Goal: Task Accomplishment & Management: Manage account settings

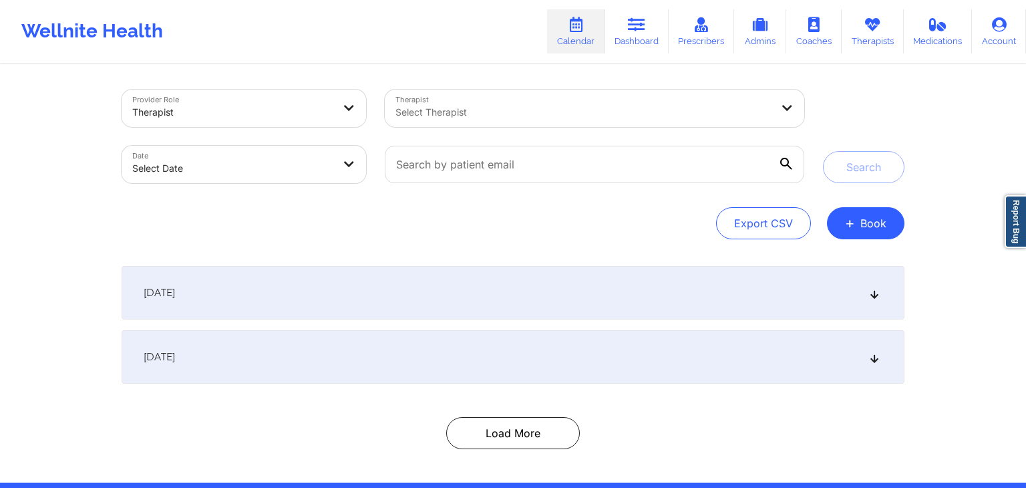
select select "2025-8"
select select "2025-9"
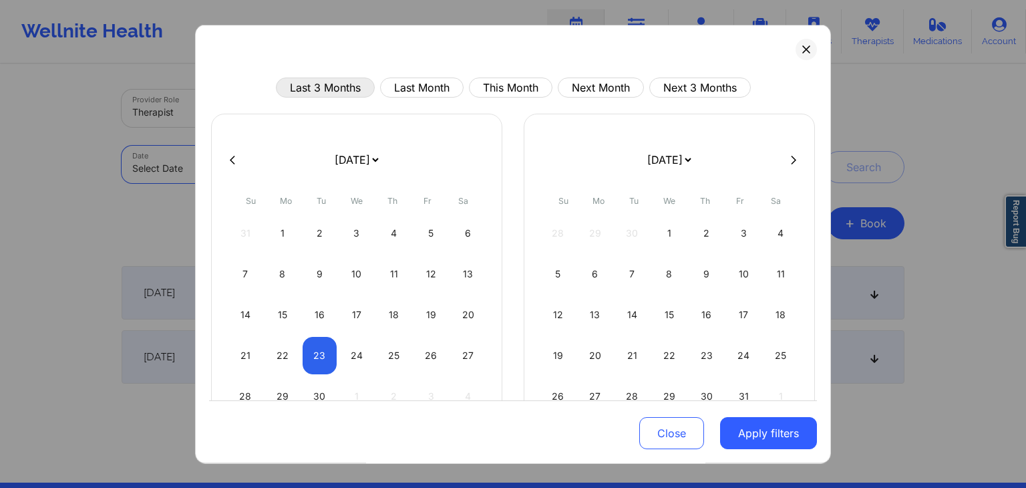
click at [331, 78] on button "Last 3 Months" at bounding box center [325, 87] width 99 height 20
select select "2025-5"
select select "2025-6"
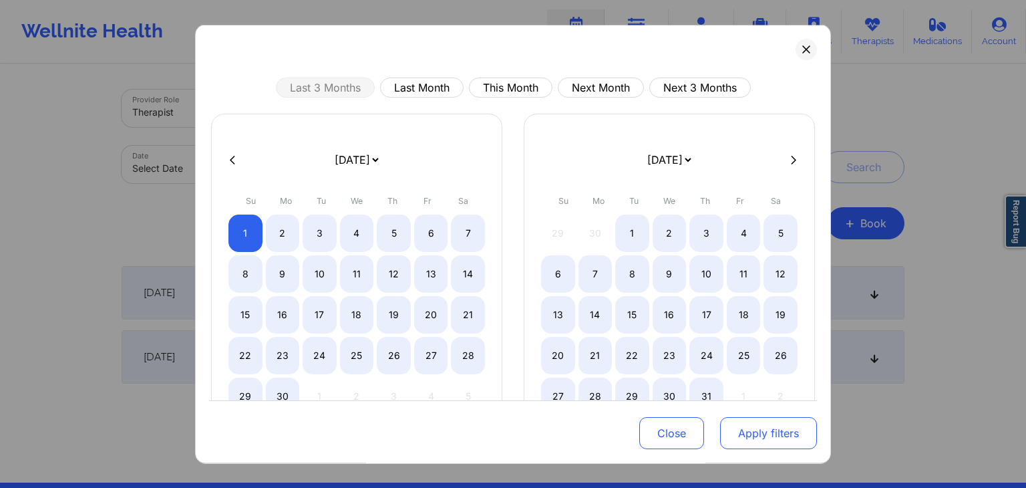
click at [758, 432] on button "Apply filters" at bounding box center [768, 434] width 97 height 32
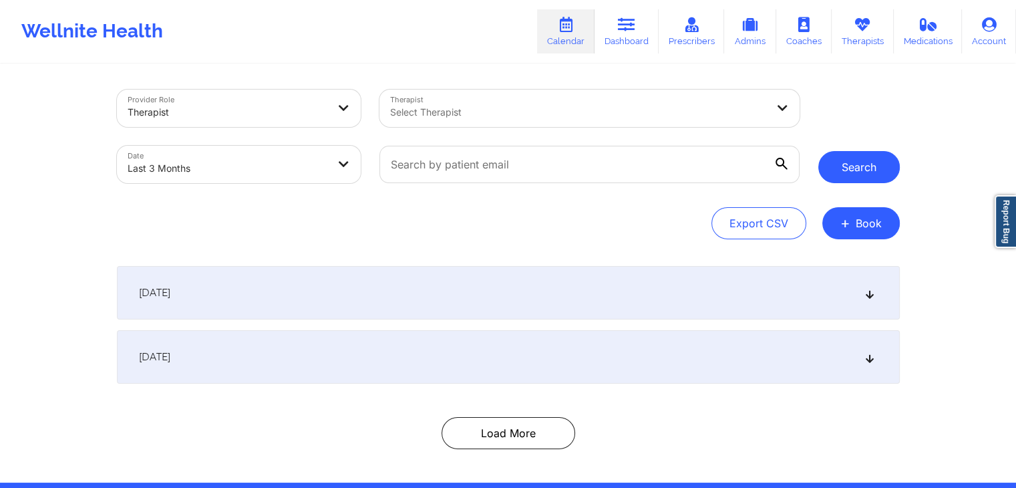
click at [856, 172] on button "Search" at bounding box center [859, 167] width 82 height 32
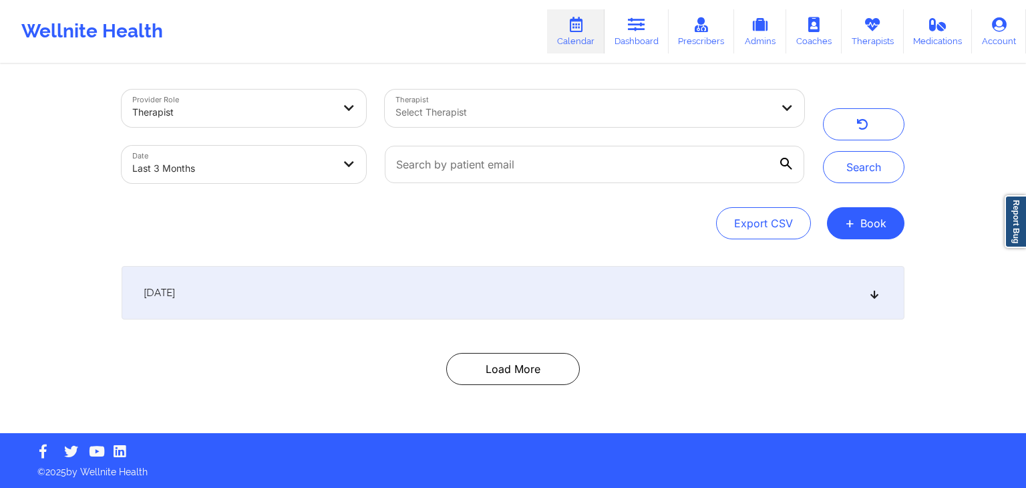
click at [514, 304] on div "[DATE]" at bounding box center [513, 292] width 783 height 53
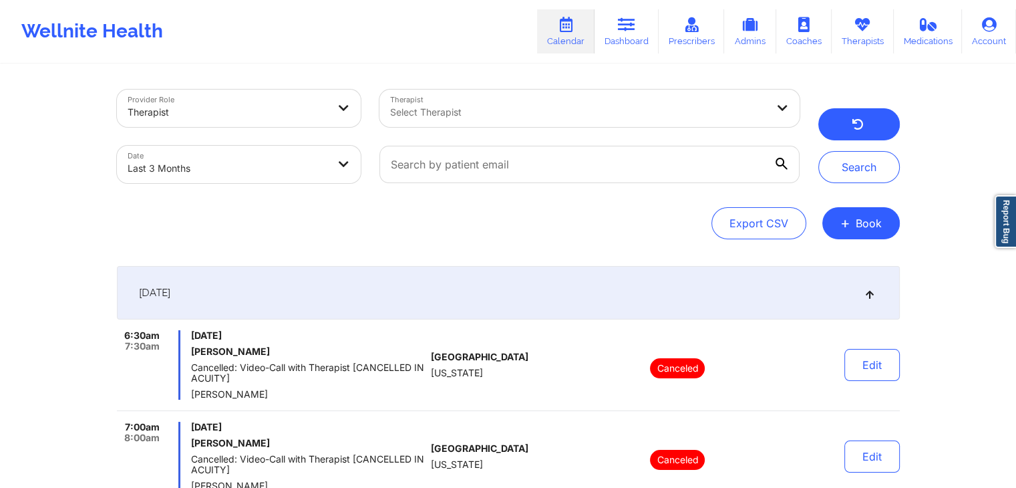
click at [835, 130] on button "button" at bounding box center [859, 124] width 82 height 32
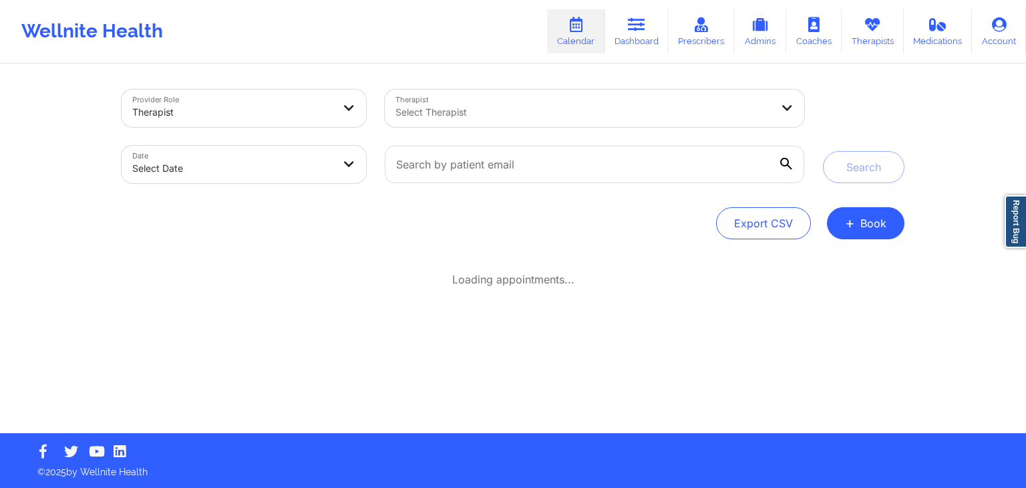
click at [569, 202] on div "Provider Role Therapist Therapist Select Therapist Date Select Date Search Expo…" at bounding box center [513, 165] width 783 height 150
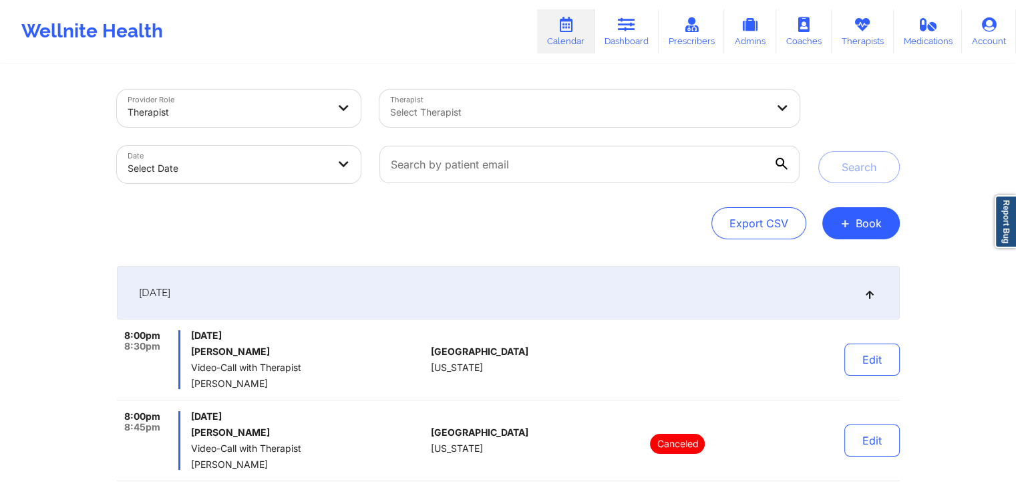
click at [617, 279] on div "[DATE]" at bounding box center [508, 292] width 783 height 53
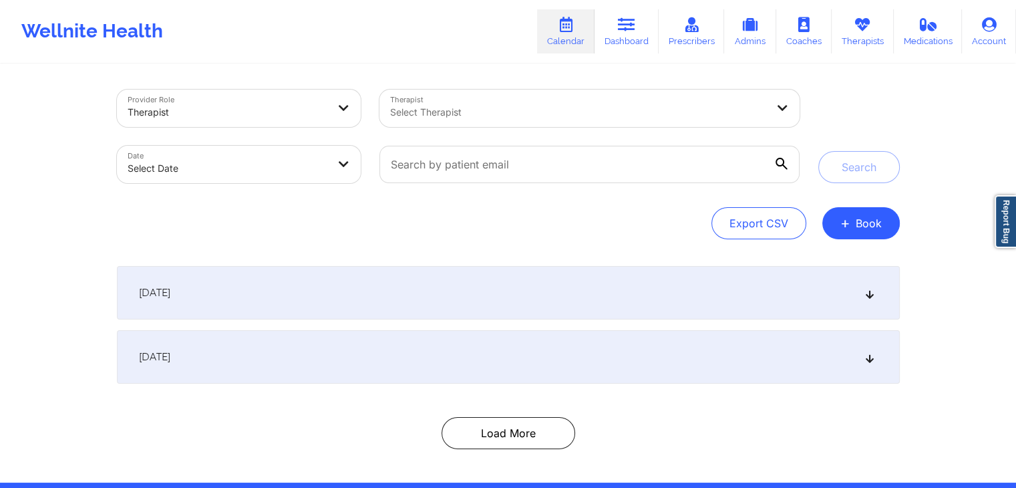
click at [497, 230] on div "Export CSV + Book" at bounding box center [508, 223] width 783 height 32
click at [589, 257] on div "Provider Role Therapist Therapist Select Therapist Date Select Date Search Expo…" at bounding box center [509, 273] width 802 height 417
click at [548, 265] on div "Provider Role Therapist Therapist Select Therapist Date Select Date Search Expo…" at bounding box center [509, 273] width 802 height 417
click at [583, 241] on div "Provider Role Therapist Therapist Select Therapist Date Select Date Search Expo…" at bounding box center [509, 273] width 802 height 417
click at [538, 225] on div "Export CSV + Book" at bounding box center [508, 223] width 783 height 32
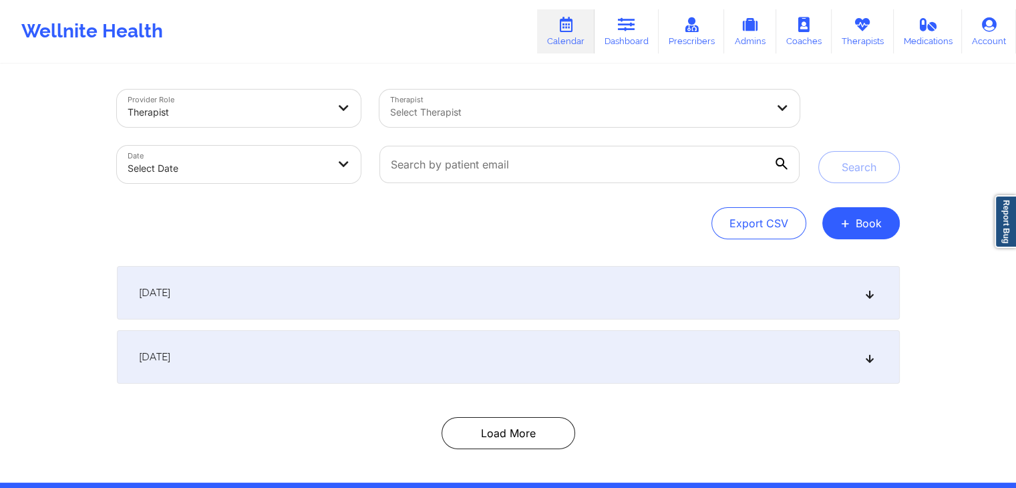
click at [583, 212] on div "Export CSV + Book" at bounding box center [508, 223] width 783 height 32
select select "2025-8"
select select "2025-9"
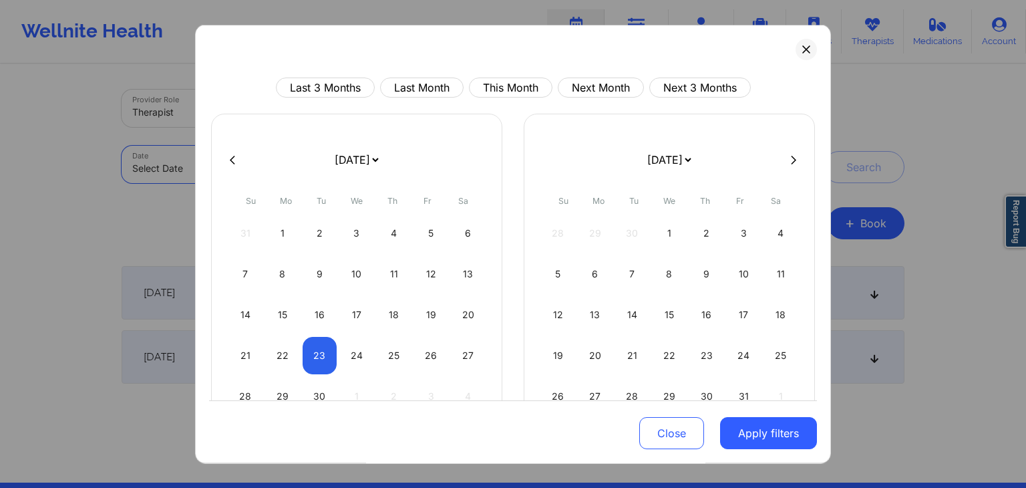
click at [228, 156] on button at bounding box center [232, 159] width 13 height 11
select select "2025-7"
select select "2025-8"
click at [228, 156] on button at bounding box center [232, 159] width 13 height 11
select select "2025-6"
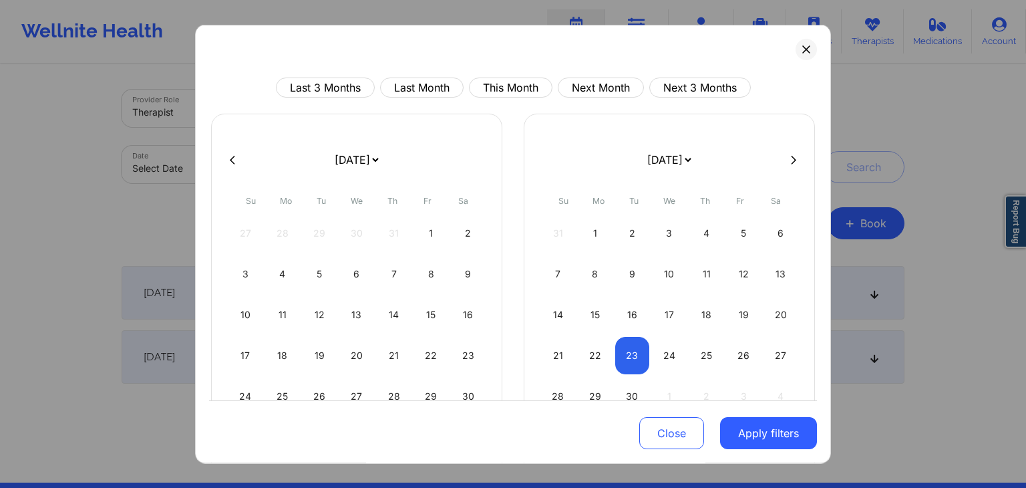
select select "2025-7"
click at [228, 156] on button at bounding box center [232, 159] width 13 height 11
select select "2025-5"
select select "2025-6"
click at [228, 156] on button at bounding box center [232, 159] width 13 height 11
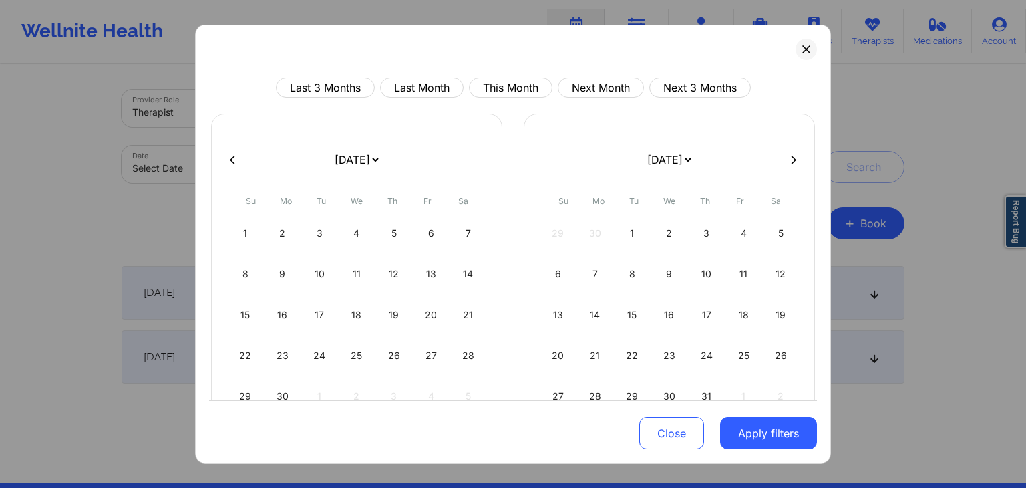
select select "2025-3"
select select "2025-4"
click at [228, 156] on button at bounding box center [232, 159] width 13 height 11
select select "2025-0"
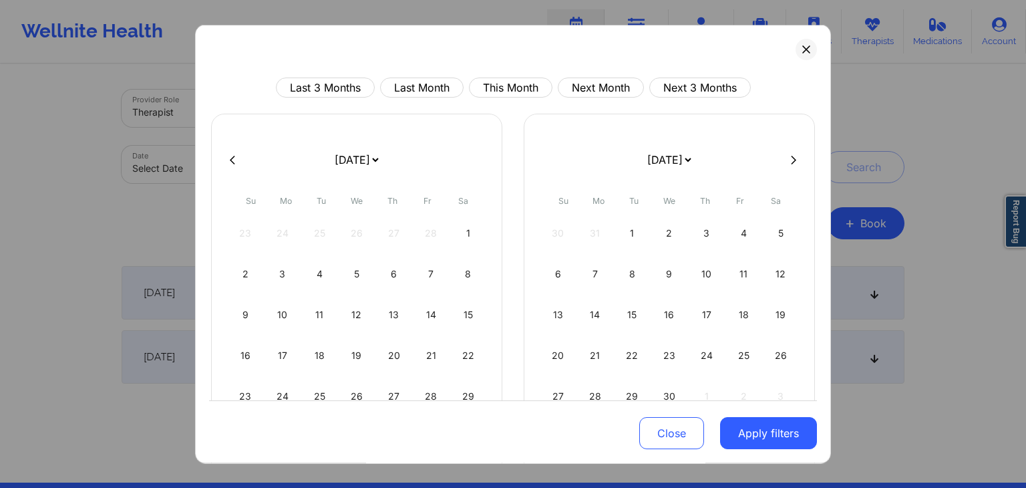
select select "2025-1"
click at [228, 156] on button at bounding box center [232, 159] width 13 height 11
select select "2024-11"
select select "2025-0"
click at [228, 156] on button at bounding box center [232, 159] width 13 height 11
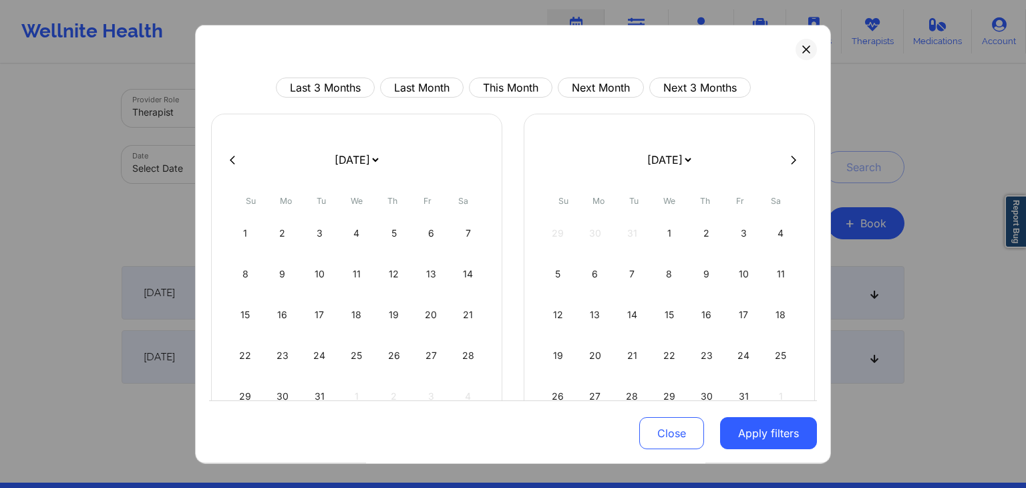
select select "2024-9"
select select "2024-10"
click at [228, 156] on button at bounding box center [232, 159] width 13 height 11
select select "2024-8"
select select "2024-9"
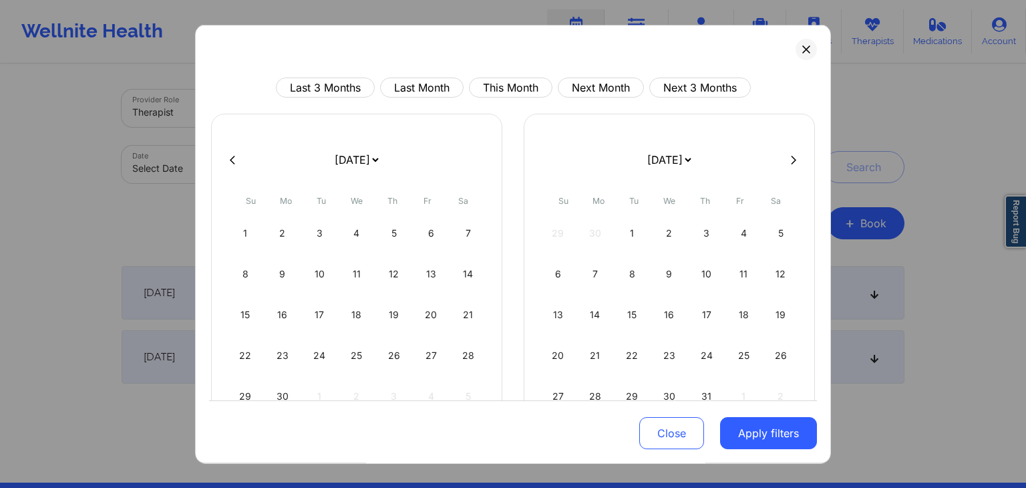
click at [228, 156] on button at bounding box center [232, 159] width 13 height 11
select select "2024-6"
select select "2024-7"
click at [228, 156] on button at bounding box center [232, 159] width 13 height 11
select select "2024-5"
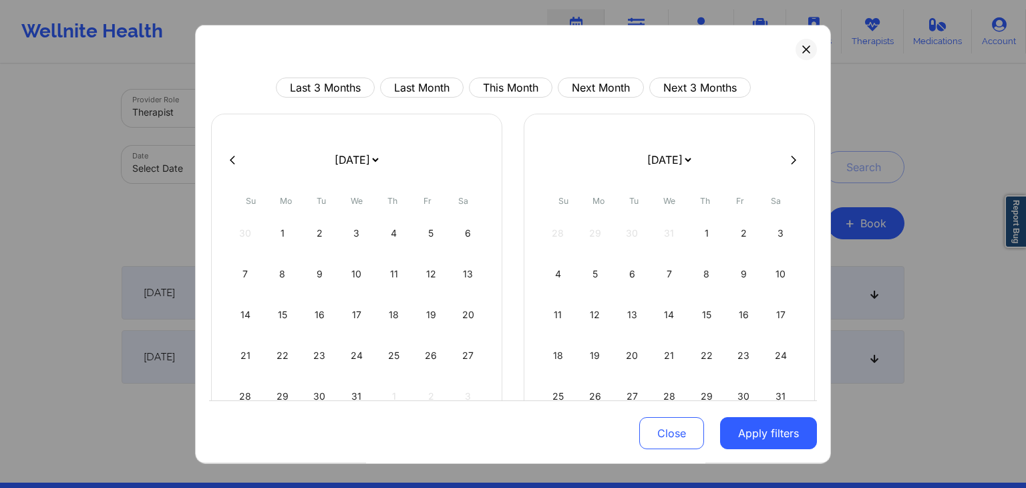
select select "2024-6"
click at [228, 156] on button at bounding box center [232, 159] width 13 height 11
select select "2024-3"
select select "2024-4"
click at [228, 156] on button at bounding box center [232, 159] width 13 height 11
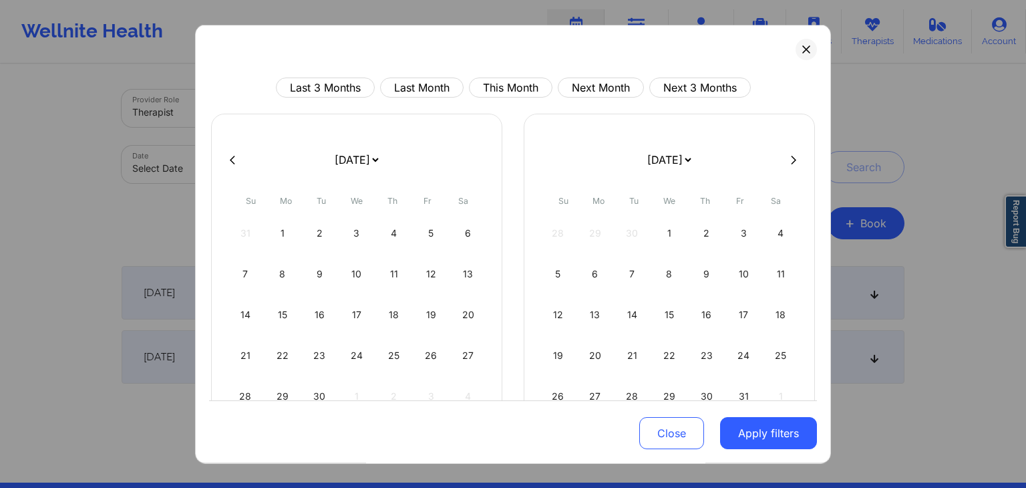
select select "2024-2"
select select "2024-3"
click at [228, 156] on button at bounding box center [232, 159] width 13 height 11
select select "2024-1"
select select "2024-2"
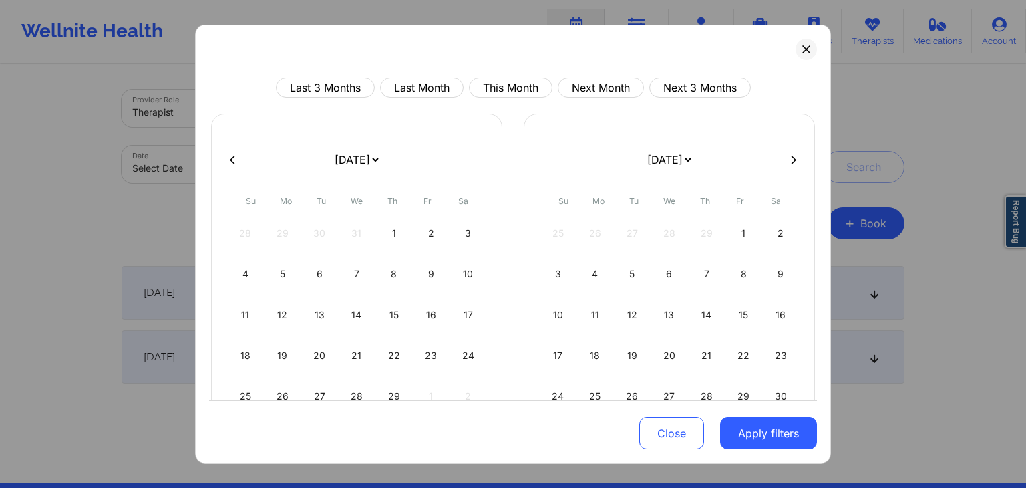
click at [228, 156] on button at bounding box center [232, 159] width 13 height 11
select select "2023-11"
select select "2024-0"
click at [228, 156] on button at bounding box center [232, 159] width 13 height 11
select select "2023-10"
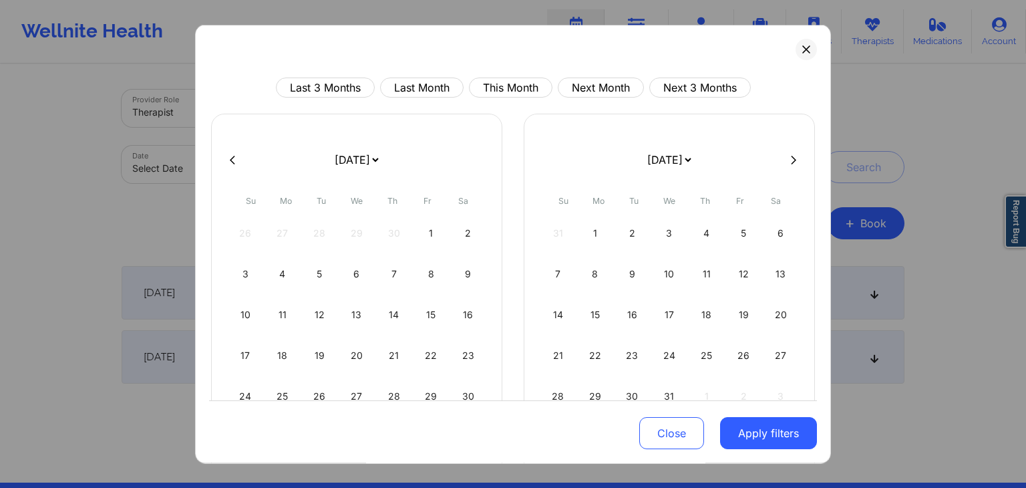
select select "2023-11"
click at [228, 156] on button at bounding box center [232, 159] width 13 height 11
select select "2023-9"
select select "2023-10"
click at [228, 156] on button at bounding box center [232, 159] width 13 height 11
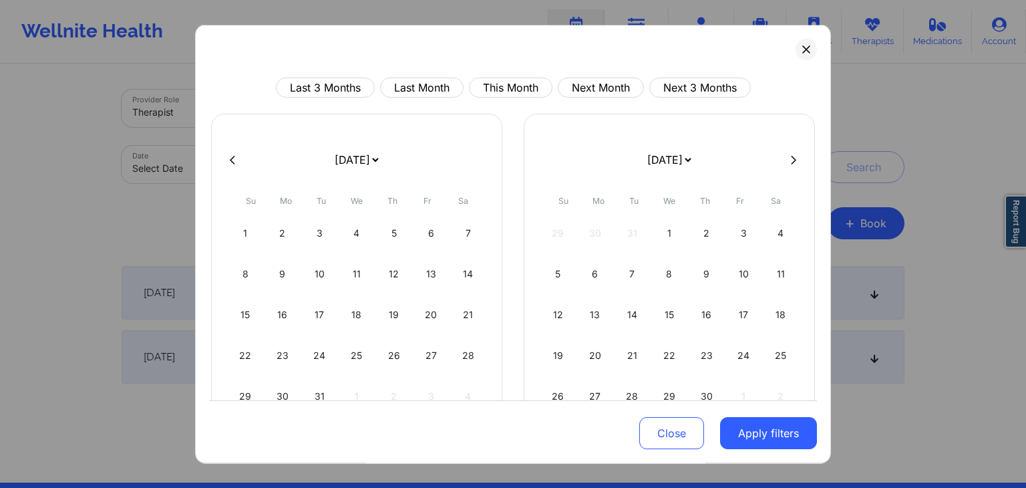
select select "2023-8"
select select "2023-9"
click at [228, 156] on button at bounding box center [232, 159] width 13 height 11
select select "2023-6"
select select "2023-7"
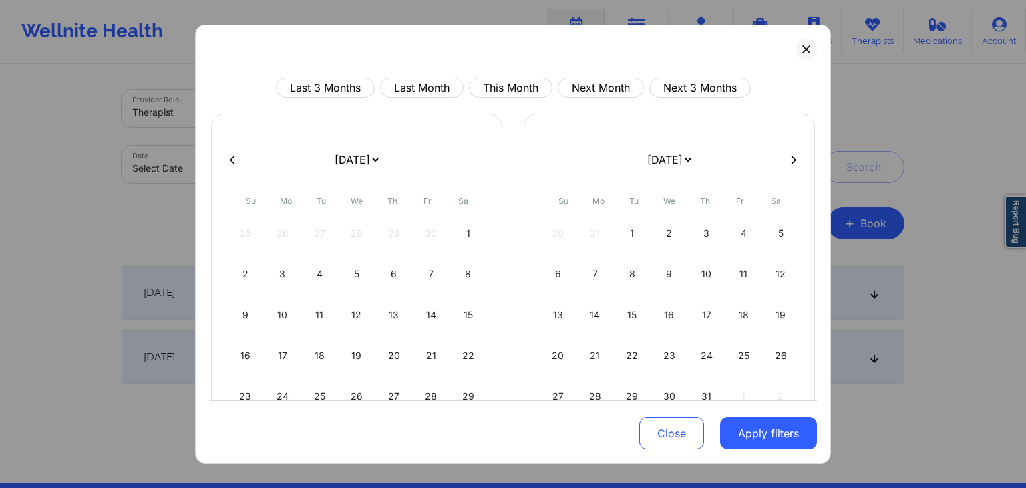
click at [228, 156] on button at bounding box center [232, 159] width 13 height 11
select select "2023-5"
select select "2023-6"
click at [228, 156] on button at bounding box center [232, 159] width 13 height 11
select select "2023-4"
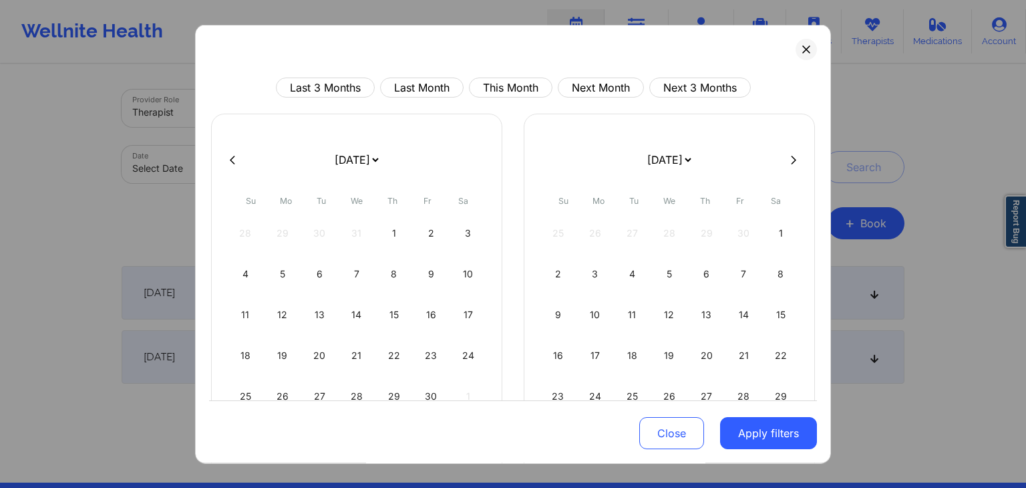
select select "2023-5"
click at [228, 156] on button at bounding box center [232, 159] width 13 height 11
select select "2023-2"
select select "2023-3"
click at [228, 156] on button at bounding box center [232, 159] width 13 height 11
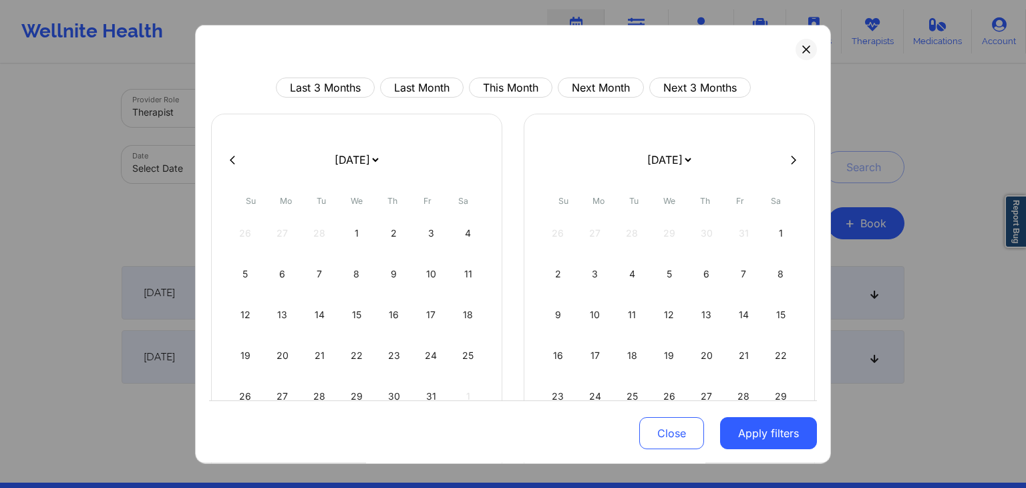
select select "2023-1"
select select "2023-2"
click at [228, 156] on button at bounding box center [232, 159] width 13 height 11
select select "2022-11"
select select "2023-0"
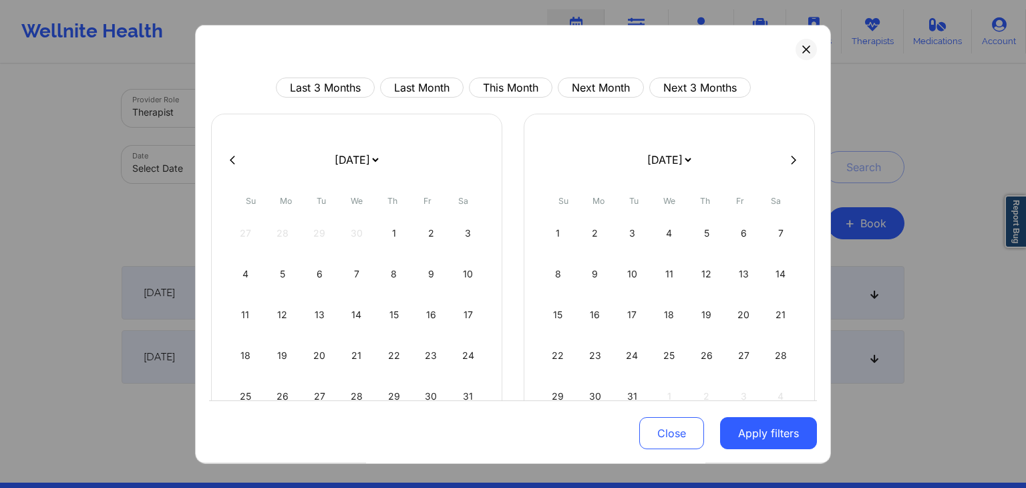
click at [228, 156] on button at bounding box center [232, 159] width 13 height 11
select select "2022-10"
select select "2022-11"
click at [228, 156] on button at bounding box center [232, 159] width 13 height 11
select select "2022-8"
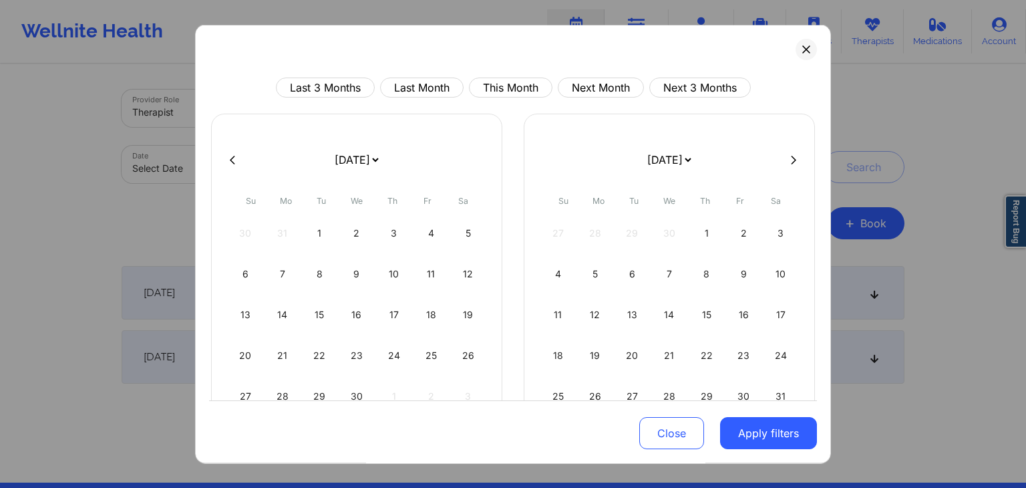
select select "2022-9"
click at [228, 156] on button at bounding box center [232, 159] width 13 height 11
select select "2022-7"
select select "2022-8"
click at [228, 156] on button at bounding box center [232, 159] width 13 height 11
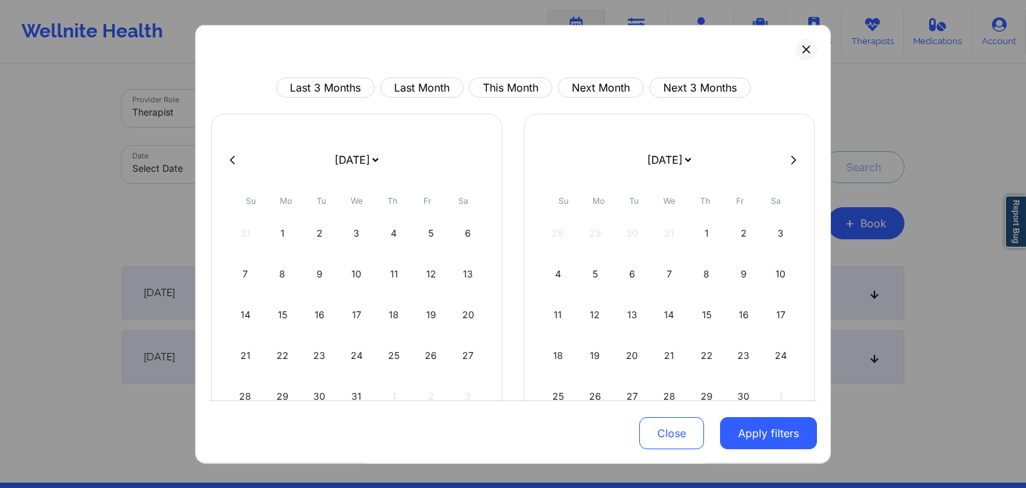
select select "2022-6"
select select "2022-7"
click at [228, 156] on button at bounding box center [232, 159] width 13 height 11
select select "2022-4"
select select "2022-5"
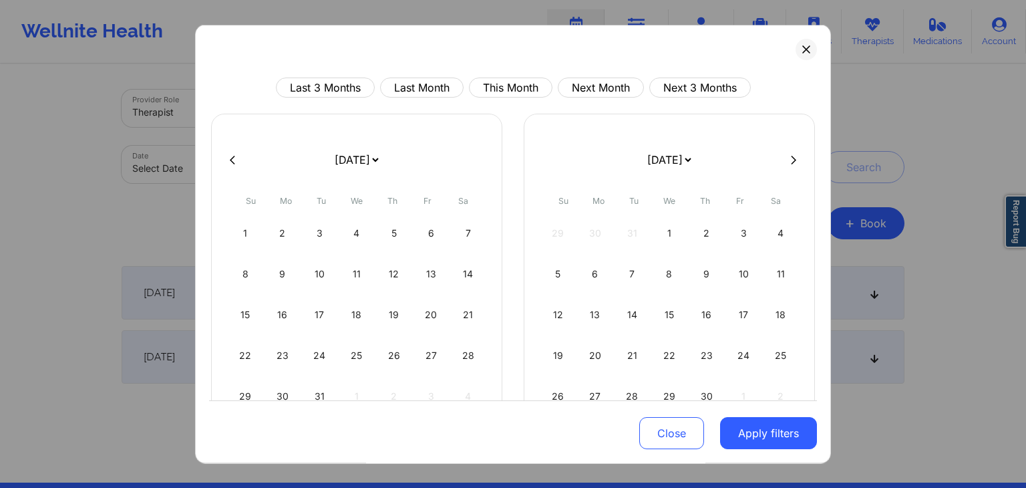
click at [228, 156] on button at bounding box center [232, 159] width 13 height 11
select select "2022-3"
select select "2022-4"
click at [228, 156] on button at bounding box center [232, 159] width 13 height 11
select select "2022-1"
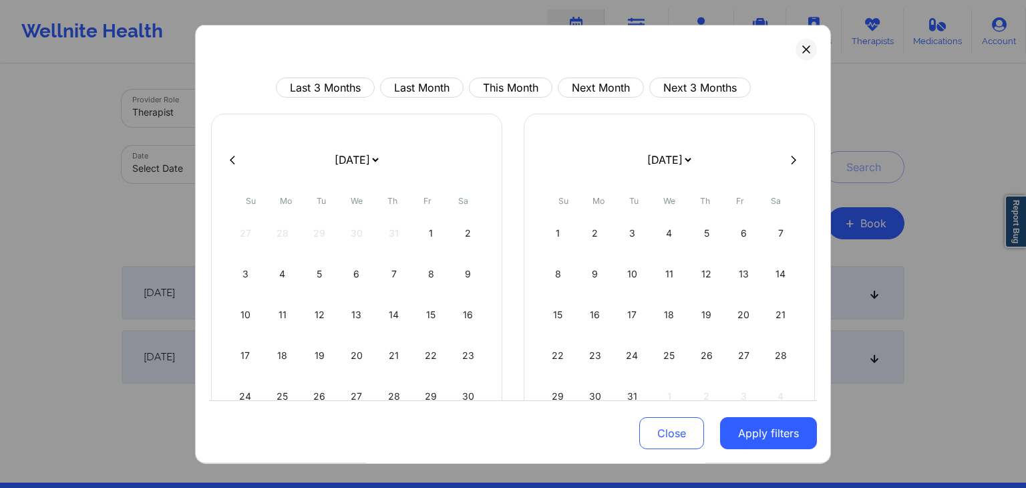
select select "2022-2"
click at [228, 156] on button at bounding box center [232, 159] width 13 height 11
select select "2022-0"
select select "2022-1"
click at [228, 156] on button at bounding box center [232, 159] width 13 height 11
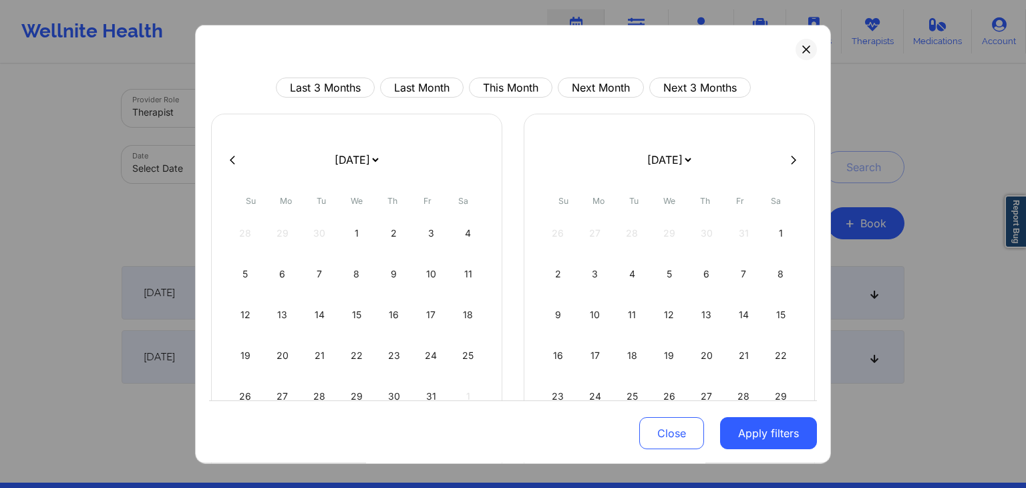
click at [228, 156] on button at bounding box center [232, 159] width 13 height 11
select select "2021-9"
select select "2021-10"
click at [228, 156] on button at bounding box center [232, 159] width 13 height 11
select select "2021-8"
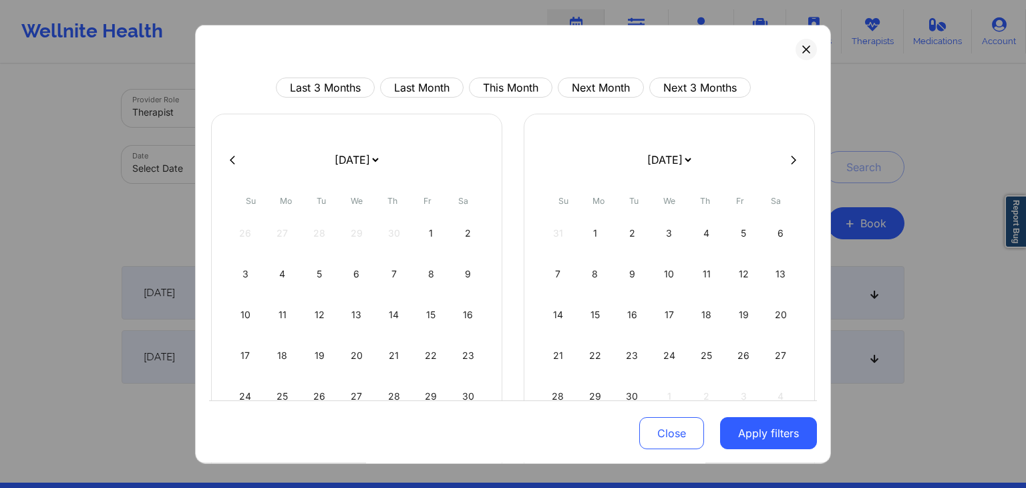
select select "2021-9"
click at [228, 156] on button at bounding box center [232, 159] width 13 height 11
select select "2021-6"
select select "2021-7"
click at [228, 156] on button at bounding box center [232, 159] width 13 height 11
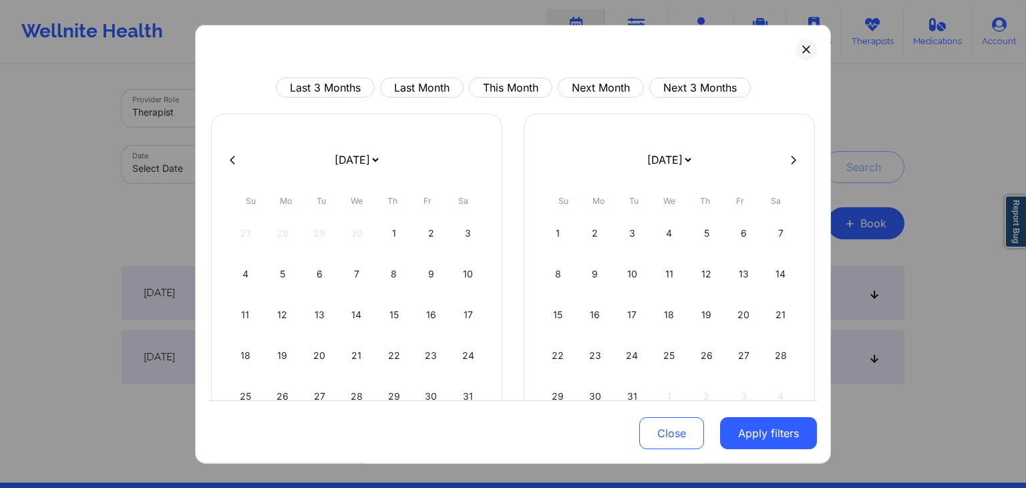
select select "2021-5"
select select "2021-6"
click at [228, 156] on button at bounding box center [232, 159] width 13 height 11
select select "2021-2"
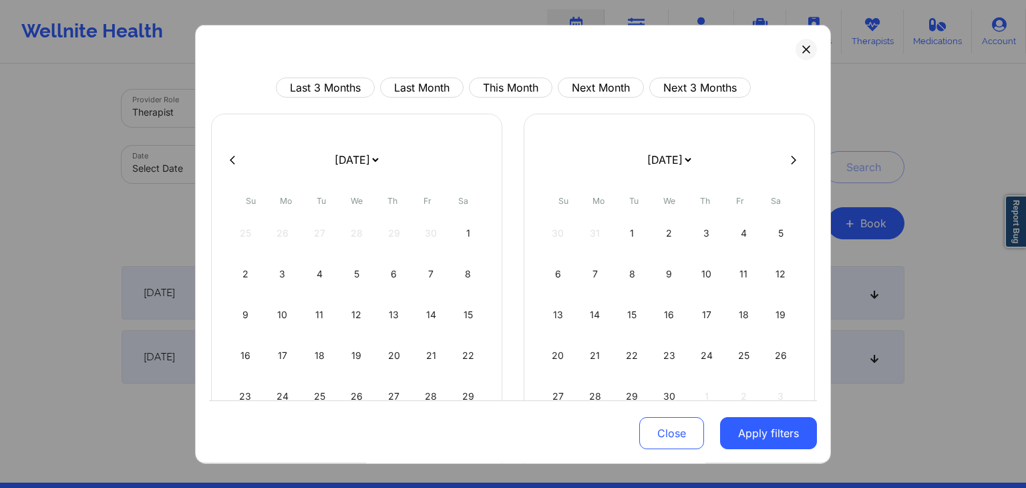
select select "2021-3"
click at [228, 156] on button at bounding box center [232, 159] width 13 height 11
select select "2021-1"
select select "2021-2"
click at [228, 156] on button at bounding box center [232, 159] width 13 height 11
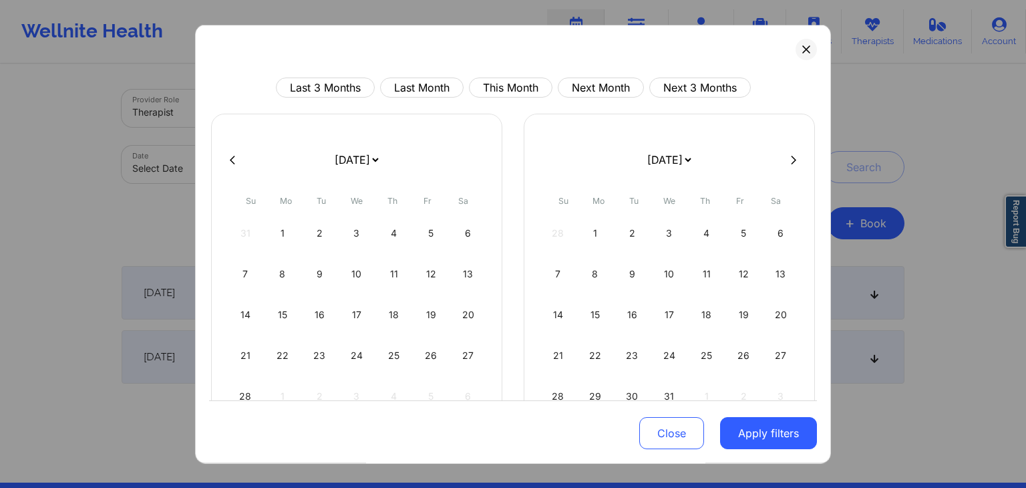
select select "2020-11"
select select "2021-0"
click at [228, 156] on button at bounding box center [232, 159] width 13 height 11
select select "2020-9"
select select "2020-10"
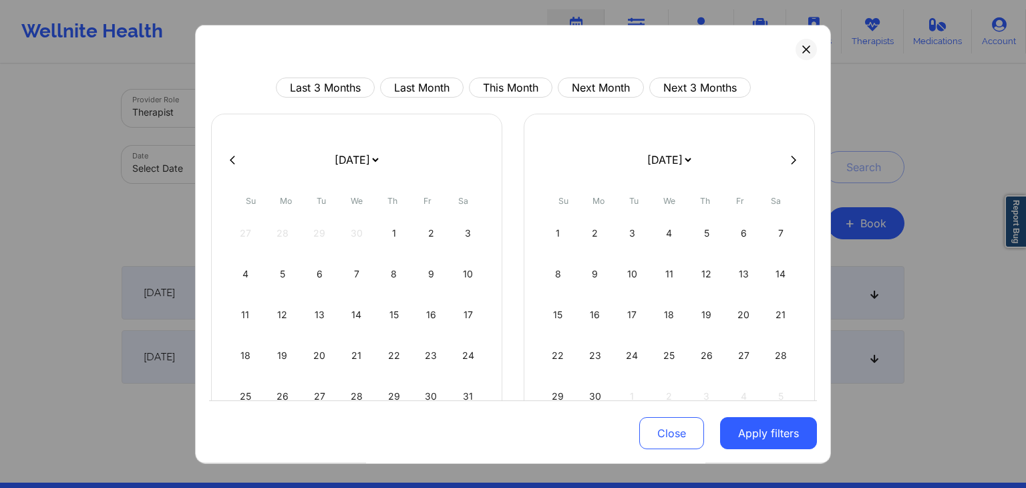
click at [228, 156] on button at bounding box center [232, 159] width 13 height 11
select select "2020-6"
select select "2020-7"
click at [228, 156] on button at bounding box center [232, 159] width 13 height 11
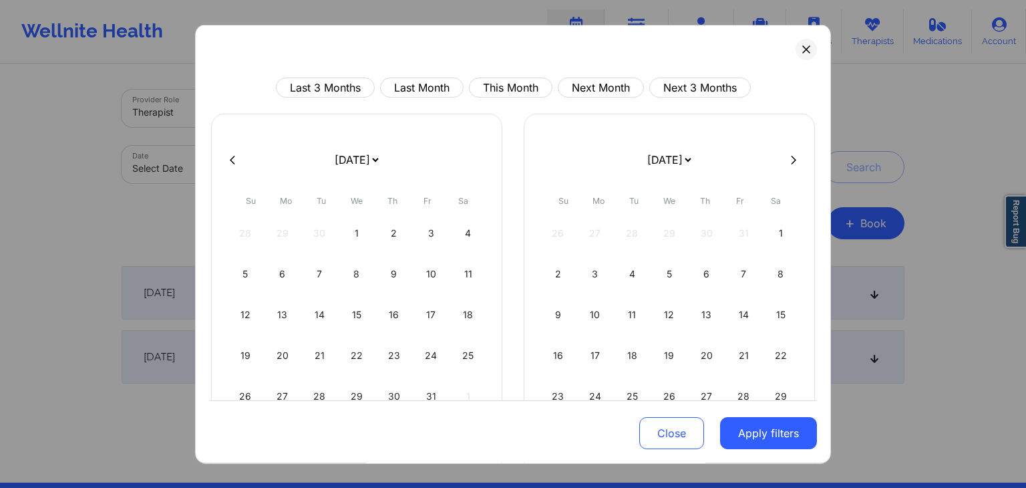
select select "2020-5"
select select "2020-6"
click at [228, 156] on button at bounding box center [232, 159] width 13 height 11
select select "2020-4"
select select "2020-5"
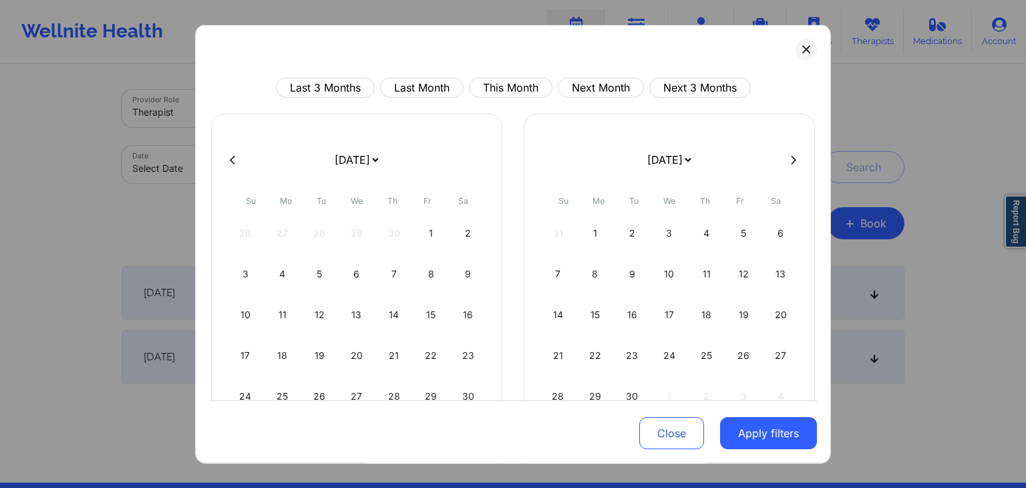
click at [228, 156] on button at bounding box center [232, 159] width 13 height 11
select select "2020-3"
select select "2020-4"
click at [228, 156] on button at bounding box center [232, 159] width 13 height 11
select select "2020-2"
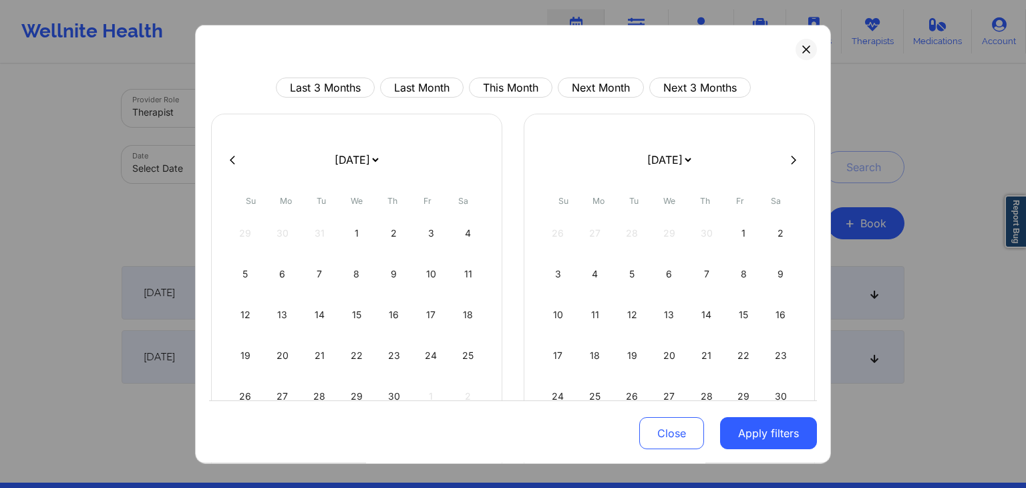
select select "2020-3"
click at [228, 156] on button at bounding box center [232, 159] width 13 height 11
select select "2020-1"
select select "2020-2"
click at [228, 156] on button at bounding box center [232, 159] width 13 height 11
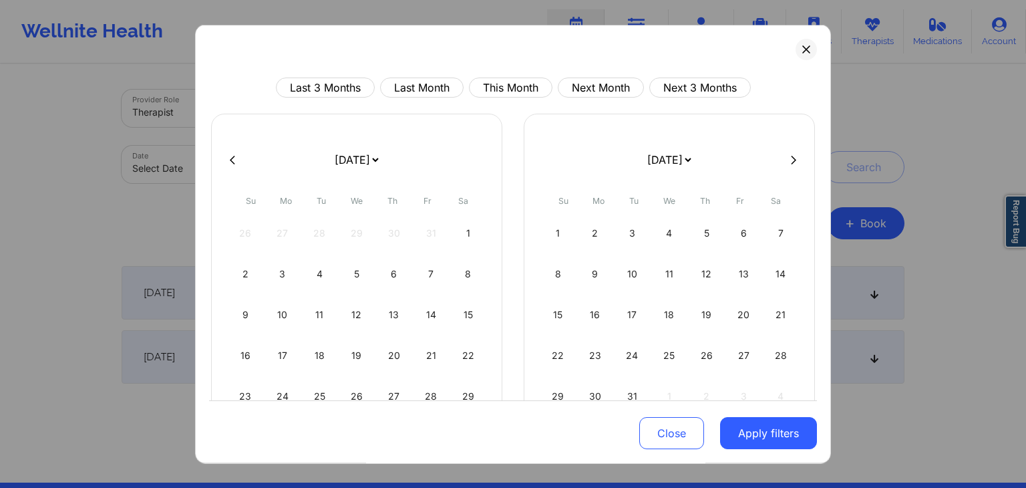
select select "2020-0"
select select "2020-1"
click at [357, 234] on div "1" at bounding box center [357, 232] width 34 height 37
select select "2020-0"
select select "2020-1"
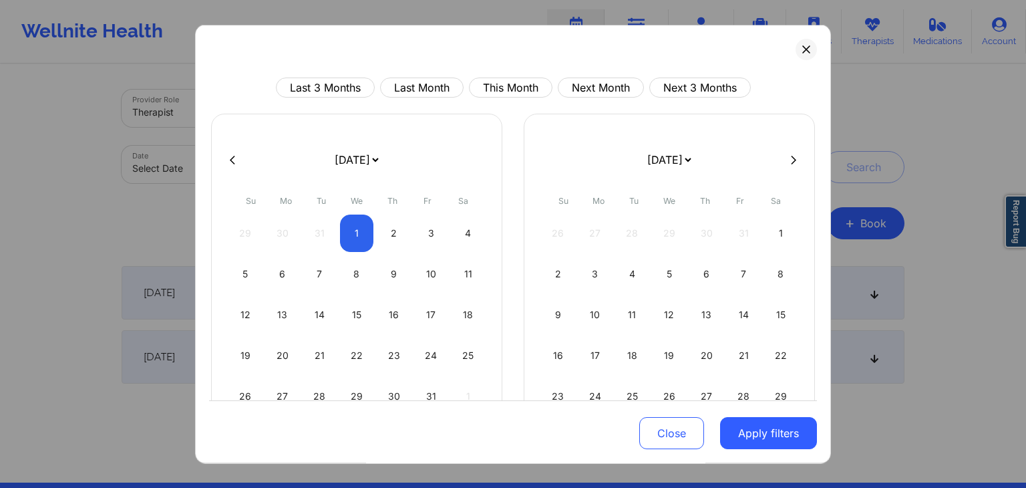
select select "2020-0"
select select "2020-1"
click at [791, 157] on icon at bounding box center [793, 159] width 5 height 10
select select "2020-2"
select select "2020-3"
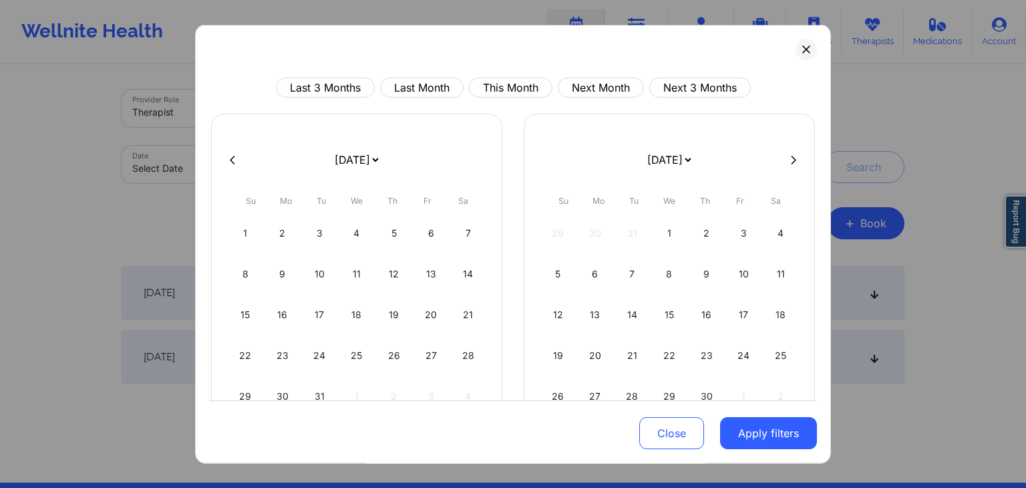
click at [791, 157] on icon at bounding box center [793, 159] width 5 height 10
select select "2020-3"
select select "2020-4"
click at [791, 157] on icon at bounding box center [793, 159] width 5 height 10
select select "2020-5"
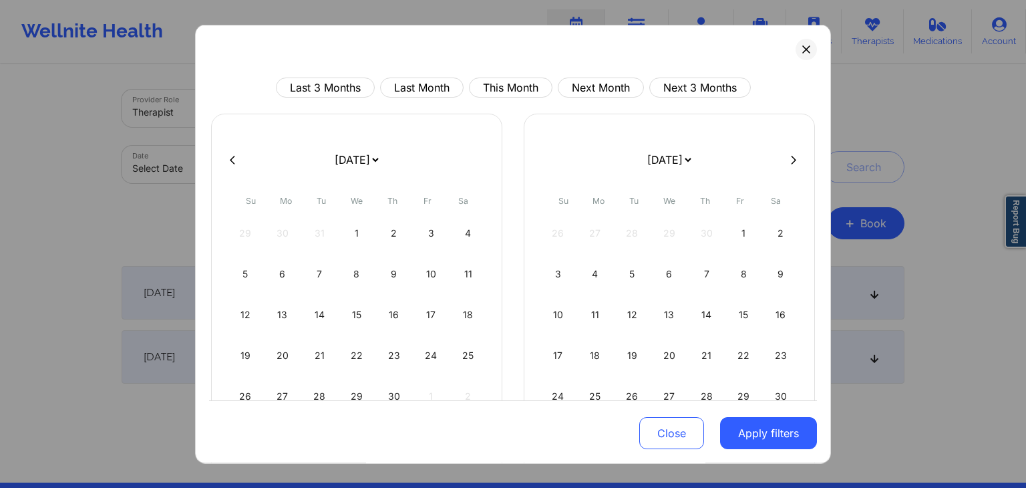
select select "2020-6"
click at [791, 157] on icon at bounding box center [793, 159] width 5 height 10
select select "2020-6"
select select "2020-7"
click at [791, 157] on icon at bounding box center [793, 159] width 5 height 10
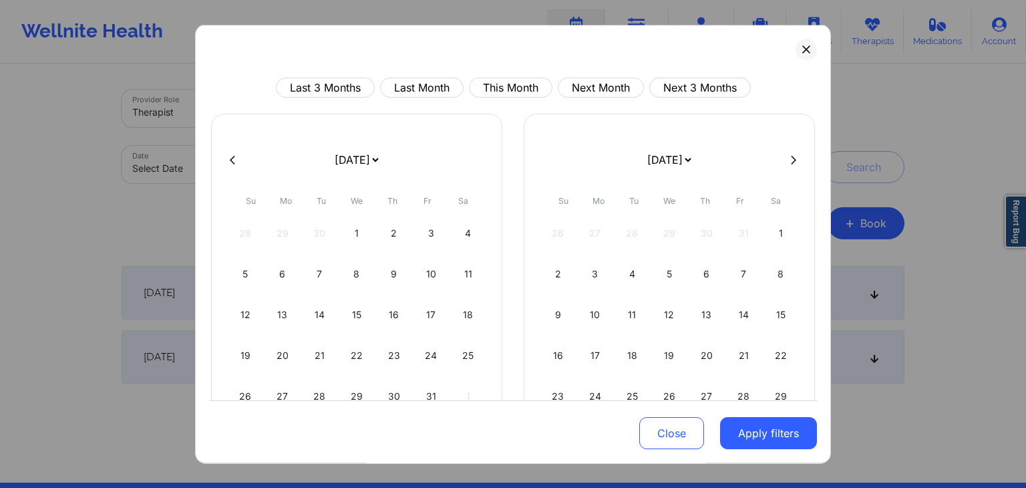
select select "2020-8"
select select "2020-9"
click at [791, 157] on icon at bounding box center [793, 159] width 5 height 10
select select "2020-9"
select select "2020-10"
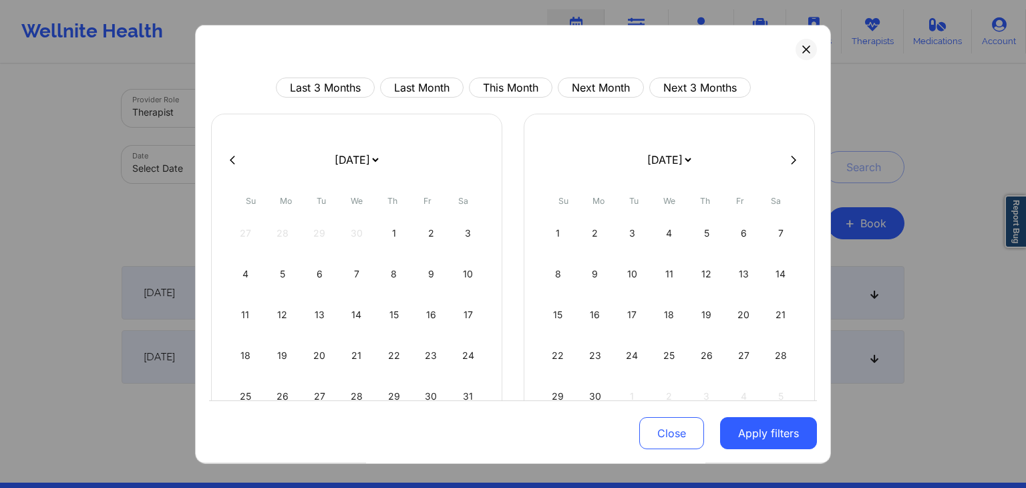
click at [791, 157] on icon at bounding box center [793, 159] width 5 height 10
select select "2020-11"
select select "2021-0"
click at [791, 157] on icon at bounding box center [793, 159] width 5 height 10
select select "2021-0"
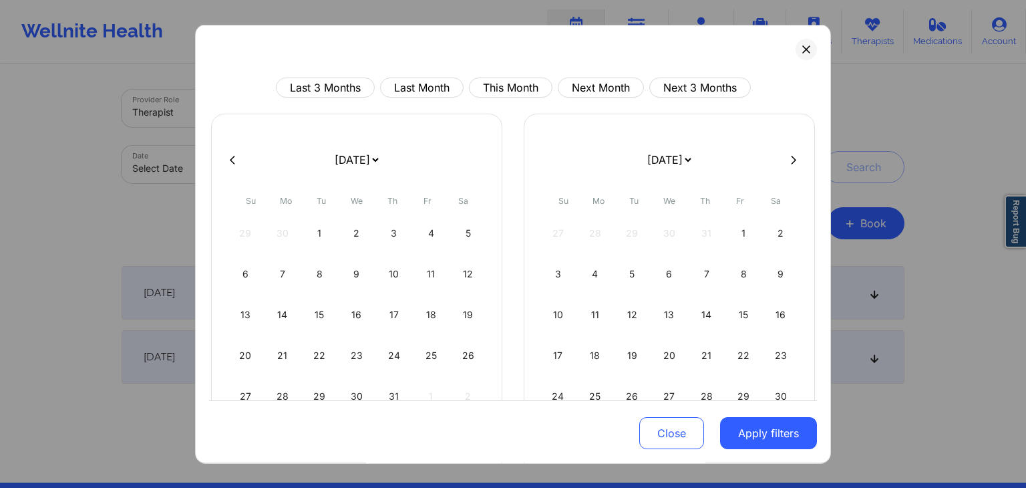
select select "2021-1"
click at [791, 157] on icon at bounding box center [793, 159] width 5 height 10
select select "2021-3"
select select "2021-4"
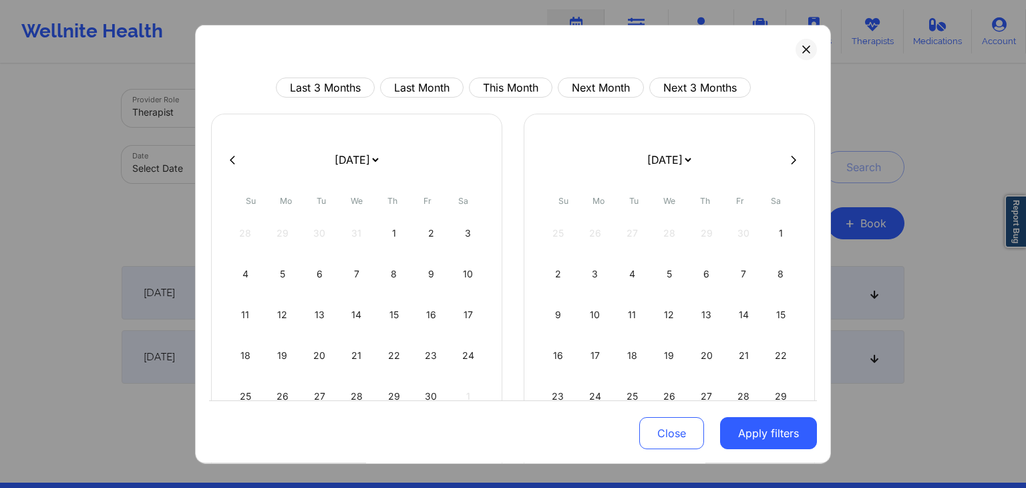
click at [791, 157] on icon at bounding box center [793, 159] width 5 height 10
select select "2021-4"
select select "2021-5"
click at [791, 157] on icon at bounding box center [793, 159] width 5 height 10
select select "2021-6"
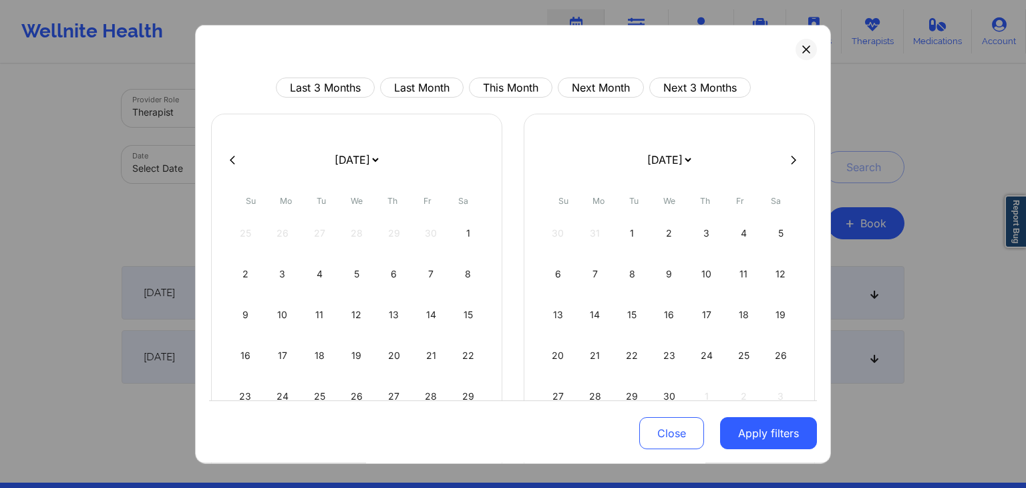
select select "2021-7"
click at [791, 157] on icon at bounding box center [793, 159] width 5 height 10
select select "2021-7"
select select "2021-8"
click at [791, 157] on icon at bounding box center [793, 159] width 5 height 10
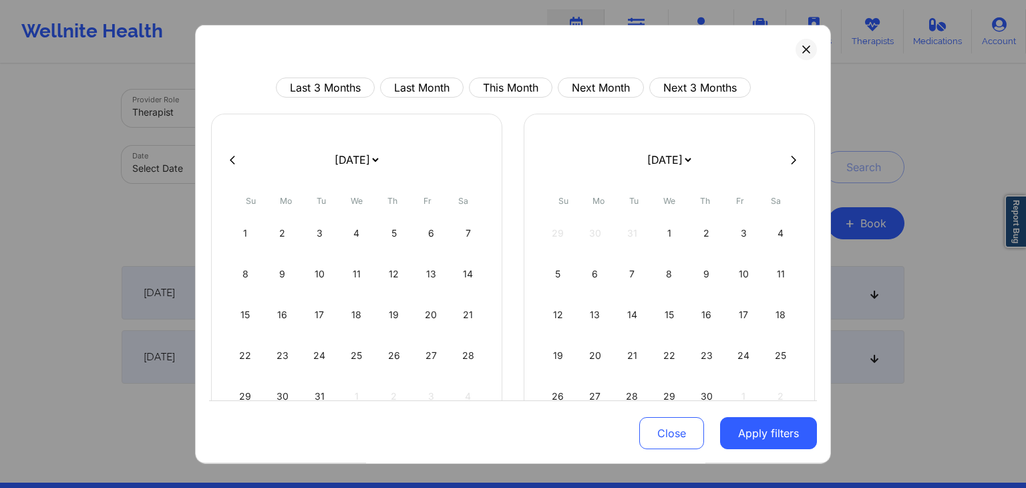
select select "2021-8"
select select "2021-9"
click at [791, 157] on icon at bounding box center [793, 159] width 5 height 10
select select "2021-10"
select select "2021-11"
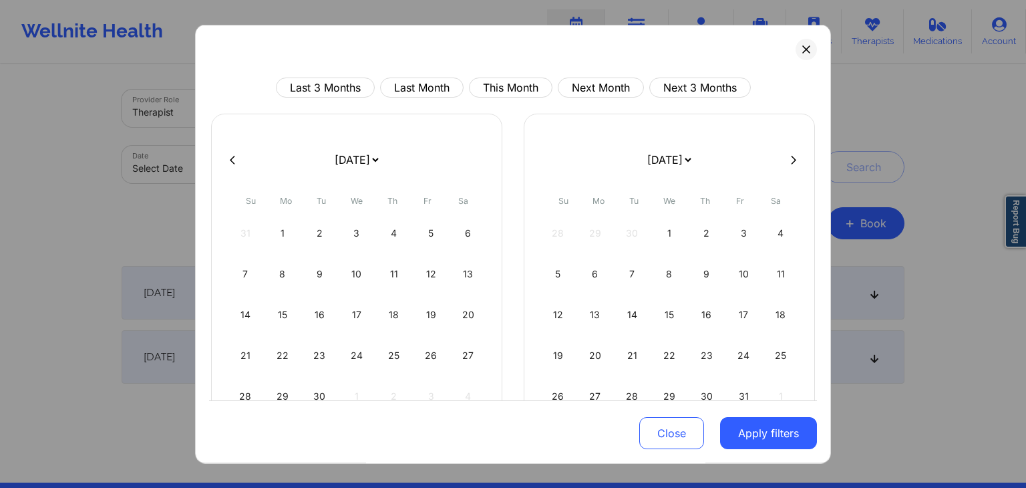
click at [791, 157] on icon at bounding box center [793, 159] width 5 height 10
select select "2021-11"
select select "2022-0"
click at [791, 157] on icon at bounding box center [793, 159] width 5 height 10
select select "2022-0"
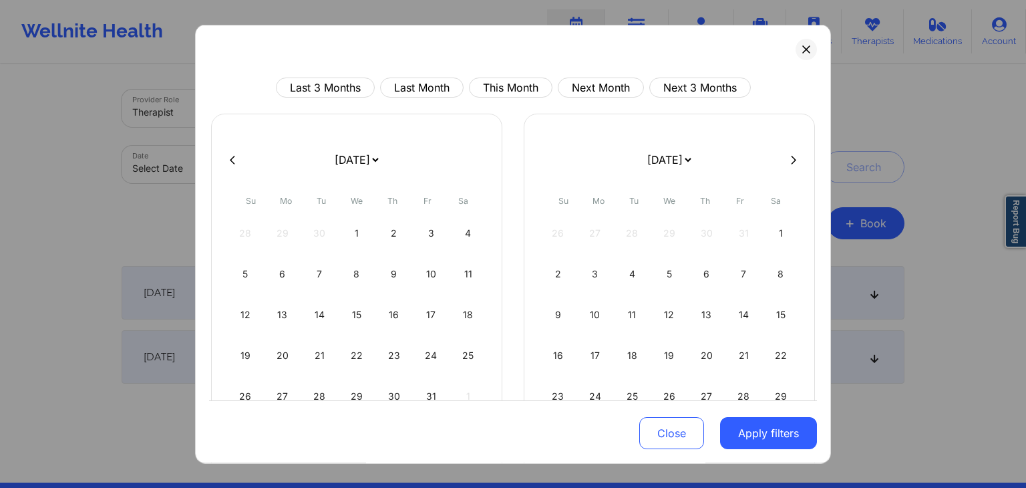
select select "2022-1"
click at [791, 157] on icon at bounding box center [793, 159] width 5 height 10
select select "2022-2"
select select "2022-3"
click at [791, 157] on icon at bounding box center [793, 159] width 5 height 10
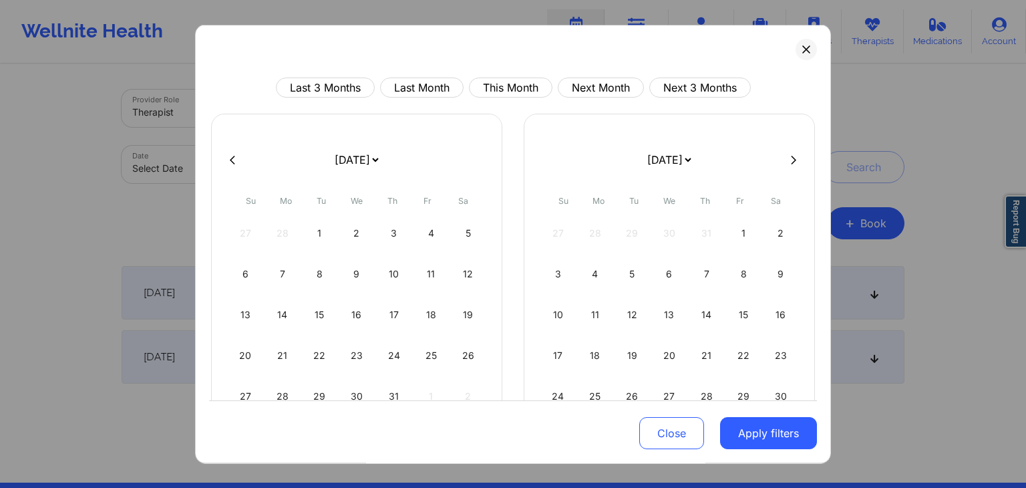
select select "2022-3"
select select "2022-4"
click at [791, 157] on icon at bounding box center [793, 159] width 5 height 10
select select "2022-4"
select select "2022-5"
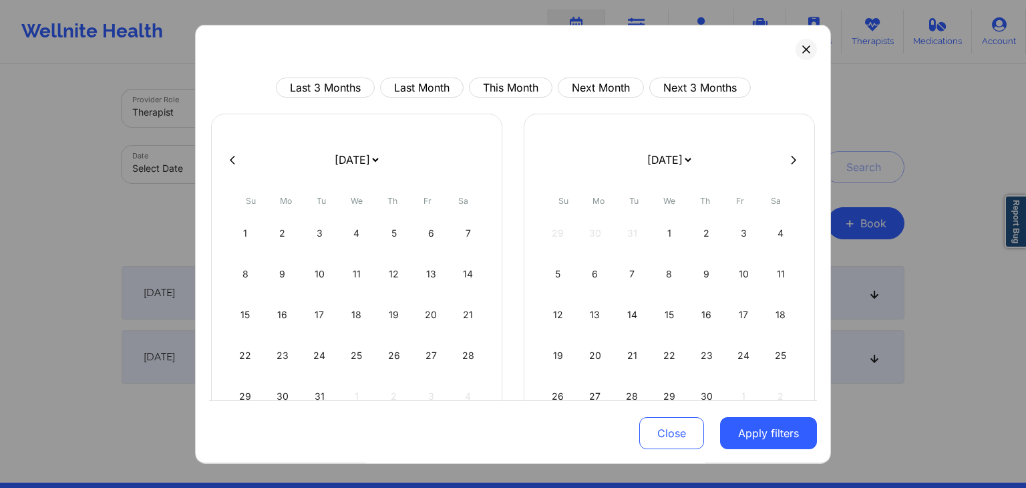
click at [791, 157] on icon at bounding box center [793, 159] width 5 height 10
select select "2022-6"
select select "2022-7"
click at [791, 157] on icon at bounding box center [793, 159] width 5 height 10
select select "2022-7"
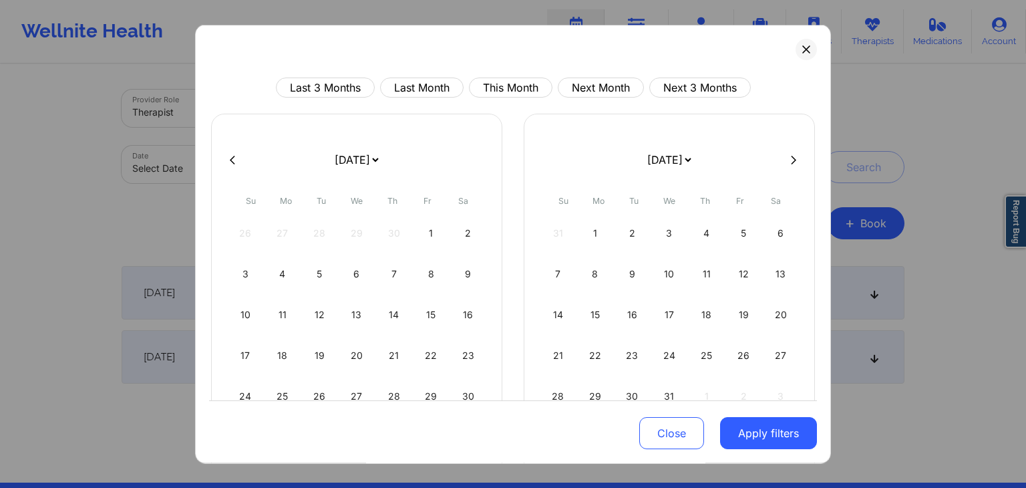
select select "2022-8"
click at [791, 157] on icon at bounding box center [793, 159] width 5 height 10
select select "2022-8"
select select "2022-9"
click at [791, 157] on icon at bounding box center [793, 159] width 5 height 10
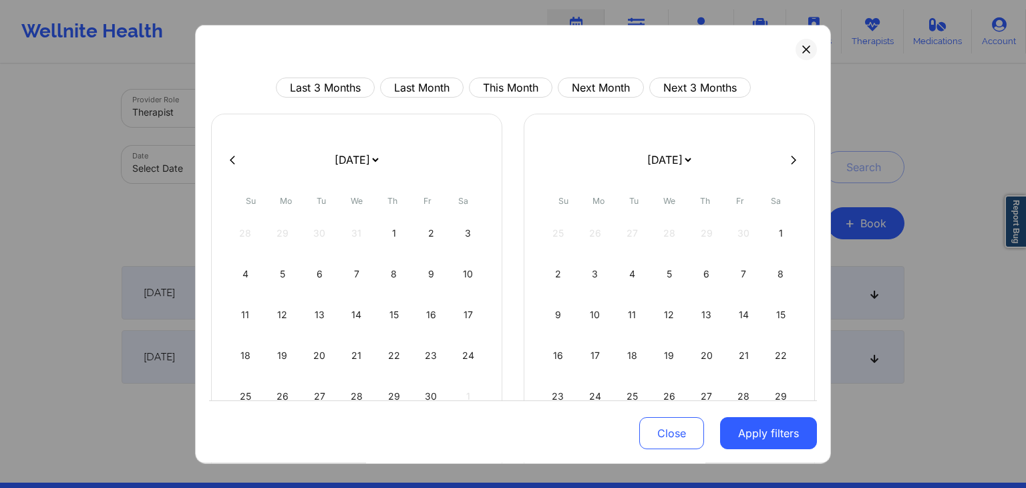
select select "2022-10"
select select "2022-11"
click at [791, 157] on icon at bounding box center [793, 159] width 5 height 10
select select "2022-11"
select select "2023-0"
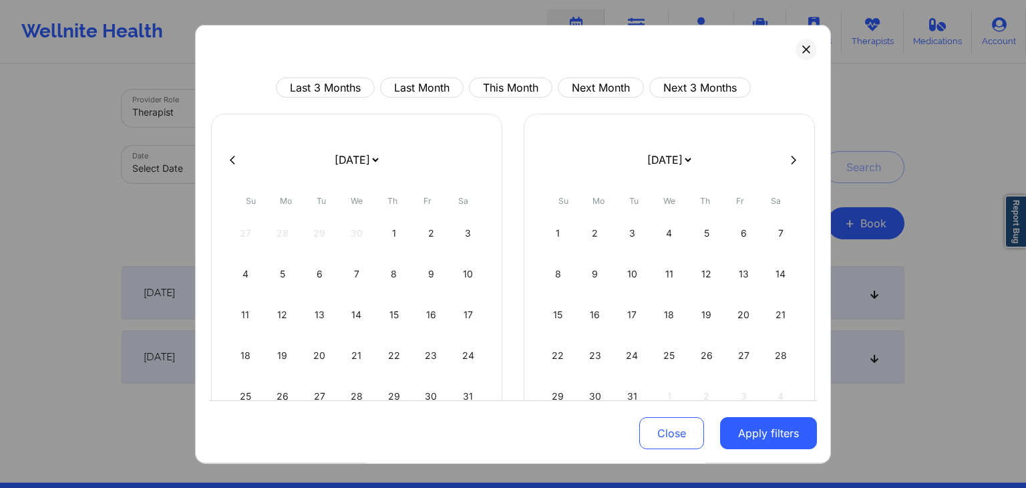
click at [791, 157] on icon at bounding box center [793, 159] width 5 height 10
select select "2023-1"
select select "2023-2"
click at [791, 157] on icon at bounding box center [793, 159] width 5 height 10
select select "2023-2"
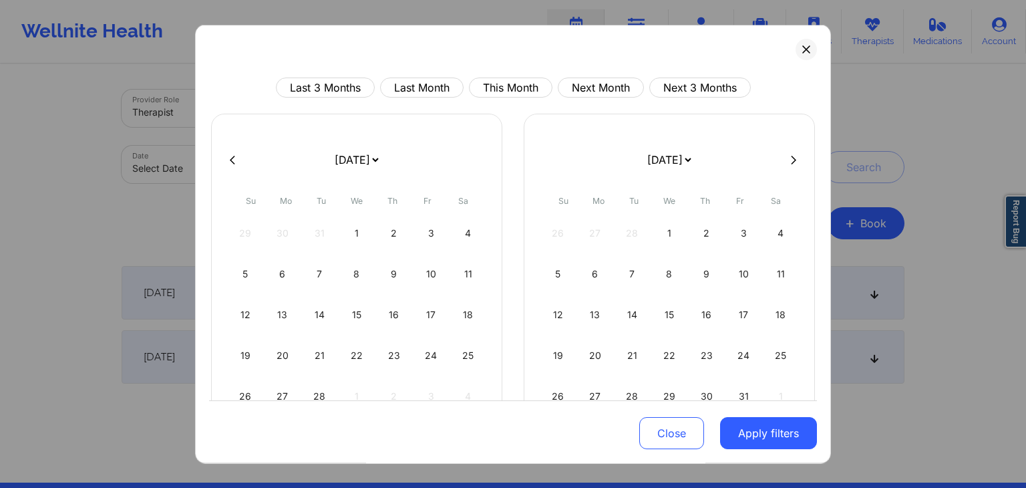
select select "2023-3"
click at [791, 157] on icon at bounding box center [793, 159] width 5 height 10
select select "2023-3"
select select "2023-4"
click at [791, 157] on icon at bounding box center [793, 159] width 5 height 10
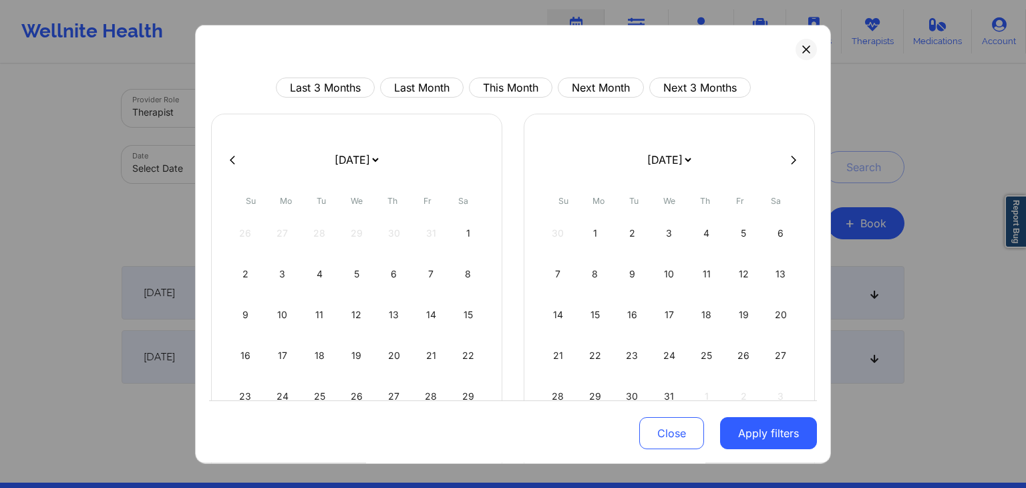
select select "2023-5"
select select "2023-6"
click at [791, 157] on icon at bounding box center [793, 159] width 5 height 10
select select "2023-6"
select select "2023-7"
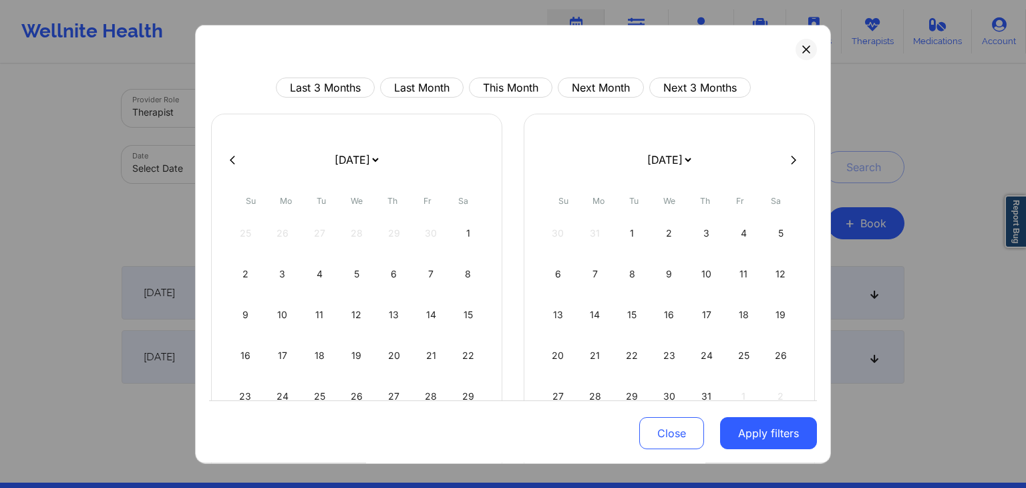
click at [791, 157] on icon at bounding box center [793, 159] width 5 height 10
select select "2023-7"
select select "2023-8"
click at [791, 157] on icon at bounding box center [793, 159] width 5 height 10
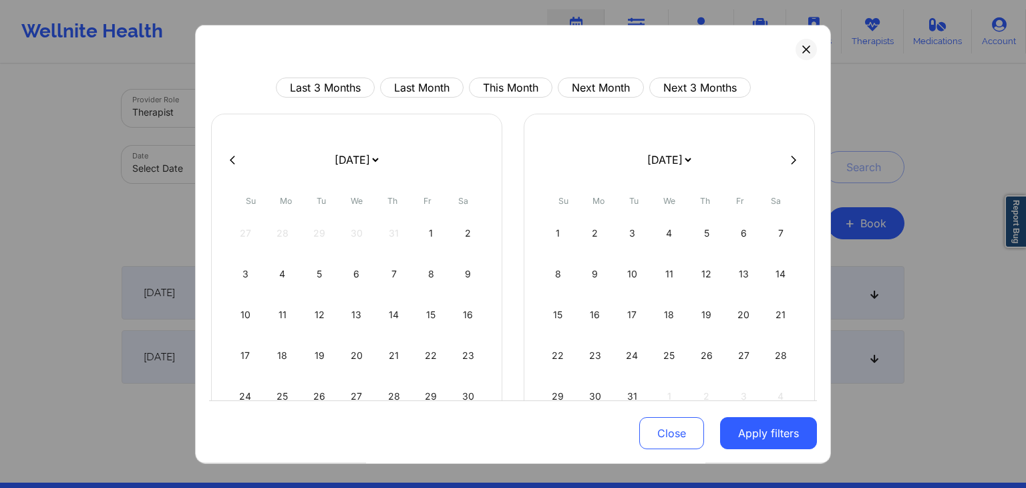
select select "2023-9"
select select "2023-10"
click at [791, 157] on icon at bounding box center [793, 159] width 5 height 10
select select "2023-10"
select select "2023-11"
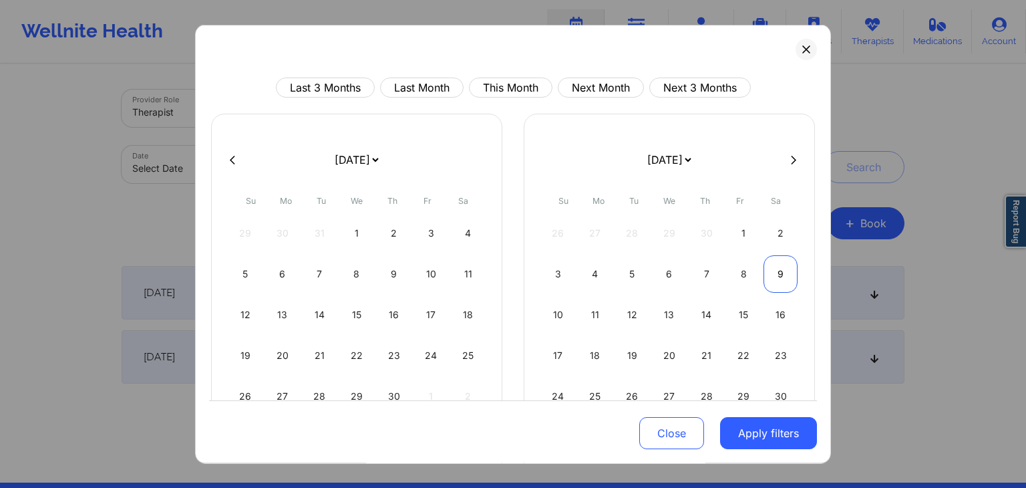
select select "2023-10"
select select "2023-11"
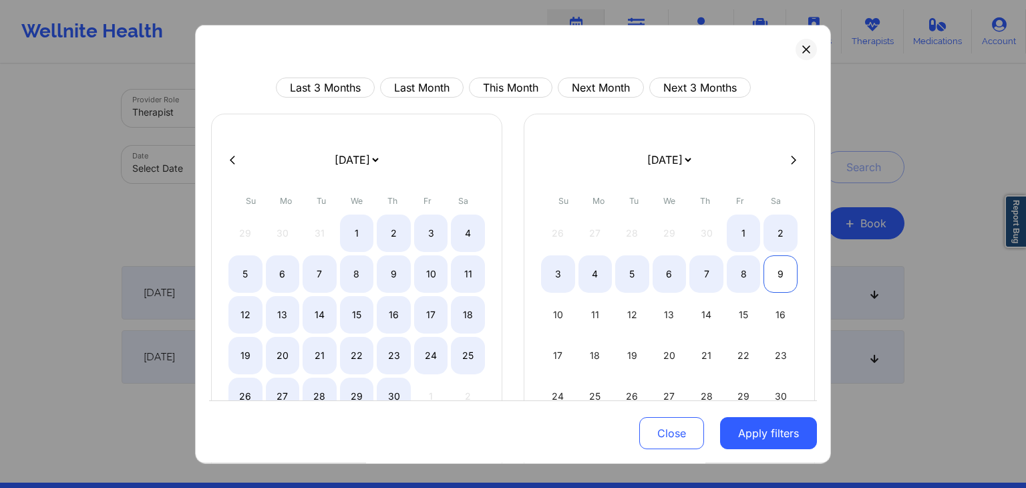
scroll to position [96, 0]
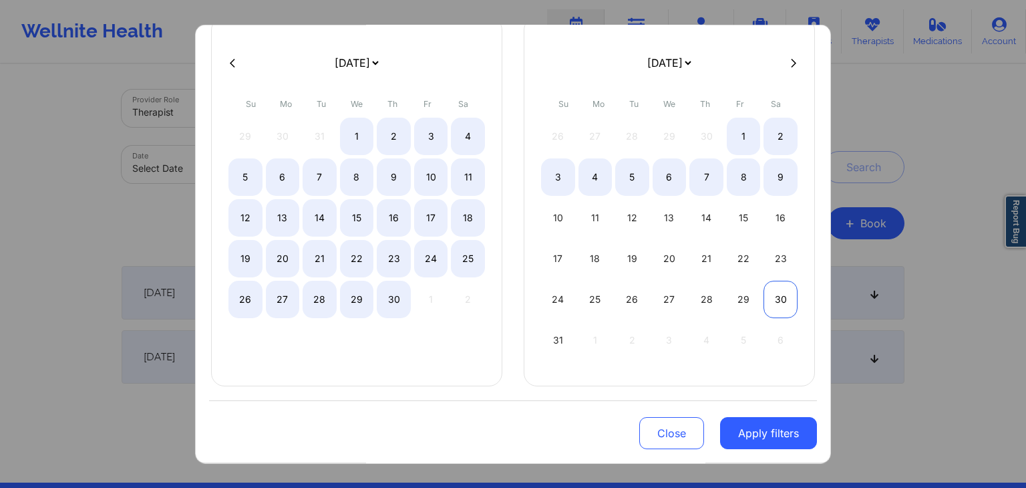
select select "2023-10"
select select "2023-11"
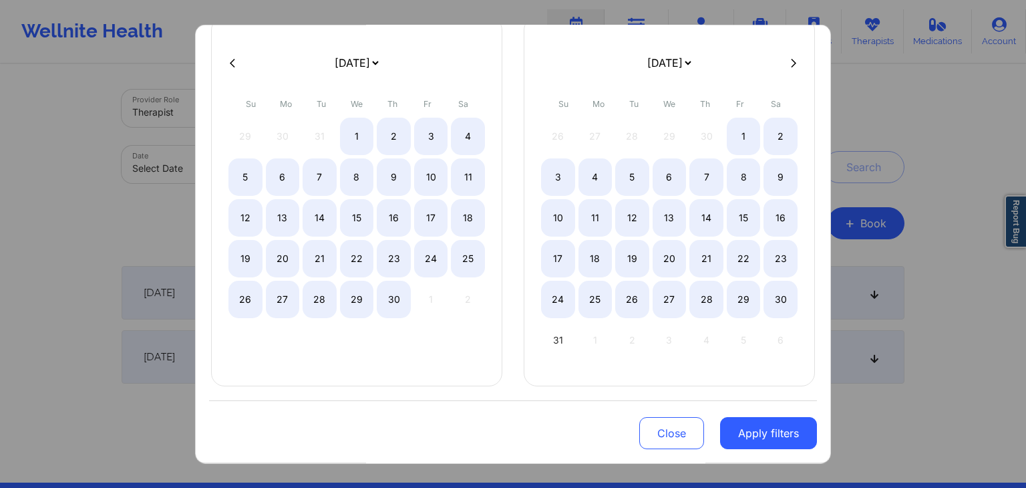
select select "2023-10"
select select "2023-11"
select select "2023-10"
select select "2023-11"
click at [550, 341] on div "31" at bounding box center [558, 340] width 34 height 37
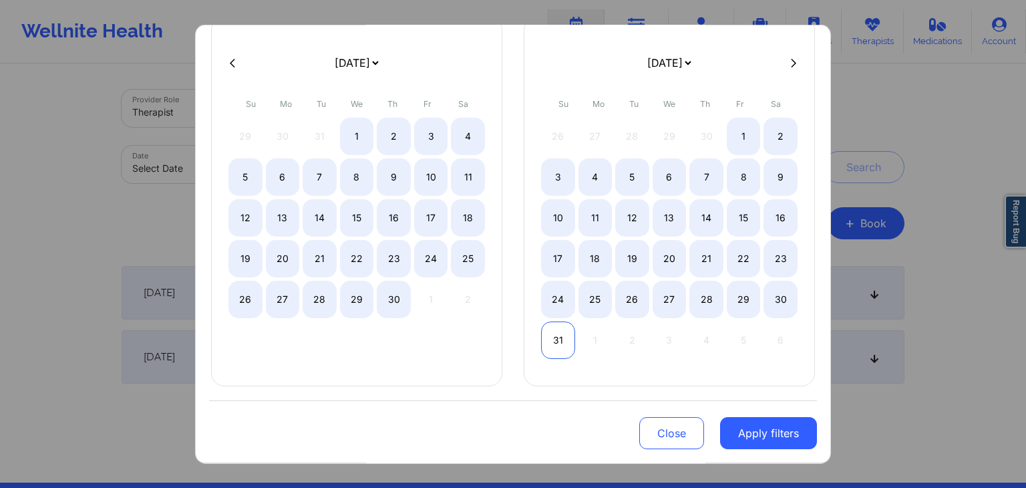
select select "2020-0"
select select "2020-1"
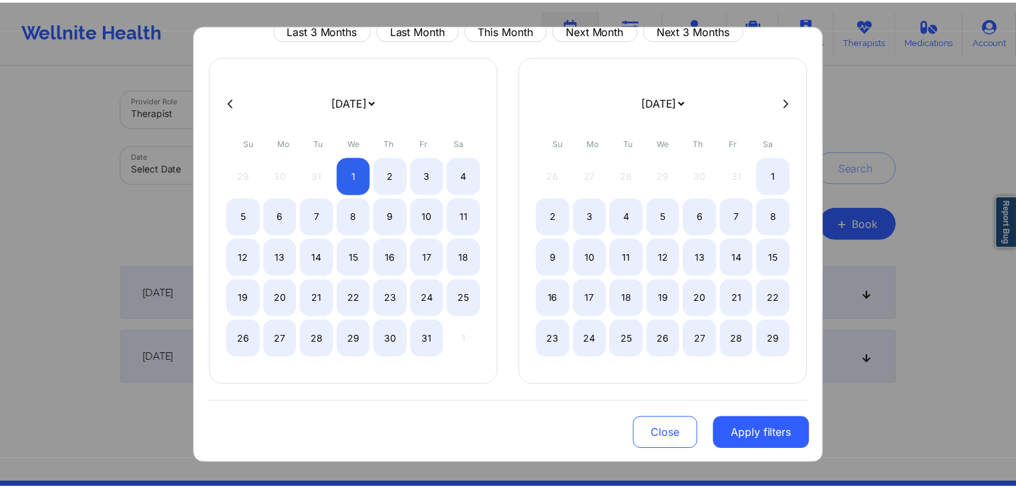
scroll to position [55, 0]
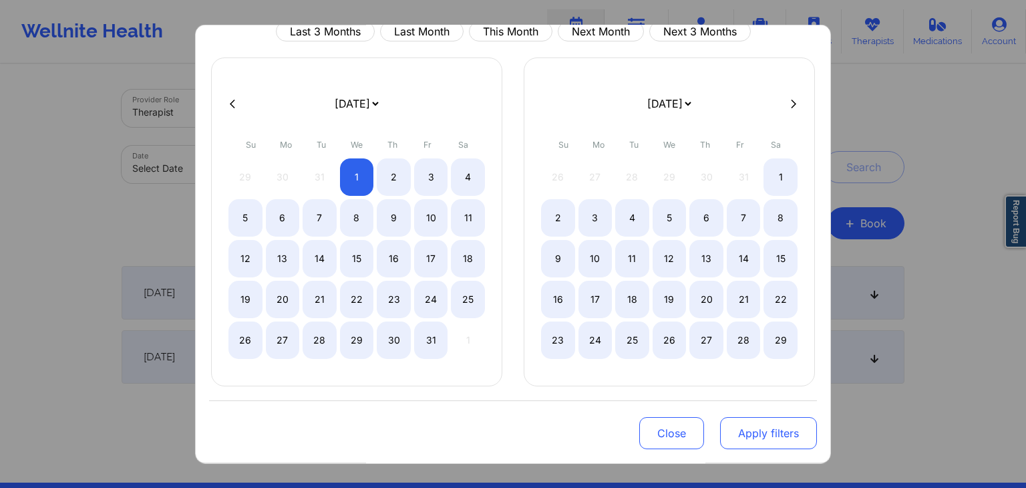
click at [754, 420] on button "Apply filters" at bounding box center [768, 434] width 97 height 32
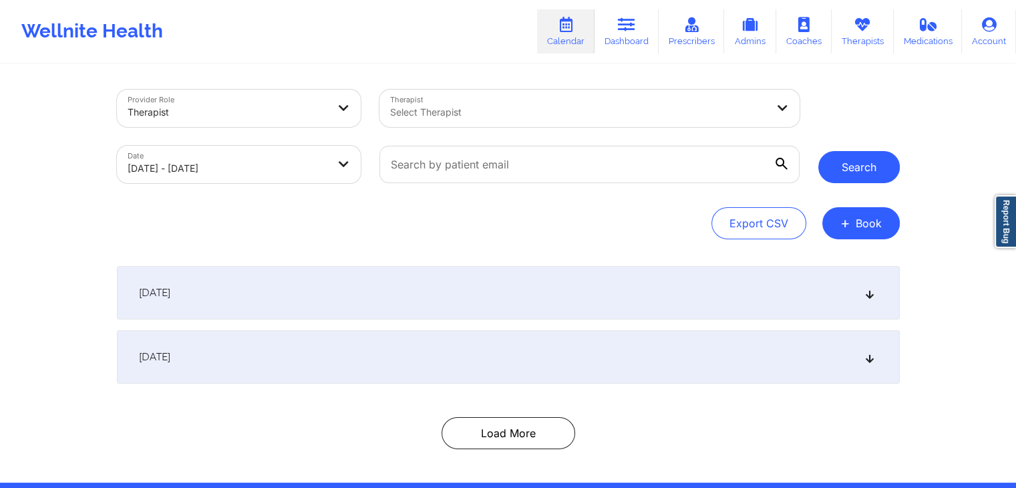
click at [860, 172] on button "Search" at bounding box center [859, 167] width 82 height 32
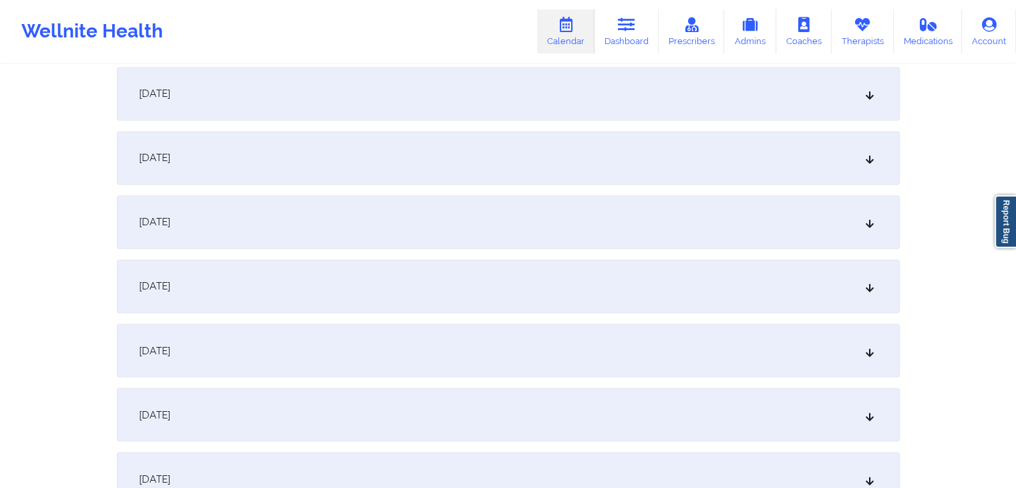
scroll to position [2358, 0]
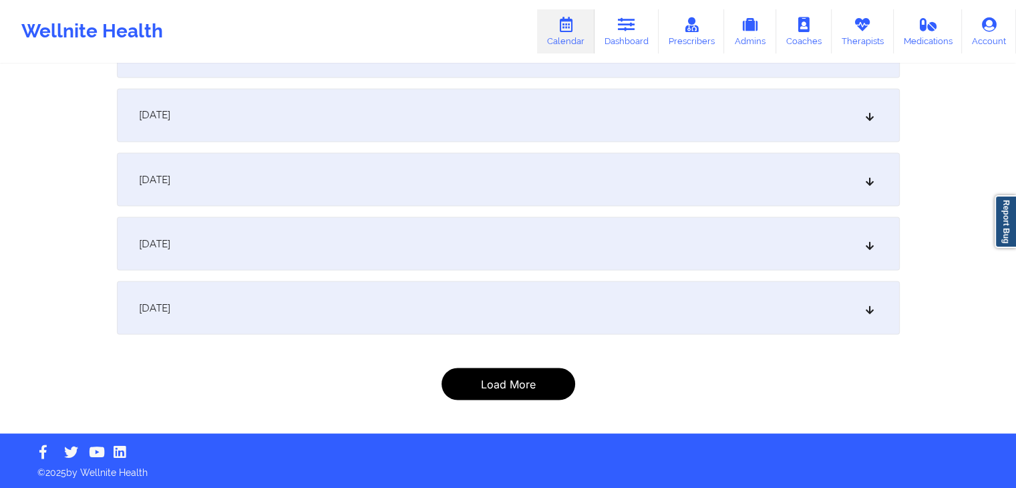
click at [487, 399] on button "Load More" at bounding box center [509, 383] width 134 height 32
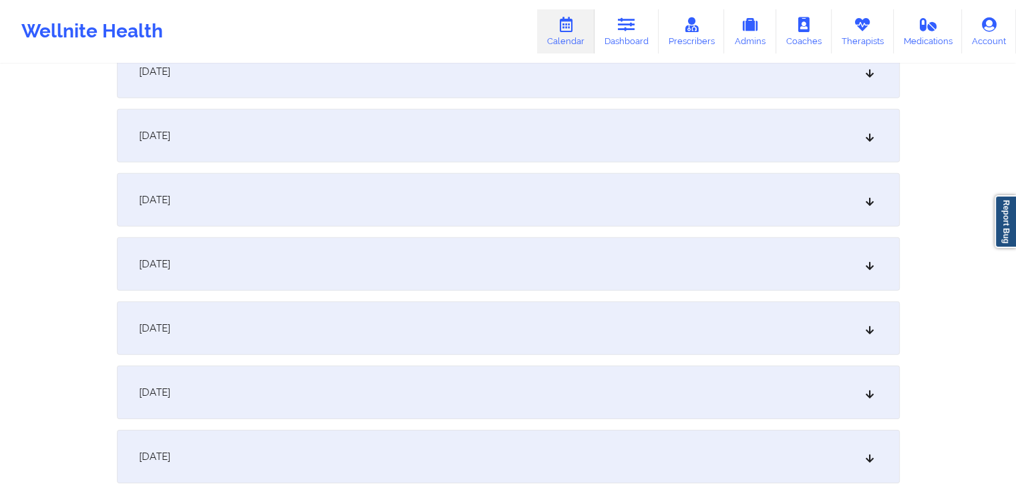
scroll to position [4077, 0]
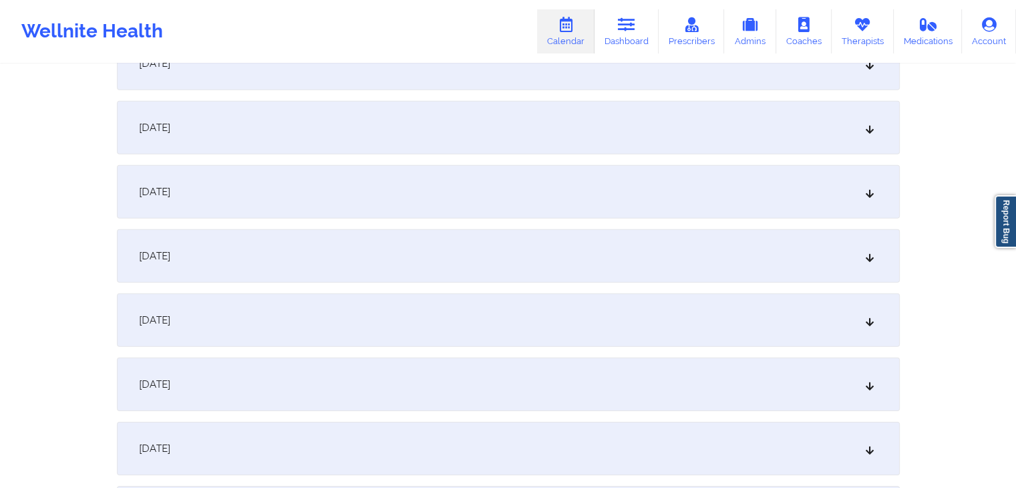
click at [533, 172] on div "March 10, 2020" at bounding box center [508, 191] width 783 height 53
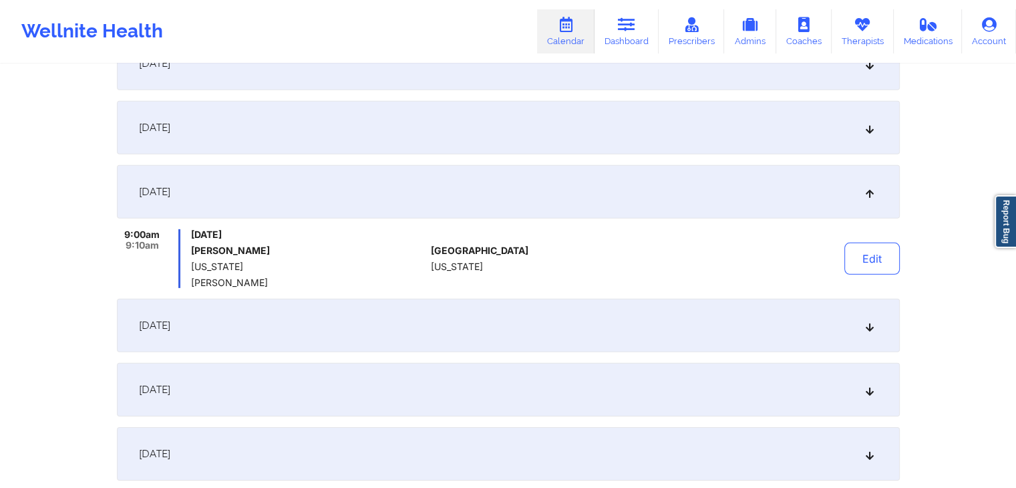
click at [543, 329] on div "March 11, 2020" at bounding box center [508, 325] width 783 height 53
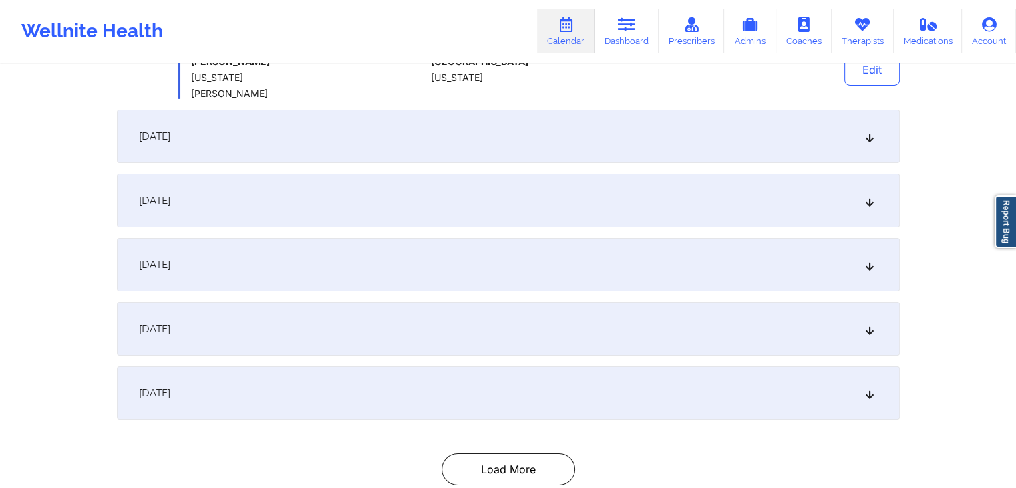
scroll to position [4413, 0]
click at [585, 213] on div "March 14, 2020" at bounding box center [508, 198] width 783 height 53
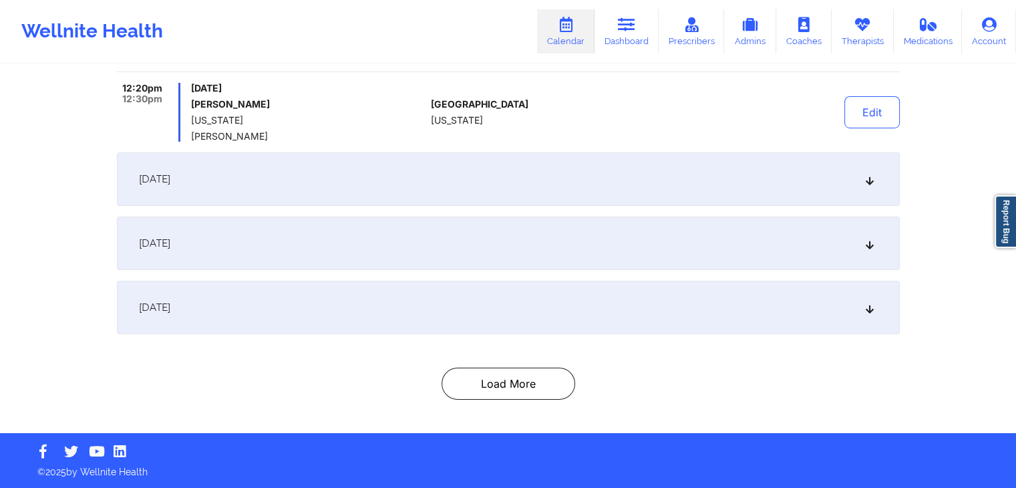
click at [563, 186] on div "March 15, 2020" at bounding box center [508, 178] width 783 height 53
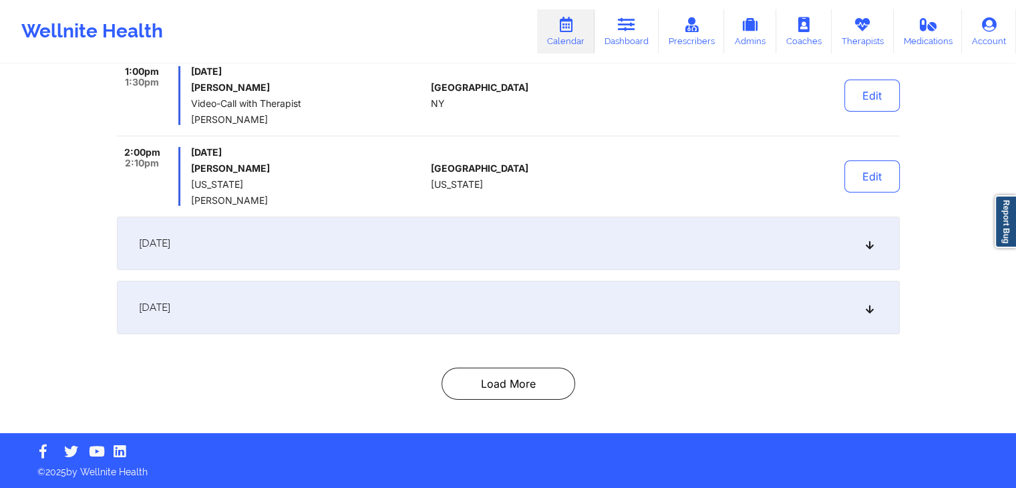
click at [583, 234] on div "March 16, 2020" at bounding box center [508, 242] width 783 height 53
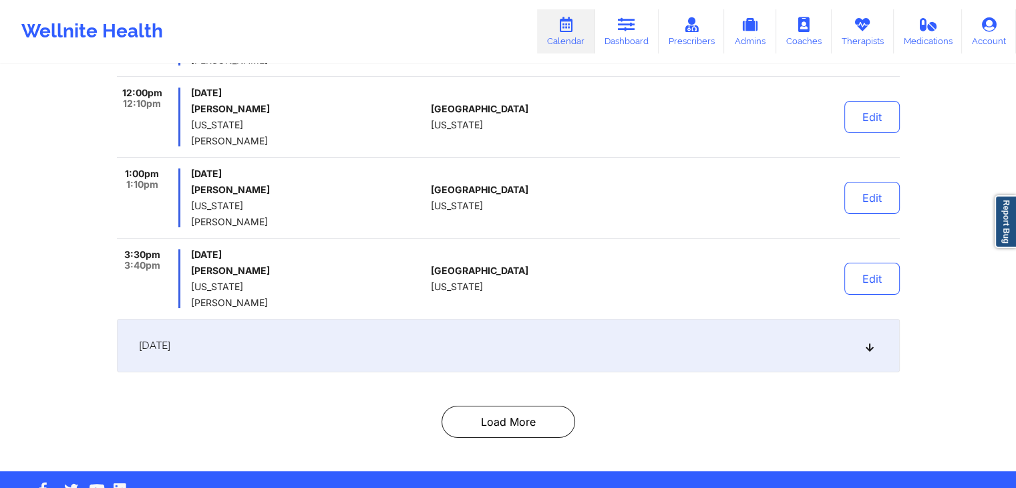
scroll to position [4981, 0]
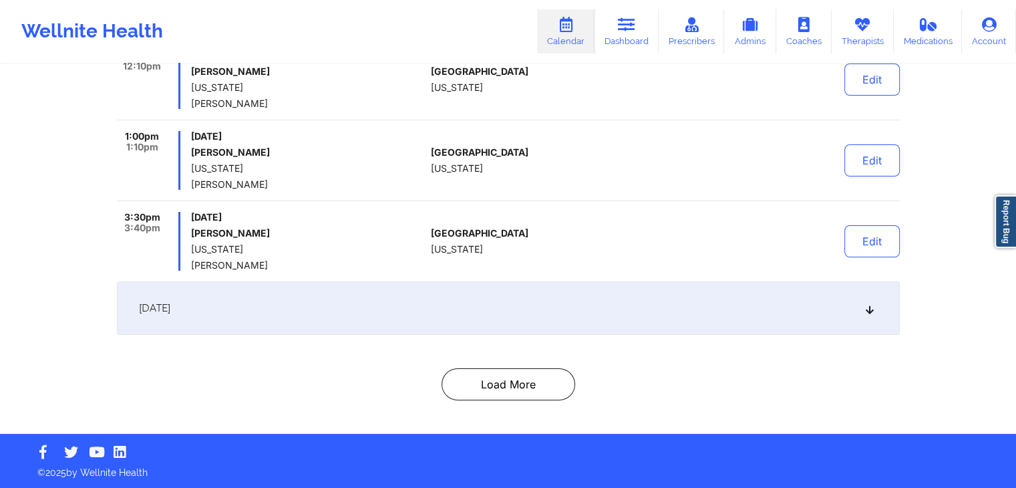
click at [561, 308] on div "March 17, 2020" at bounding box center [508, 307] width 783 height 53
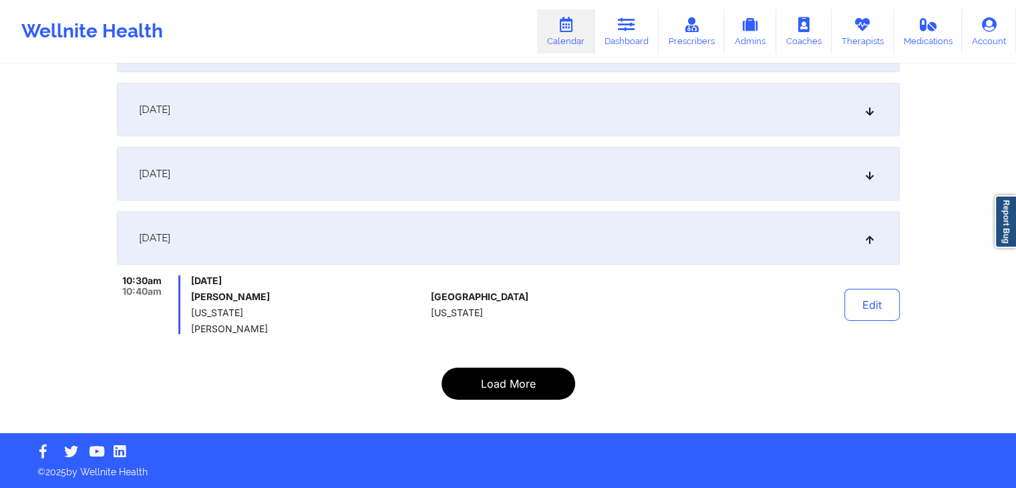
click at [537, 387] on button "Load More" at bounding box center [509, 383] width 134 height 32
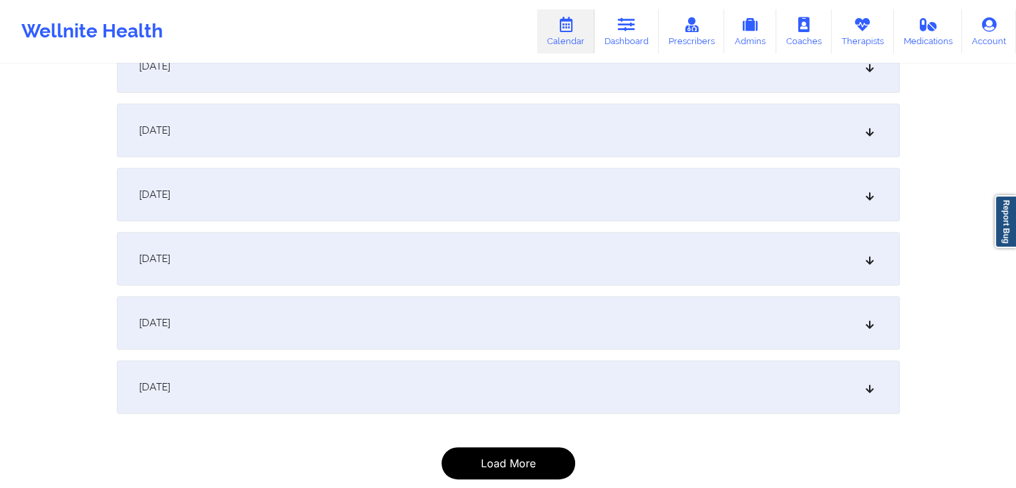
scroll to position [5668, 0]
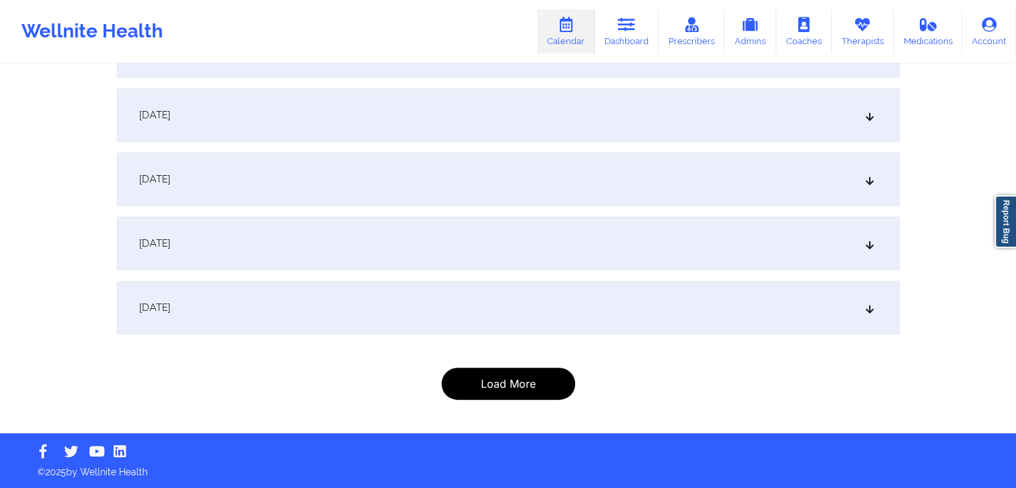
click at [537, 387] on button "Load More" at bounding box center [509, 383] width 134 height 32
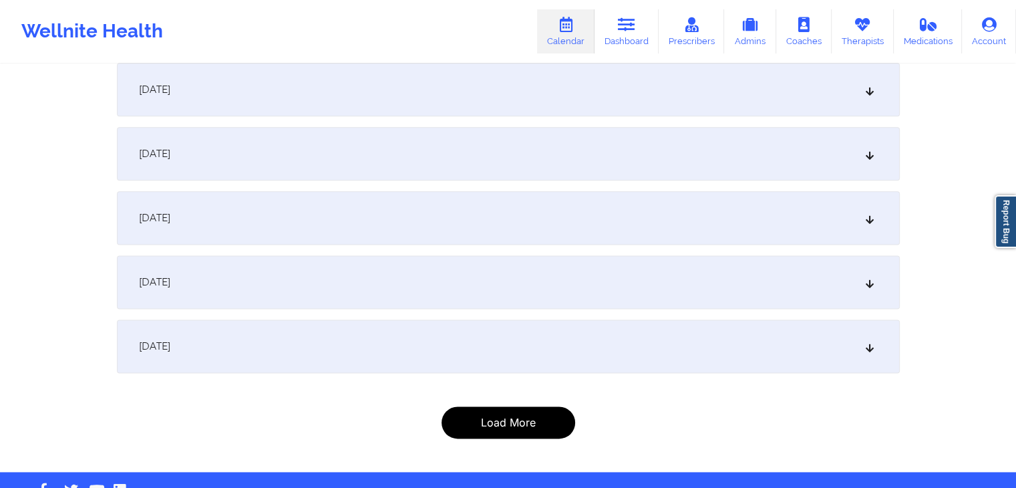
scroll to position [6822, 0]
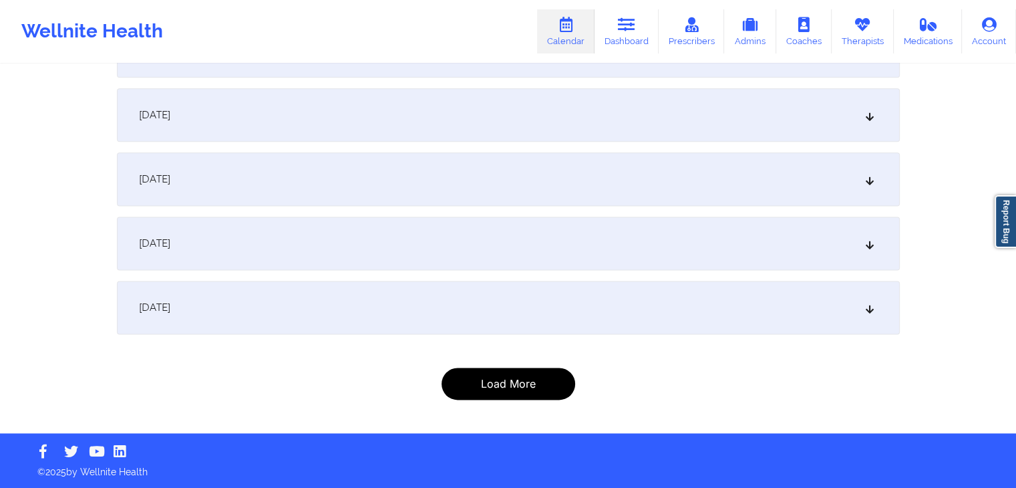
click at [523, 393] on button "Load More" at bounding box center [509, 383] width 134 height 32
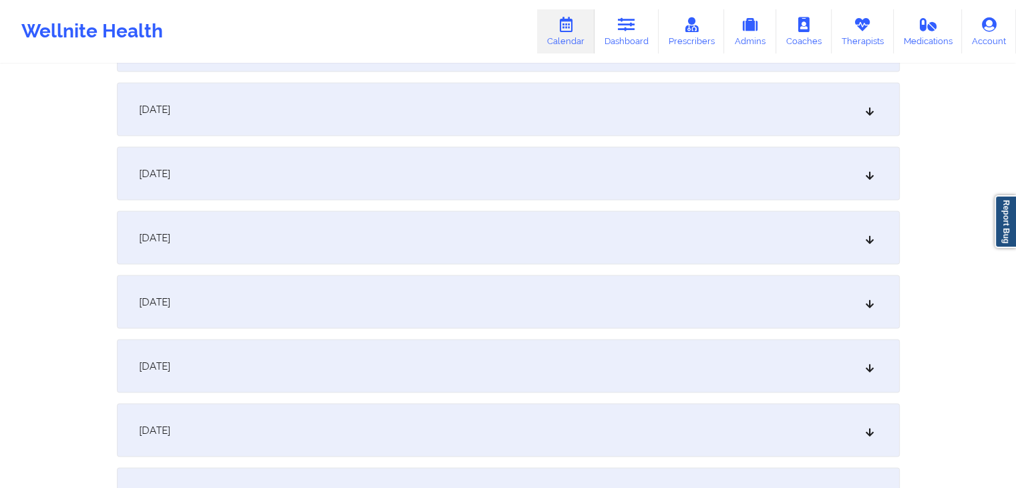
scroll to position [7977, 0]
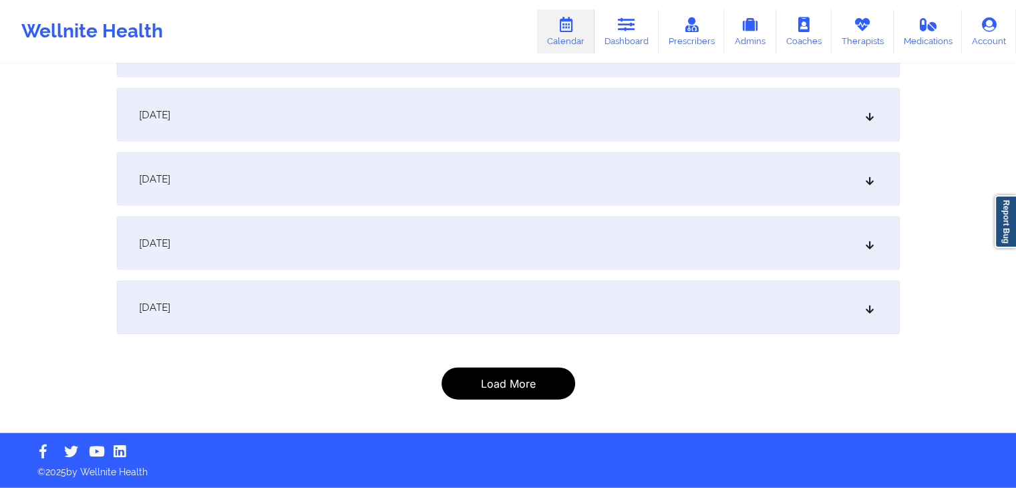
click at [530, 388] on button "Load More" at bounding box center [509, 383] width 134 height 32
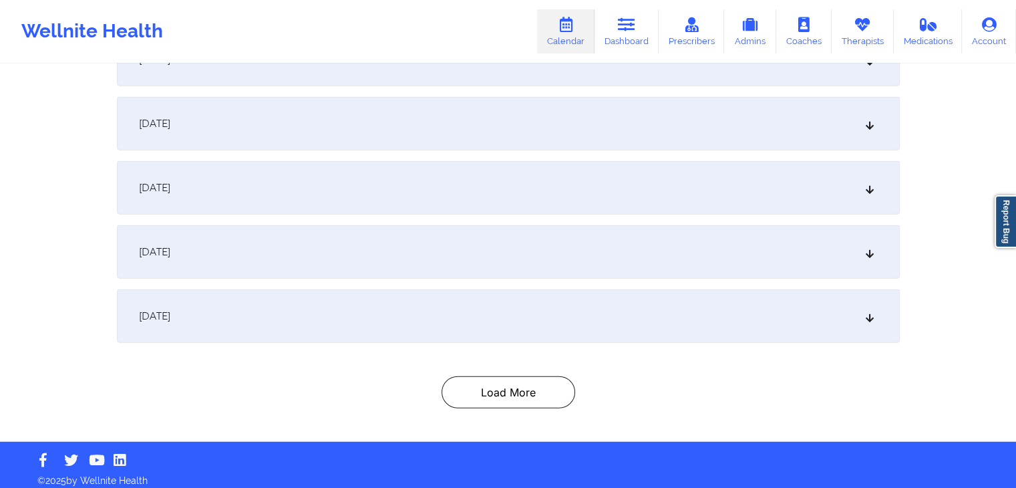
scroll to position [8618, 0]
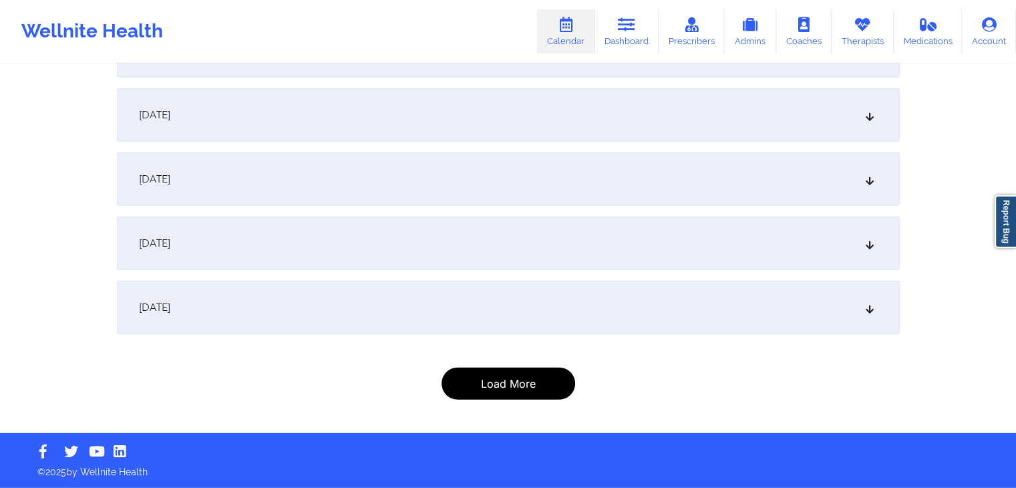
click at [528, 384] on button "Load More" at bounding box center [509, 383] width 134 height 32
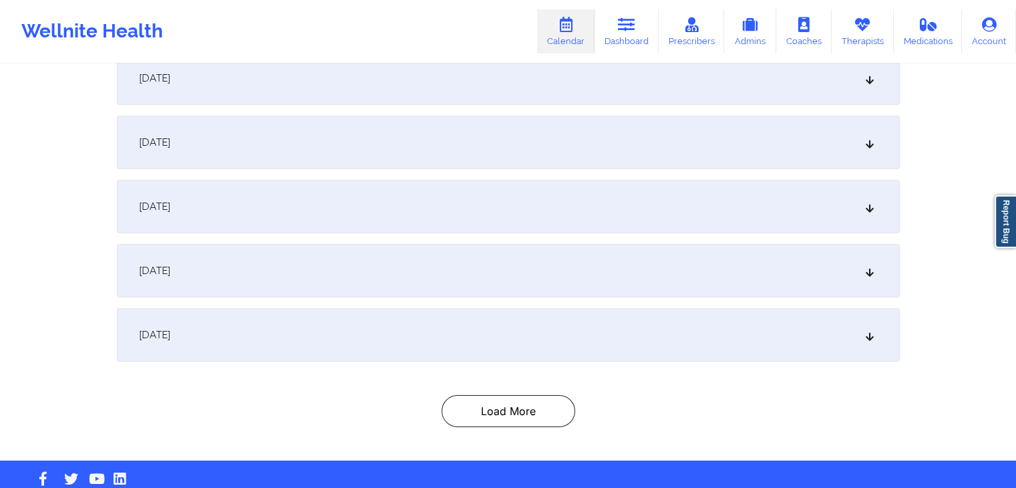
scroll to position [9708, 0]
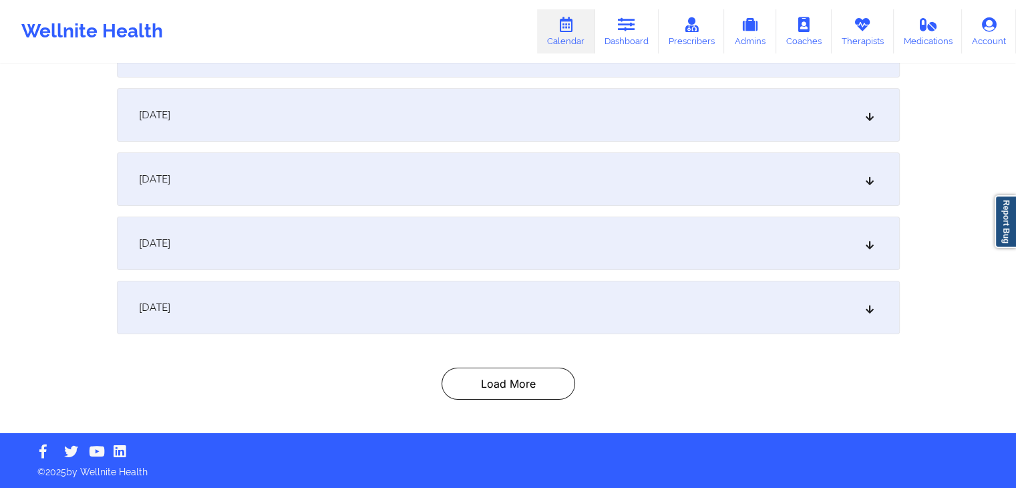
click at [458, 287] on div "June 8, 2020" at bounding box center [508, 307] width 783 height 53
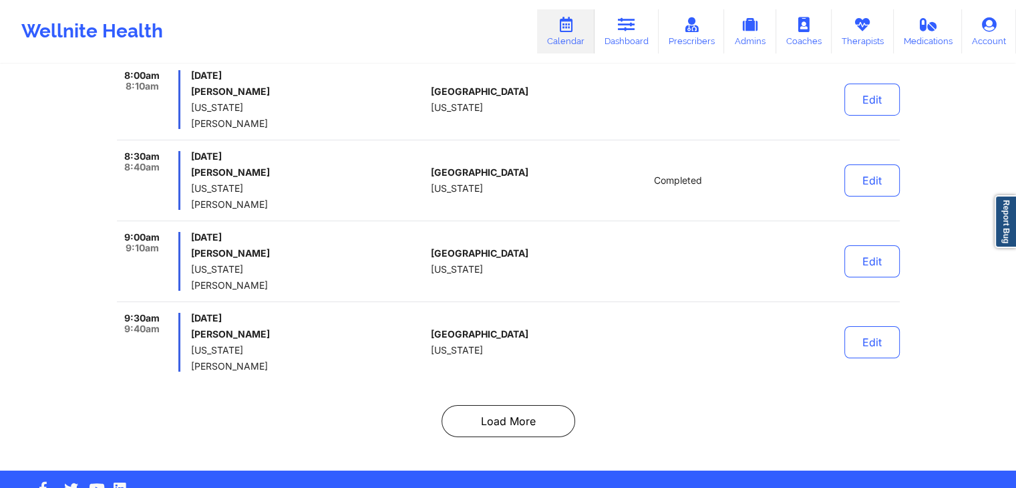
scroll to position [9869, 0]
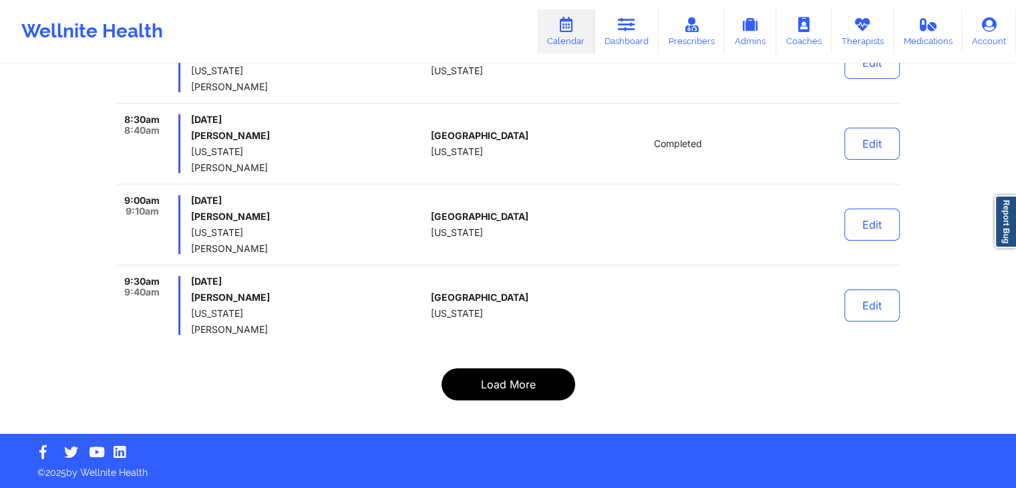
click at [498, 368] on button "Load More" at bounding box center [509, 384] width 134 height 32
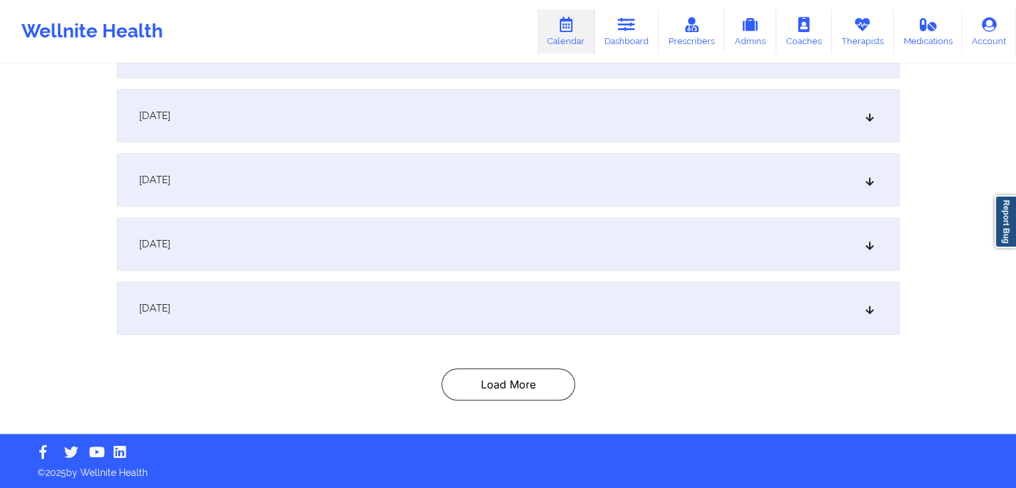
click at [500, 106] on div "June 26, 2020" at bounding box center [508, 115] width 783 height 53
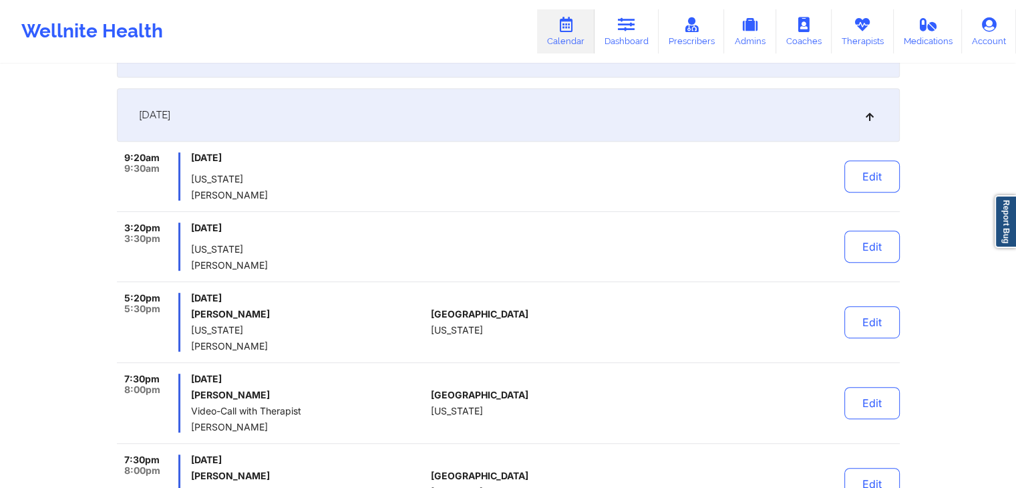
click at [500, 106] on div "June 26, 2020" at bounding box center [508, 114] width 783 height 53
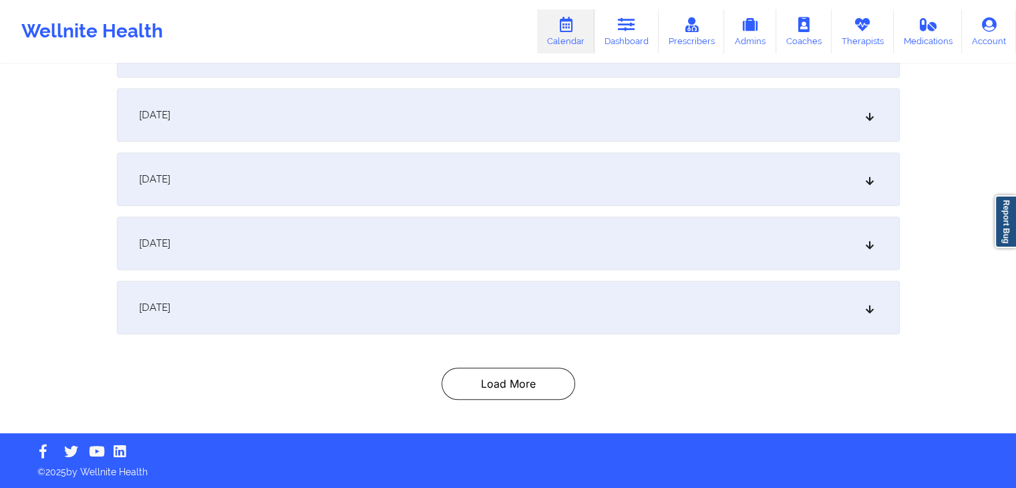
click at [464, 300] on div "June 29, 2020" at bounding box center [508, 307] width 783 height 53
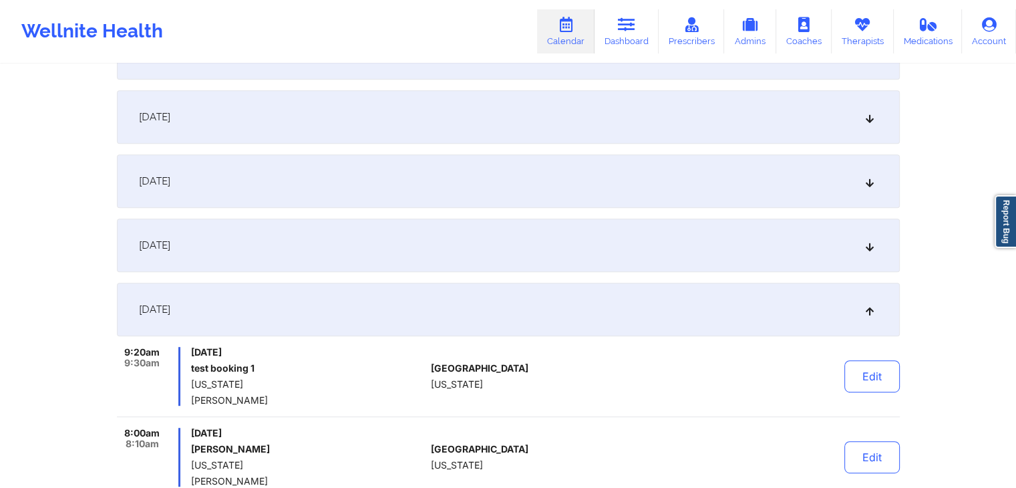
scroll to position [11141, 0]
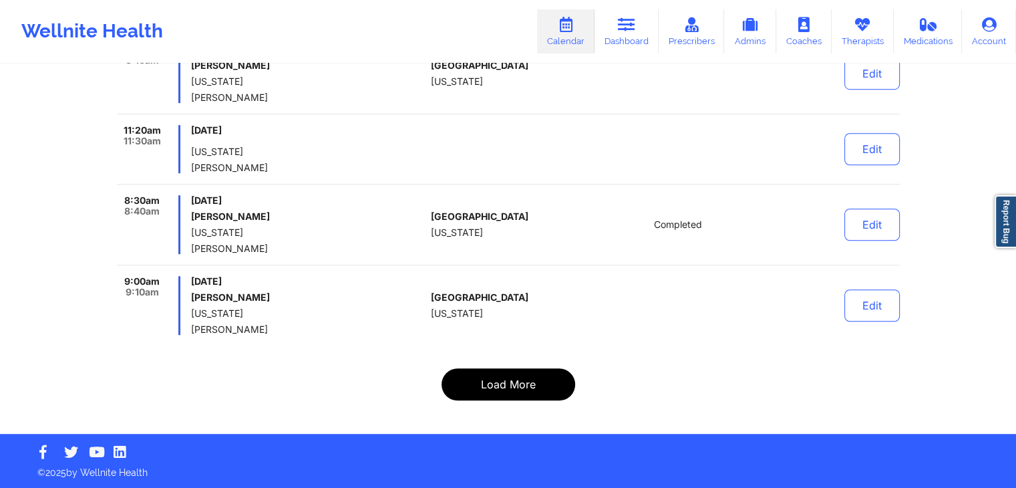
click at [520, 379] on button "Load More" at bounding box center [509, 384] width 134 height 32
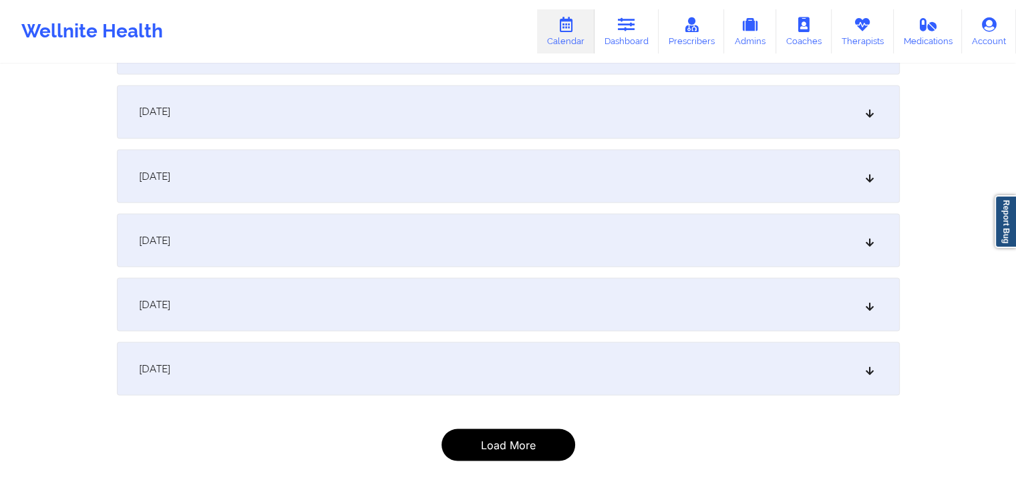
scroll to position [12600, 0]
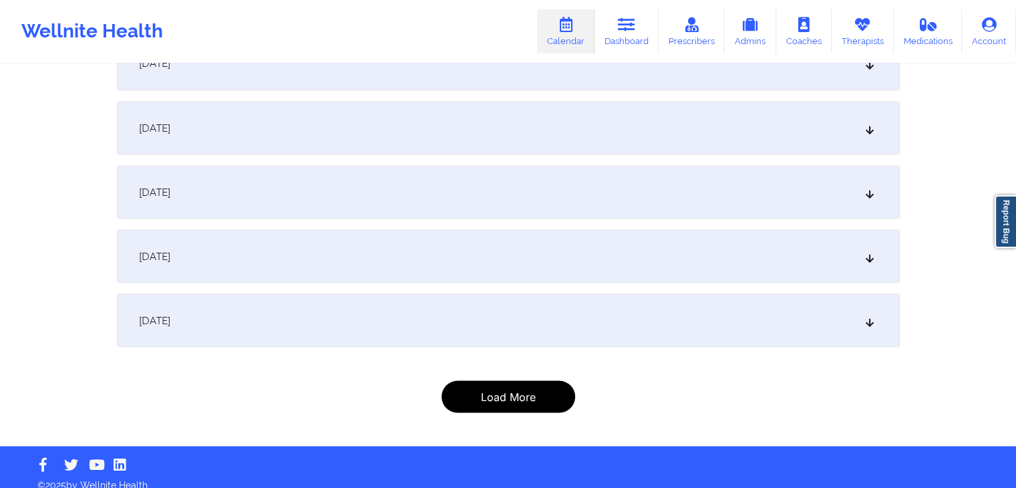
click at [545, 380] on button "Load More" at bounding box center [509, 396] width 134 height 32
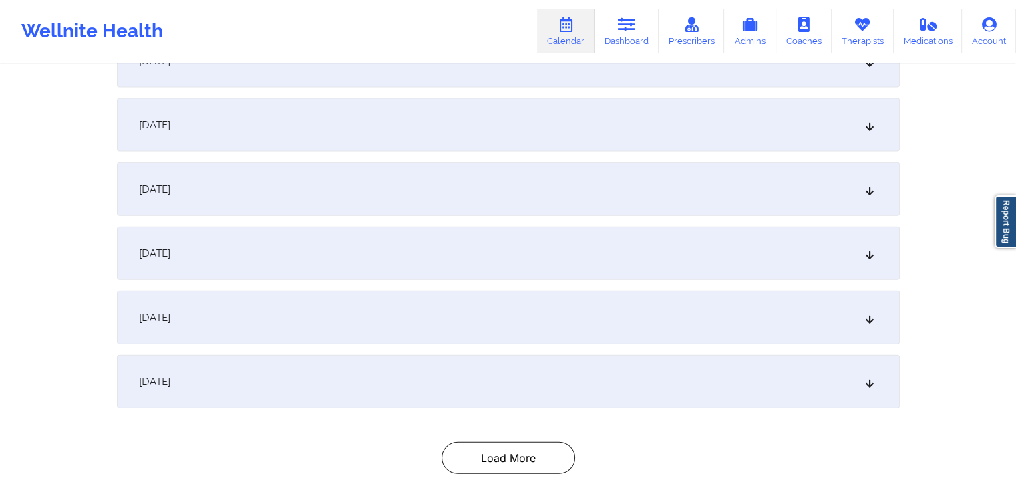
scroll to position [13242, 0]
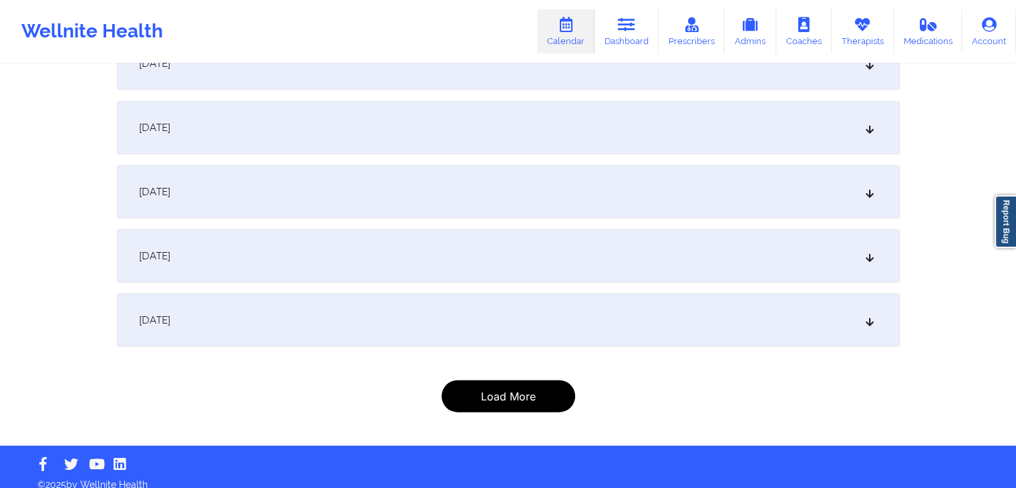
click at [510, 395] on button "Load More" at bounding box center [509, 396] width 134 height 32
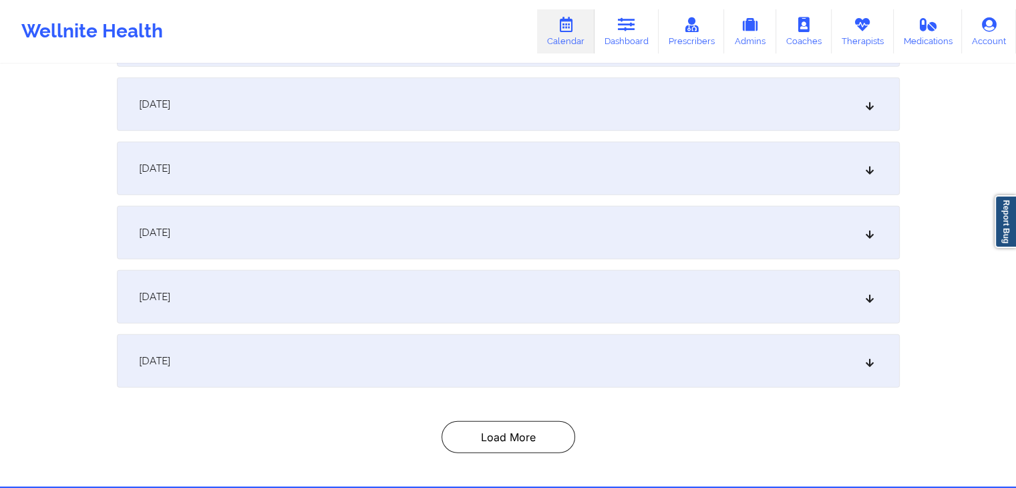
scroll to position [13819, 0]
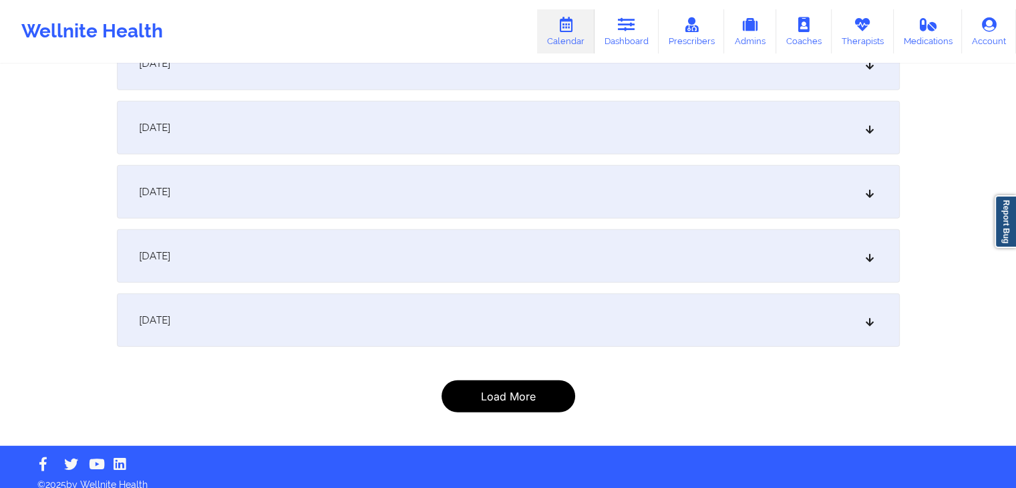
click at [503, 391] on button "Load More" at bounding box center [509, 396] width 134 height 32
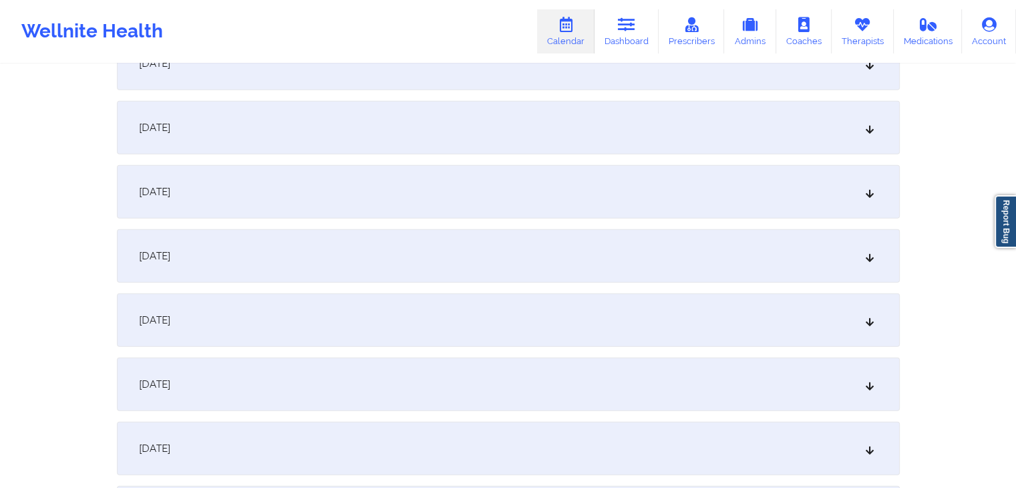
scroll to position [14396, 0]
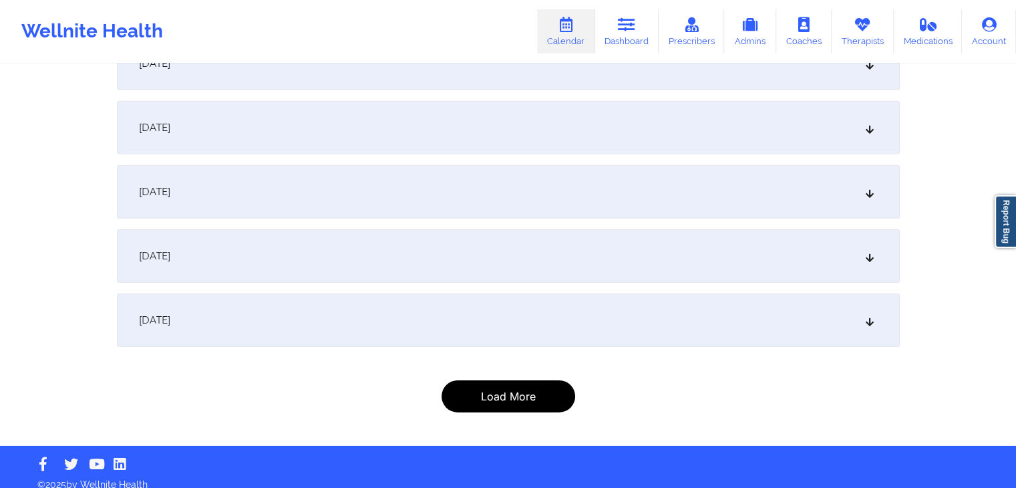
click at [524, 380] on button "Load More" at bounding box center [509, 396] width 134 height 32
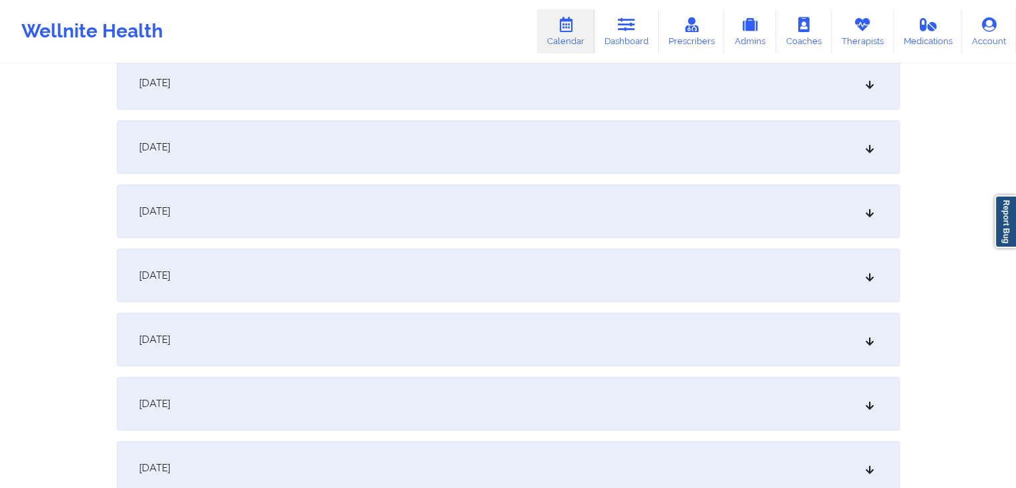
scroll to position [15294, 0]
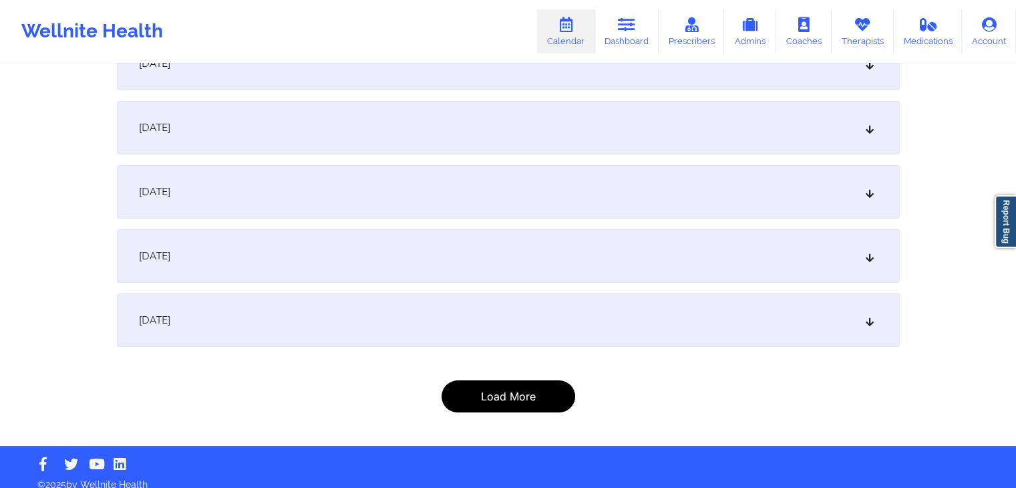
click at [524, 380] on button "Load More" at bounding box center [509, 396] width 134 height 32
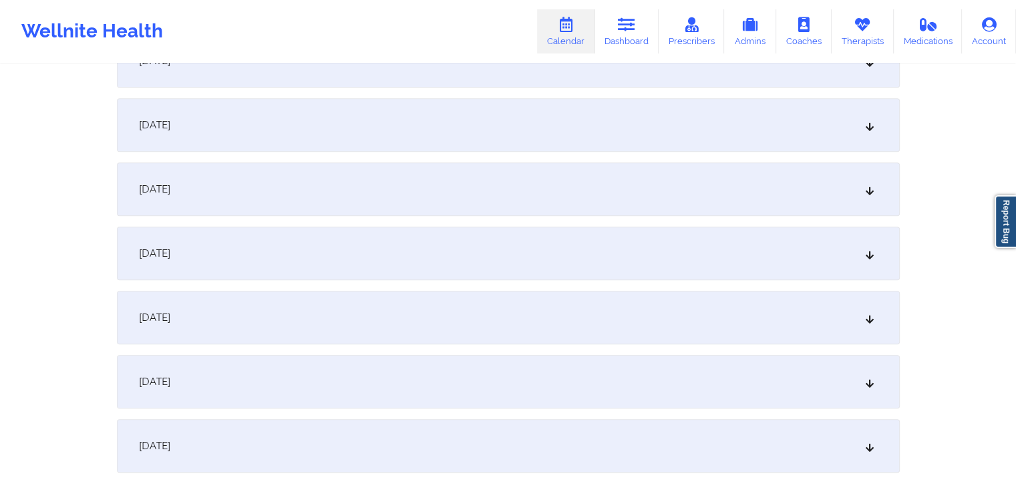
scroll to position [16256, 0]
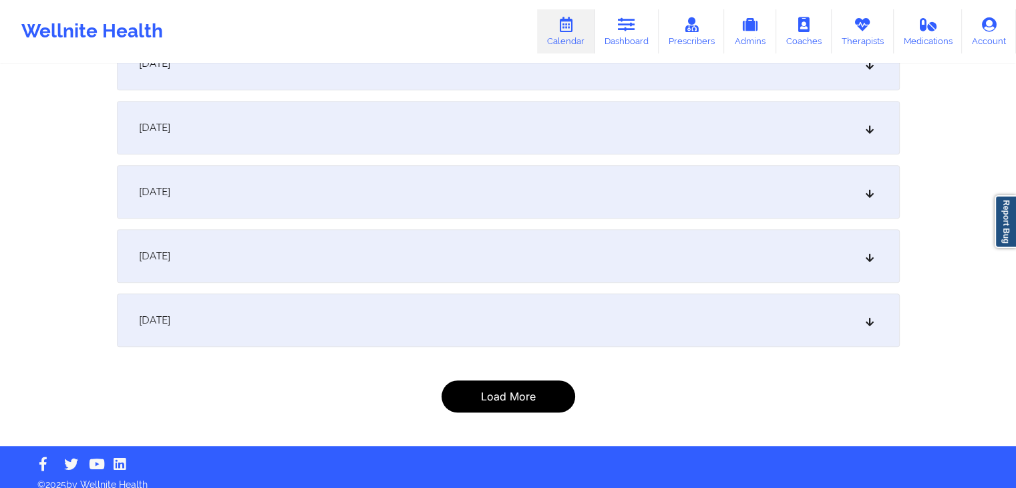
click at [532, 380] on button "Load More" at bounding box center [509, 396] width 134 height 32
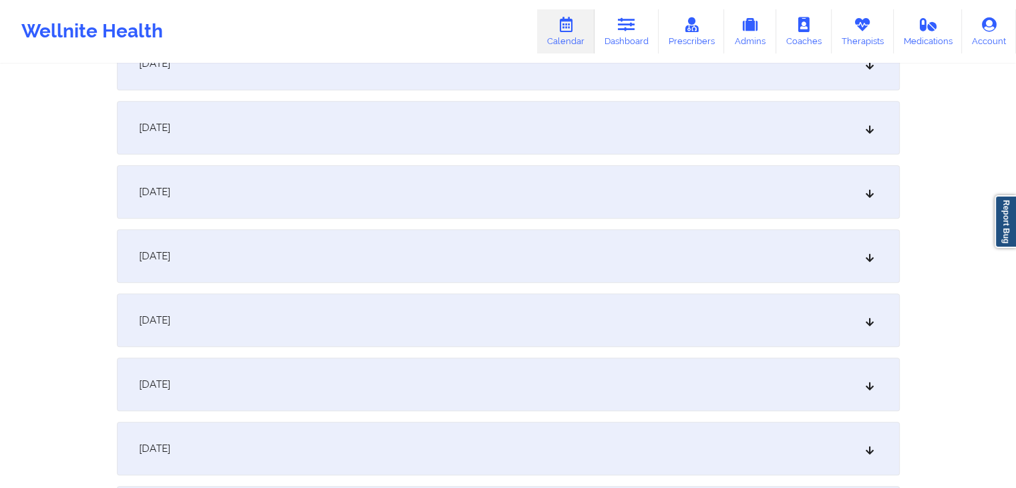
click at [660, 165] on div "September 3, 2020" at bounding box center [508, 191] width 783 height 53
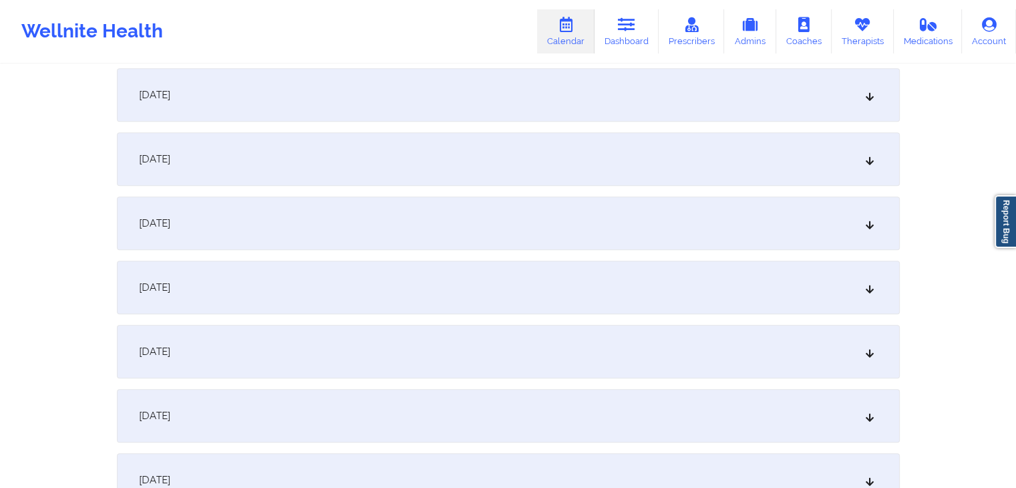
scroll to position [15057, 0]
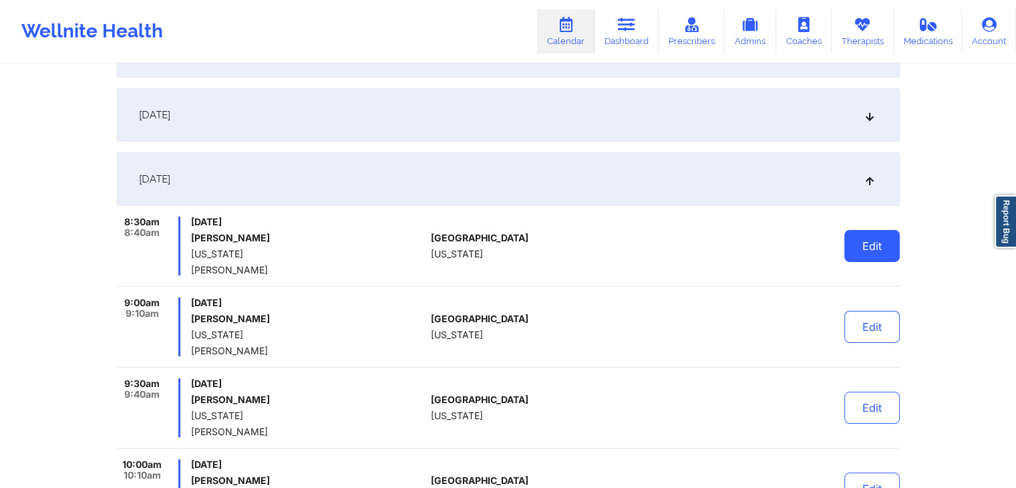
click at [868, 243] on button "Edit" at bounding box center [871, 246] width 55 height 32
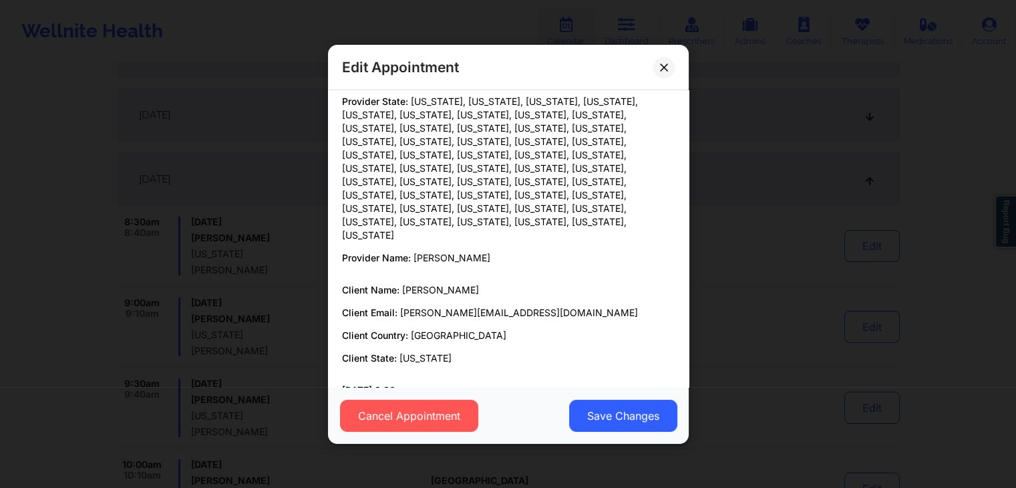
scroll to position [0, 0]
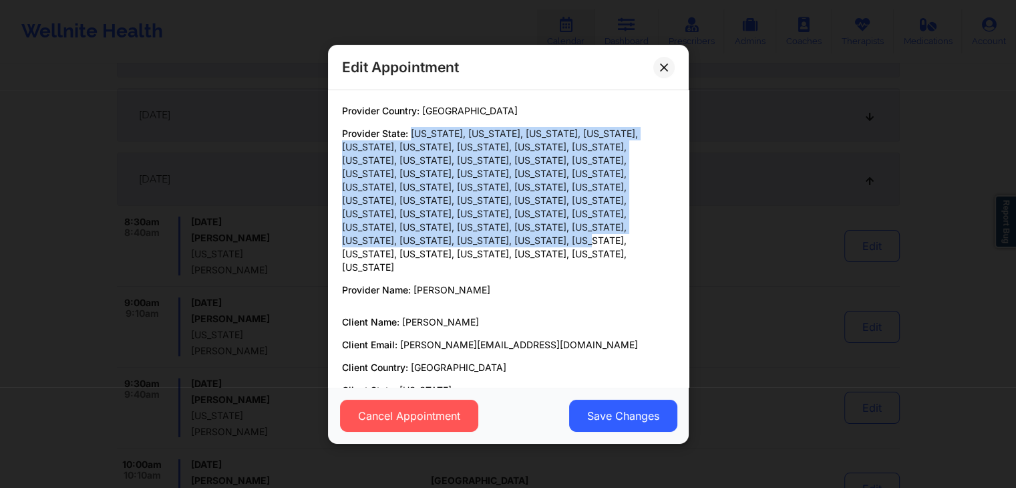
drag, startPoint x: 412, startPoint y: 133, endPoint x: 598, endPoint y: 225, distance: 207.3
click at [598, 225] on span "Arizona, California, Connecticut, Delaware, Indiana, Louisiana, Maine, Maryland…" at bounding box center [490, 200] width 296 height 145
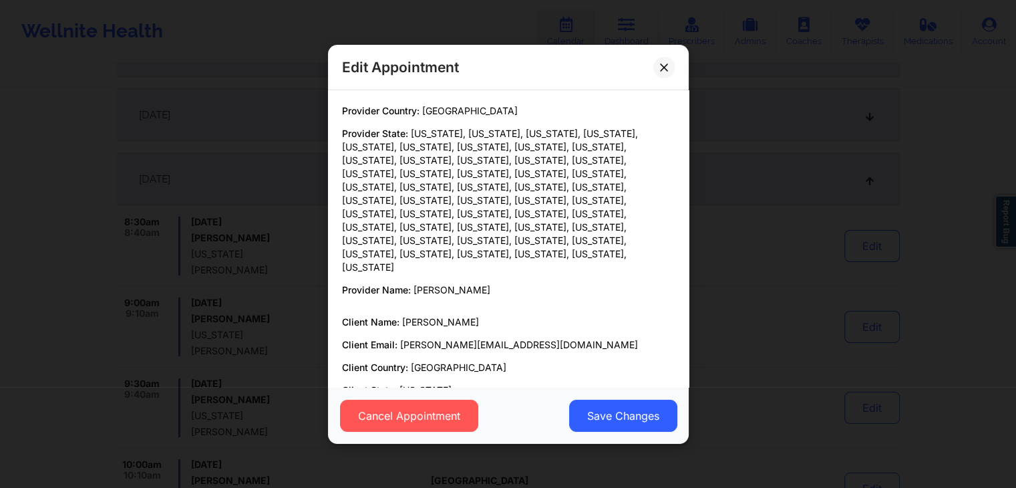
click at [466, 338] on p "Client Email: joe.taormina0816@hotmail.com" at bounding box center [508, 344] width 333 height 13
click at [495, 283] on p "Provider Name: Amy Halanski" at bounding box center [508, 289] width 333 height 13
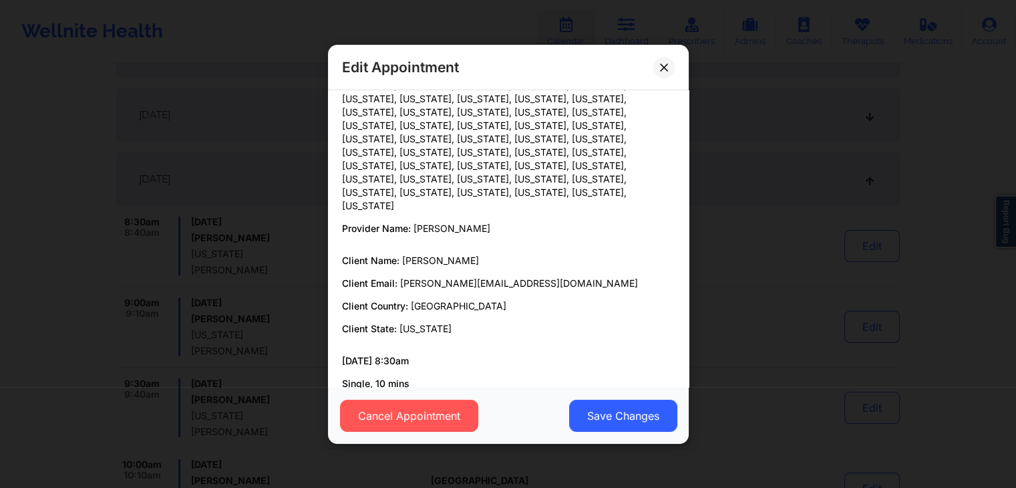
scroll to position [100, 0]
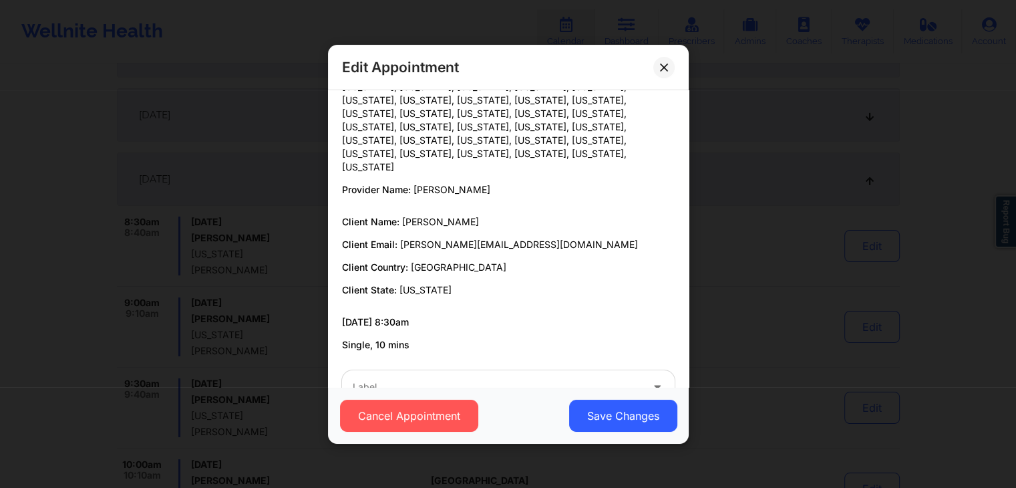
click at [422, 216] on span "Joseph Taormina III" at bounding box center [440, 221] width 77 height 11
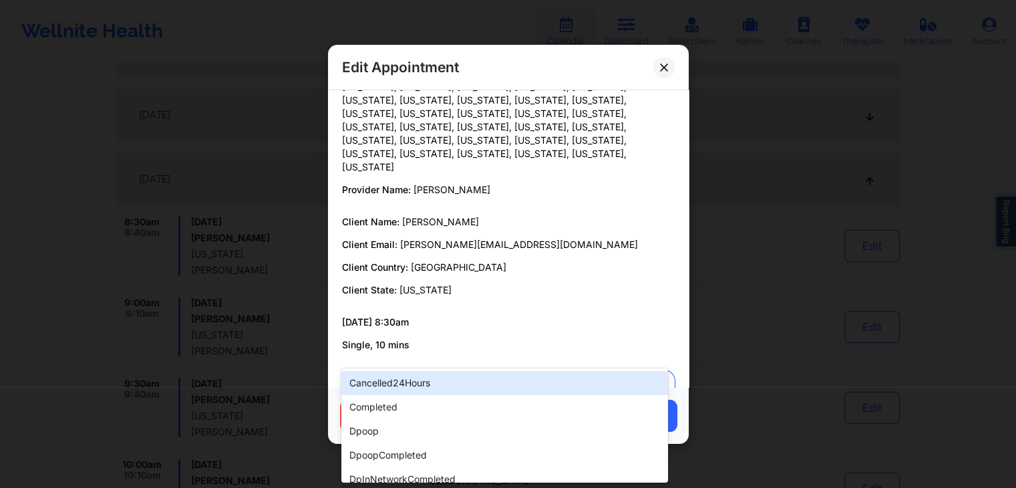
click at [482, 370] on div "Label" at bounding box center [492, 386] width 301 height 33
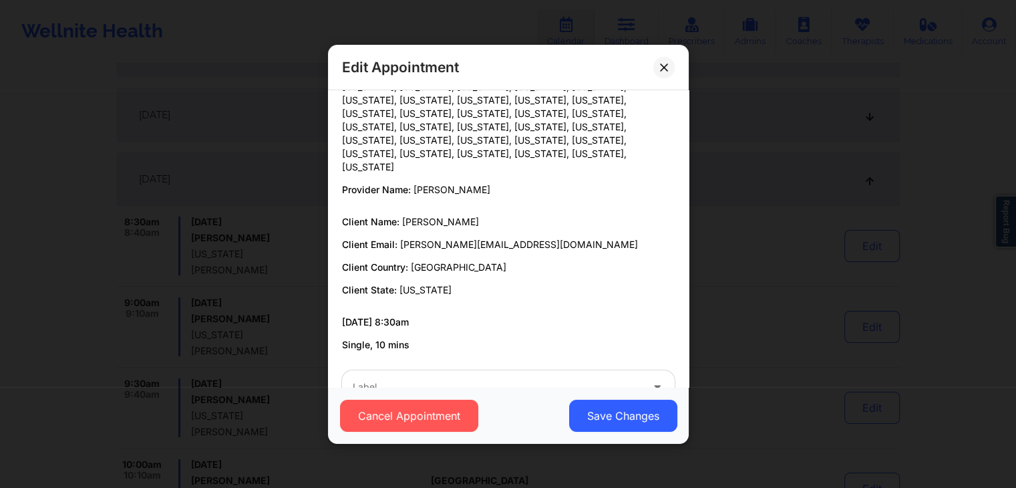
click at [520, 315] on p "09/03/2020 8:30am" at bounding box center [508, 321] width 333 height 13
click at [660, 65] on icon at bounding box center [664, 67] width 8 height 8
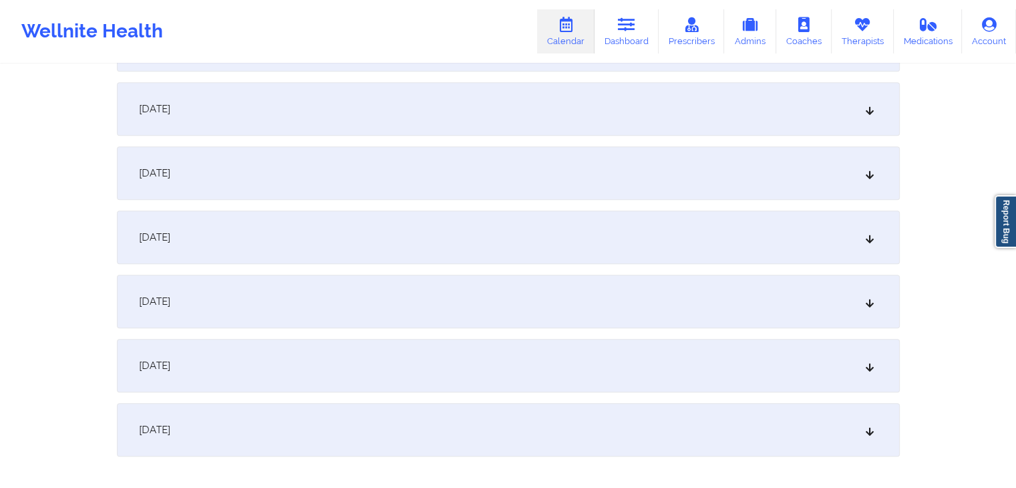
scroll to position [16620, 0]
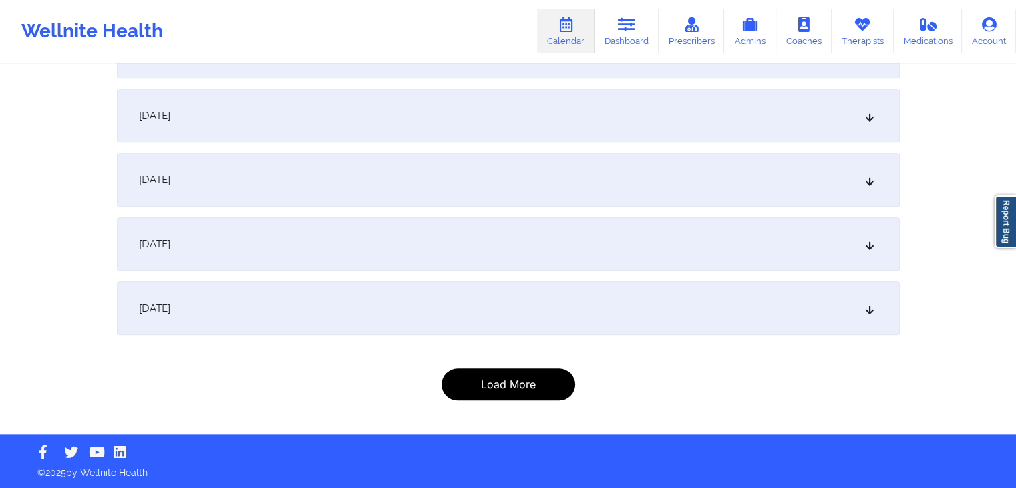
click at [497, 397] on button "Load More" at bounding box center [509, 384] width 134 height 32
click at [524, 394] on button "Load More" at bounding box center [509, 384] width 134 height 32
click at [534, 393] on button "Load More" at bounding box center [509, 384] width 134 height 32
click at [593, 307] on div "September 22, 2020" at bounding box center [508, 307] width 783 height 53
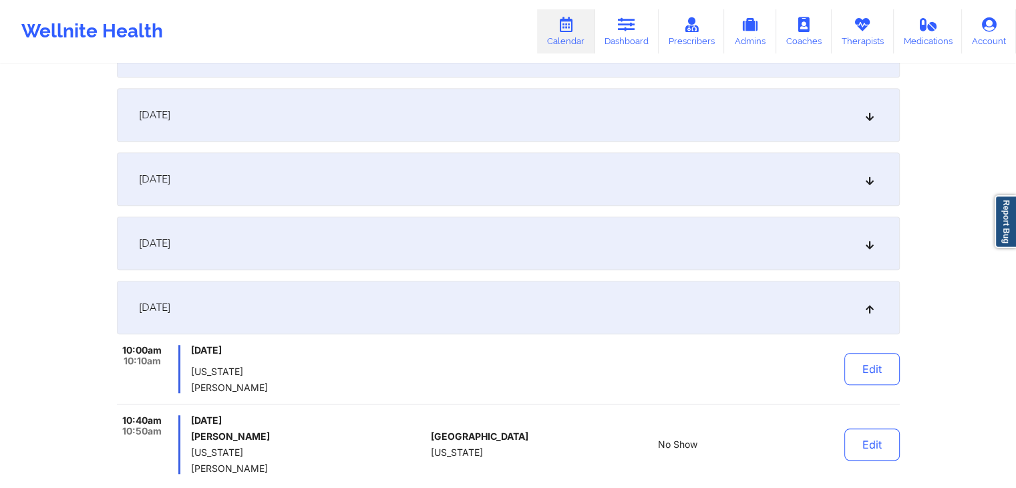
scroll to position [16287, 0]
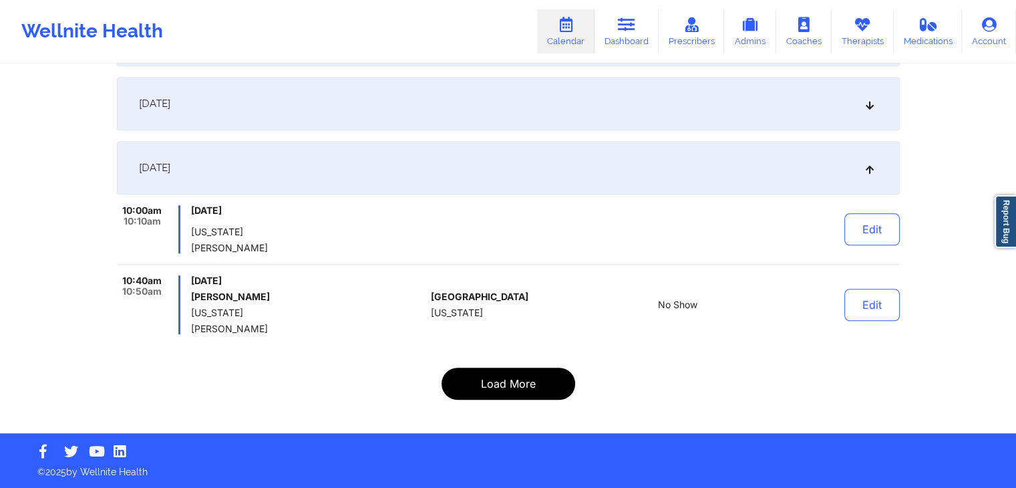
click at [554, 395] on button "Load More" at bounding box center [509, 383] width 134 height 32
click at [494, 385] on button "Load More" at bounding box center [509, 383] width 134 height 32
click at [525, 379] on button "Load More" at bounding box center [509, 383] width 134 height 32
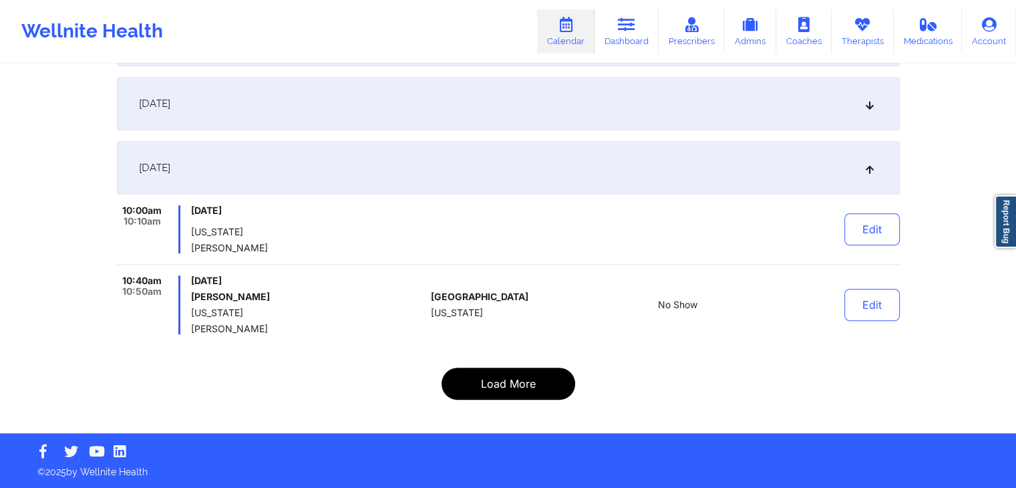
click at [528, 380] on button "Load More" at bounding box center [509, 383] width 134 height 32
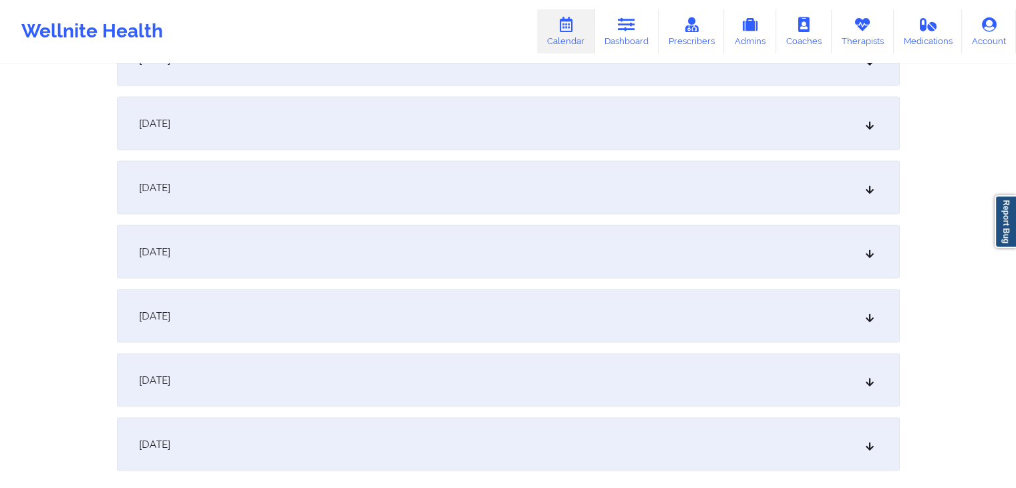
scroll to position [18031, 0]
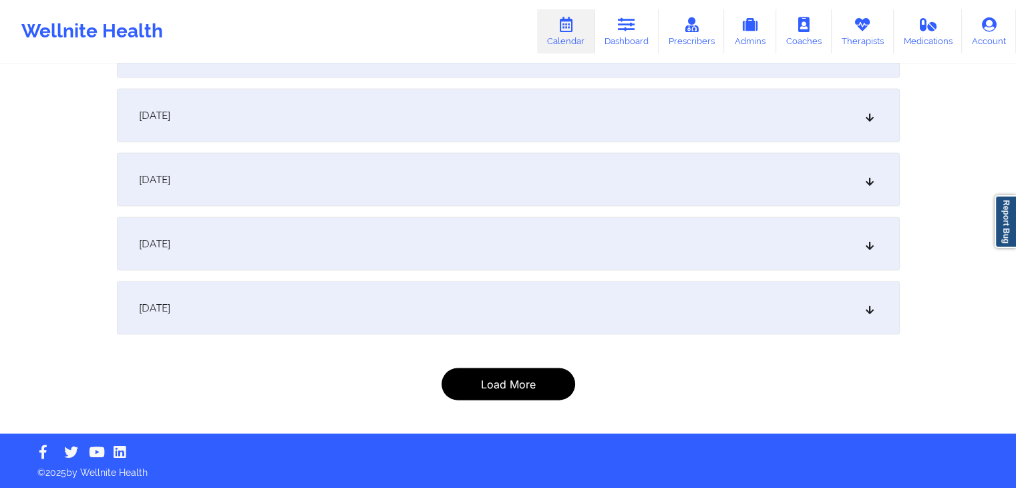
click at [546, 385] on button "Load More" at bounding box center [509, 384] width 134 height 32
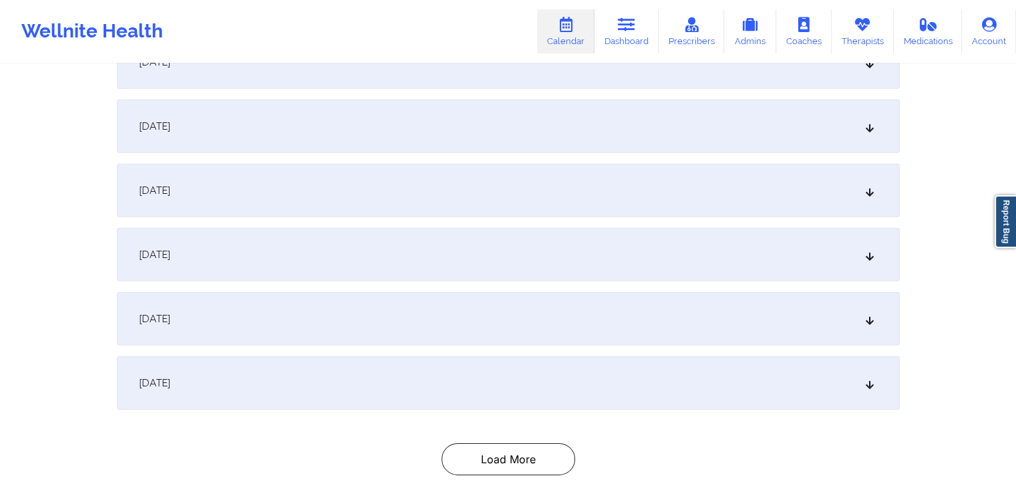
scroll to position [19378, 0]
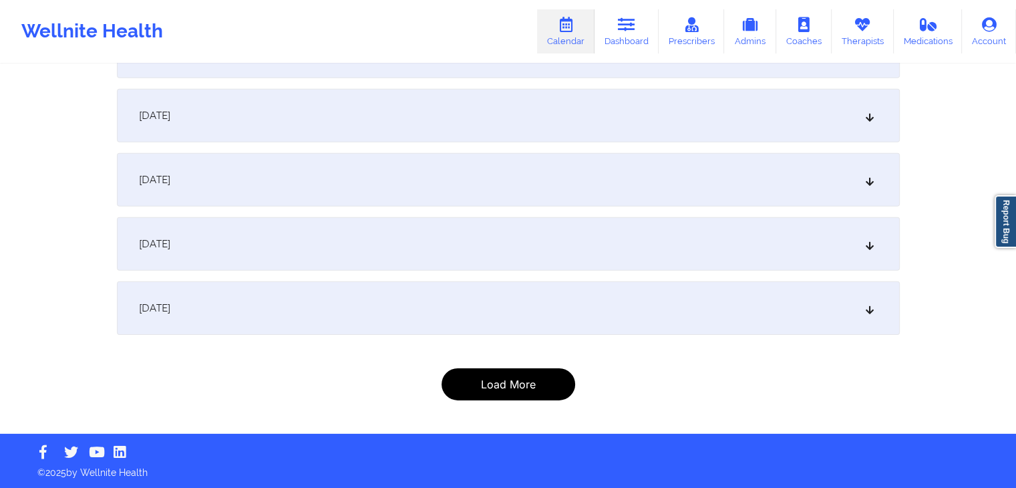
click at [507, 379] on button "Load More" at bounding box center [509, 384] width 134 height 32
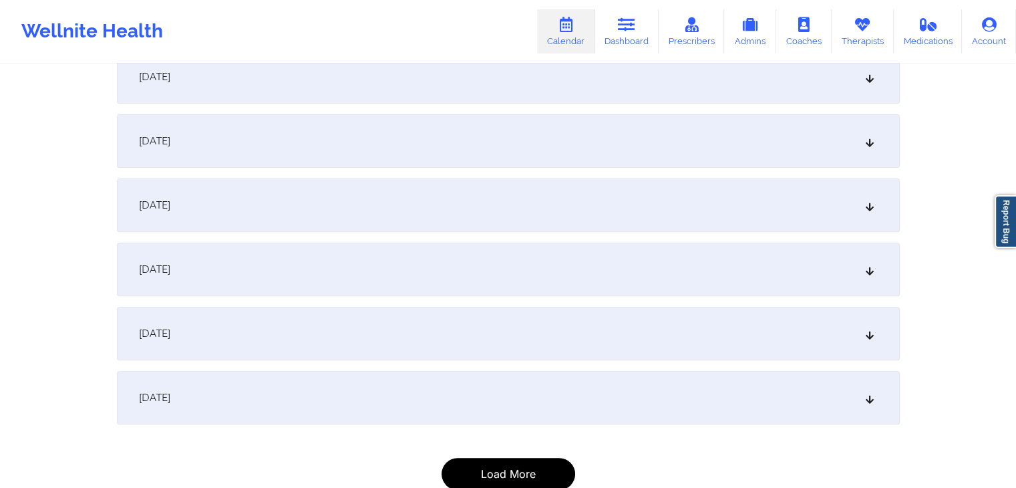
scroll to position [20853, 0]
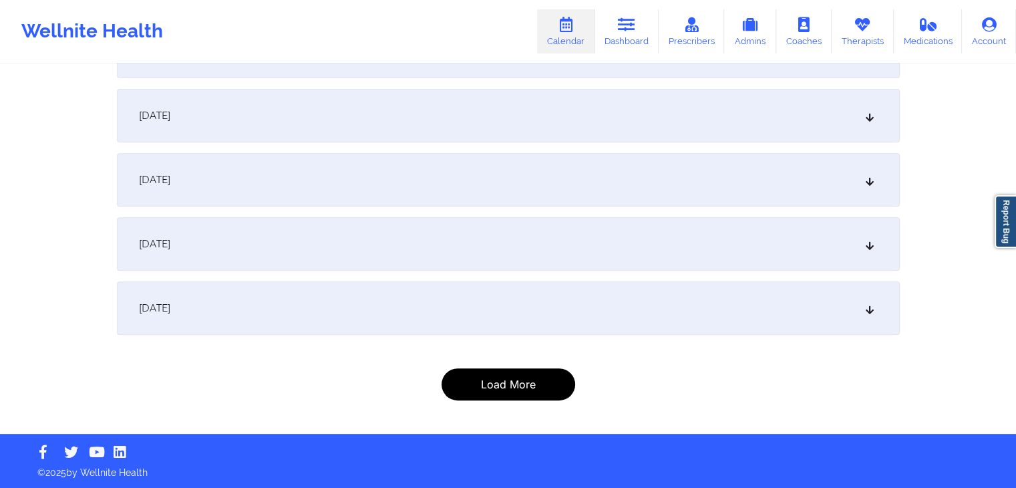
click at [539, 377] on button "Load More" at bounding box center [509, 384] width 134 height 32
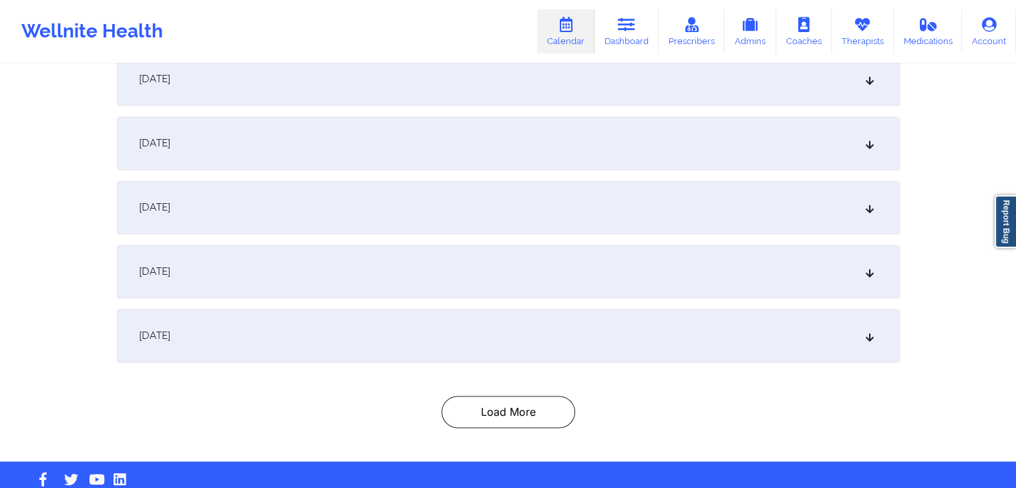
scroll to position [22392, 0]
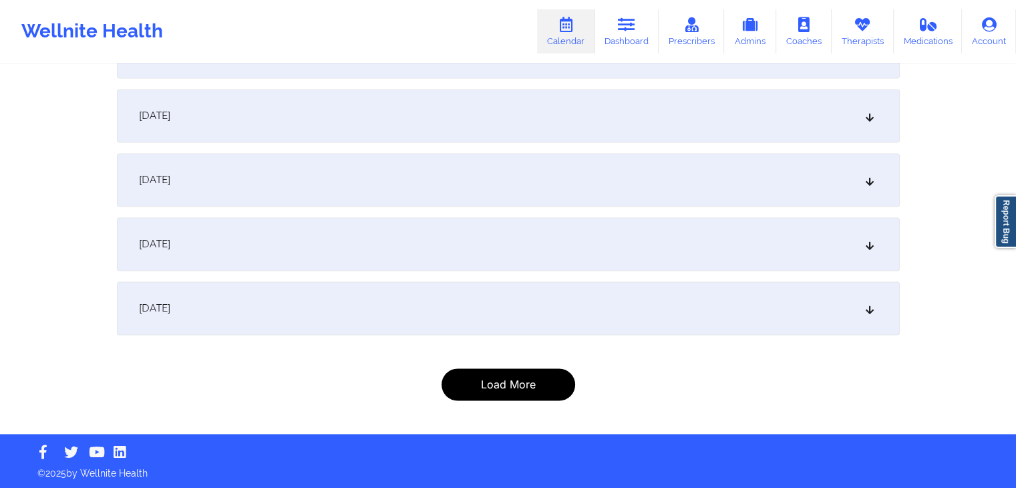
click at [546, 376] on button "Load More" at bounding box center [509, 384] width 134 height 32
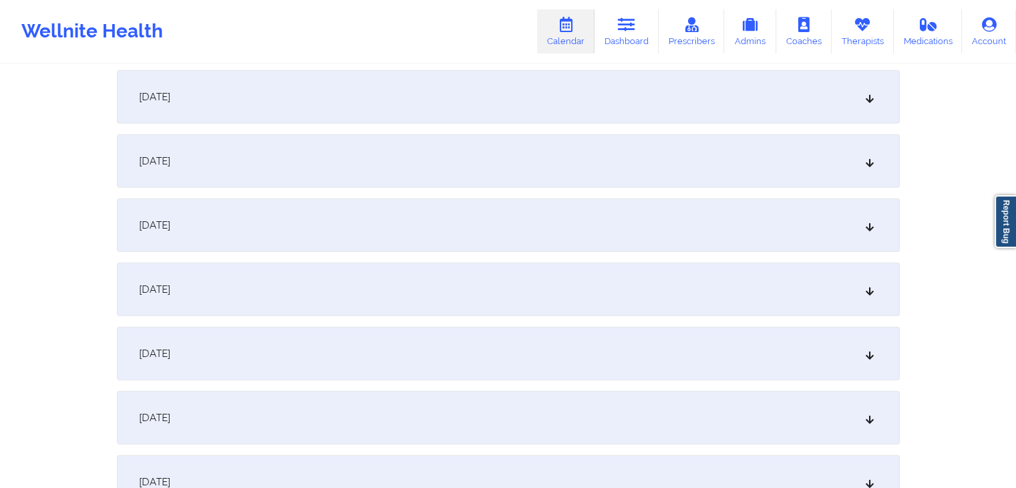
scroll to position [24444, 0]
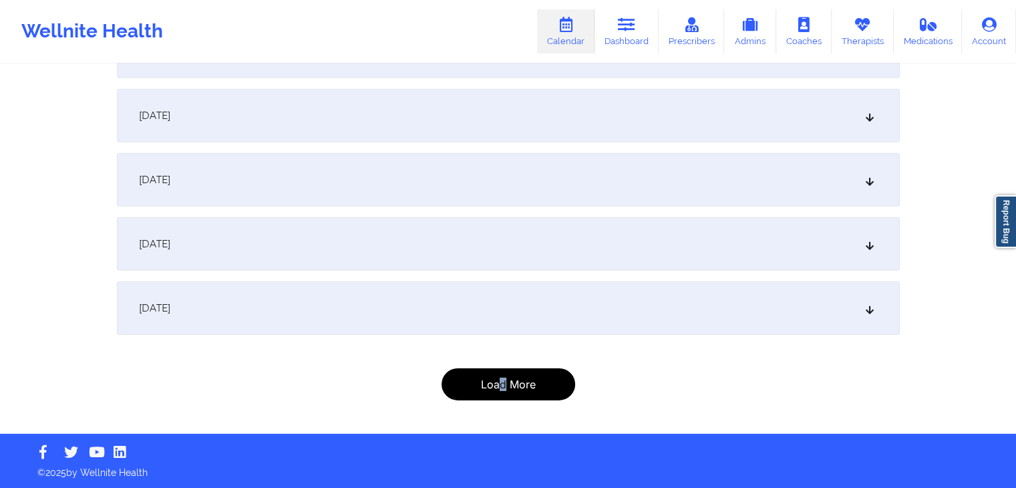
drag, startPoint x: 498, startPoint y: 352, endPoint x: 510, endPoint y: 387, distance: 37.4
click at [510, 387] on button "Load More" at bounding box center [509, 384] width 134 height 32
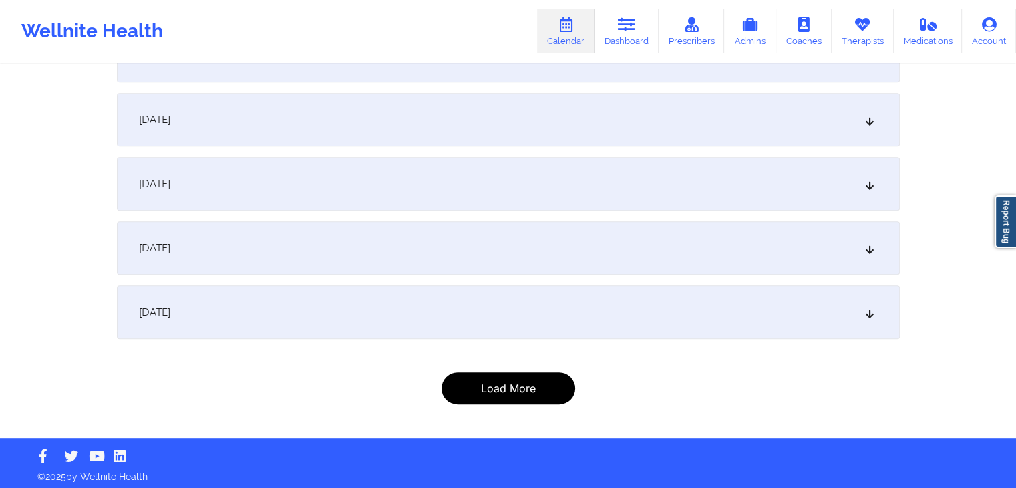
scroll to position [25984, 0]
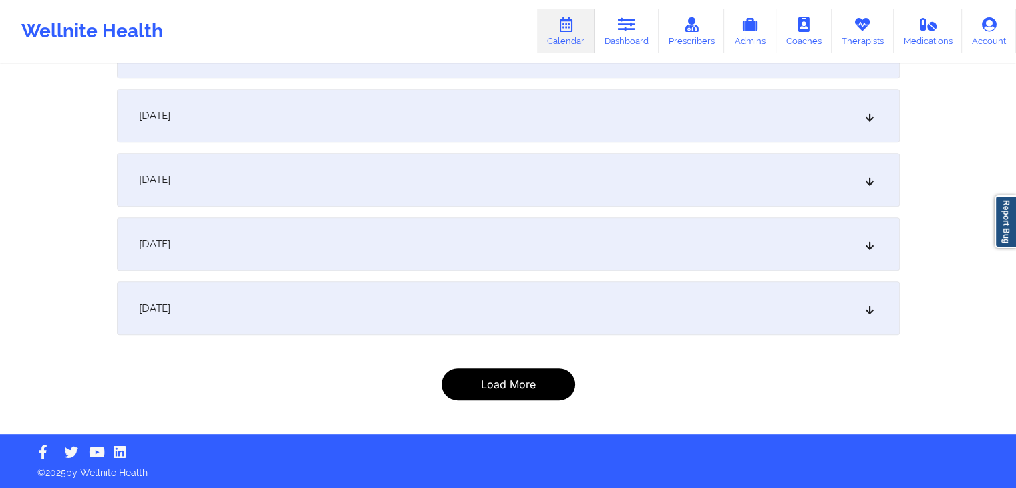
click at [510, 387] on button "Load More" at bounding box center [509, 384] width 134 height 32
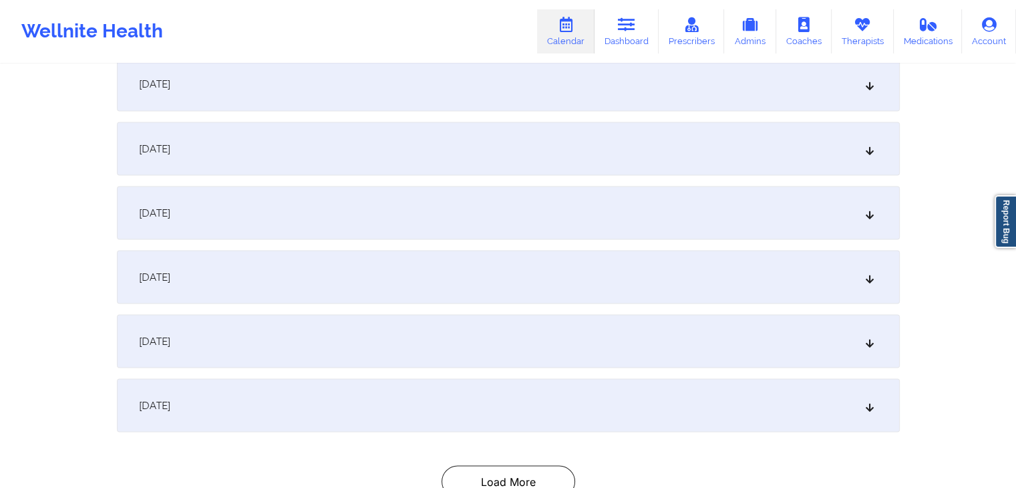
scroll to position [27908, 0]
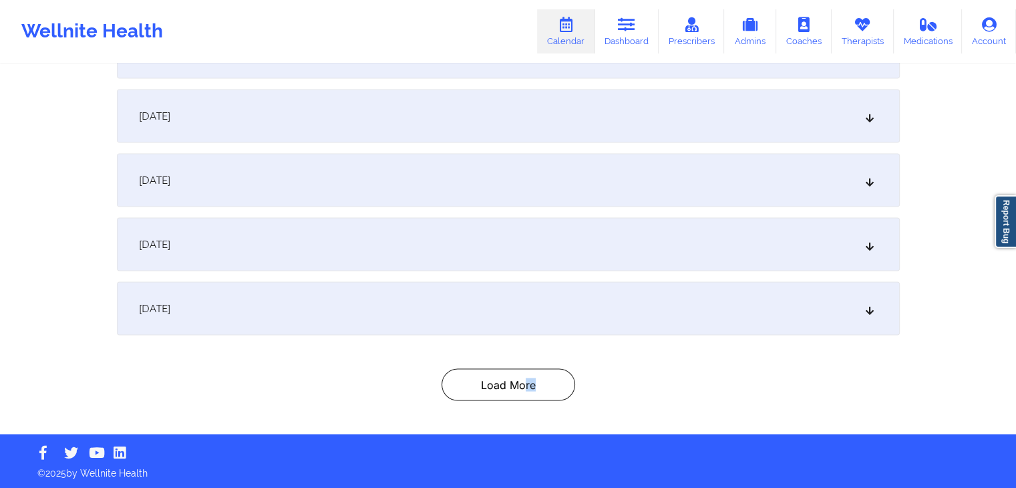
drag, startPoint x: 524, startPoint y: 404, endPoint x: 556, endPoint y: 363, distance: 51.9
click at [542, 379] on button "Load More" at bounding box center [509, 384] width 134 height 32
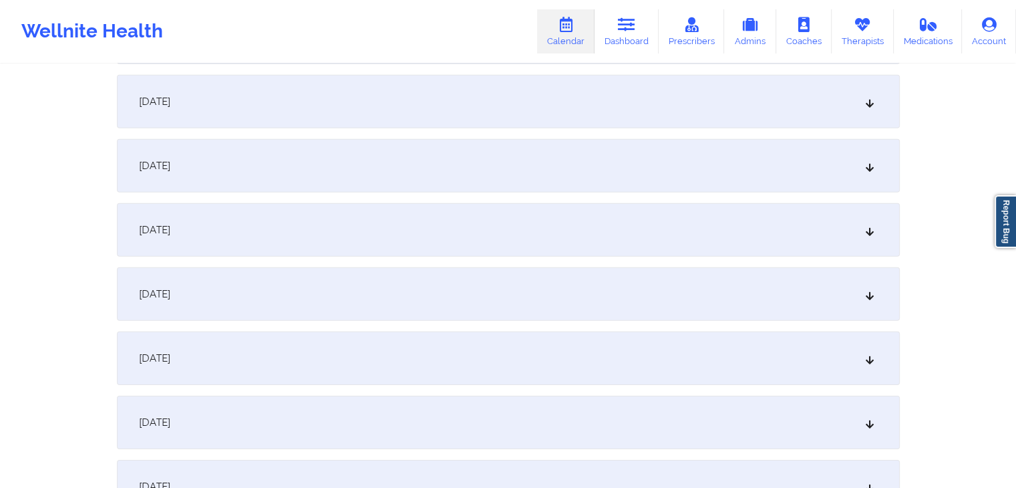
scroll to position [29768, 0]
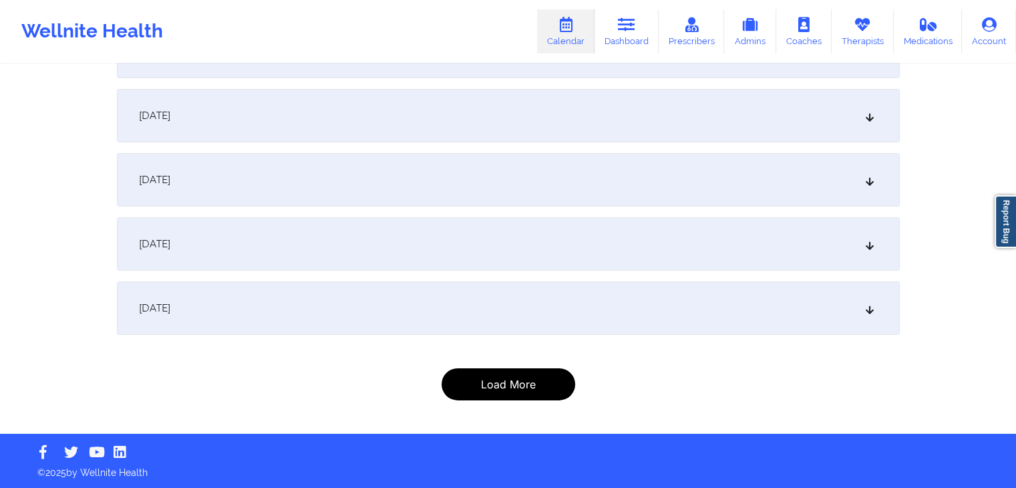
click at [501, 395] on button "Load More" at bounding box center [509, 384] width 134 height 32
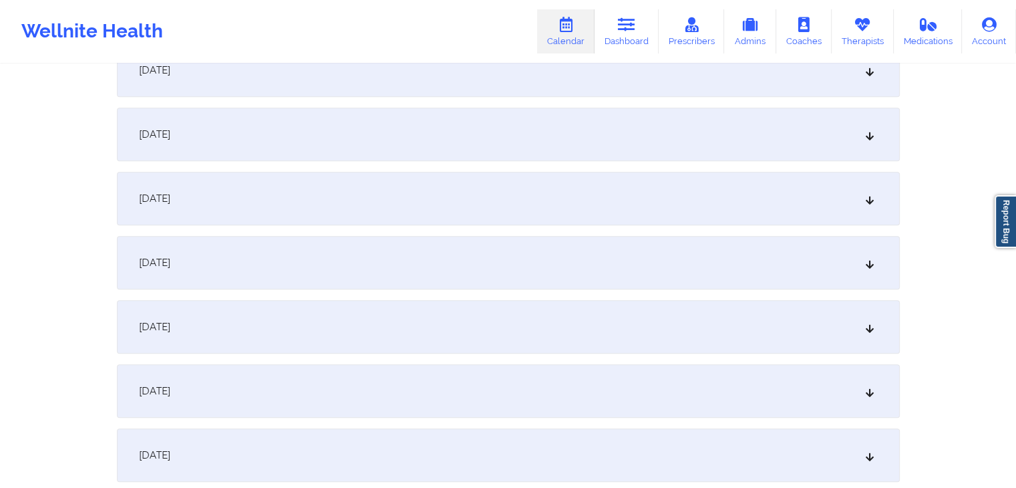
scroll to position [31627, 0]
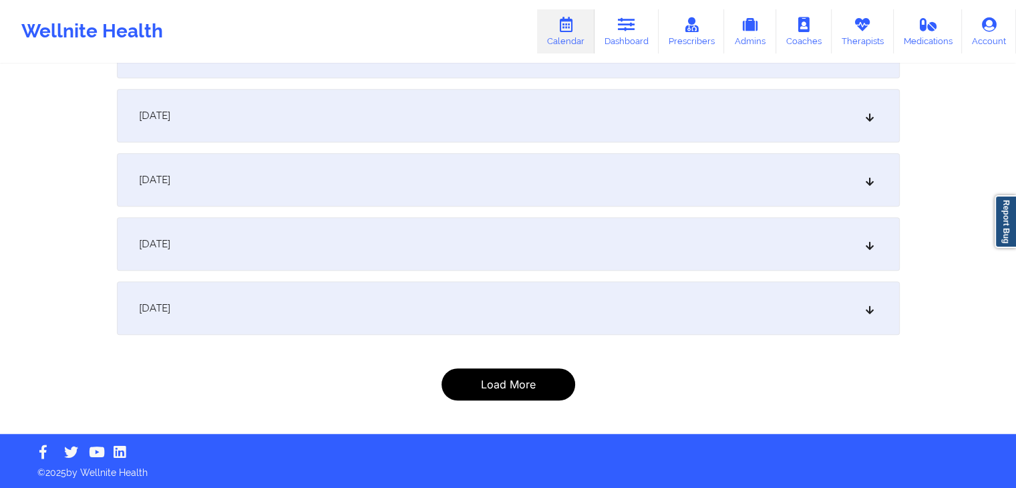
click at [504, 389] on button "Load More" at bounding box center [509, 384] width 134 height 32
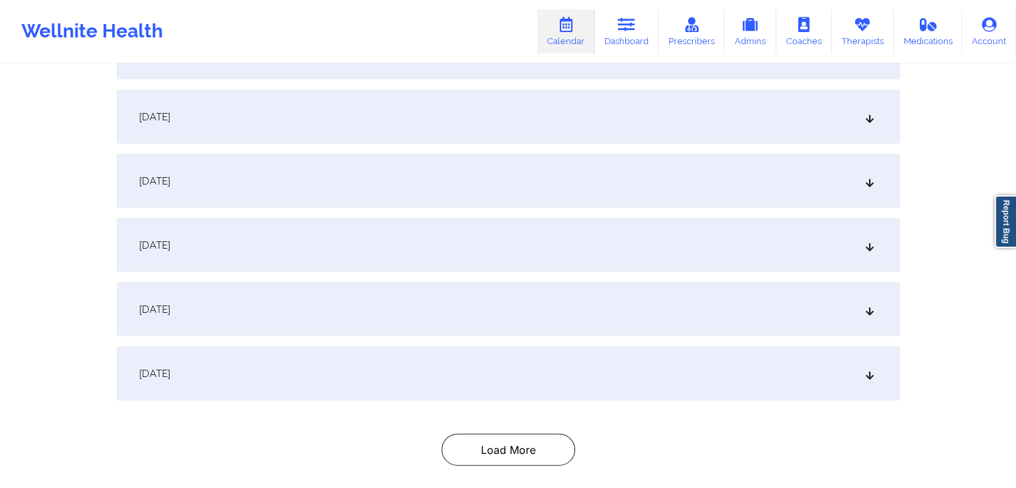
scroll to position [33359, 0]
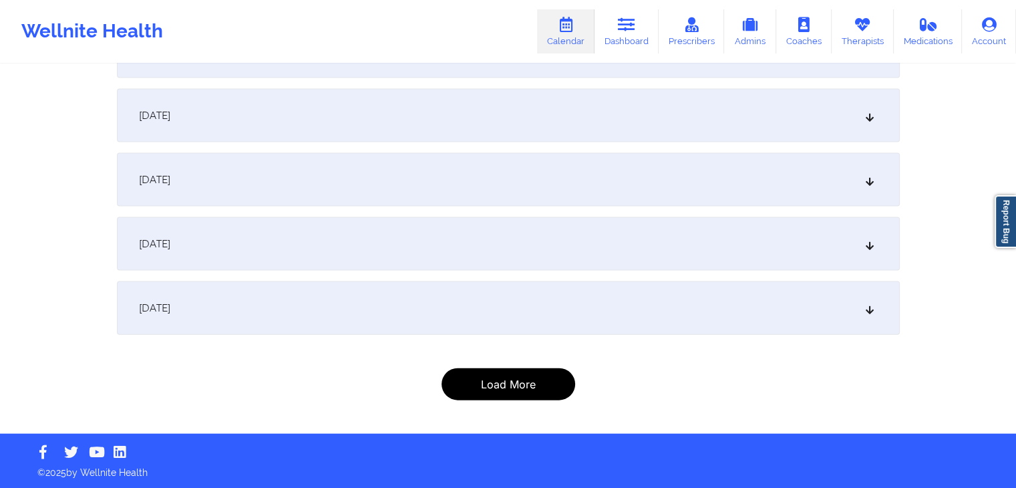
click at [523, 393] on button "Load More" at bounding box center [509, 384] width 134 height 32
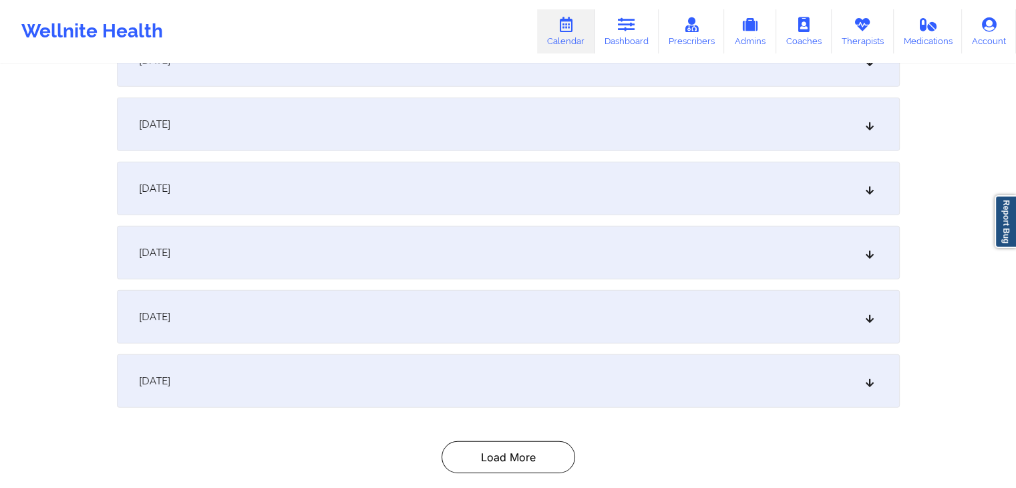
scroll to position [34513, 0]
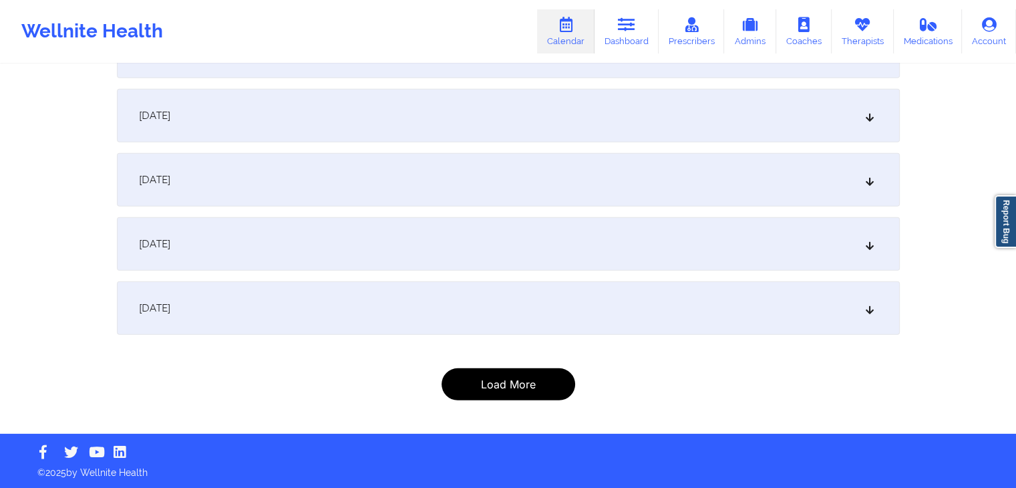
click at [530, 371] on button "Load More" at bounding box center [509, 384] width 134 height 32
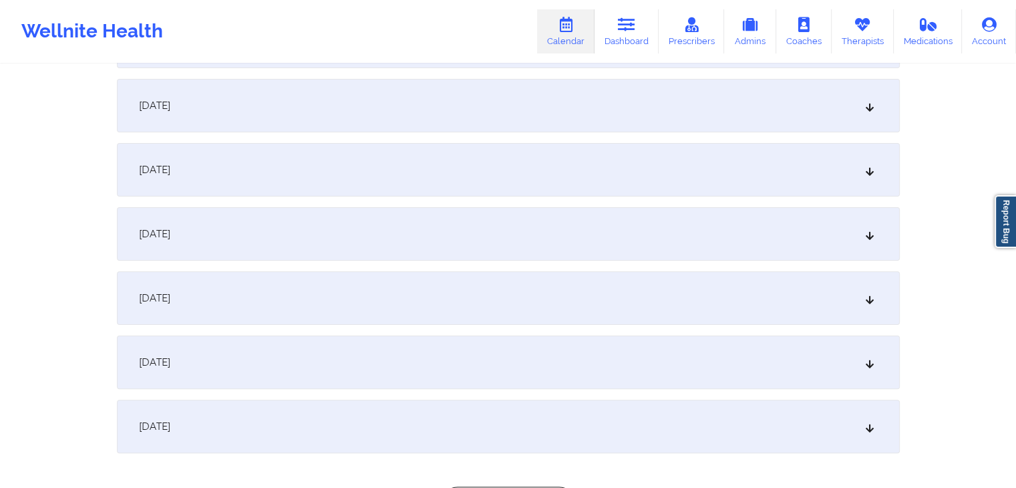
scroll to position [35924, 0]
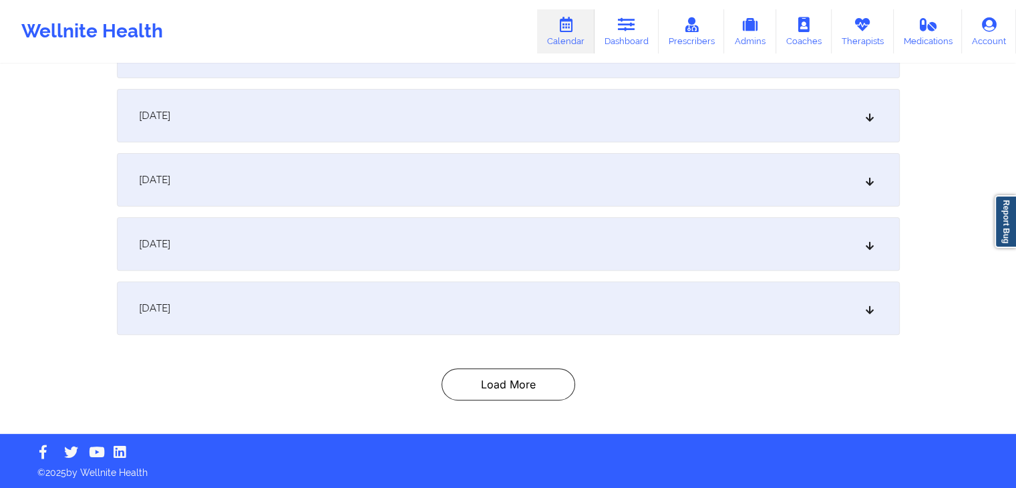
click at [530, 389] on button "Load More" at bounding box center [509, 384] width 134 height 32
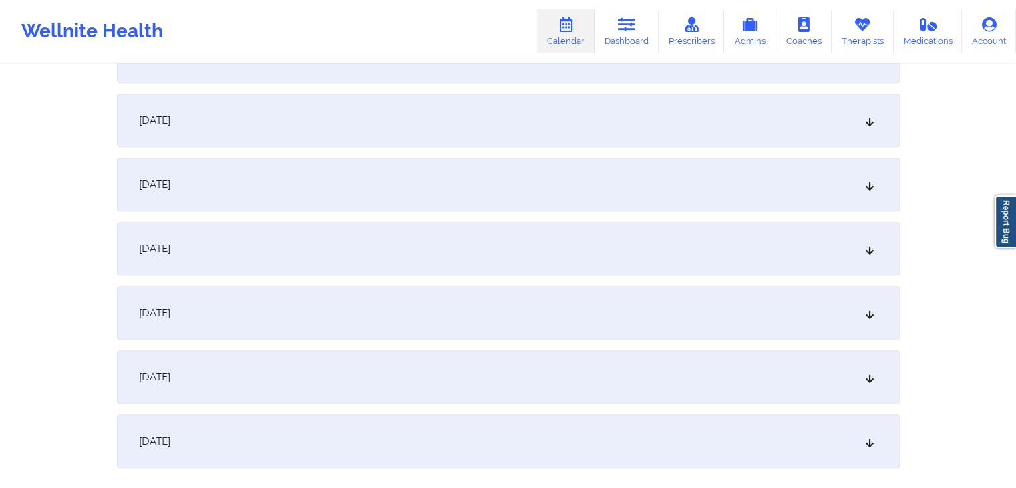
scroll to position [36822, 0]
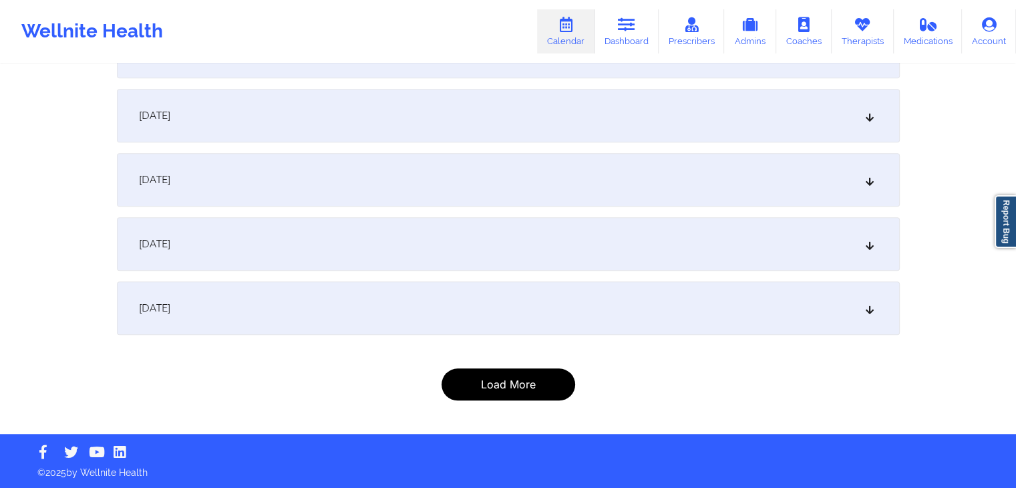
click at [518, 373] on button "Load More" at bounding box center [509, 384] width 134 height 32
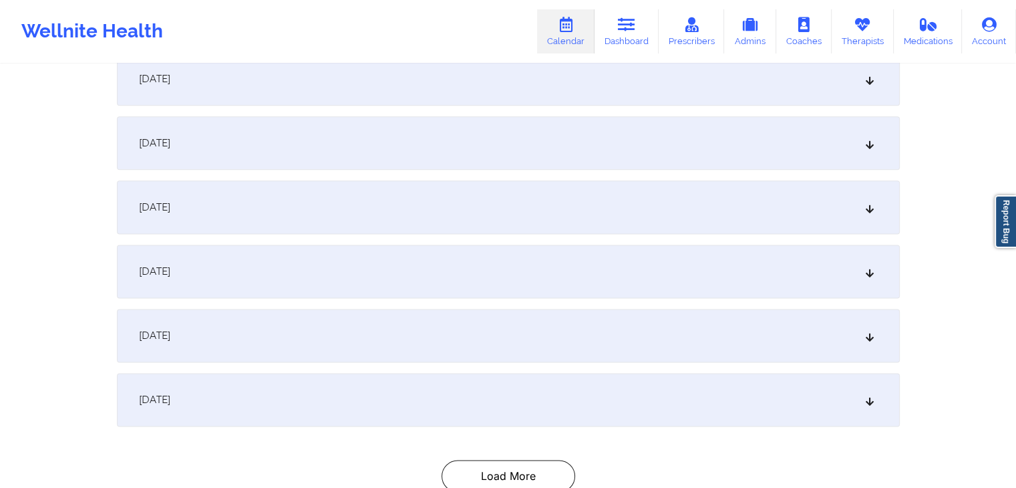
scroll to position [37335, 0]
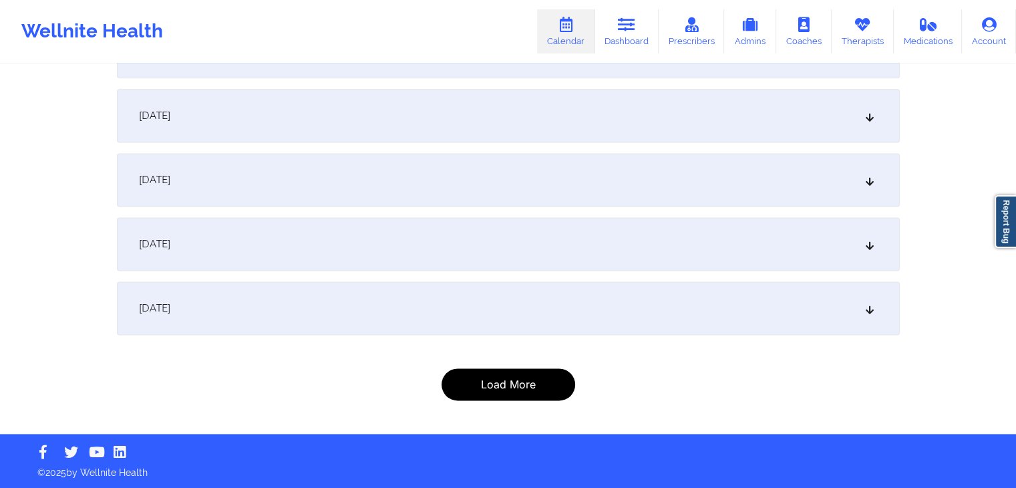
click at [502, 373] on button "Load More" at bounding box center [509, 384] width 134 height 32
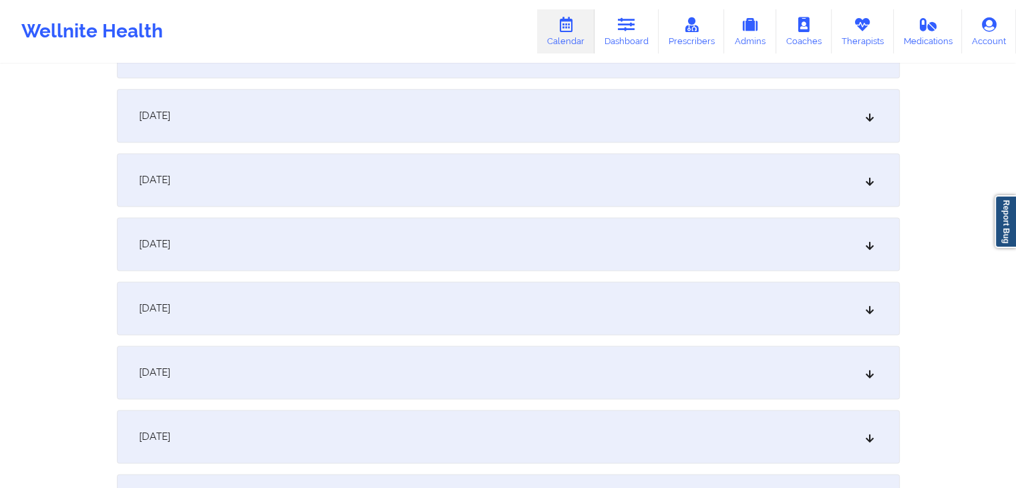
scroll to position [37592, 0]
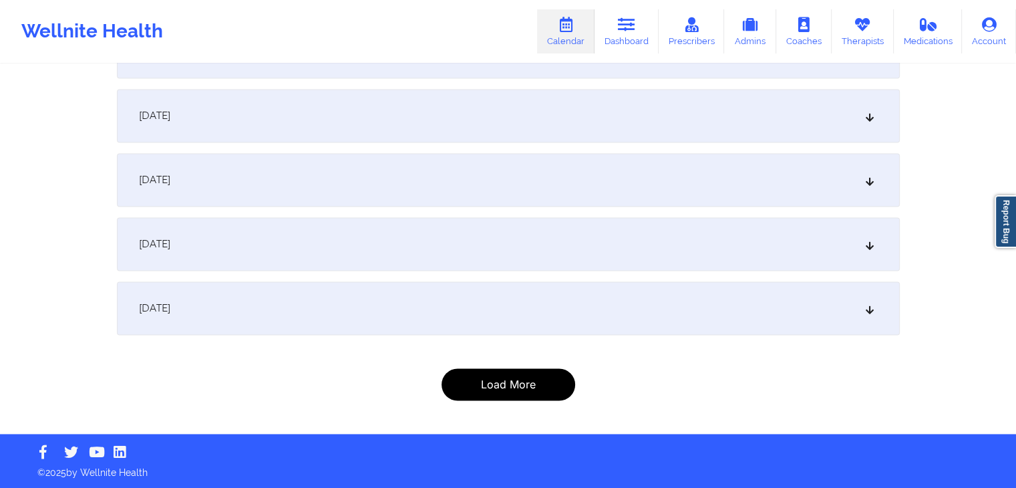
click at [526, 375] on button "Load More" at bounding box center [509, 384] width 134 height 32
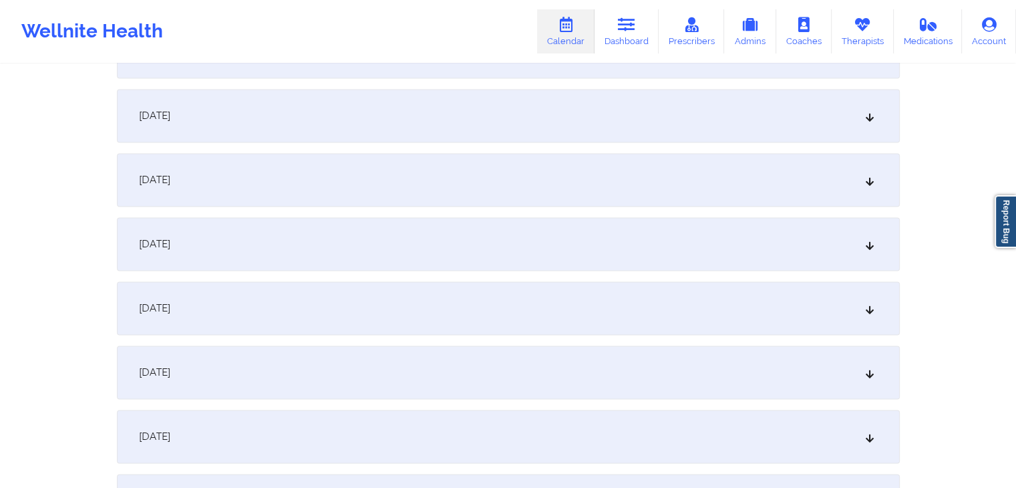
scroll to position [37913, 0]
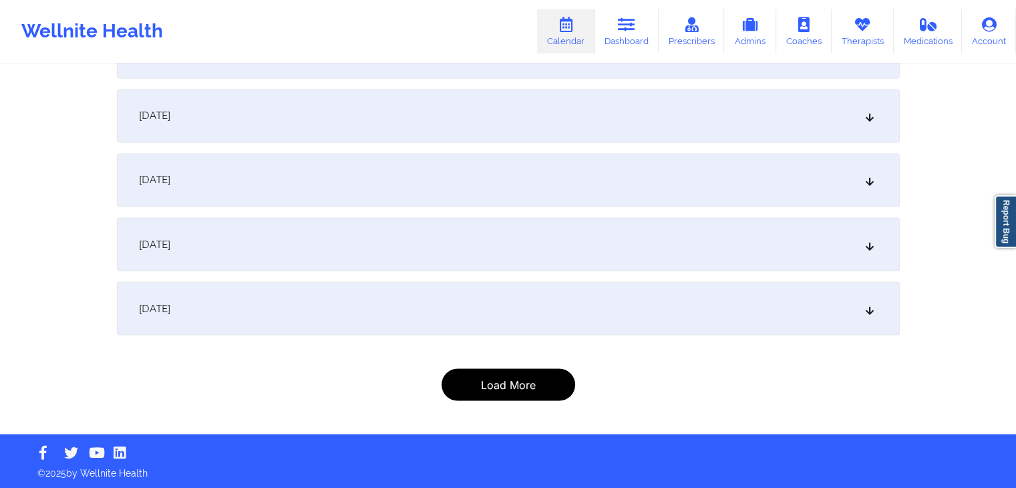
click at [515, 383] on button "Load More" at bounding box center [509, 384] width 134 height 32
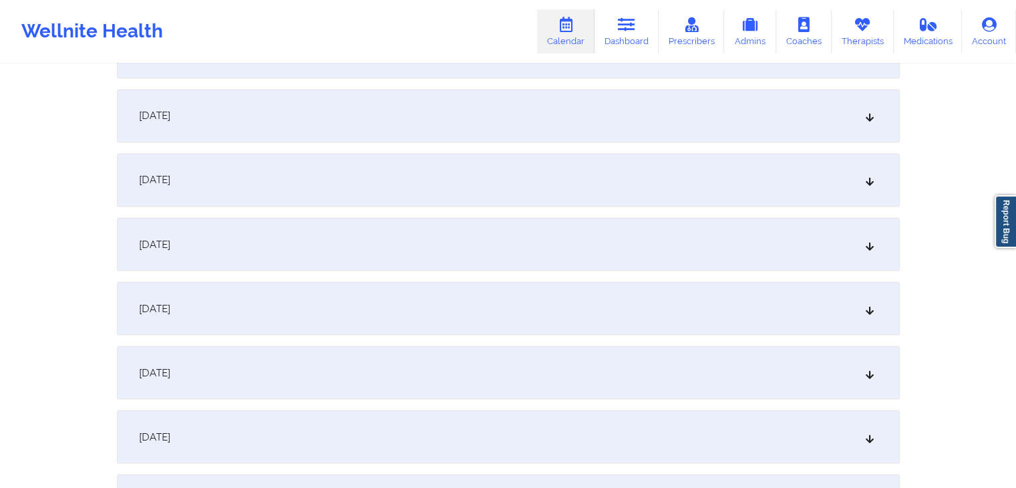
scroll to position [38169, 0]
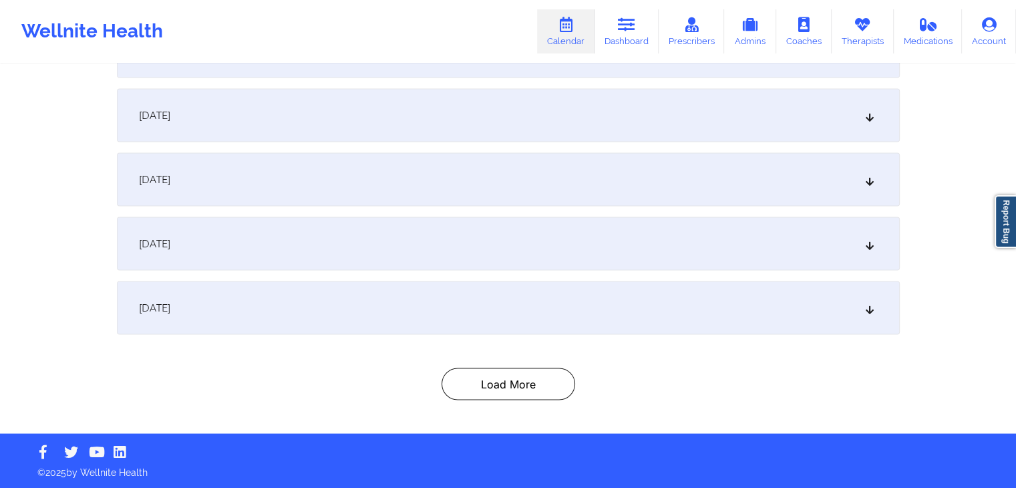
click at [532, 380] on button "Load More" at bounding box center [509, 384] width 134 height 32
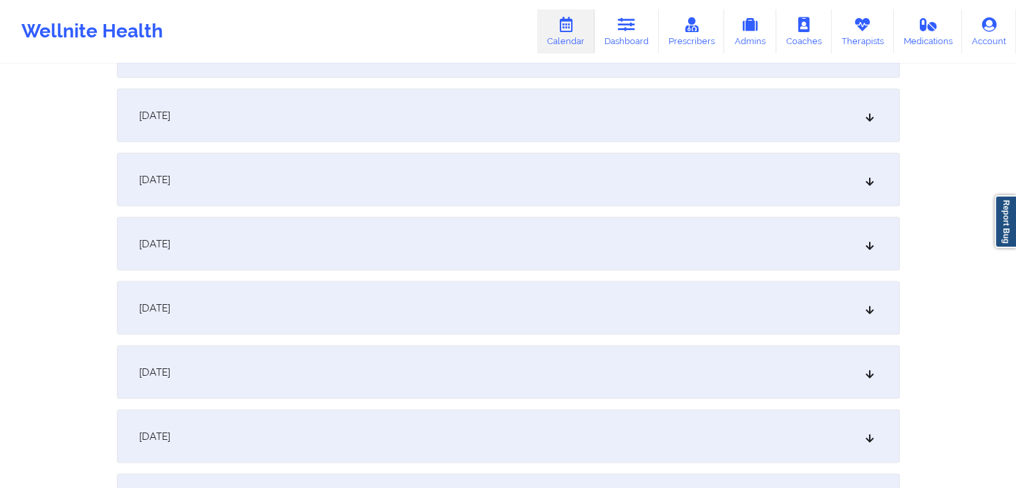
scroll to position [38490, 0]
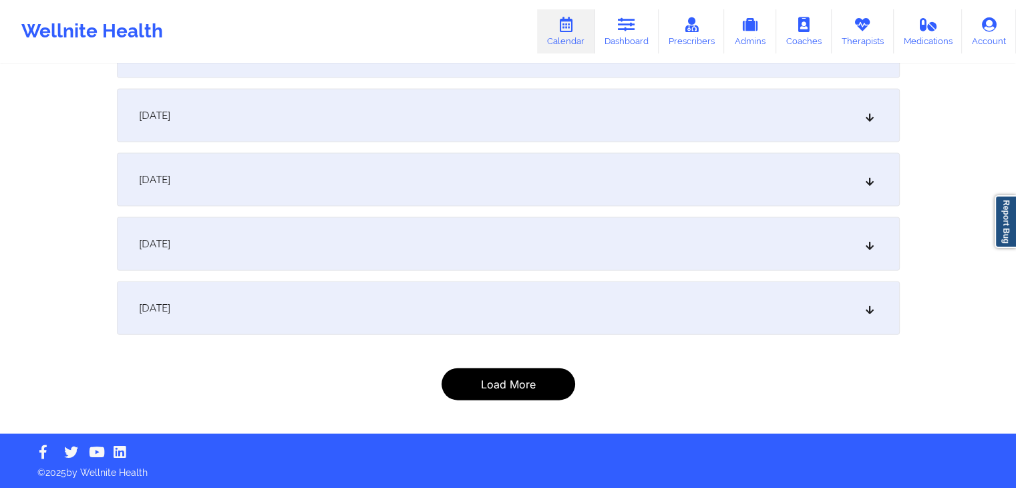
click at [516, 395] on button "Load More" at bounding box center [509, 384] width 134 height 32
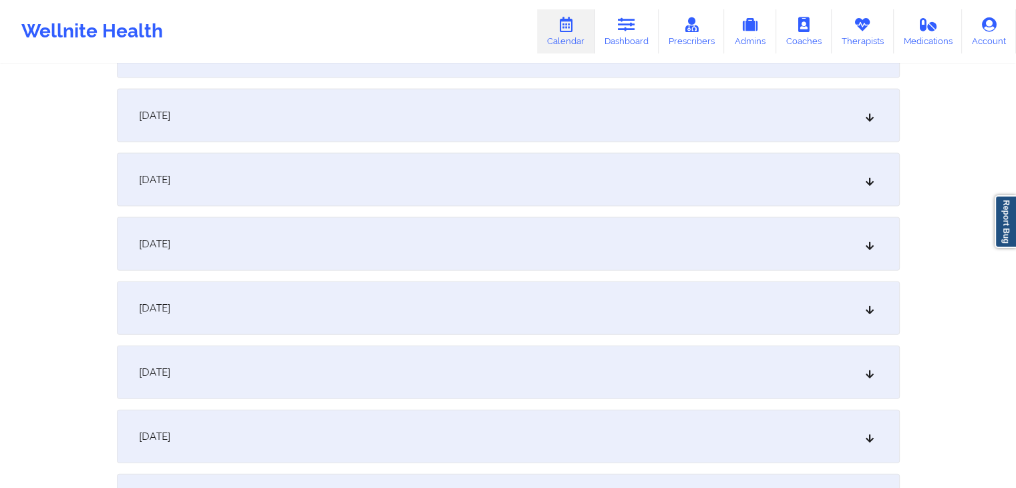
scroll to position [38746, 0]
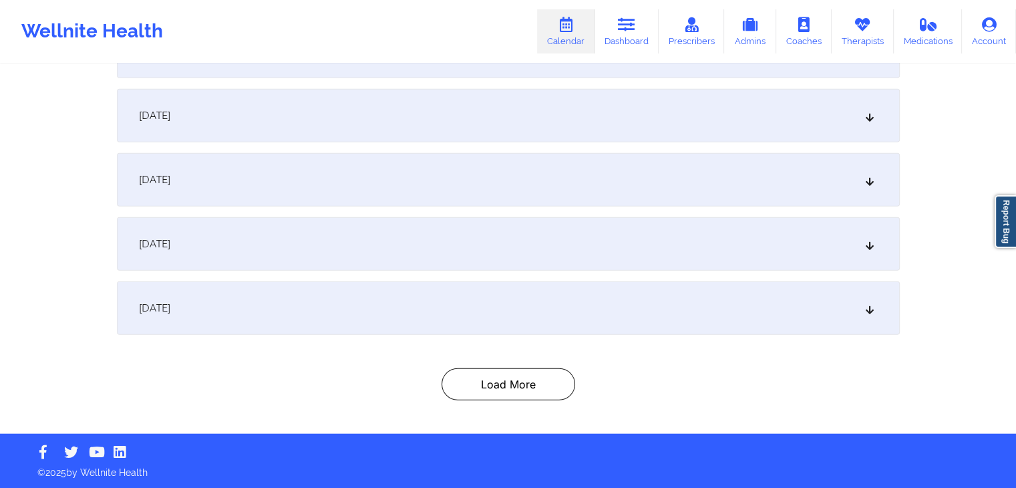
click at [577, 387] on div "Load More" at bounding box center [508, 384] width 783 height 32
click at [548, 381] on button "Load More" at bounding box center [509, 384] width 134 height 32
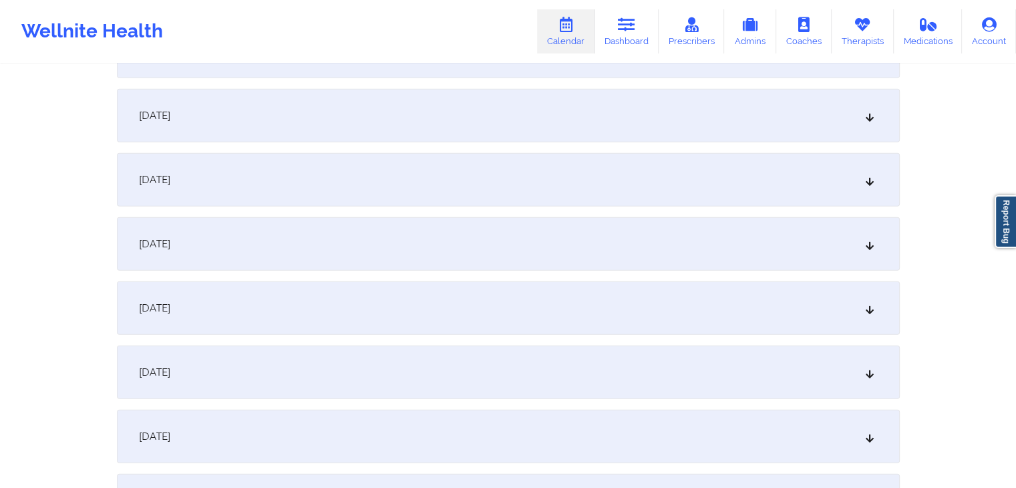
scroll to position [38939, 0]
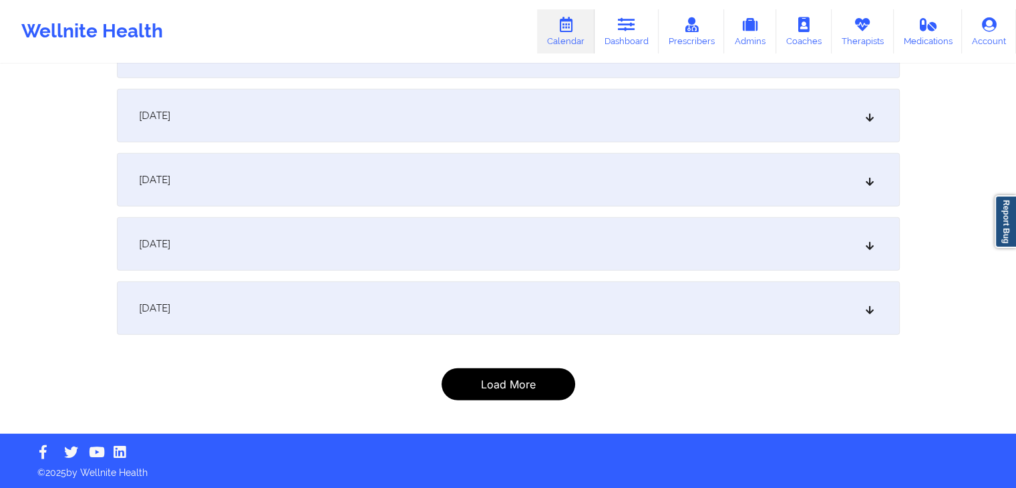
click at [524, 380] on button "Load More" at bounding box center [509, 384] width 134 height 32
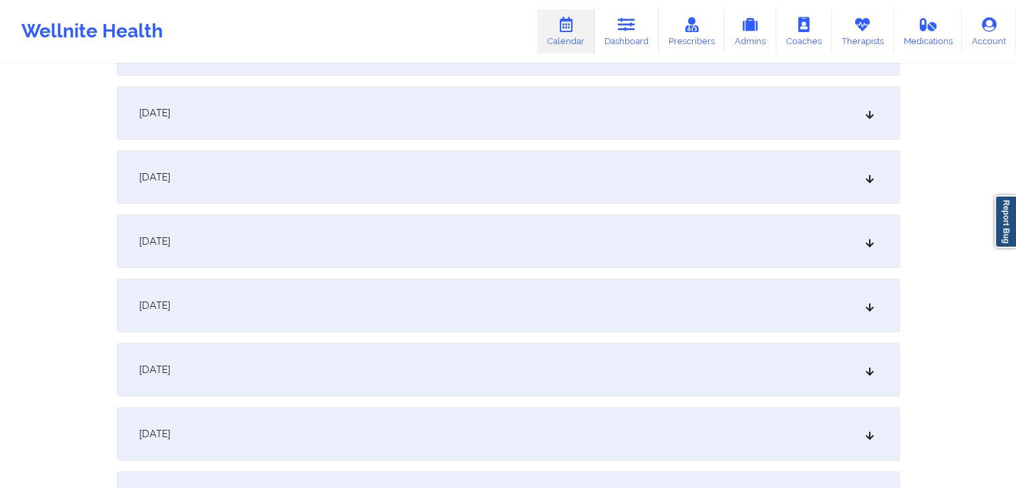
scroll to position [0, 0]
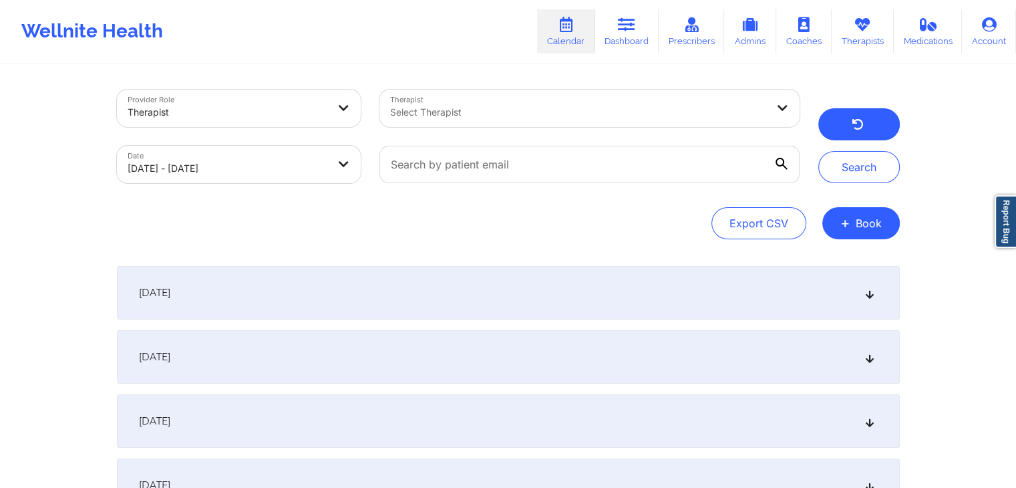
click at [860, 127] on icon "button" at bounding box center [857, 126] width 13 height 11
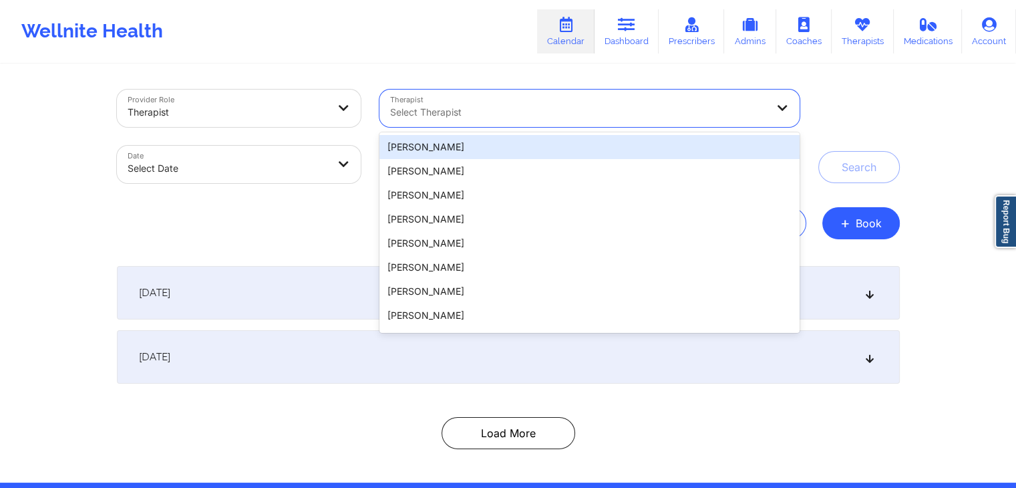
click at [595, 105] on div at bounding box center [578, 112] width 376 height 16
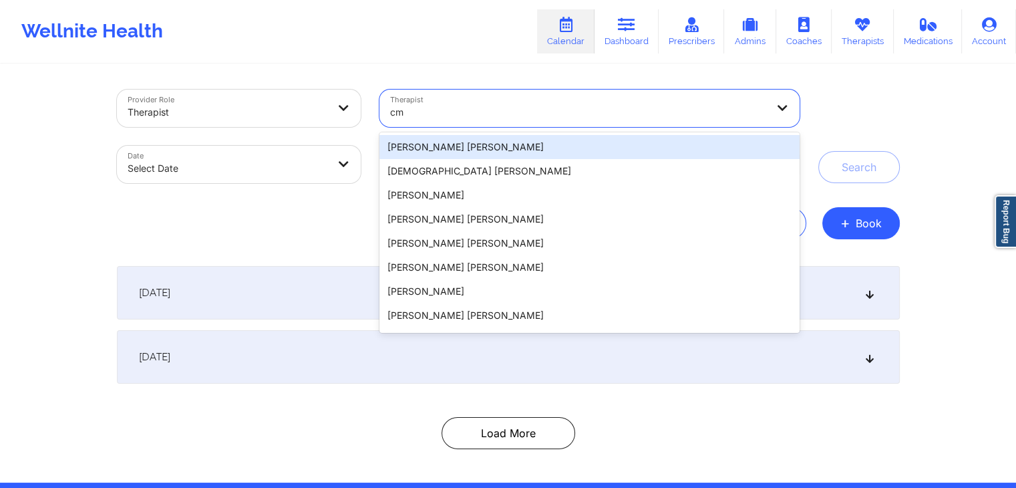
type input "cms"
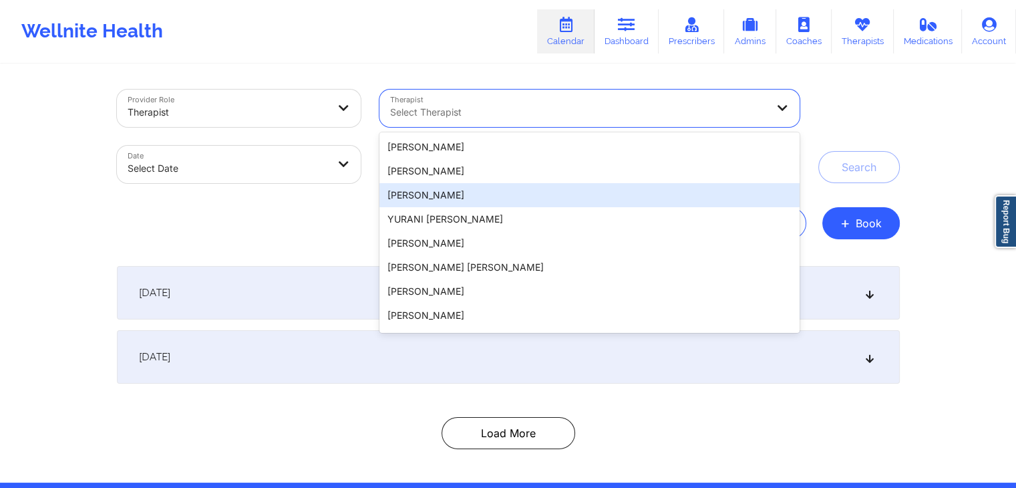
scroll to position [891, 0]
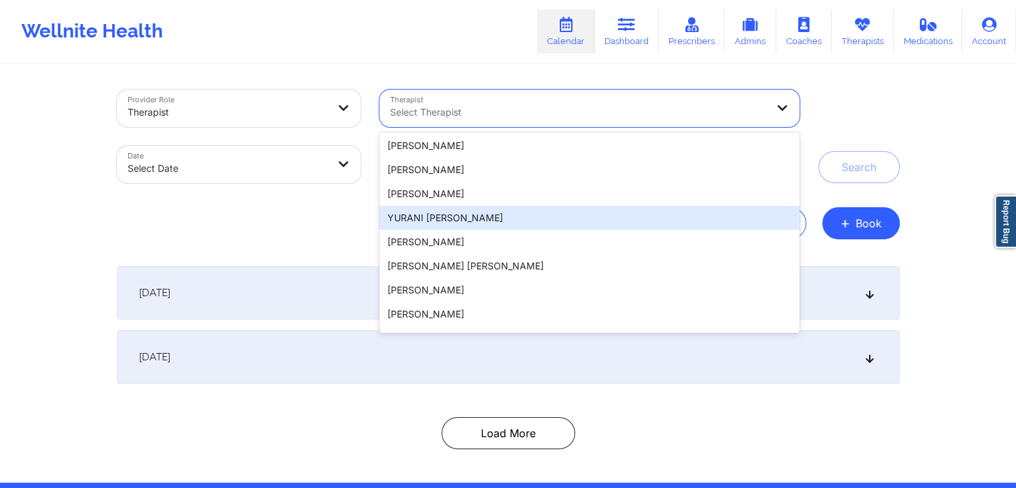
click at [484, 210] on div "YURANI LUARESA DIAZ" at bounding box center [589, 218] width 420 height 24
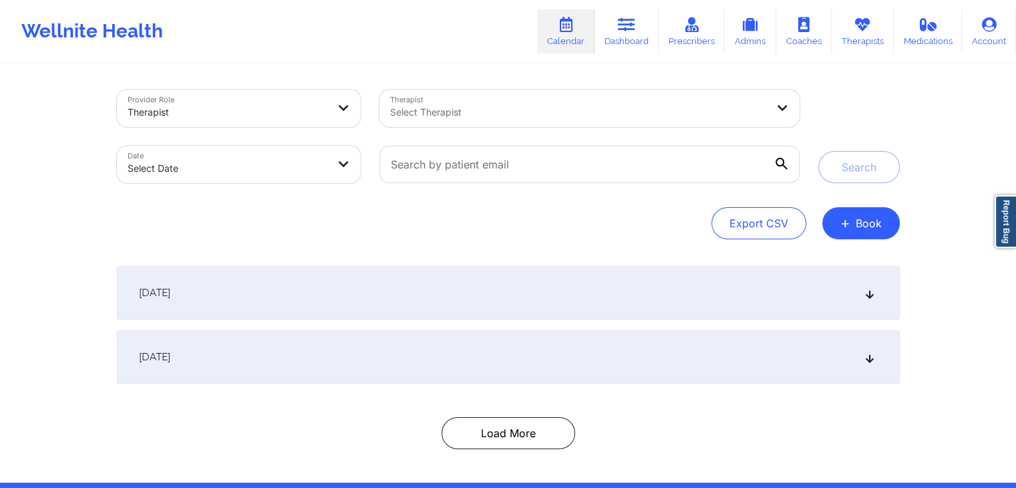
click at [827, 102] on div "Search" at bounding box center [859, 137] width 82 height 94
click at [871, 212] on button "+ Book" at bounding box center [860, 223] width 77 height 32
click at [842, 289] on button "Doctor Consultation" at bounding box center [838, 287] width 102 height 21
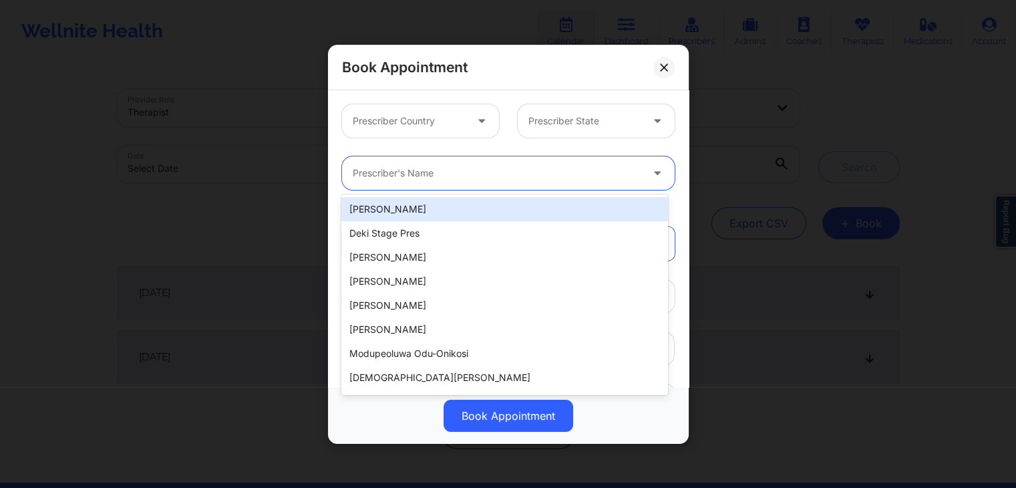
click at [483, 160] on div "Prescriber's Name" at bounding box center [492, 172] width 301 height 33
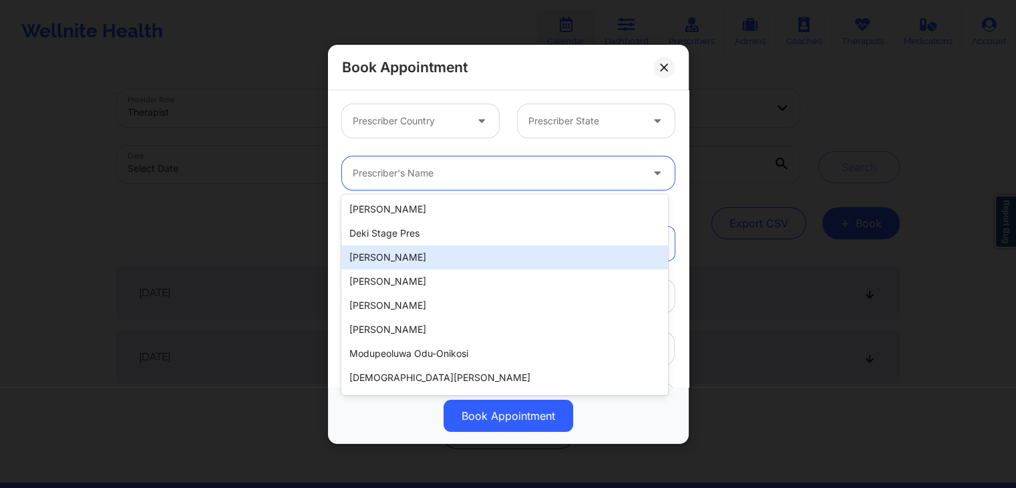
click at [454, 247] on div "SAVANNA ARNOLD" at bounding box center [504, 257] width 326 height 24
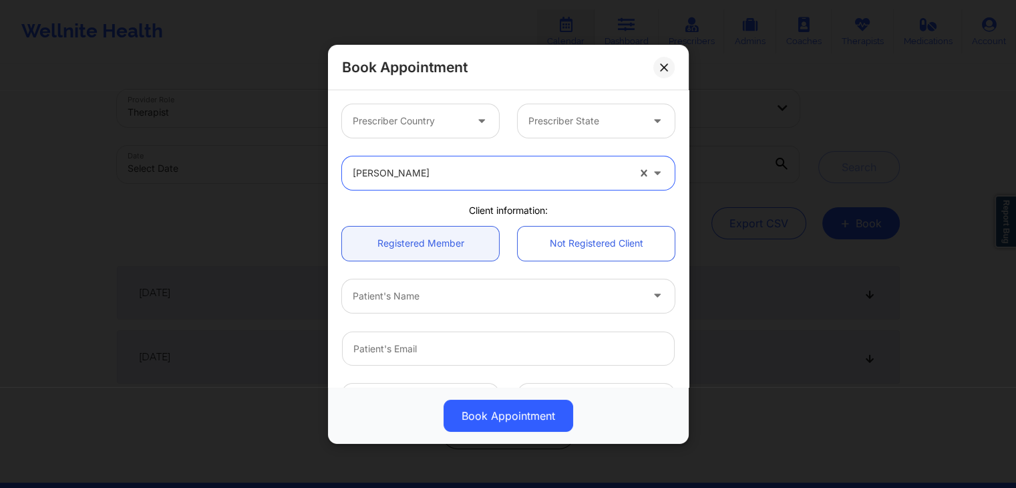
scroll to position [283, 0]
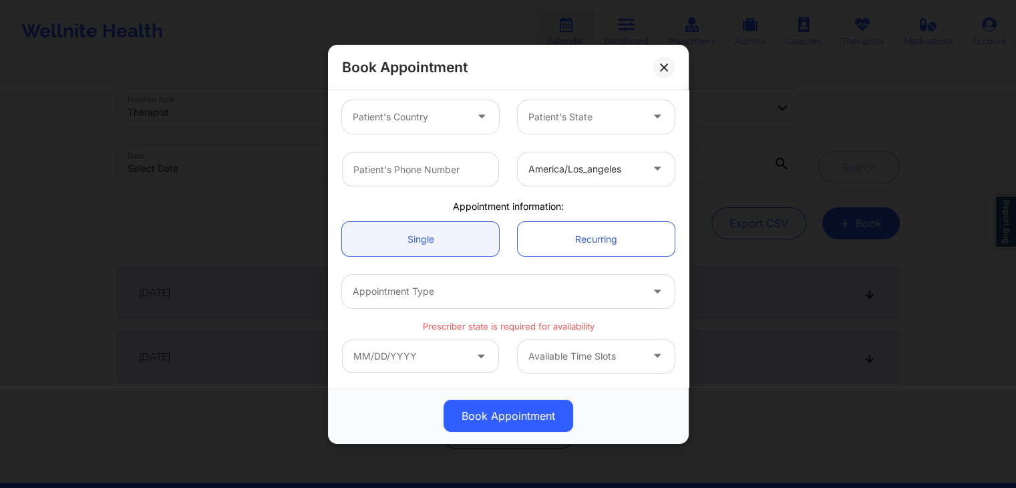
click at [500, 326] on p "Prescriber state is required for availability" at bounding box center [508, 326] width 333 height 13
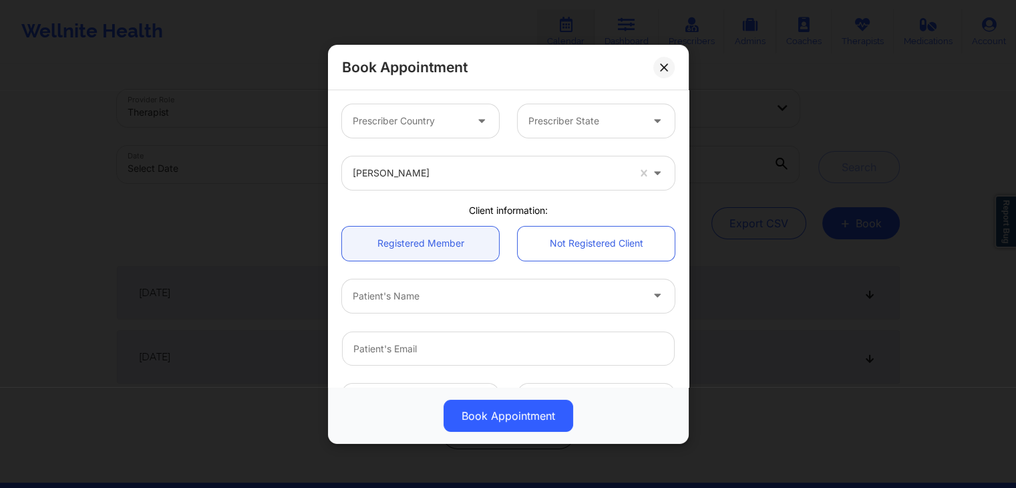
click at [617, 100] on div "Prescriber Country Prescriber State" at bounding box center [508, 121] width 351 height 52
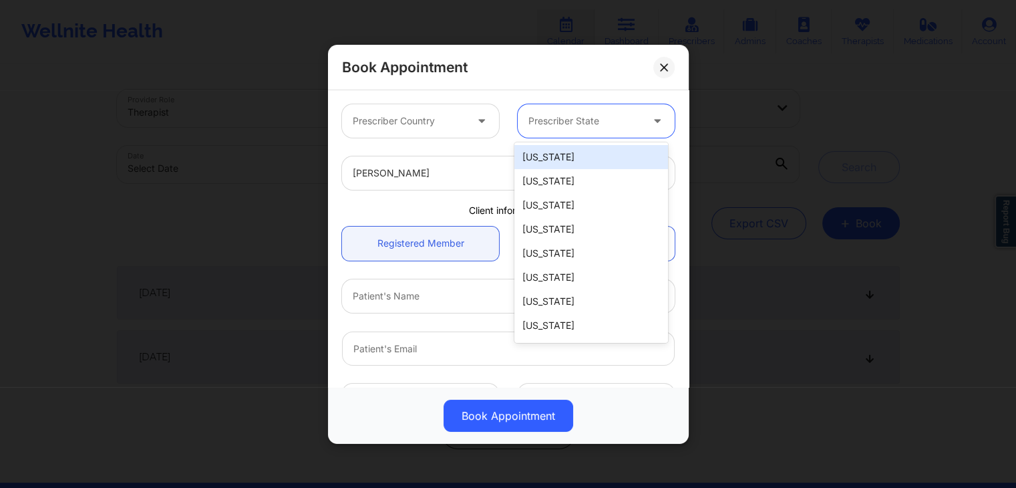
click at [606, 109] on div "Prescriber State" at bounding box center [580, 120] width 125 height 33
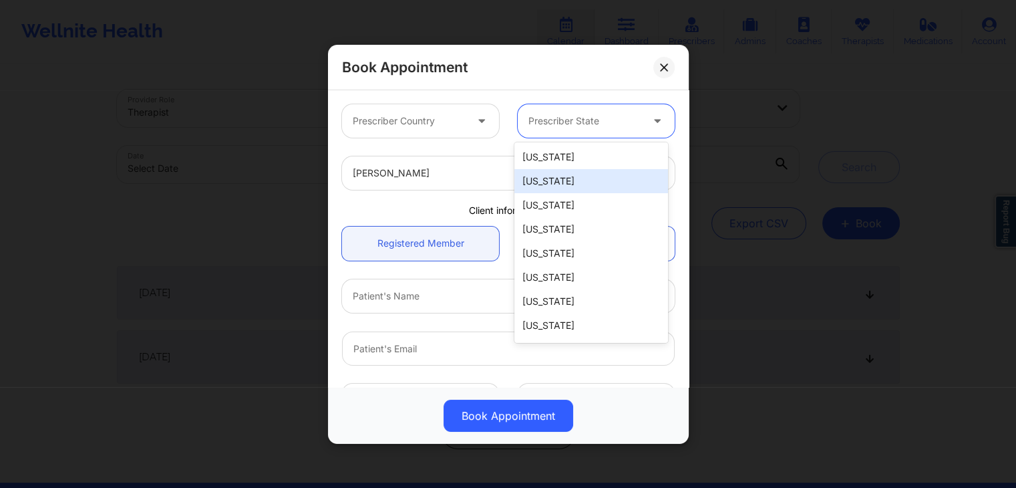
click at [565, 181] on div "[US_STATE]" at bounding box center [591, 181] width 154 height 24
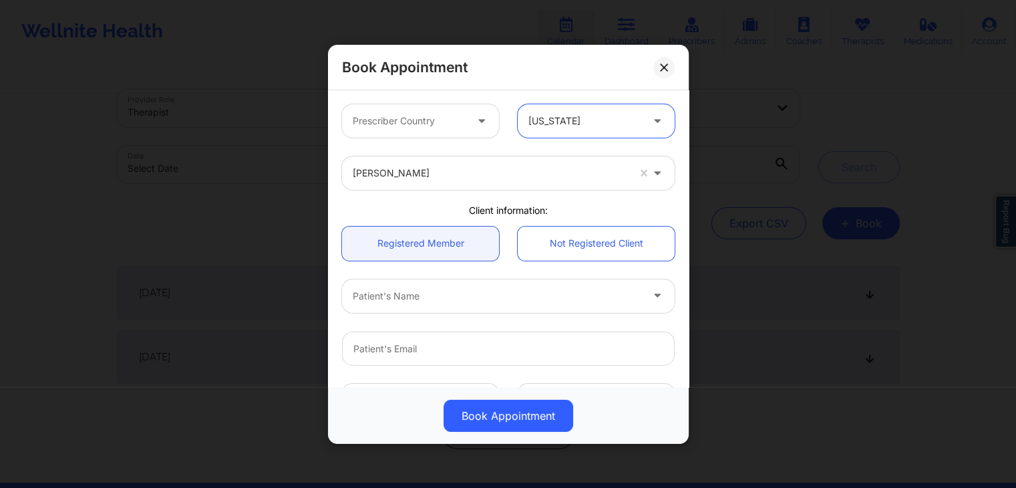
click at [481, 182] on div "SAVANNA ARNOLD" at bounding box center [490, 172] width 275 height 33
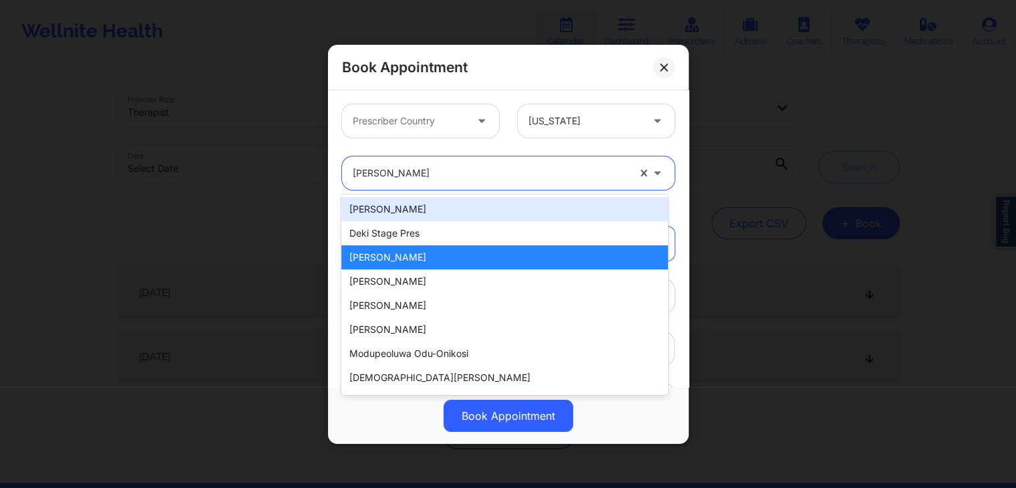
click at [457, 206] on div "Ragavan Mahadevan" at bounding box center [504, 209] width 326 height 24
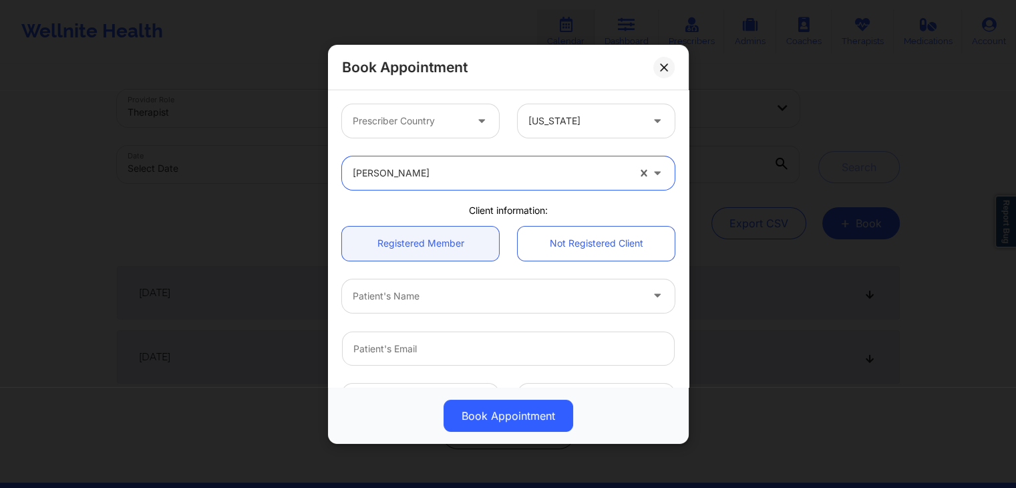
scroll to position [271, 0]
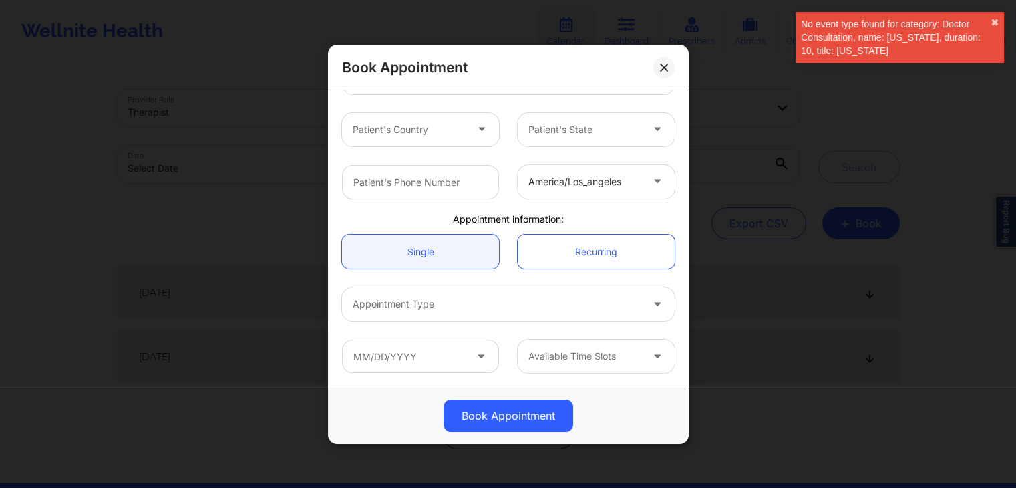
click at [476, 337] on div "Available Time Slots" at bounding box center [508, 356] width 351 height 52
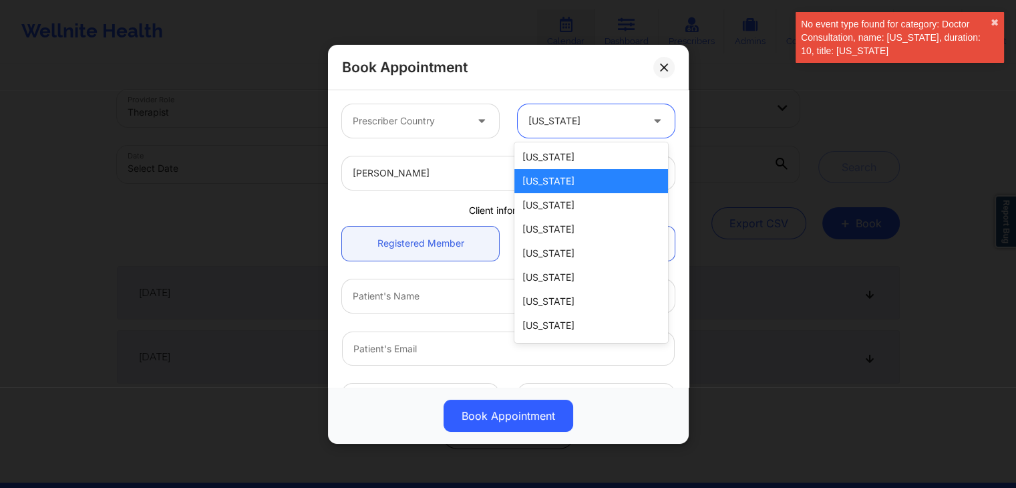
click at [599, 121] on div at bounding box center [584, 121] width 113 height 16
click at [550, 155] on div "[US_STATE]" at bounding box center [591, 157] width 154 height 24
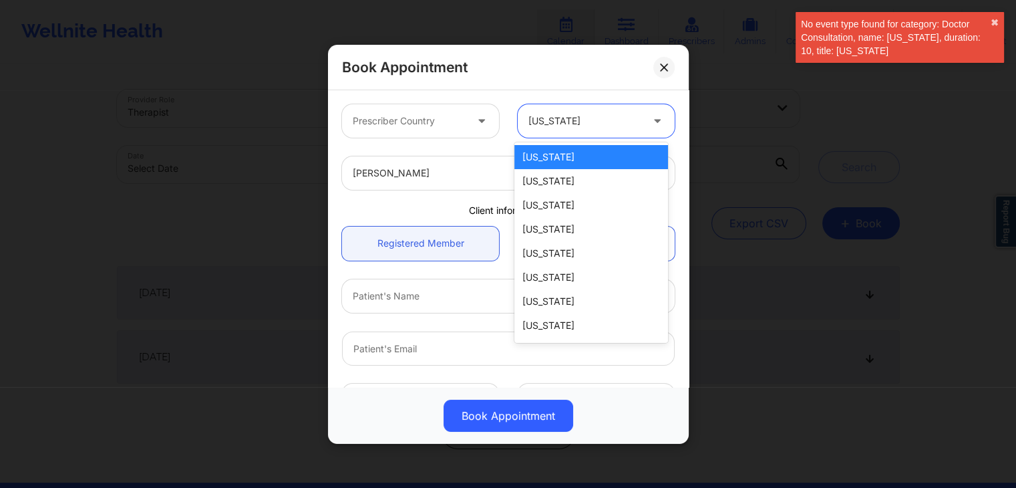
click at [617, 108] on div "[US_STATE]" at bounding box center [584, 120] width 113 height 33
click at [567, 202] on div "[US_STATE]" at bounding box center [591, 205] width 154 height 24
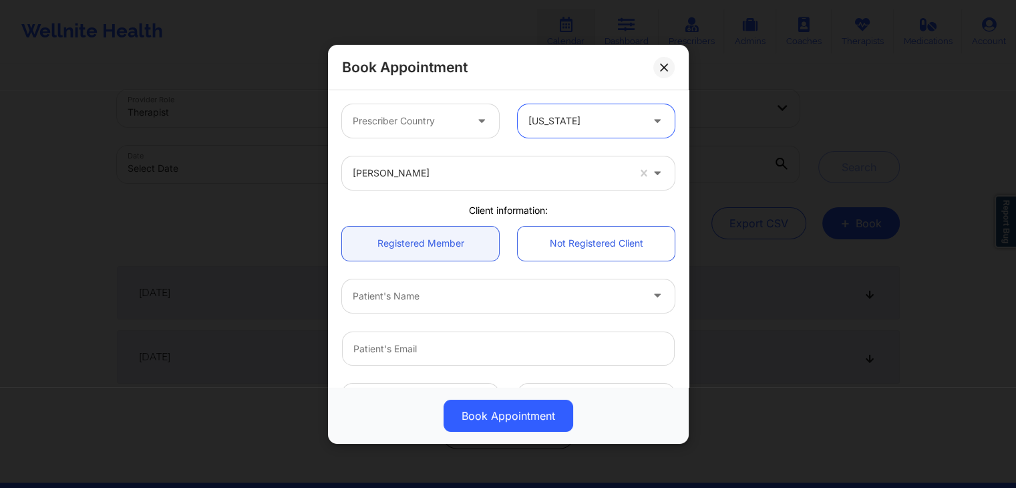
scroll to position [271, 0]
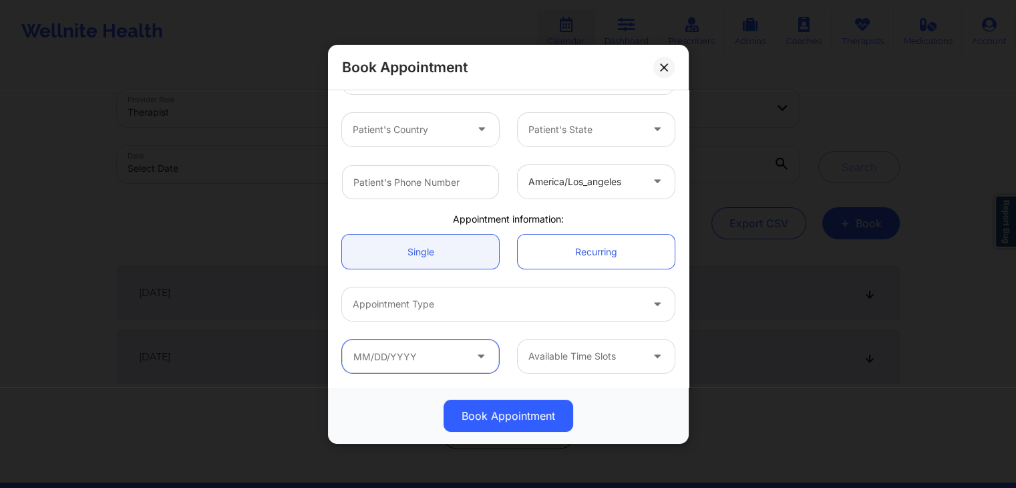
click at [448, 363] on input "text" at bounding box center [420, 355] width 157 height 33
click at [508, 351] on div "Available Time Slots" at bounding box center [596, 355] width 176 height 33
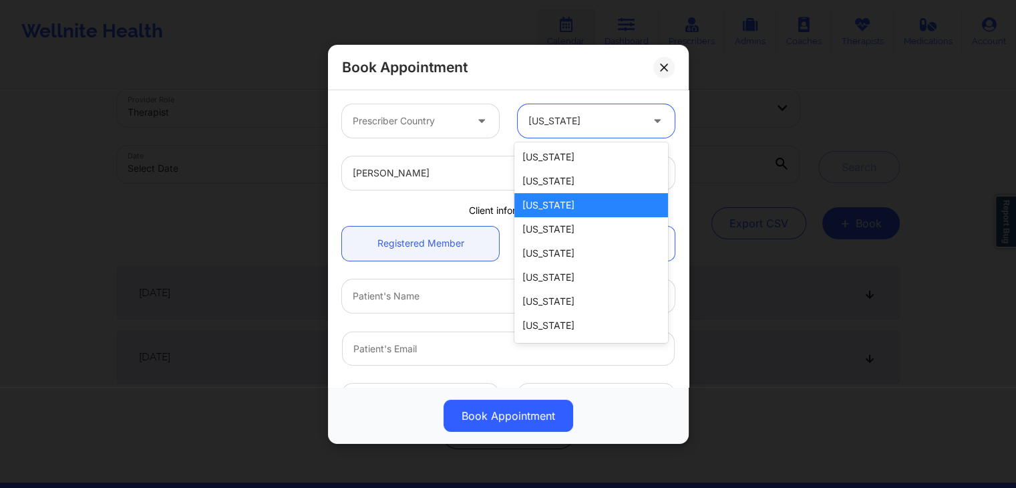
click at [595, 118] on div at bounding box center [584, 121] width 113 height 16
click at [567, 230] on div "Arkansas" at bounding box center [591, 229] width 154 height 24
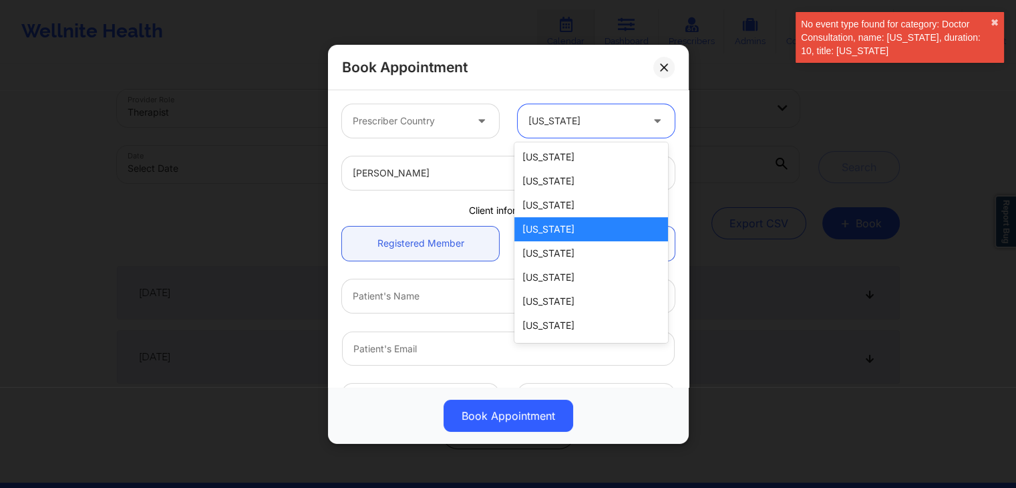
click at [569, 110] on div "Arkansas" at bounding box center [584, 120] width 113 height 33
click at [566, 261] on div "[US_STATE]" at bounding box center [591, 253] width 154 height 24
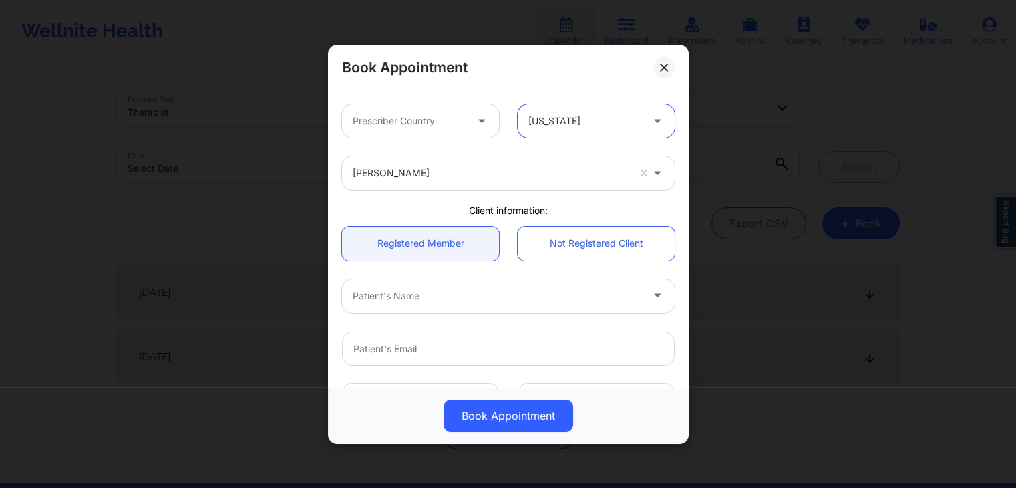
scroll to position [271, 0]
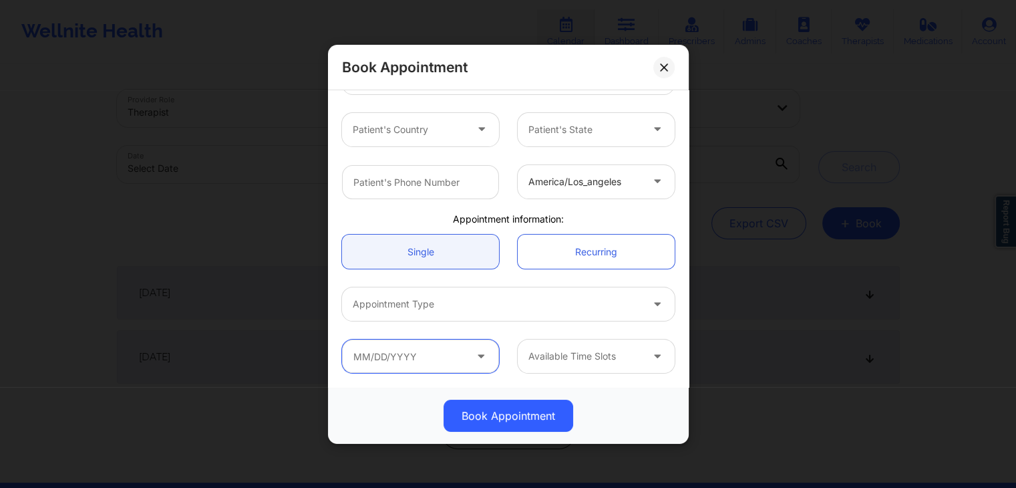
click at [438, 356] on input "text" at bounding box center [420, 355] width 157 height 33
click at [508, 351] on div "Available Time Slots" at bounding box center [596, 355] width 176 height 33
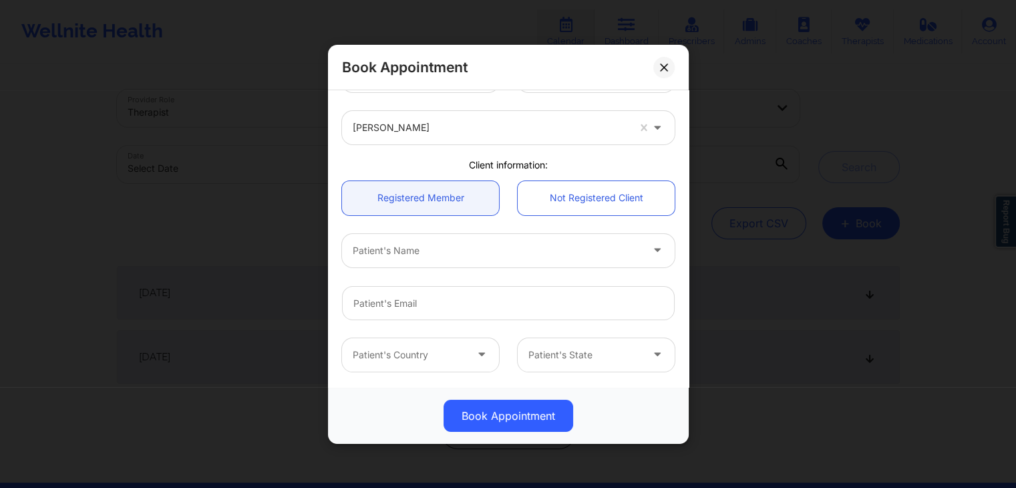
scroll to position [0, 0]
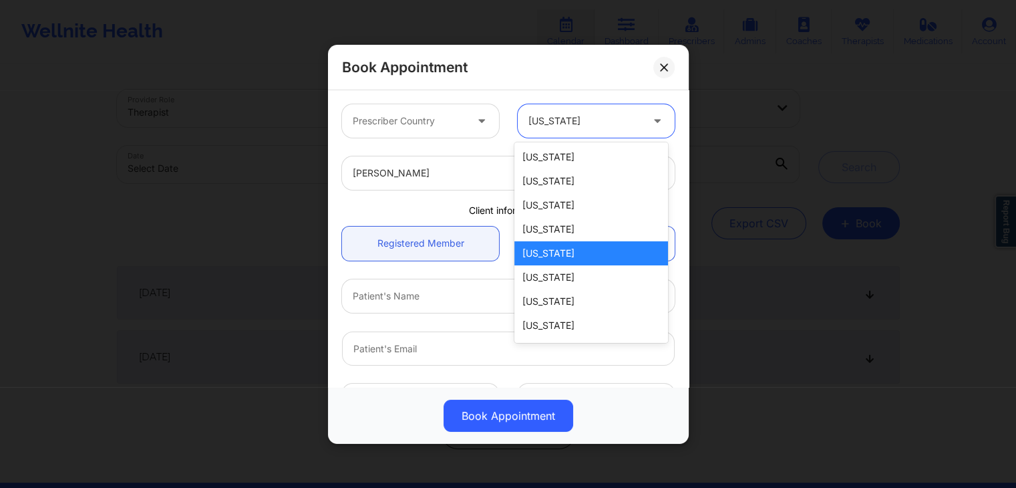
click at [596, 122] on div at bounding box center [584, 121] width 113 height 16
click at [540, 281] on div "[US_STATE]" at bounding box center [591, 277] width 154 height 24
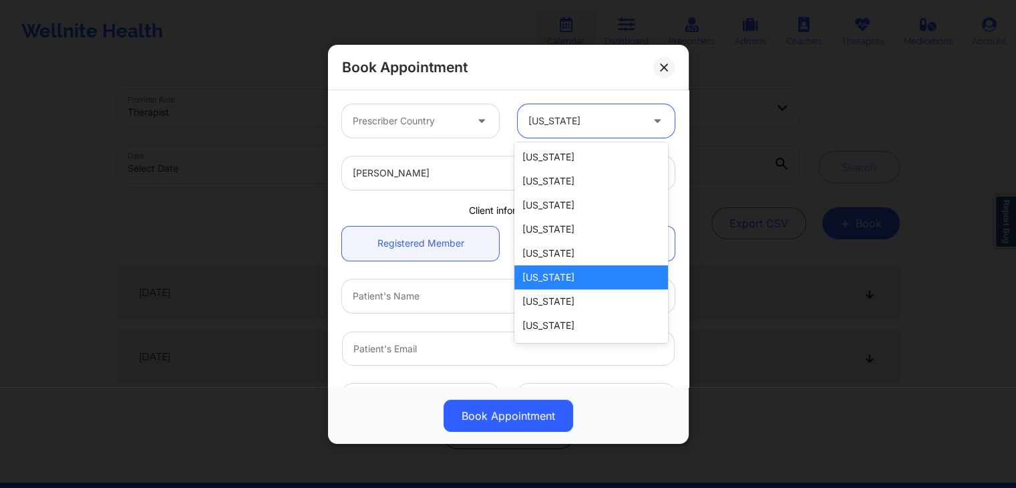
click at [587, 121] on div at bounding box center [584, 121] width 113 height 16
click at [542, 256] on div "[US_STATE]" at bounding box center [591, 253] width 154 height 24
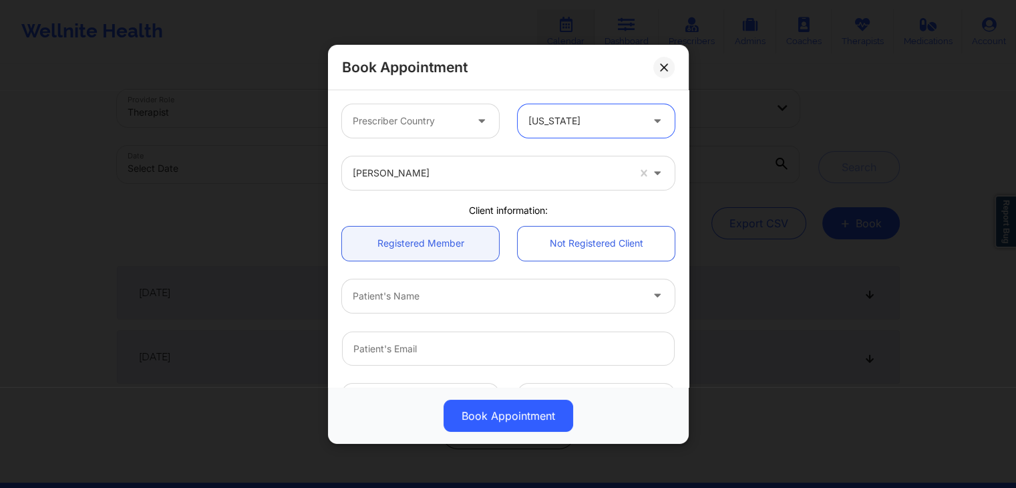
click at [563, 130] on div "[US_STATE]" at bounding box center [584, 120] width 113 height 33
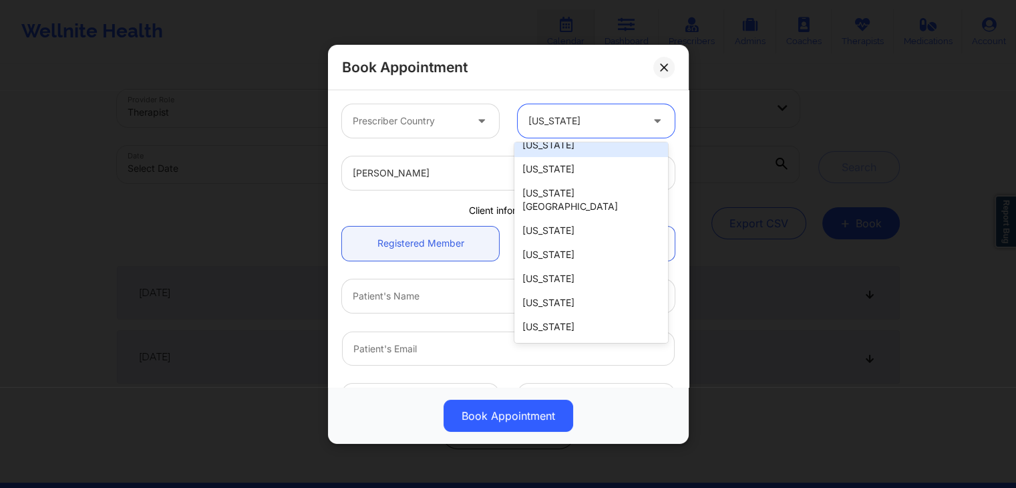
scroll to position [158, 0]
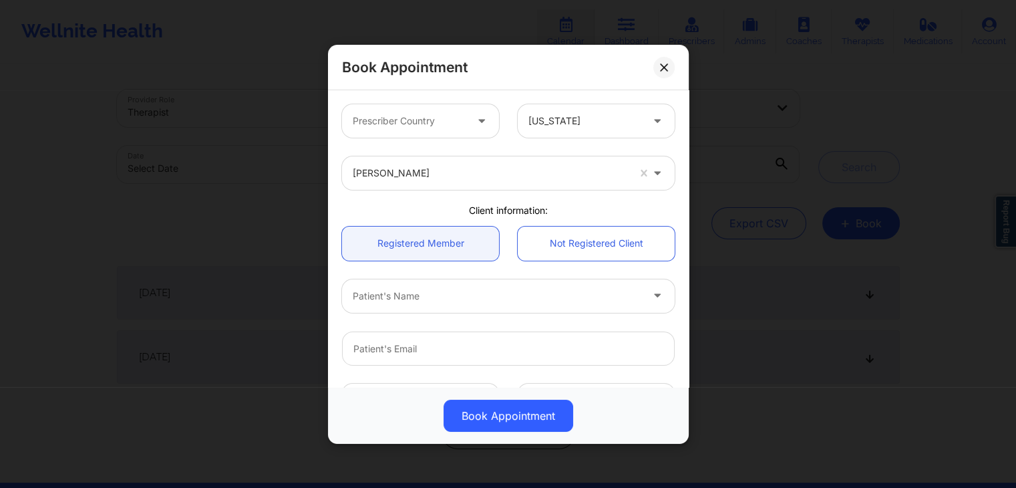
click at [497, 377] on div "Patient's Country Patient's State" at bounding box center [508, 399] width 351 height 52
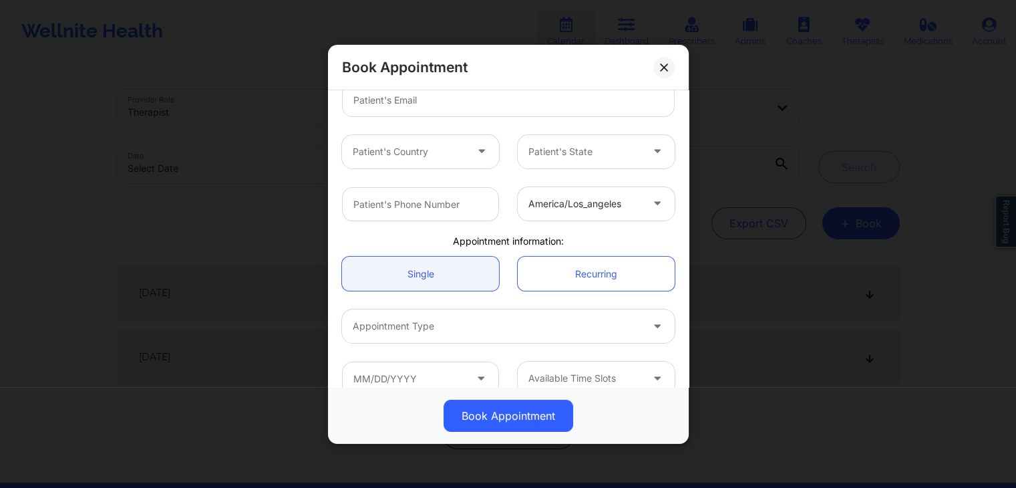
scroll to position [271, 0]
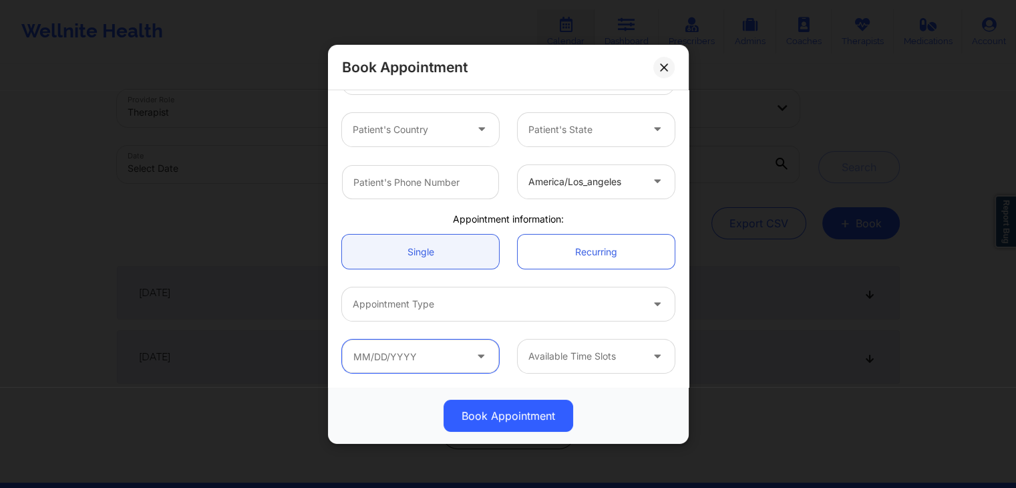
click at [424, 363] on input "text" at bounding box center [420, 355] width 157 height 33
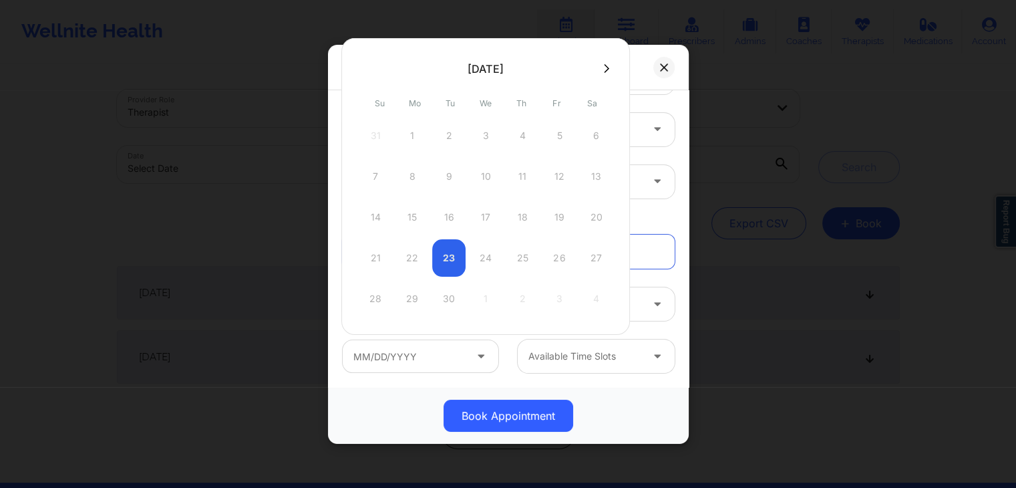
click at [605, 65] on icon at bounding box center [607, 68] width 5 height 9
click at [366, 73] on button at bounding box center [364, 68] width 13 height 11
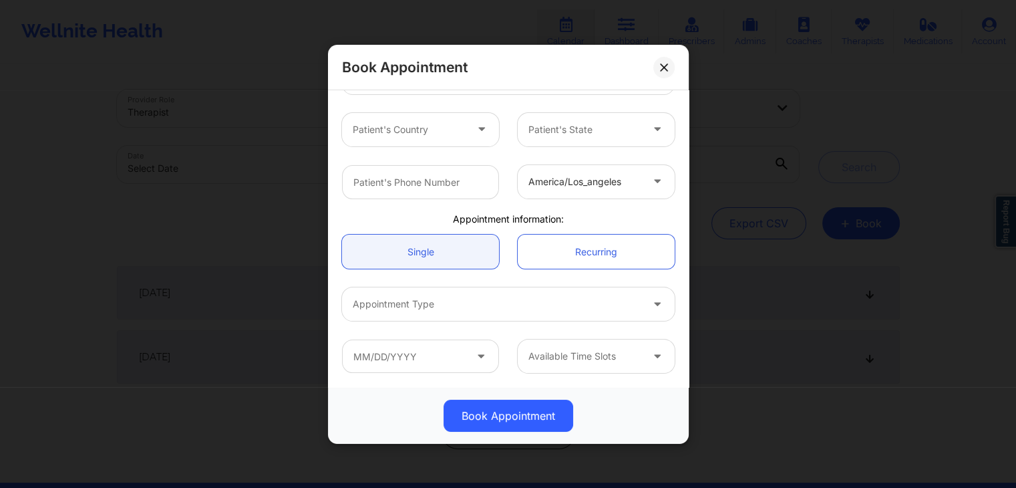
click at [502, 353] on div at bounding box center [421, 355] width 176 height 33
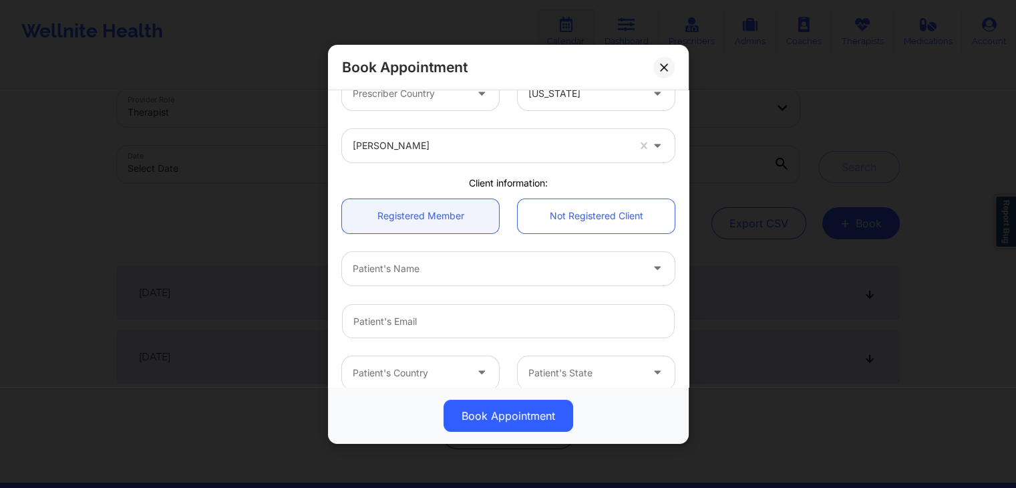
scroll to position [0, 0]
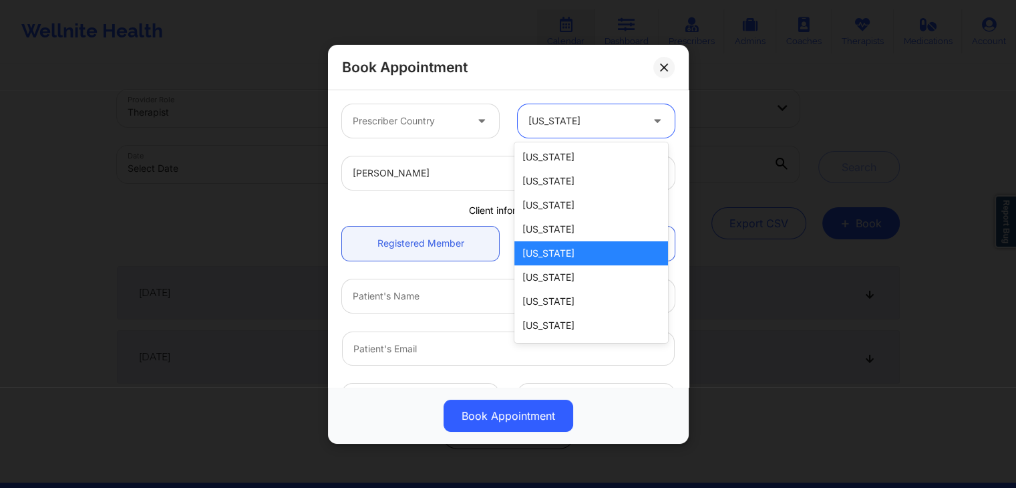
click at [610, 108] on div "[US_STATE]" at bounding box center [584, 120] width 113 height 33
click at [562, 276] on div "[US_STATE]" at bounding box center [591, 277] width 154 height 24
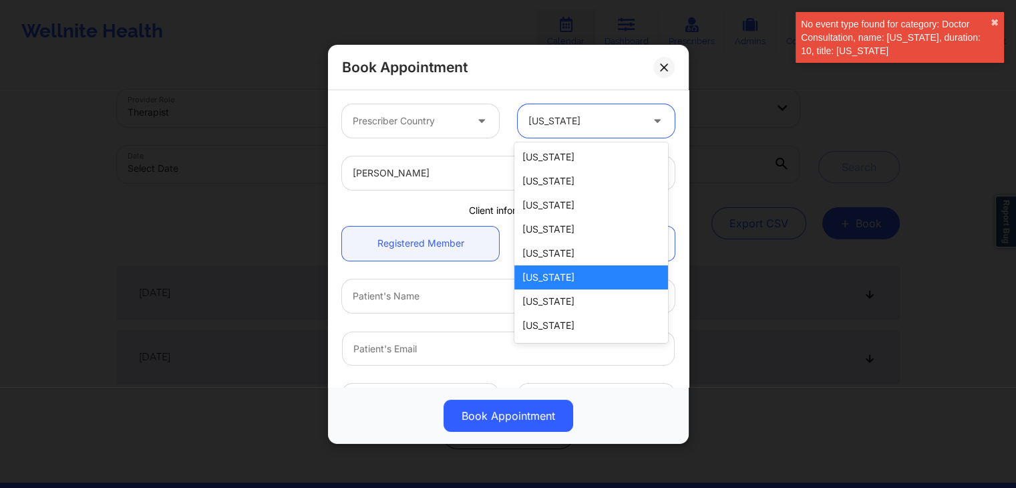
click at [593, 123] on div at bounding box center [584, 121] width 113 height 16
click at [557, 305] on div "[US_STATE]" at bounding box center [591, 301] width 154 height 24
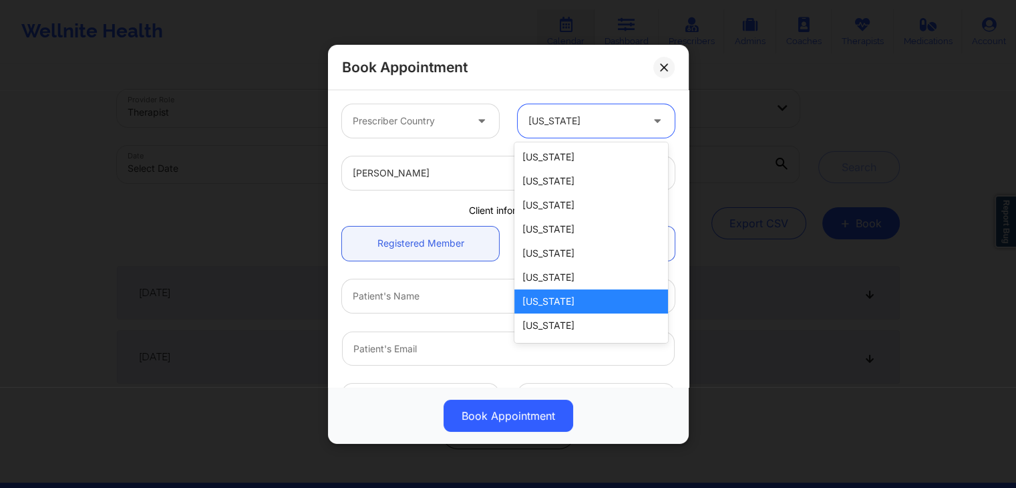
click at [608, 115] on div at bounding box center [584, 121] width 113 height 16
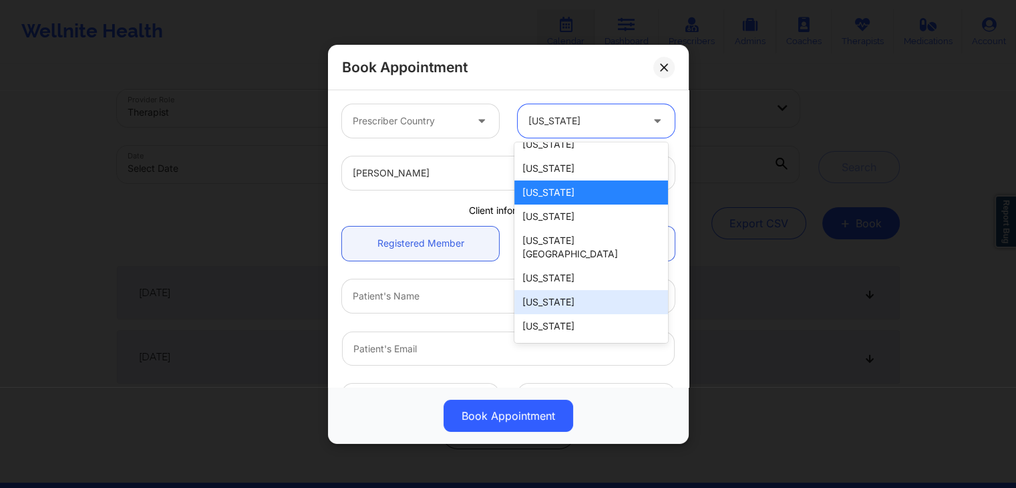
scroll to position [110, 0]
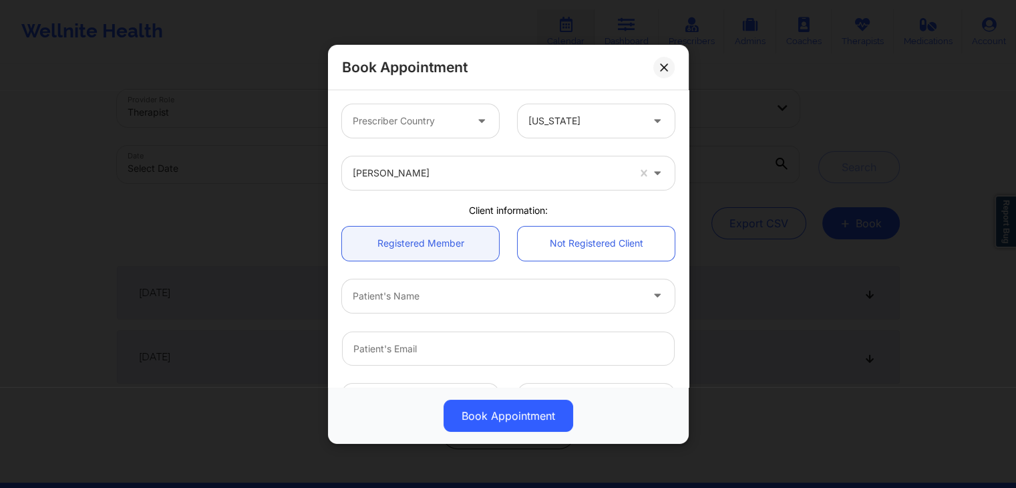
click at [474, 327] on div at bounding box center [508, 347] width 351 height 52
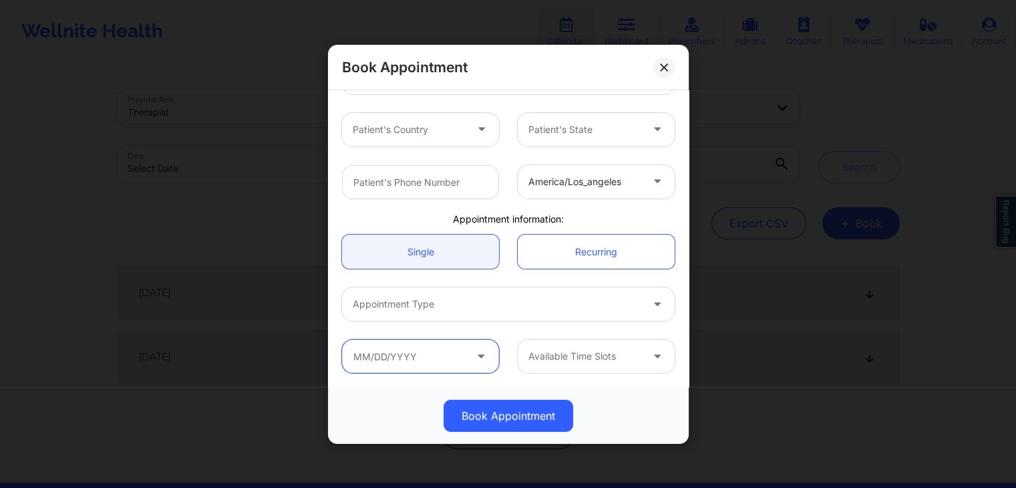
click at [455, 347] on input "text" at bounding box center [420, 355] width 157 height 33
click at [512, 345] on div "Available Time Slots" at bounding box center [596, 355] width 176 height 33
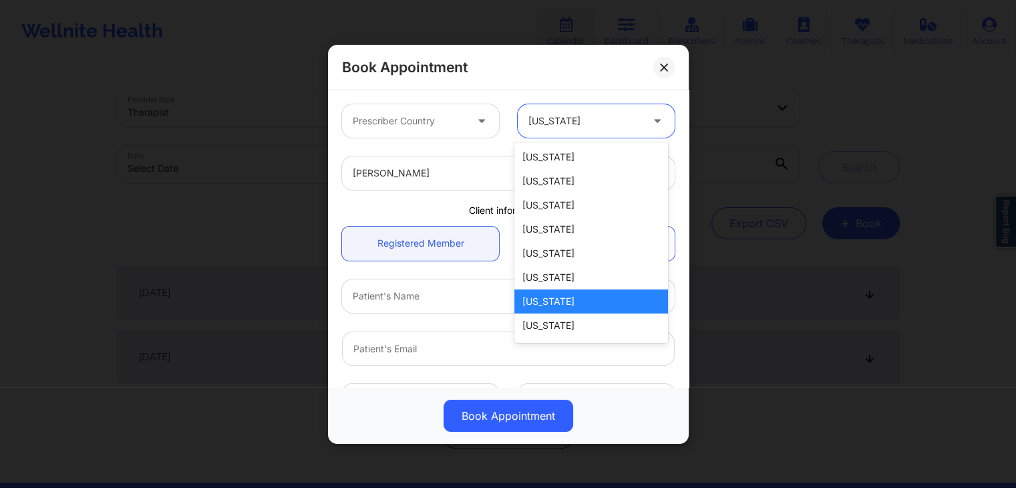
click at [595, 121] on div at bounding box center [584, 121] width 113 height 16
click at [570, 325] on div "Delaware" at bounding box center [591, 325] width 154 height 24
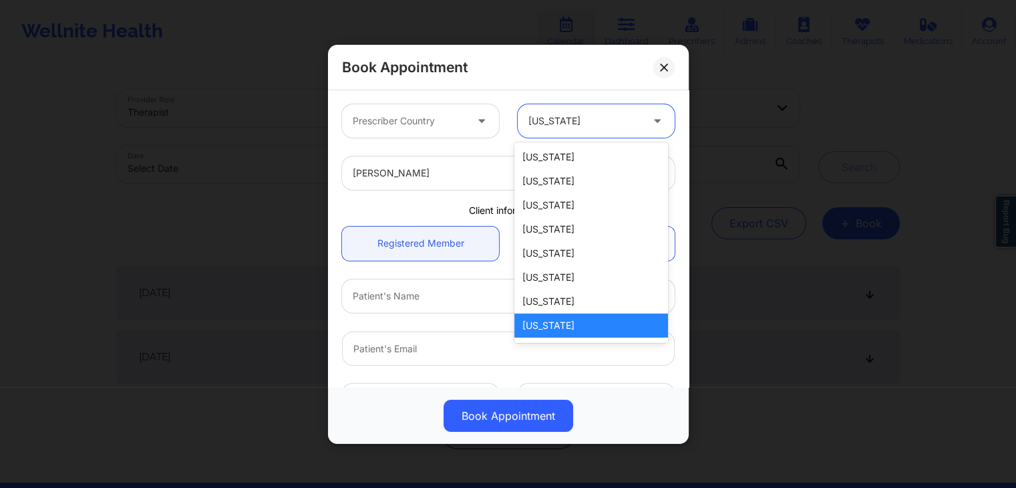
click at [606, 118] on div at bounding box center [584, 121] width 113 height 16
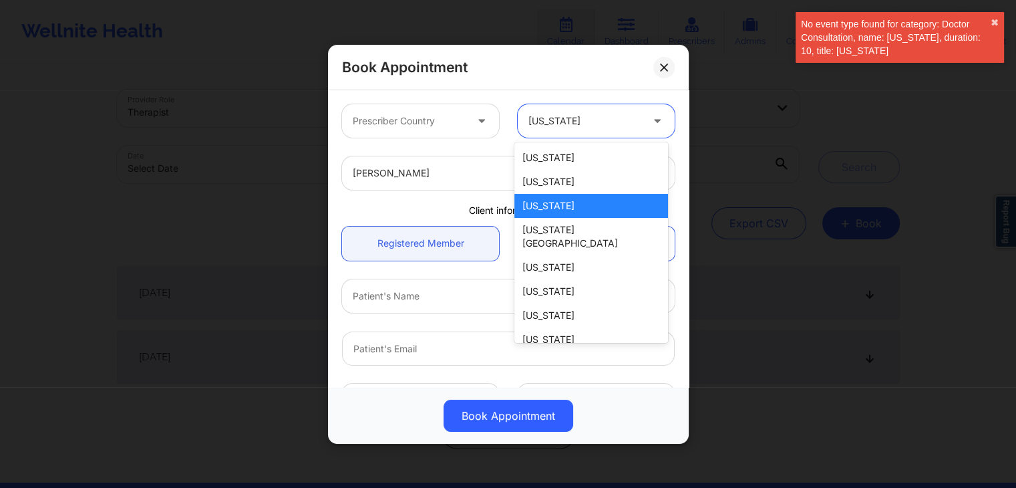
scroll to position [117, 0]
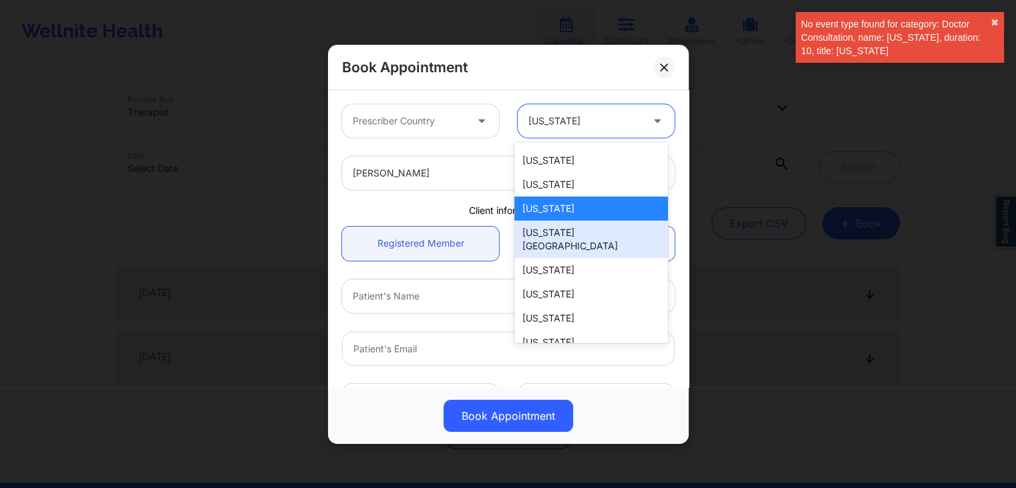
click at [567, 236] on div "Washington DC" at bounding box center [591, 238] width 154 height 37
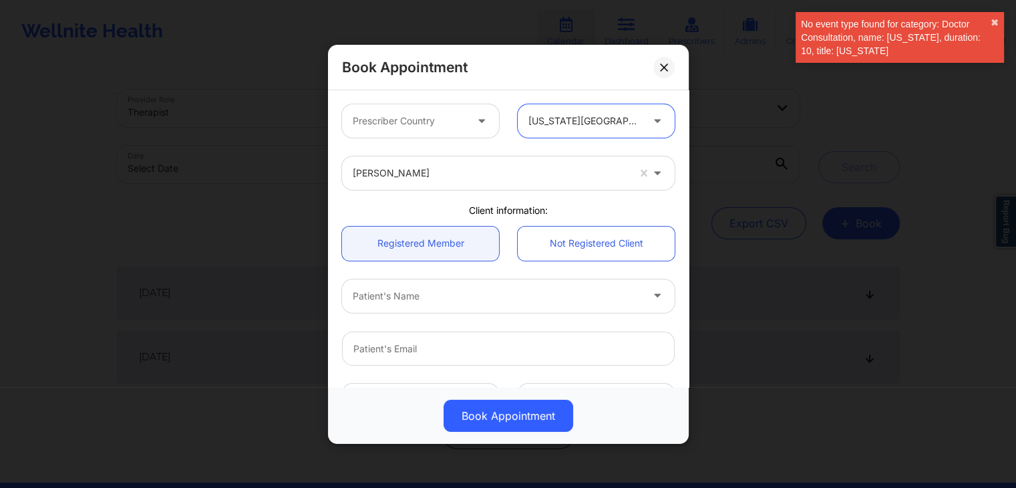
scroll to position [271, 0]
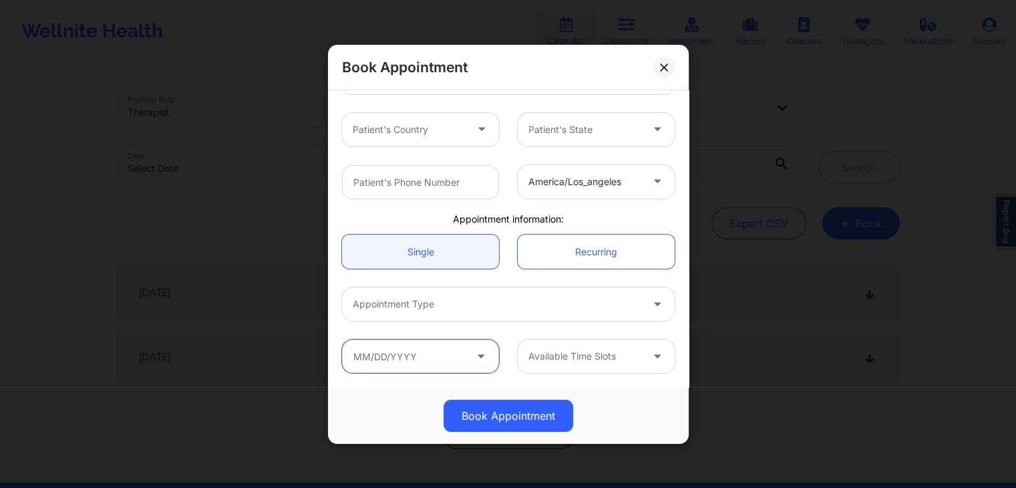
click at [454, 350] on input "text" at bounding box center [420, 355] width 157 height 33
click at [509, 345] on div "Available Time Slots" at bounding box center [596, 355] width 176 height 33
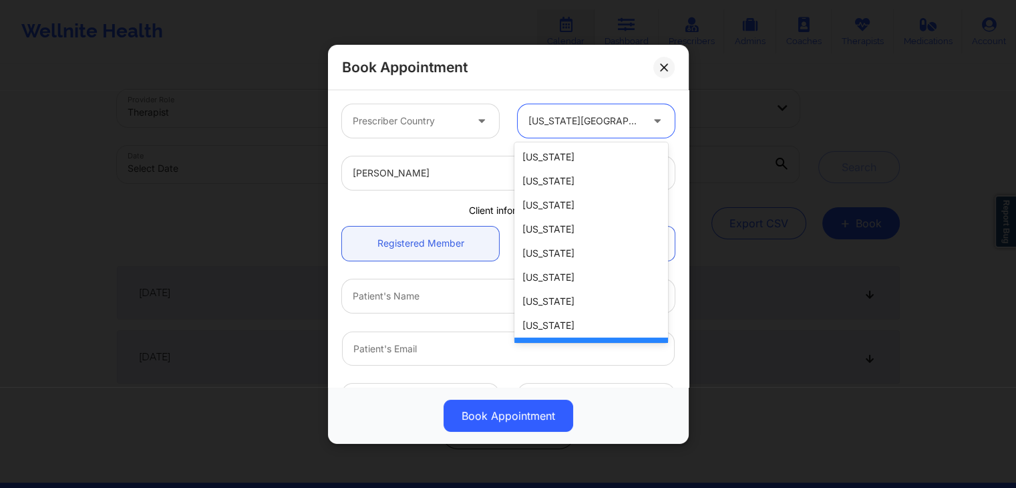
click at [604, 119] on div at bounding box center [584, 121] width 113 height 16
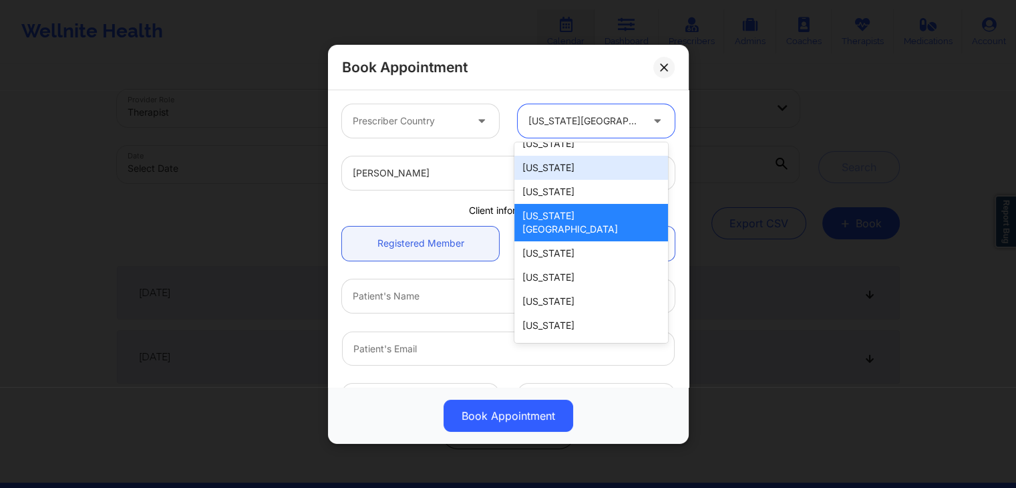
scroll to position [136, 0]
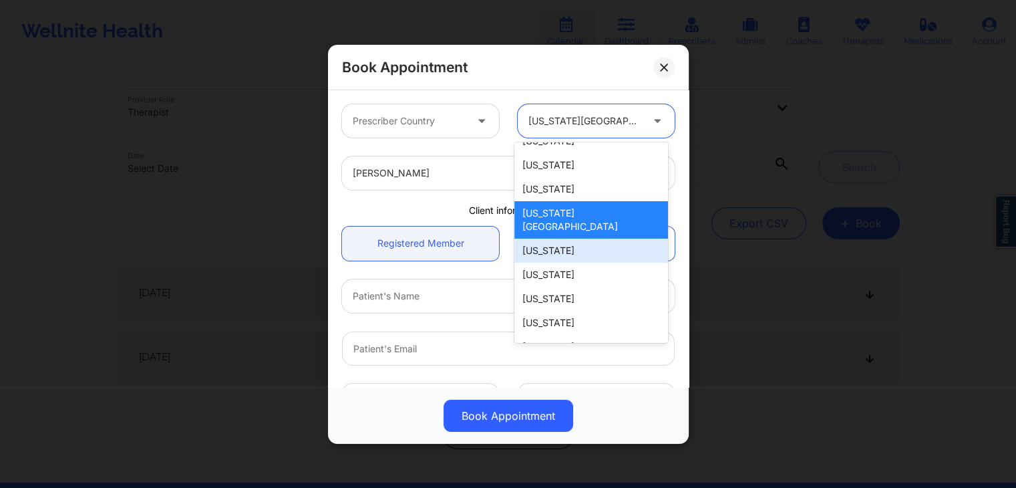
click at [565, 241] on div "[US_STATE]" at bounding box center [591, 250] width 154 height 24
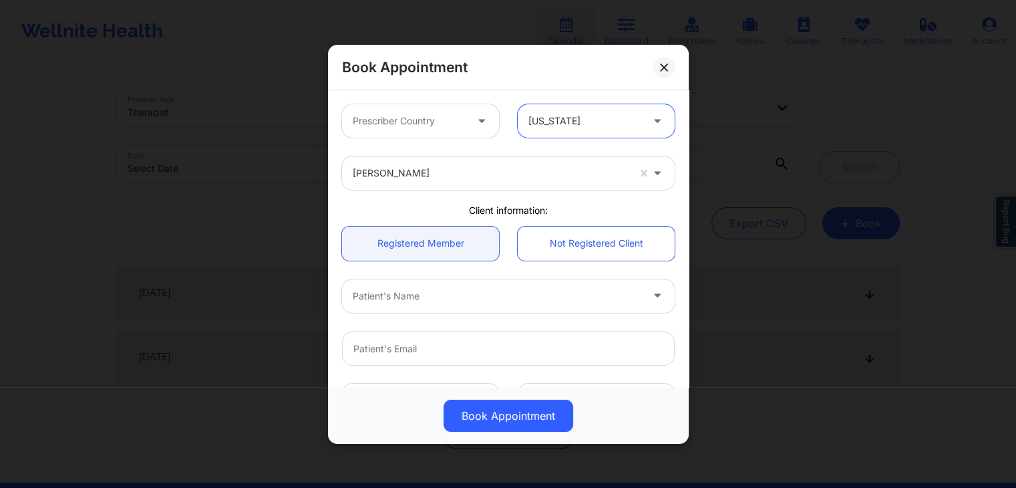
scroll to position [271, 0]
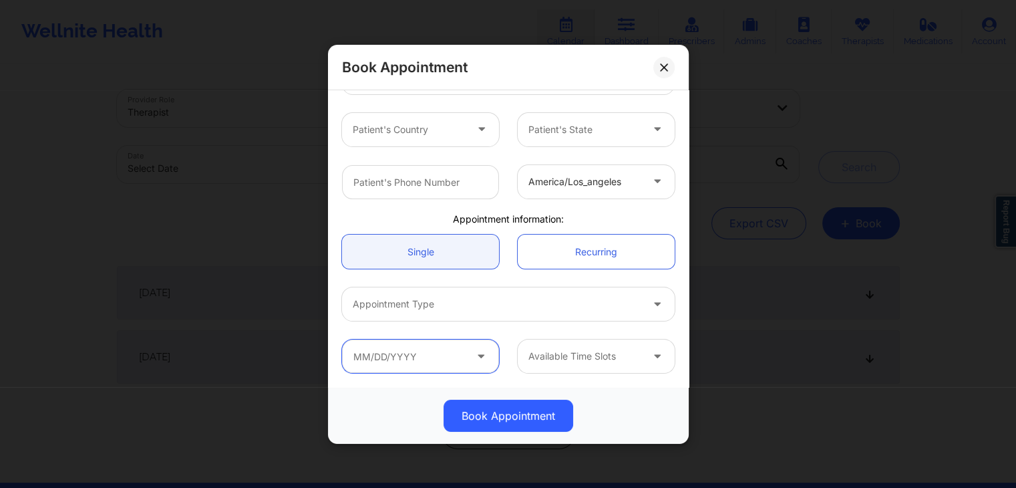
click at [468, 343] on input "text" at bounding box center [420, 355] width 157 height 33
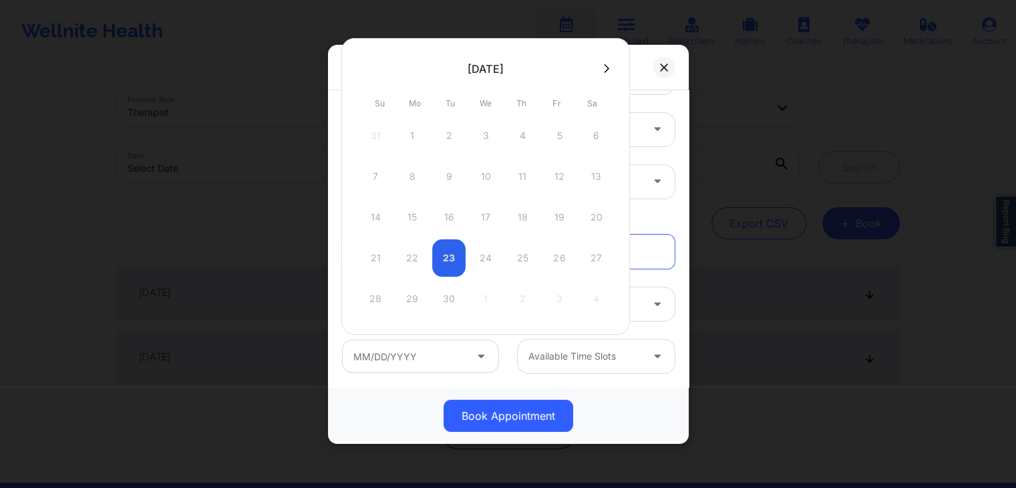
click at [500, 348] on div at bounding box center [421, 355] width 176 height 33
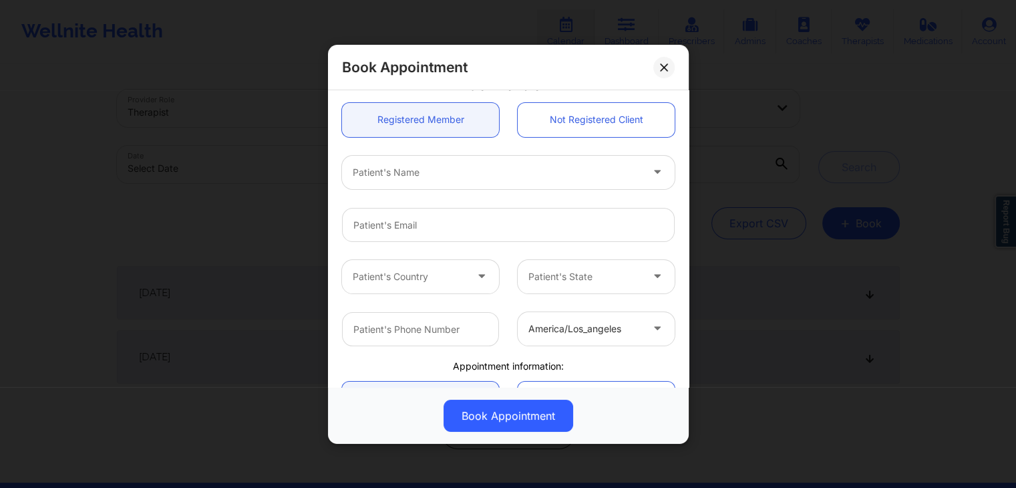
scroll to position [0, 0]
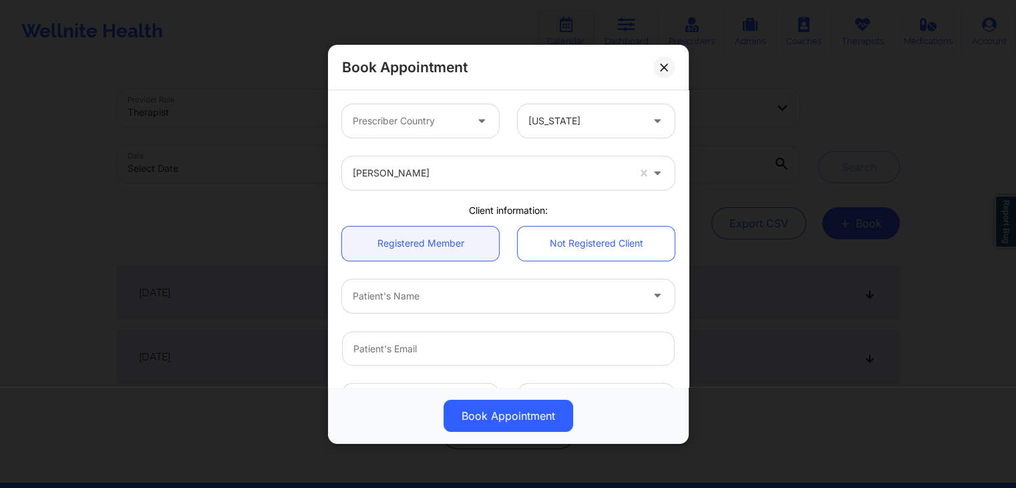
click at [590, 78] on div "Book Appointment" at bounding box center [508, 67] width 361 height 45
click at [573, 86] on div "Book Appointment" at bounding box center [508, 67] width 361 height 45
click at [487, 98] on div "Prescriber Country Florida" at bounding box center [508, 121] width 351 height 52
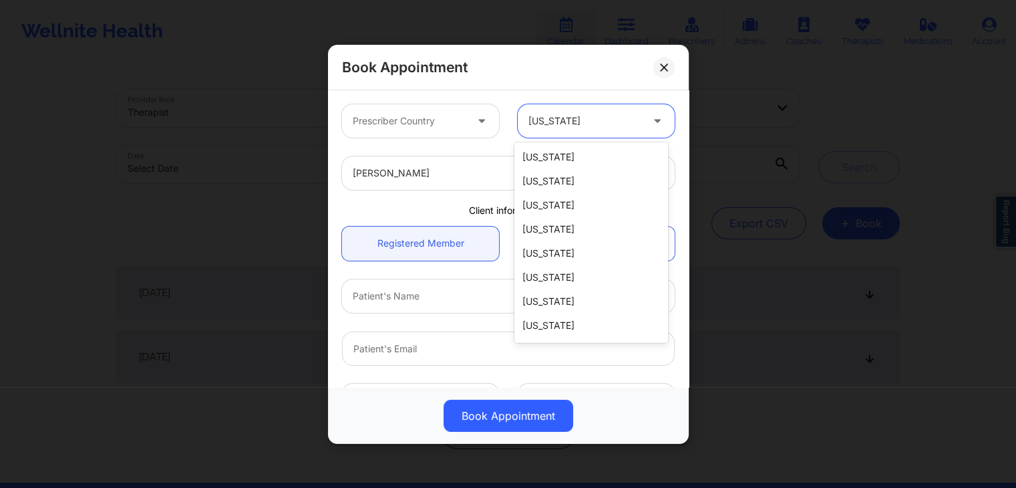
click at [563, 116] on div at bounding box center [584, 121] width 113 height 16
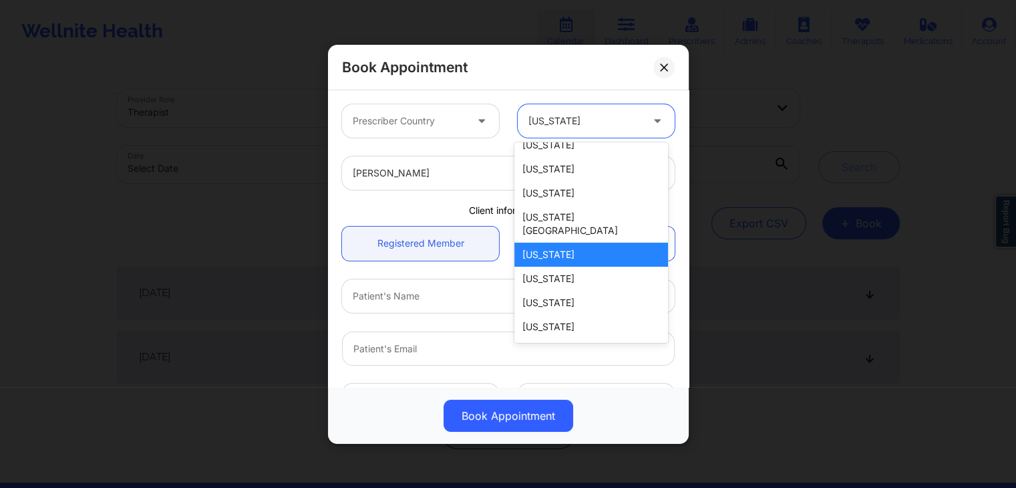
scroll to position [130, 0]
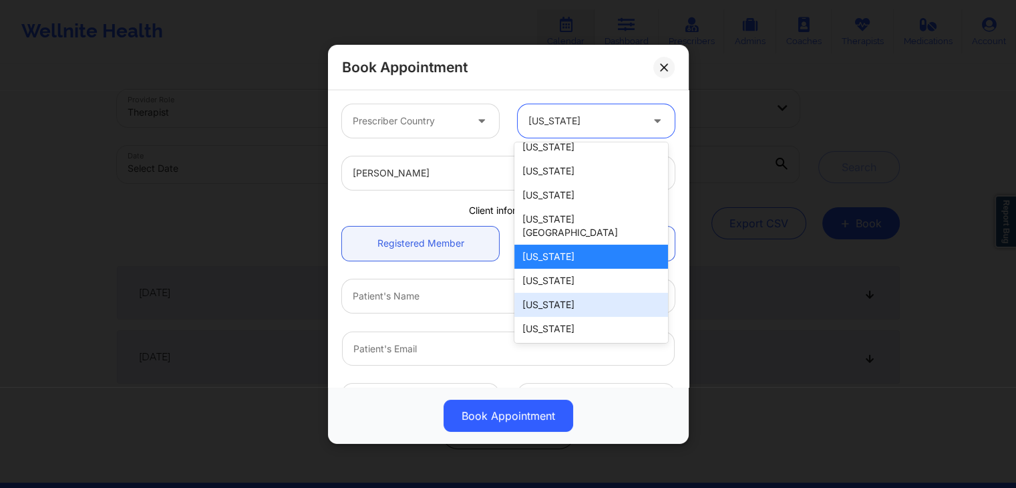
click at [567, 300] on div "Hawaii" at bounding box center [591, 305] width 154 height 24
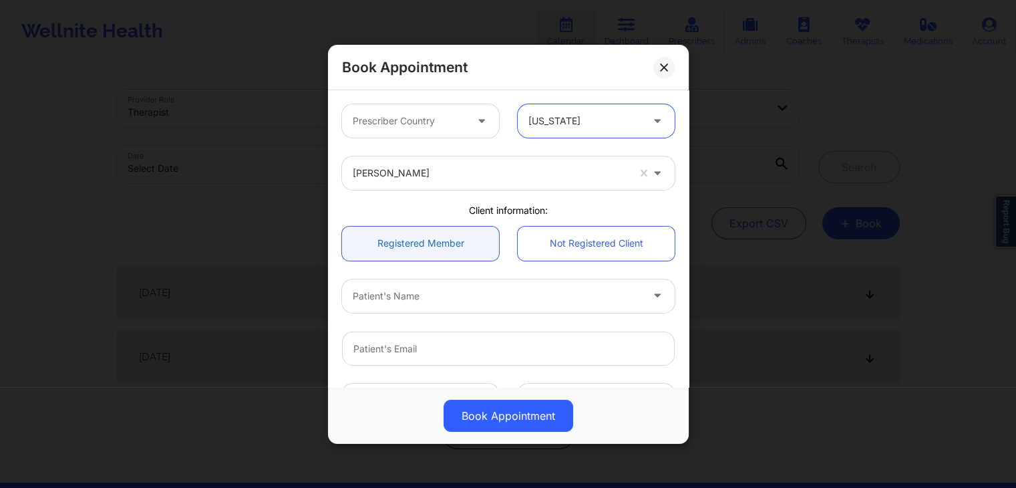
scroll to position [271, 0]
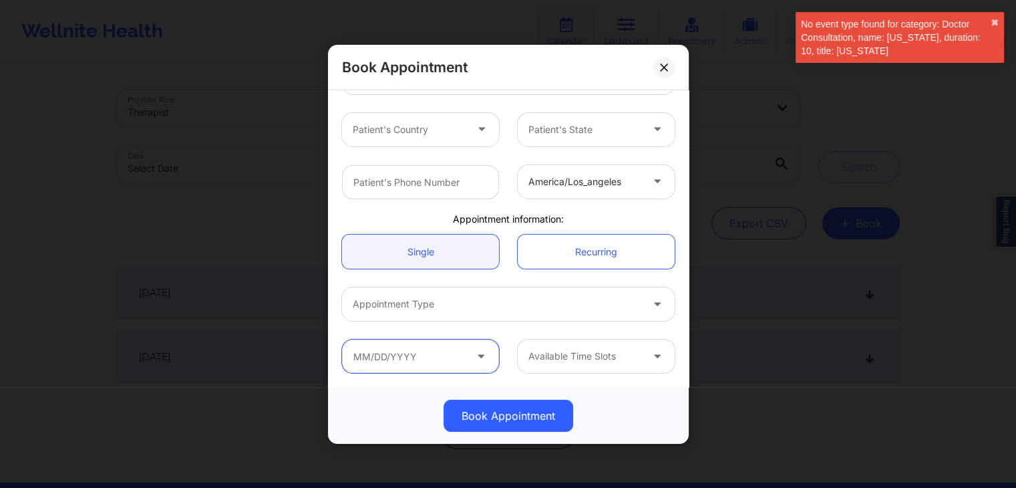
click at [459, 354] on input "text" at bounding box center [420, 355] width 157 height 33
click at [512, 343] on div "Available Time Slots" at bounding box center [596, 355] width 176 height 33
click at [664, 67] on icon at bounding box center [663, 66] width 7 height 7
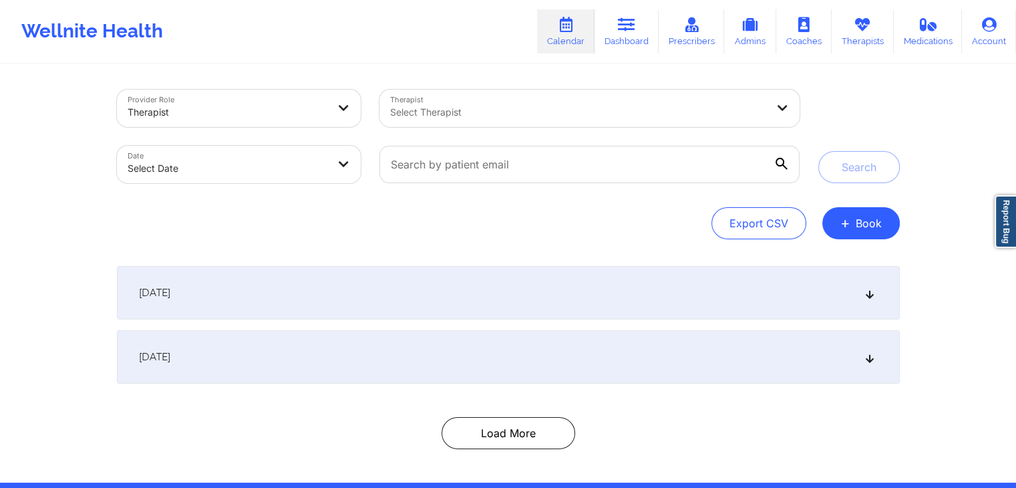
click at [865, 105] on div "Search" at bounding box center [859, 137] width 82 height 94
click at [616, 197] on div "Provider Role Therapist Therapist Select Therapist Date Select Date Search Expo…" at bounding box center [508, 165] width 783 height 150
click at [878, 224] on button "+ Book" at bounding box center [860, 223] width 77 height 32
click at [834, 287] on button "Doctor Consultation" at bounding box center [838, 287] width 102 height 21
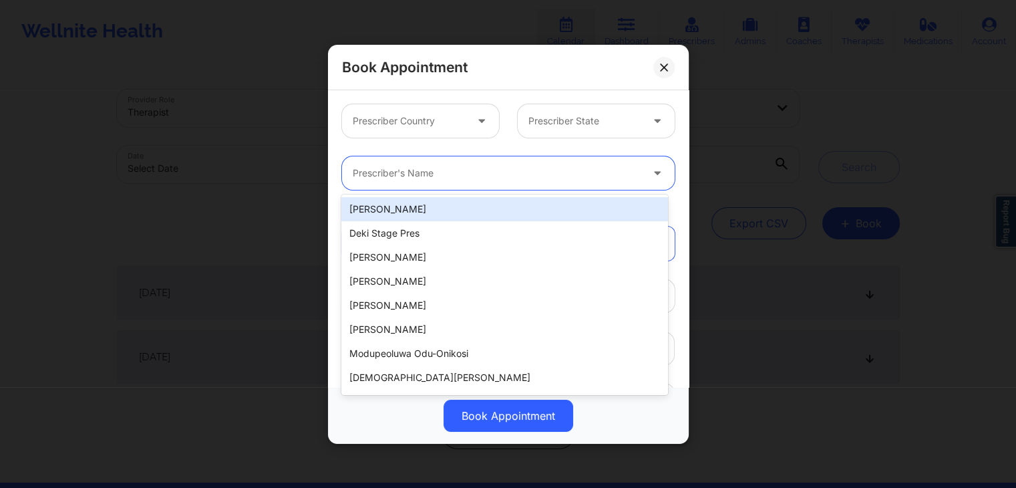
click at [468, 180] on div at bounding box center [497, 173] width 289 height 16
paste input "Deki Stage Pres"
type input "Deki Stage Pres"
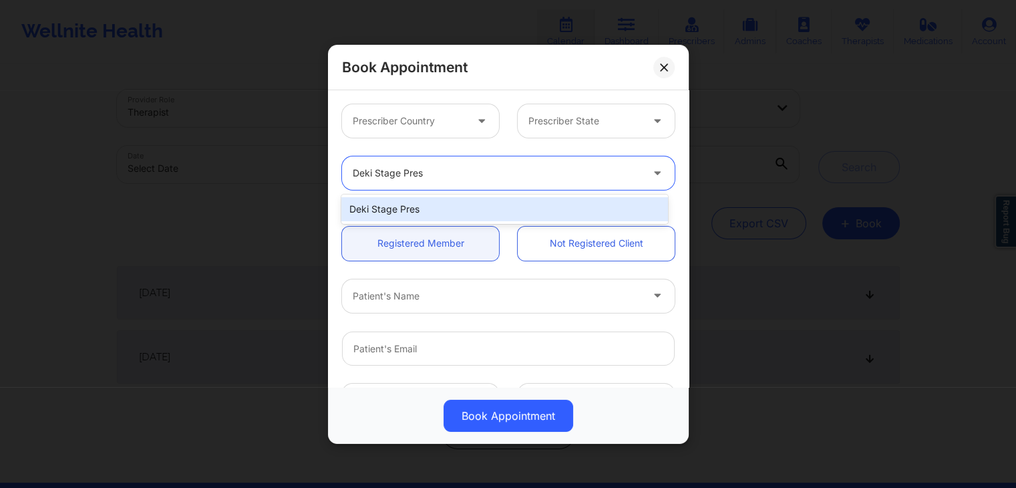
click at [453, 202] on div "Deki Stage Pres" at bounding box center [504, 209] width 326 height 24
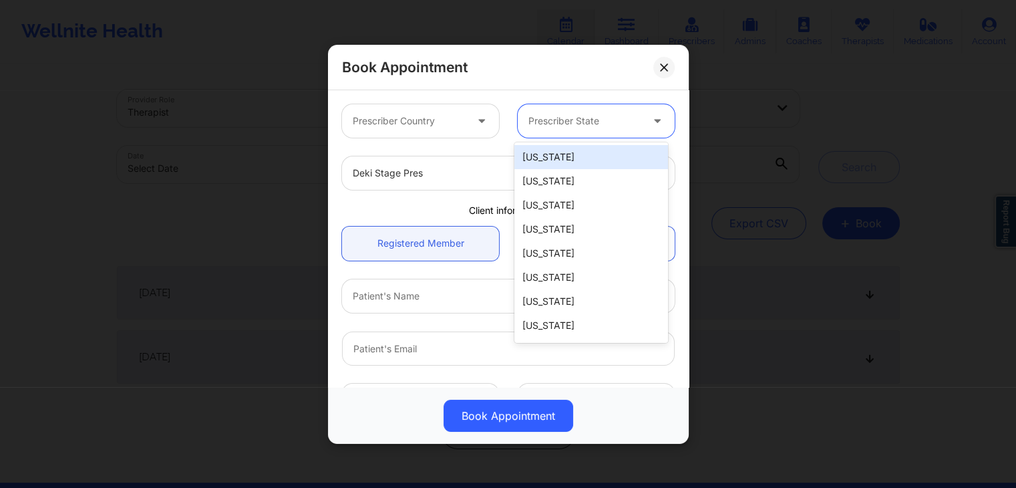
click at [569, 115] on div at bounding box center [584, 121] width 113 height 16
click at [558, 158] on div "[US_STATE]" at bounding box center [591, 157] width 154 height 24
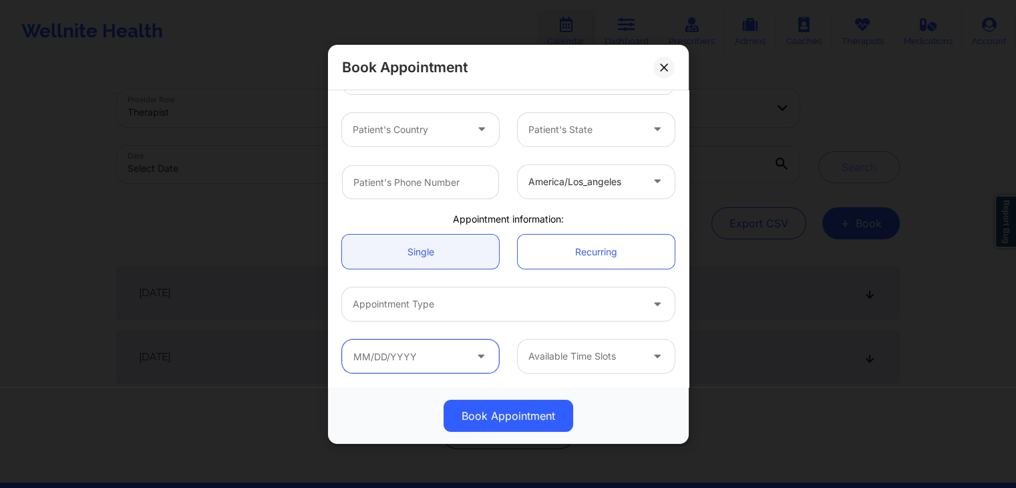
click at [464, 364] on input "text" at bounding box center [420, 355] width 157 height 33
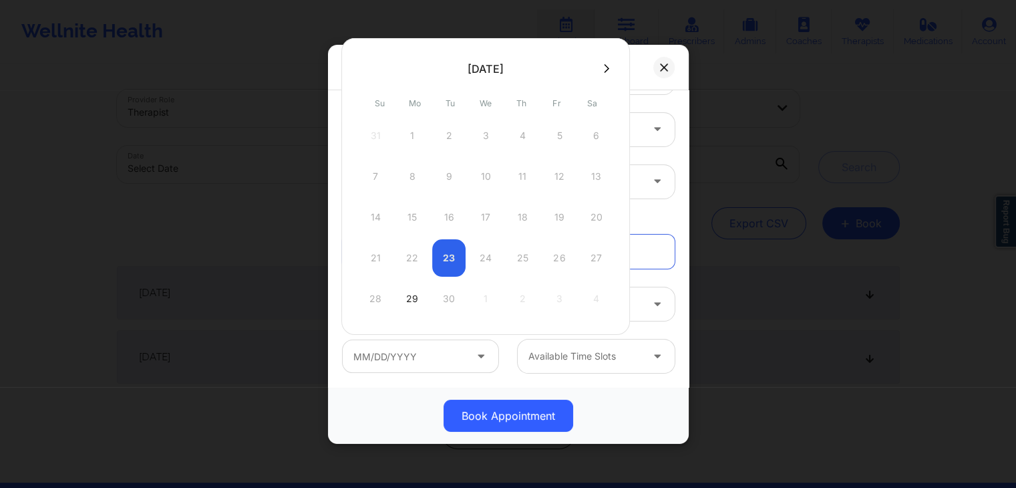
click at [605, 65] on icon at bounding box center [607, 68] width 5 height 9
click at [414, 216] on div "13" at bounding box center [411, 216] width 33 height 37
type input "10/13/2025"
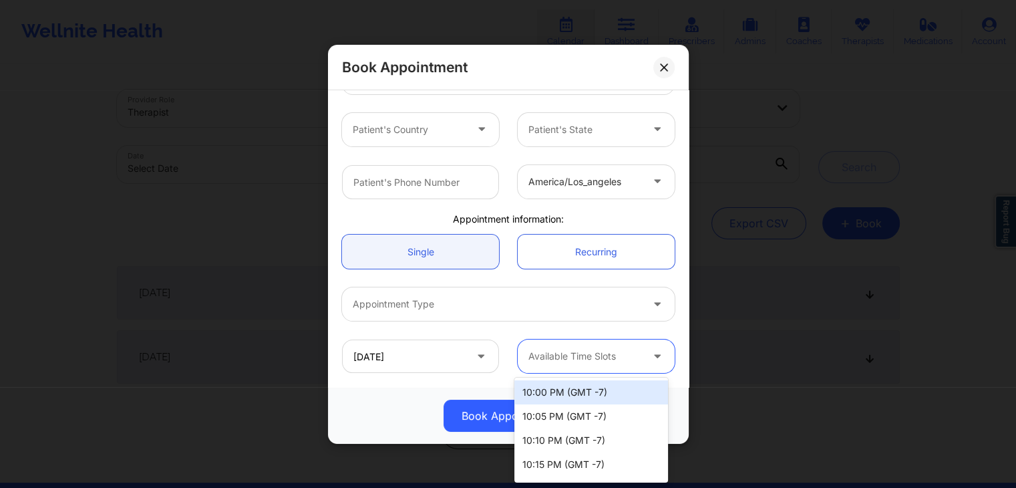
click at [596, 348] on div at bounding box center [584, 356] width 113 height 16
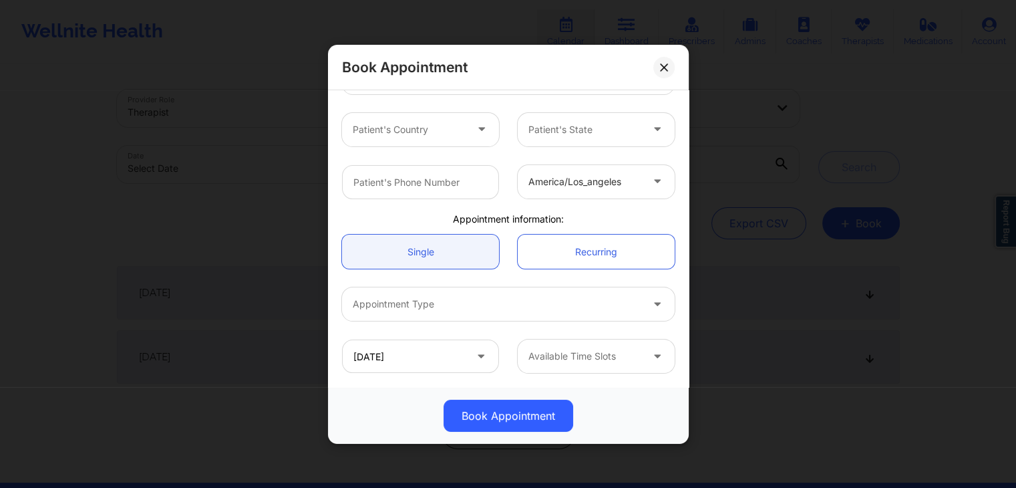
click at [501, 339] on div "10/13/2025" at bounding box center [421, 355] width 176 height 33
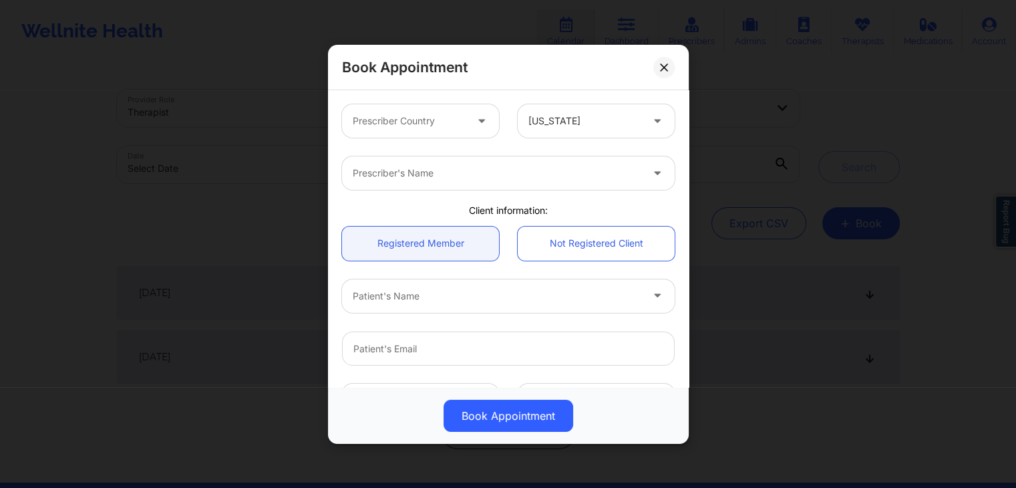
click at [527, 142] on div "Prescriber Country Alabama" at bounding box center [508, 121] width 351 height 52
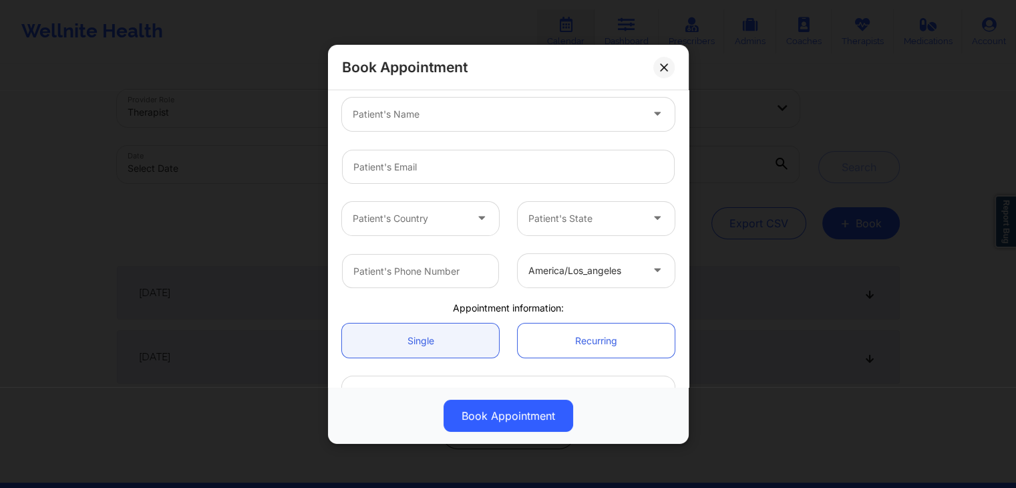
scroll to position [283, 0]
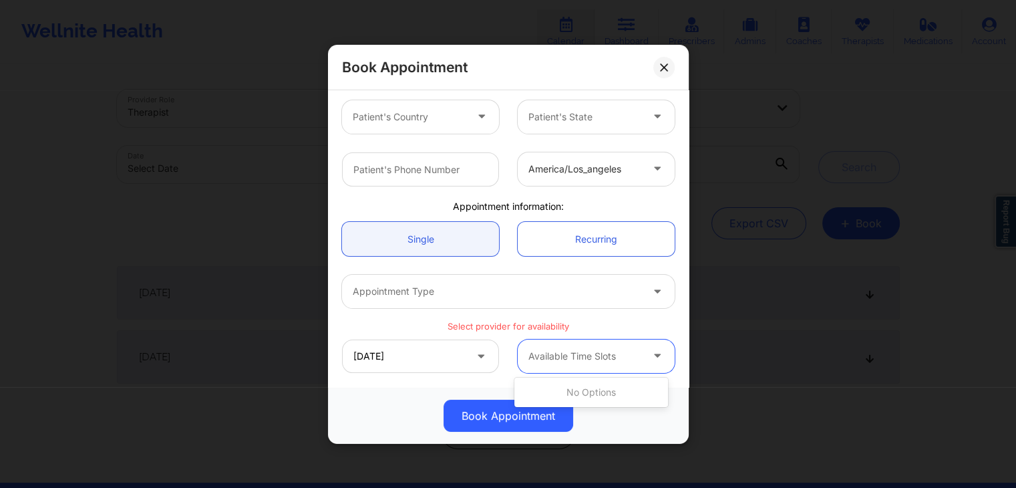
click at [550, 345] on div "Available Time Slots" at bounding box center [580, 355] width 125 height 33
click at [500, 329] on div "10/13/2025 Available Time Slots" at bounding box center [508, 355] width 351 height 52
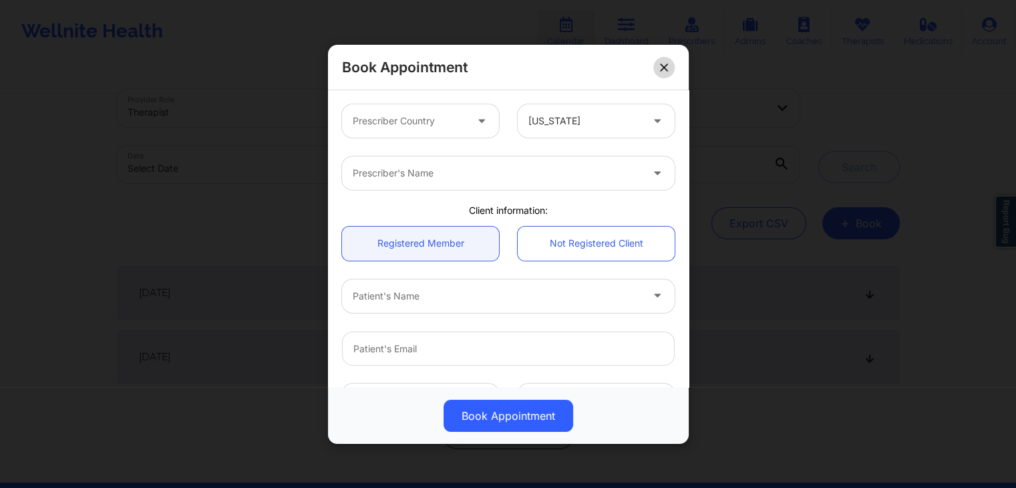
click at [666, 68] on icon at bounding box center [664, 67] width 8 height 8
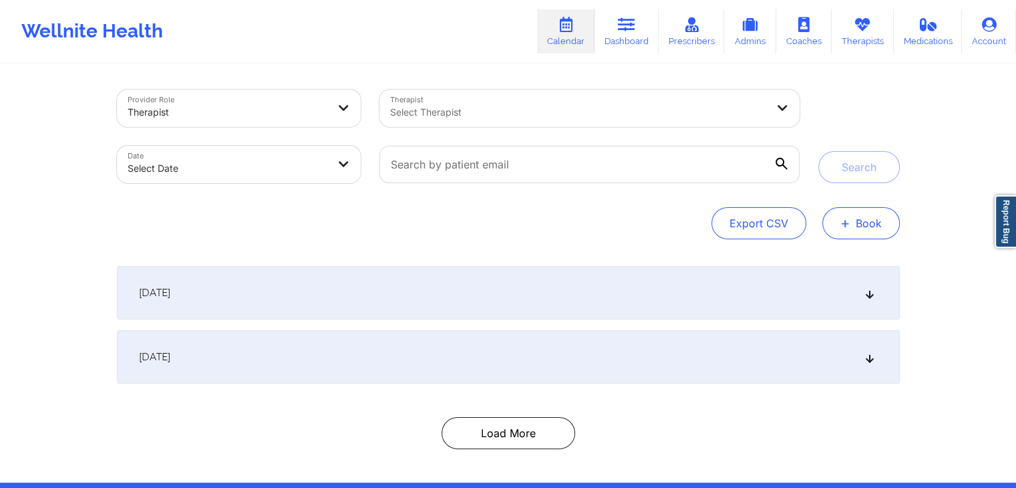
click at [850, 227] on button "+ Book" at bounding box center [860, 223] width 77 height 32
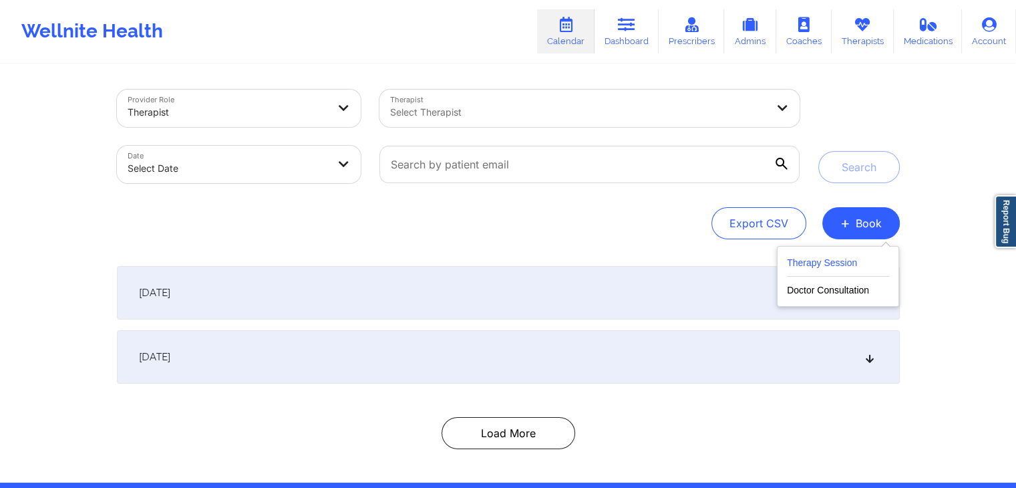
click at [838, 266] on button "Therapy Session" at bounding box center [838, 266] width 102 height 22
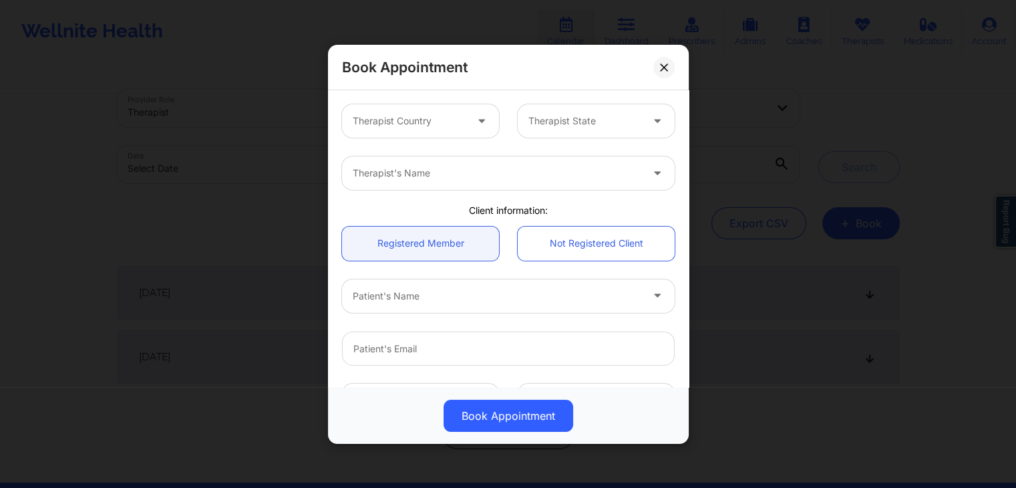
click at [536, 150] on div "Therapist's Name" at bounding box center [508, 173] width 351 height 52
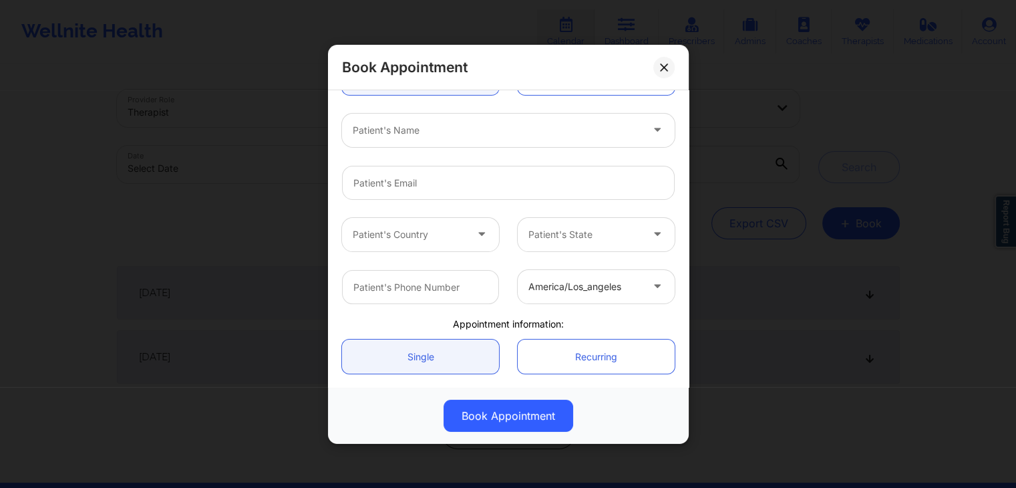
scroll to position [165, 0]
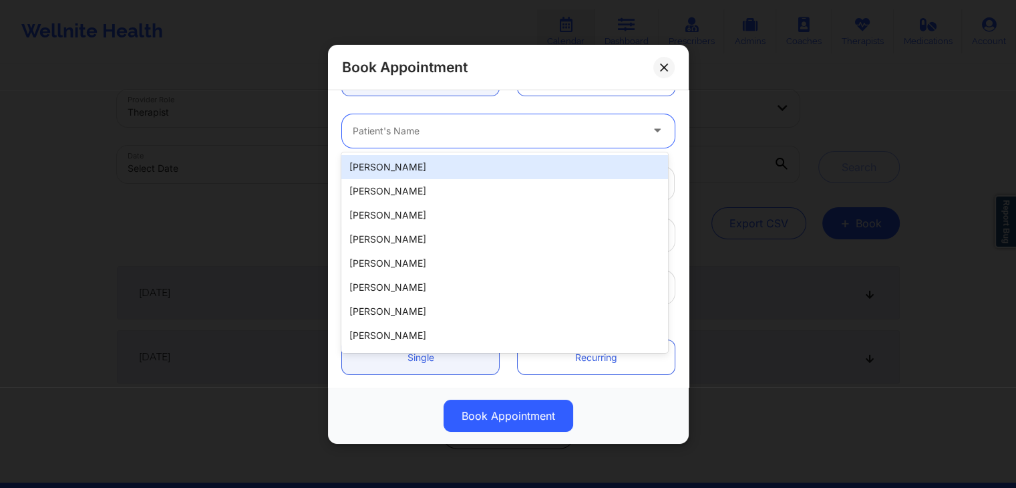
click at [466, 128] on div at bounding box center [497, 130] width 289 height 16
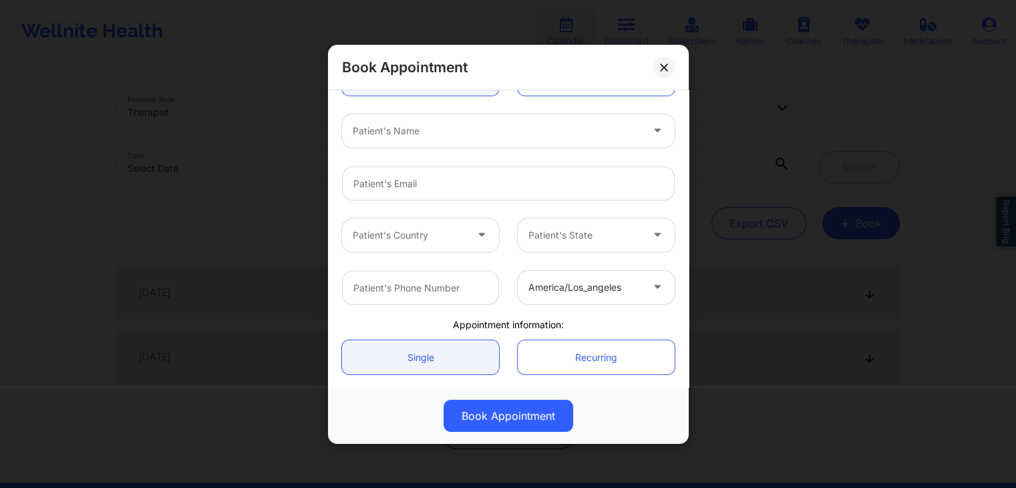
click at [503, 108] on div "Patient's Name" at bounding box center [508, 130] width 351 height 52
click at [664, 61] on button at bounding box center [663, 66] width 21 height 21
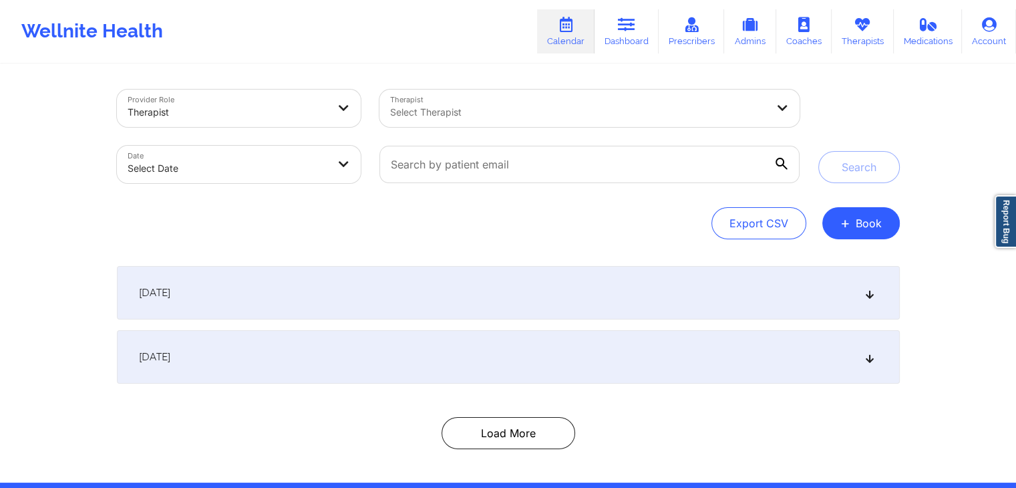
click at [935, 159] on div "Provider Role Therapist Therapist Select Therapist Date Select Date Search Expo…" at bounding box center [508, 241] width 1016 height 482
click at [848, 219] on span "+" at bounding box center [845, 222] width 10 height 7
click at [820, 259] on button "Therapy Session" at bounding box center [838, 266] width 102 height 22
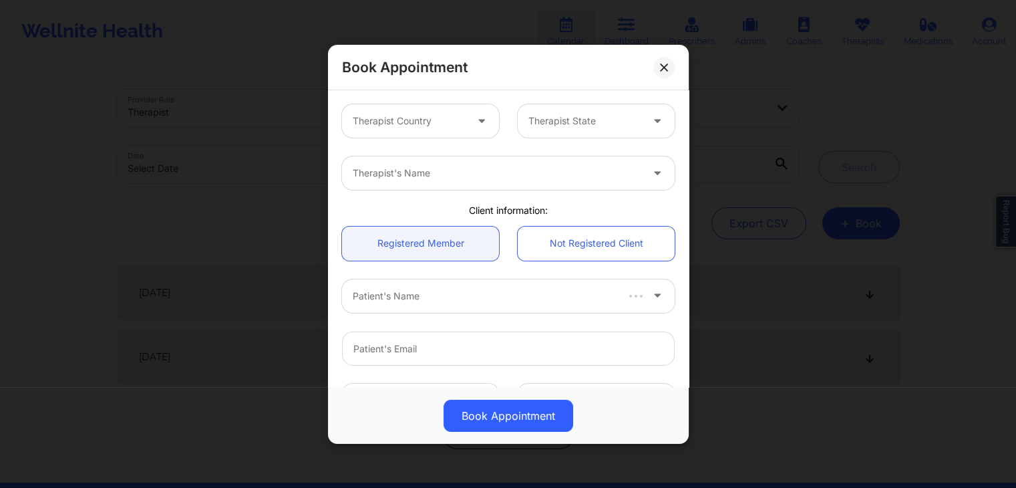
scroll to position [283, 0]
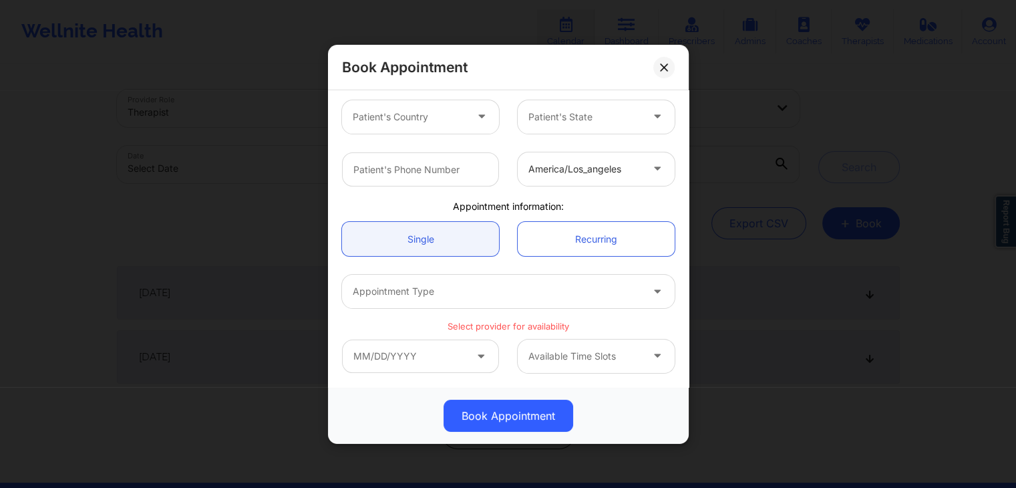
click at [506, 266] on div "Appointment Type" at bounding box center [508, 291] width 351 height 52
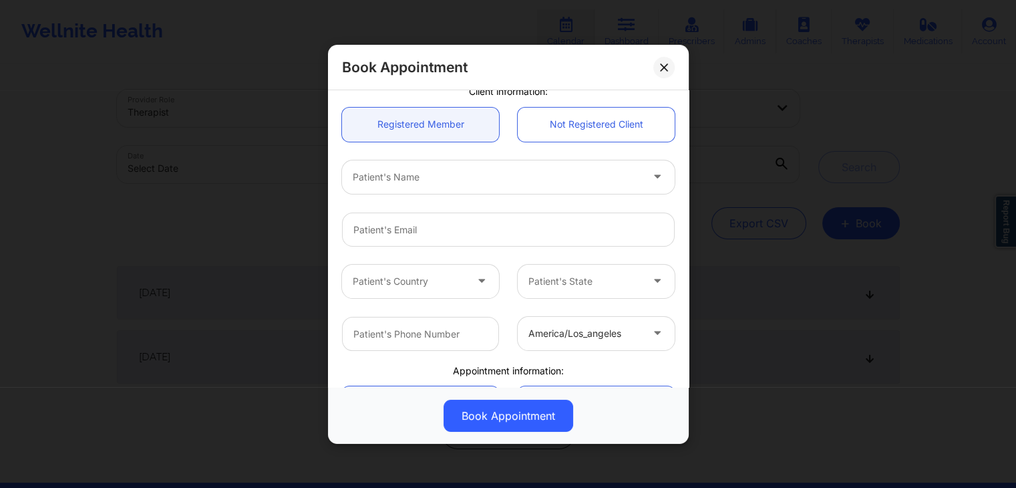
scroll to position [0, 0]
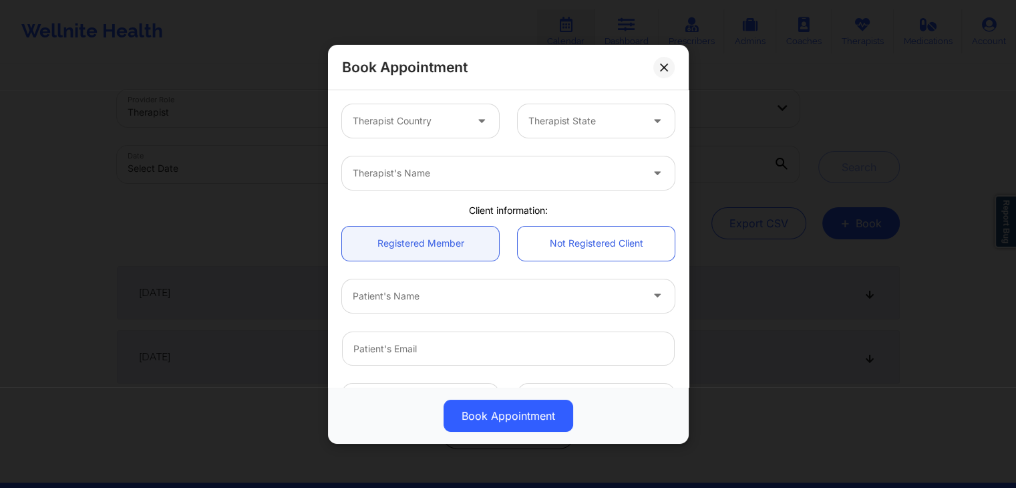
click at [532, 46] on div "Book Appointment" at bounding box center [508, 67] width 361 height 45
click at [593, 77] on div "Book Appointment" at bounding box center [508, 67] width 361 height 45
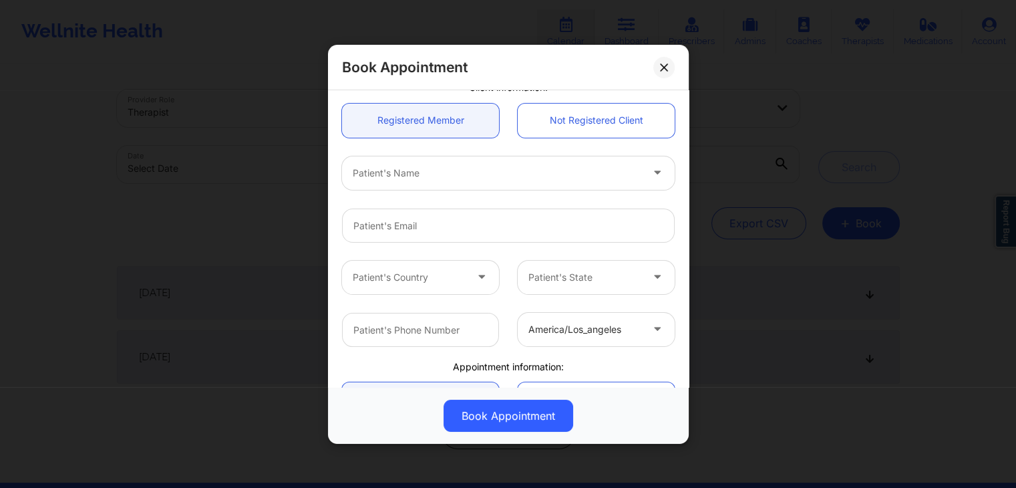
scroll to position [122, 0]
click at [552, 130] on link "Not Registered Client" at bounding box center [596, 121] width 157 height 34
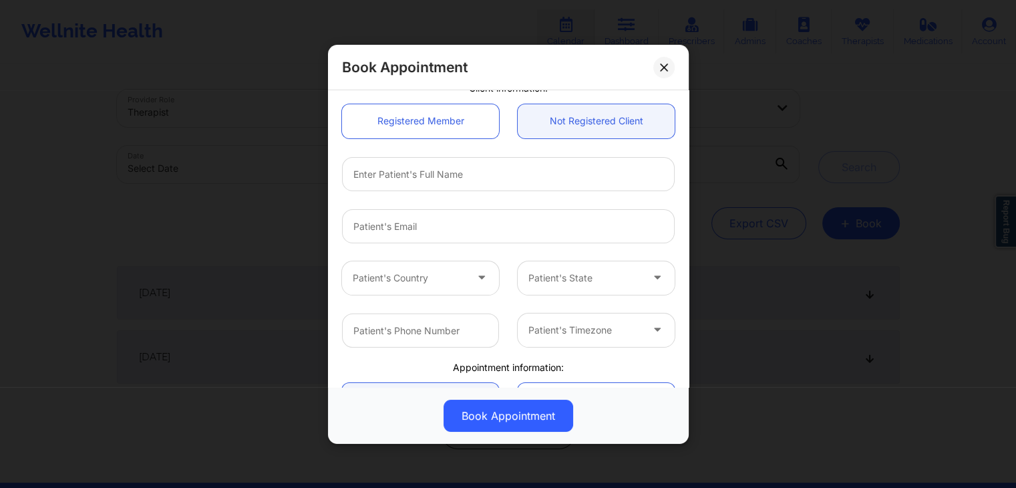
click at [441, 138] on div "Registered Member Not Registered Client" at bounding box center [508, 120] width 351 height 53
click at [446, 125] on link "Registered Member" at bounding box center [420, 121] width 157 height 34
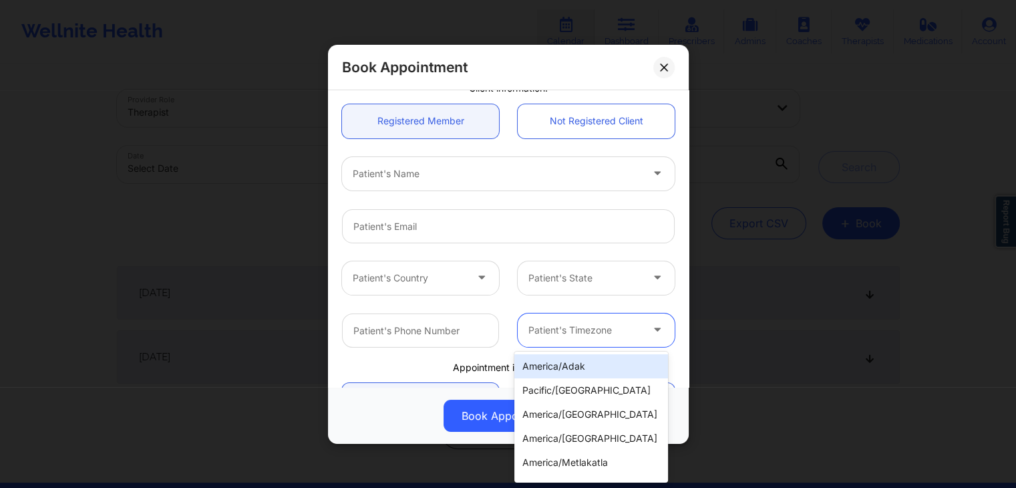
click at [561, 329] on div at bounding box center [584, 329] width 113 height 16
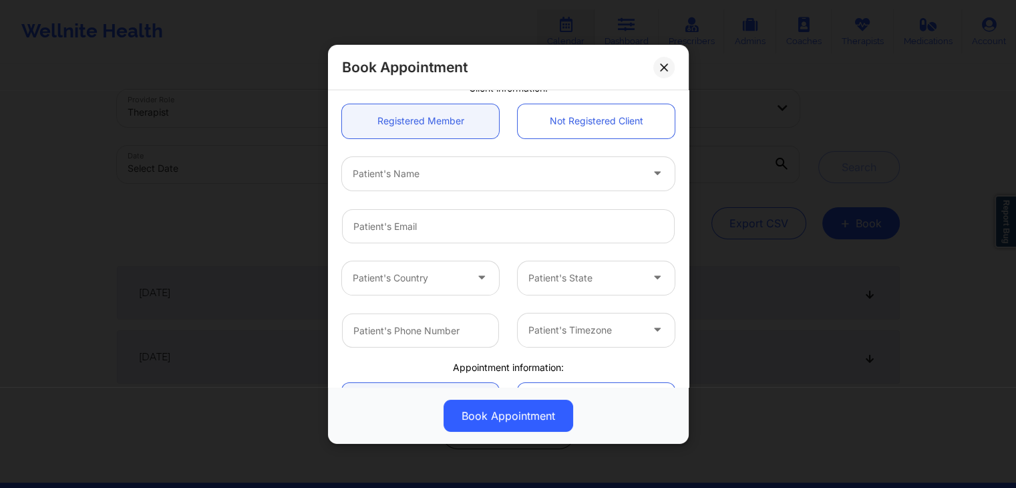
click at [506, 251] on div "Patient's Country Patient's State" at bounding box center [508, 277] width 351 height 52
click at [669, 62] on button at bounding box center [663, 66] width 21 height 21
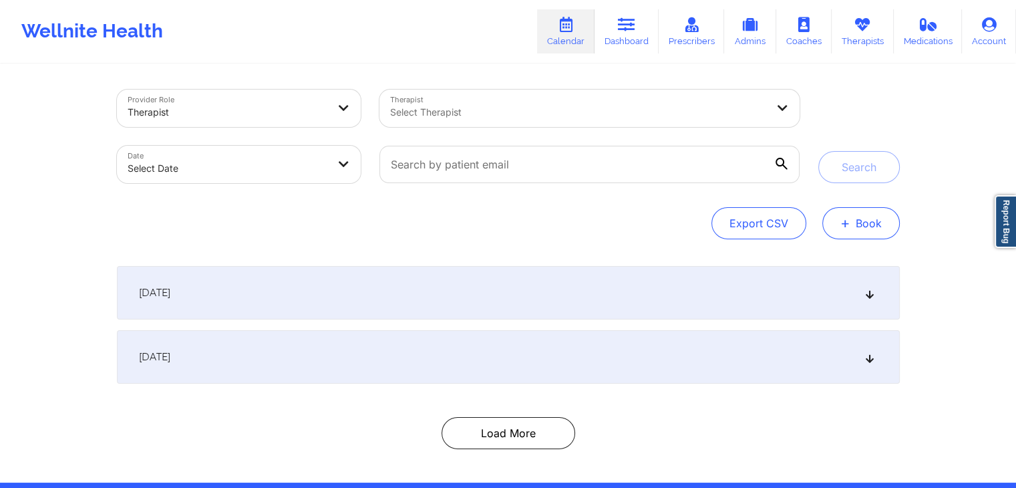
click at [866, 236] on button "+ Book" at bounding box center [860, 223] width 77 height 32
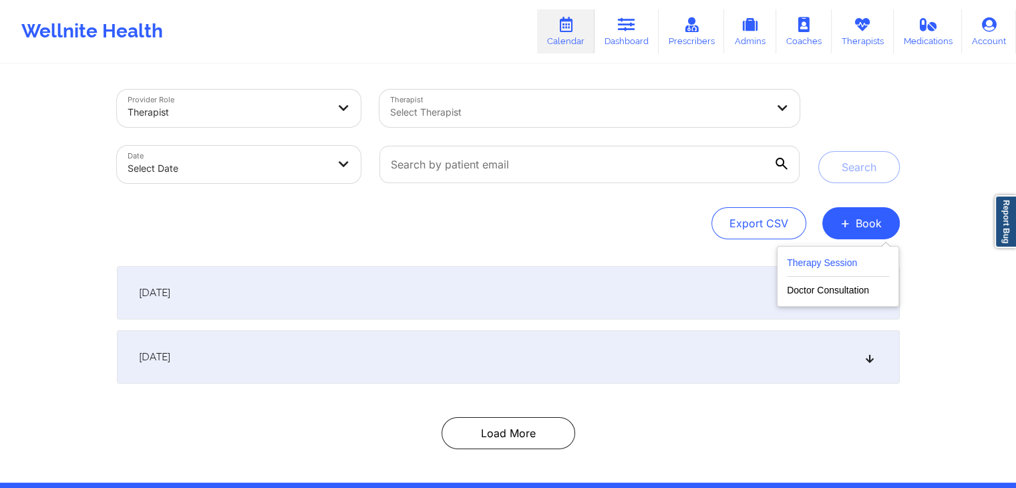
click at [838, 264] on button "Therapy Session" at bounding box center [838, 266] width 102 height 22
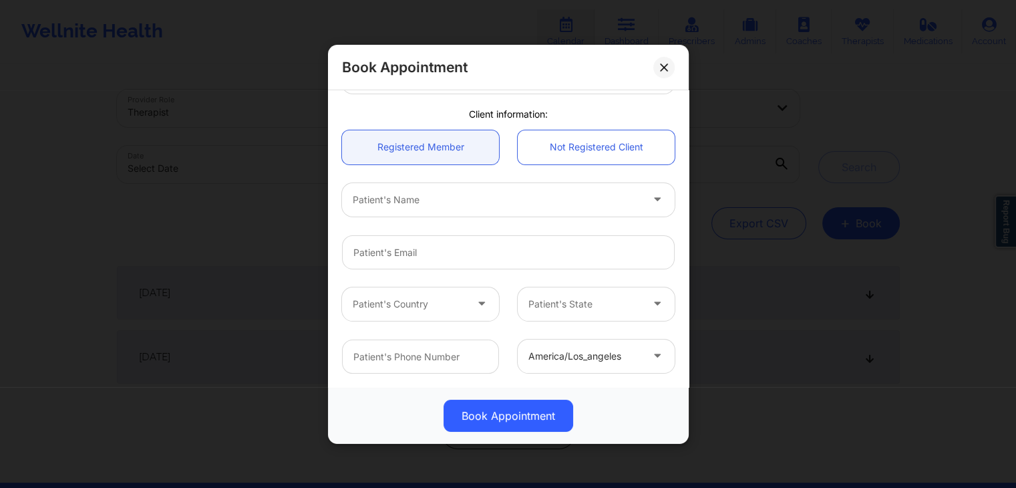
scroll to position [0, 0]
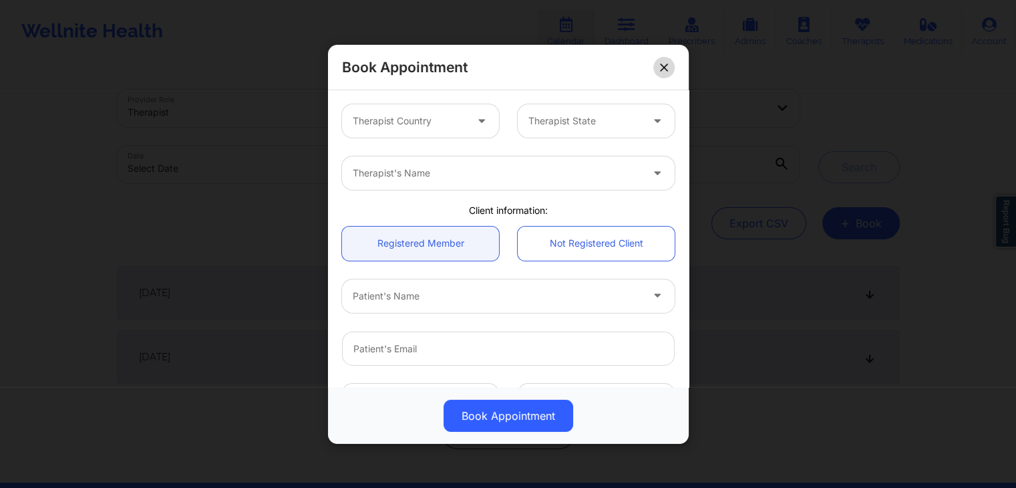
drag, startPoint x: 683, startPoint y: 66, endPoint x: 658, endPoint y: 70, distance: 25.0
click at [658, 70] on div "Book Appointment" at bounding box center [508, 67] width 361 height 45
click at [658, 70] on button at bounding box center [663, 66] width 21 height 21
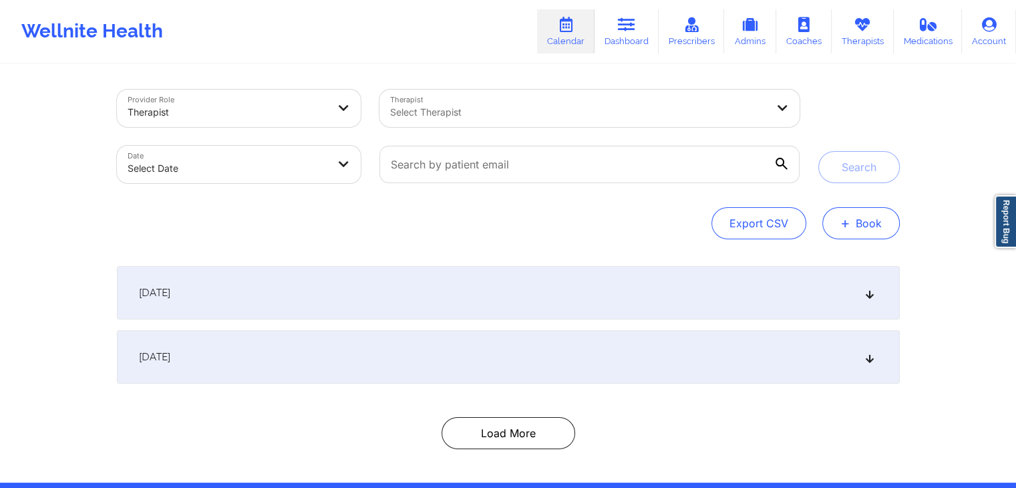
click at [862, 226] on button "+ Book" at bounding box center [860, 223] width 77 height 32
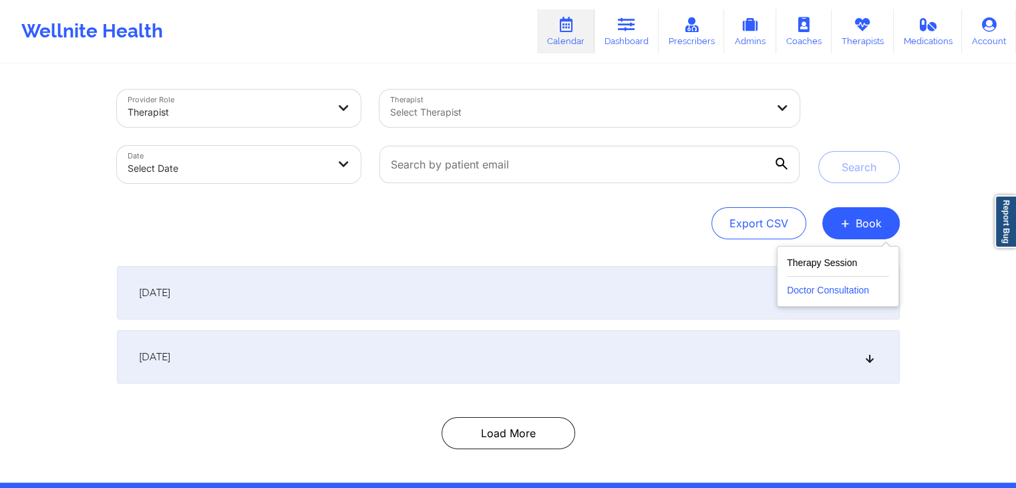
click at [820, 279] on button "Doctor Consultation" at bounding box center [838, 287] width 102 height 21
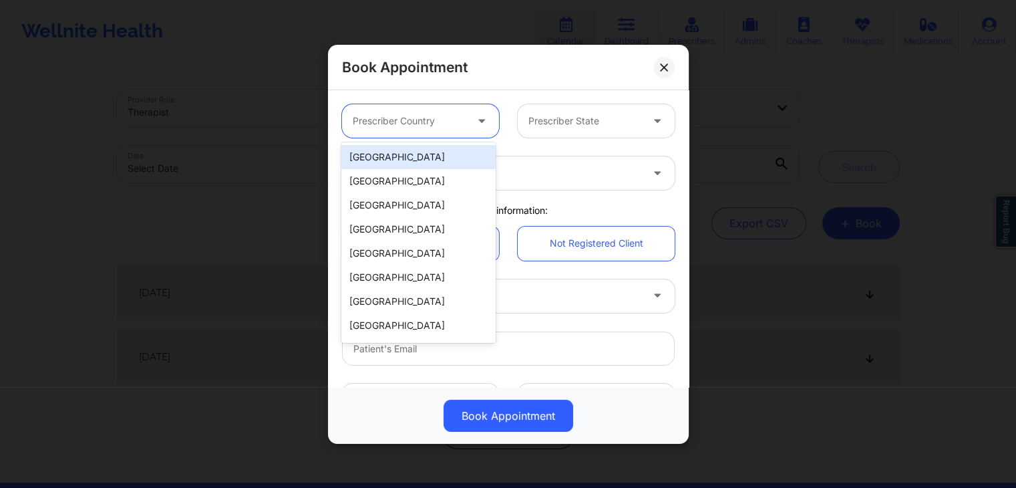
click at [462, 126] on div at bounding box center [409, 121] width 113 height 16
click at [410, 156] on div "[GEOGRAPHIC_DATA]" at bounding box center [418, 157] width 154 height 24
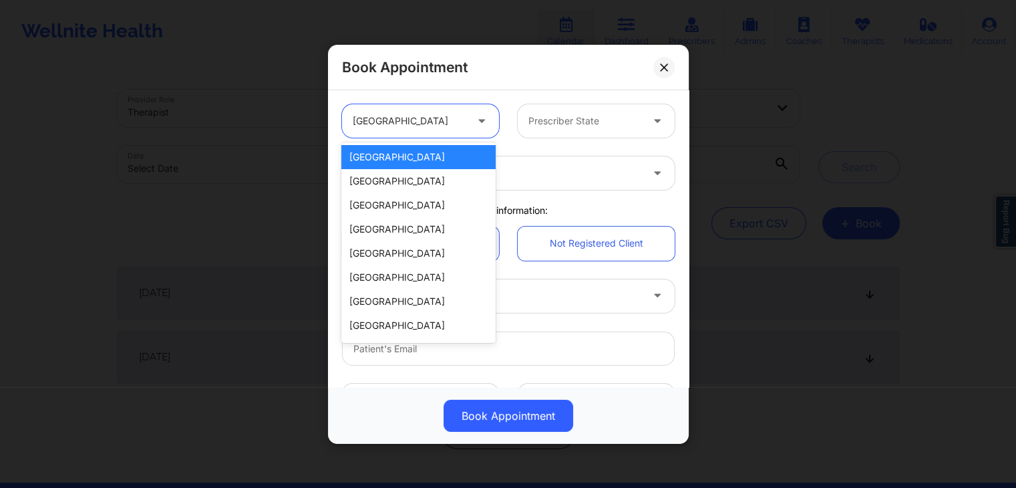
click at [451, 106] on div "[GEOGRAPHIC_DATA]" at bounding box center [409, 120] width 113 height 33
click at [395, 178] on div "Spain" at bounding box center [418, 181] width 154 height 24
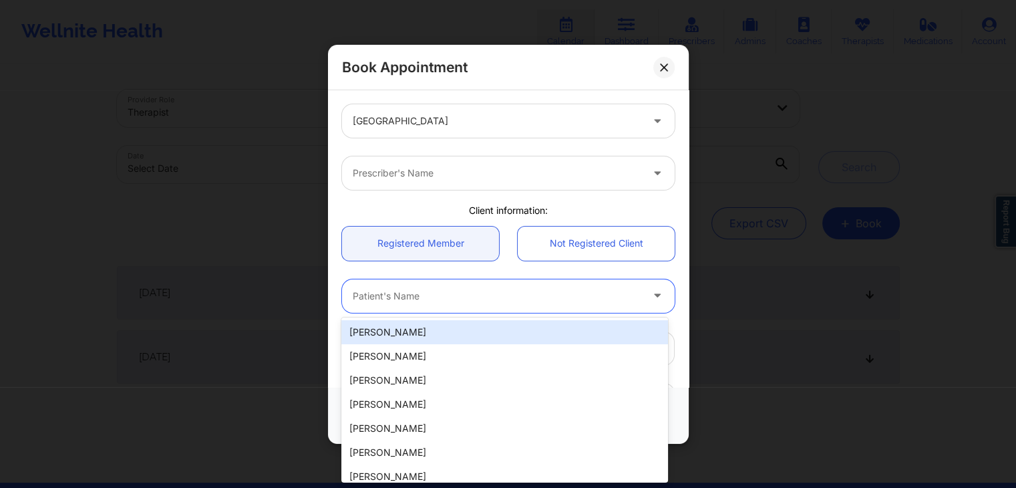
click at [454, 287] on div "Patient's Name" at bounding box center [492, 295] width 301 height 33
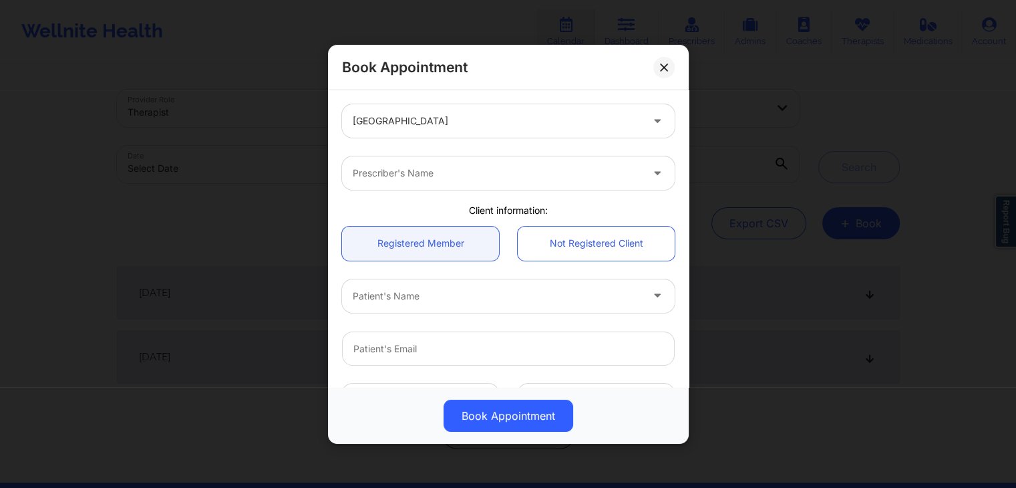
click at [501, 213] on div "Client information:" at bounding box center [508, 210] width 351 height 13
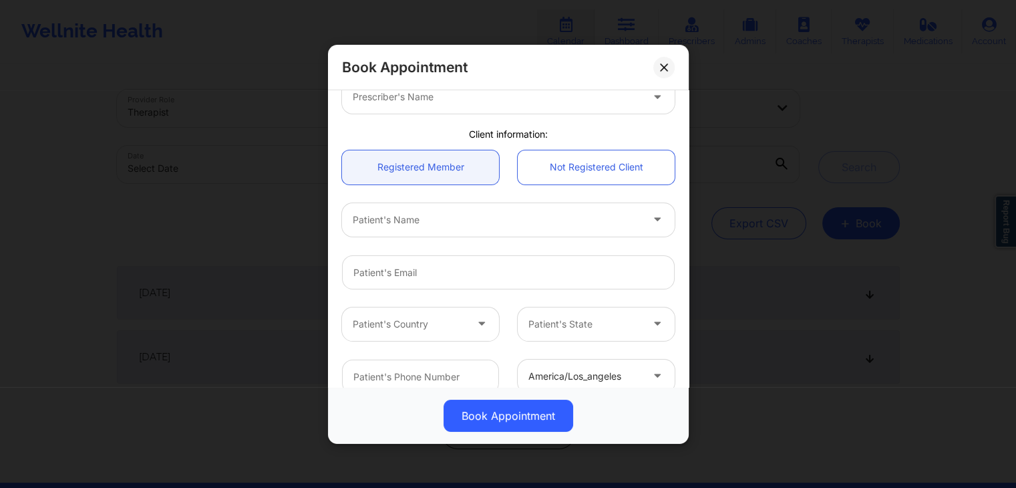
scroll to position [67, 0]
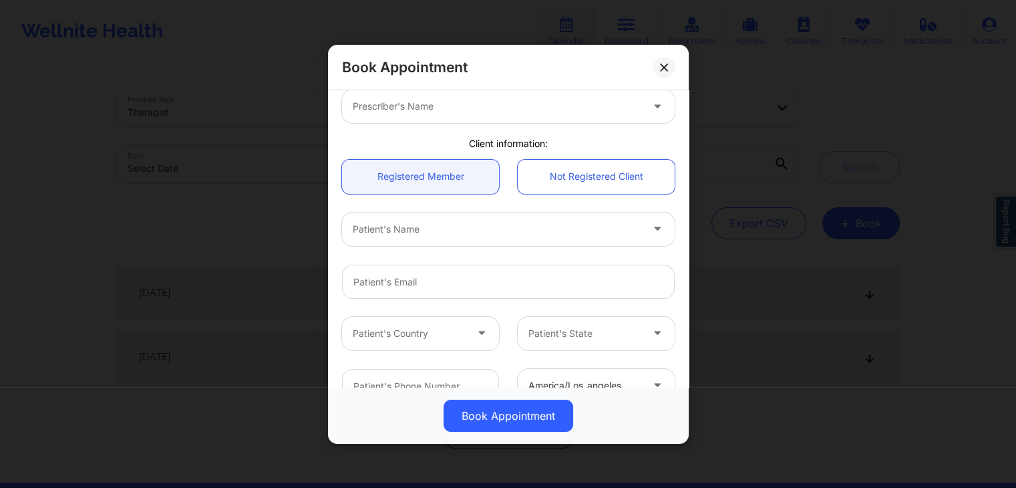
click at [464, 233] on div at bounding box center [497, 228] width 289 height 16
type input "test"
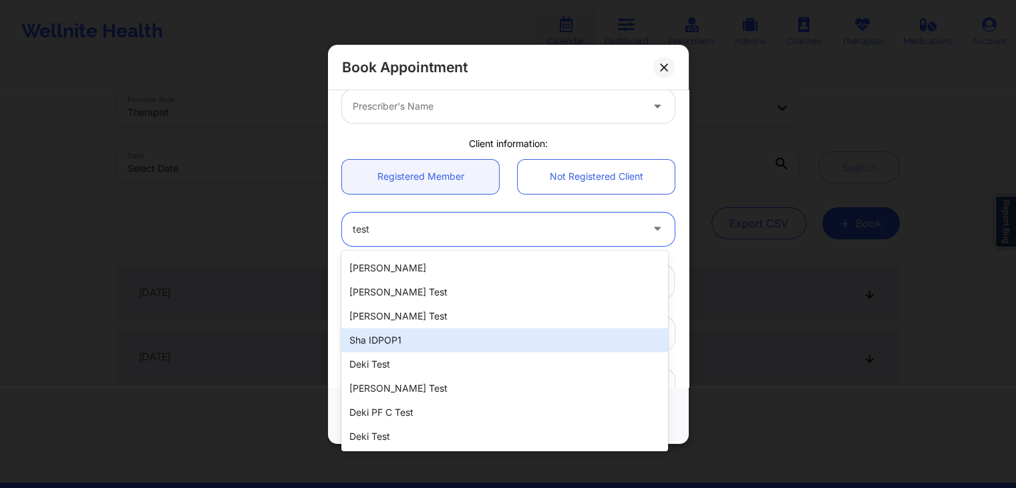
scroll to position [310, 0]
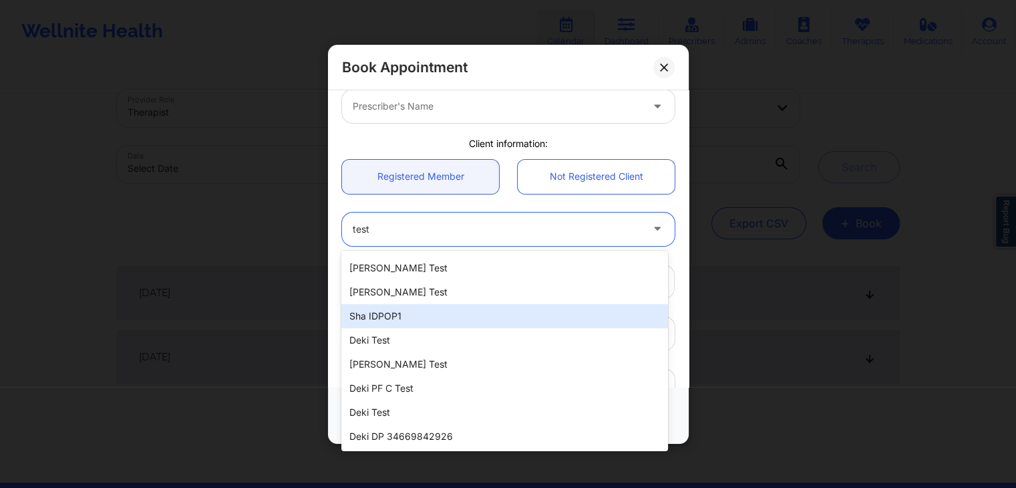
click at [385, 324] on div "Sha IDPOP1" at bounding box center [504, 316] width 326 height 24
type input "sha@idpop1.test"
type input "+34323242242424"
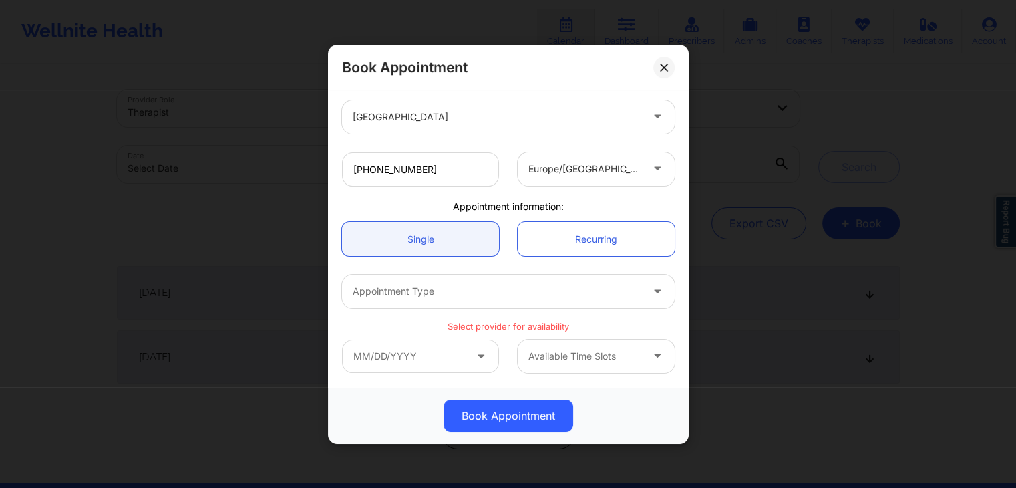
scroll to position [0, 0]
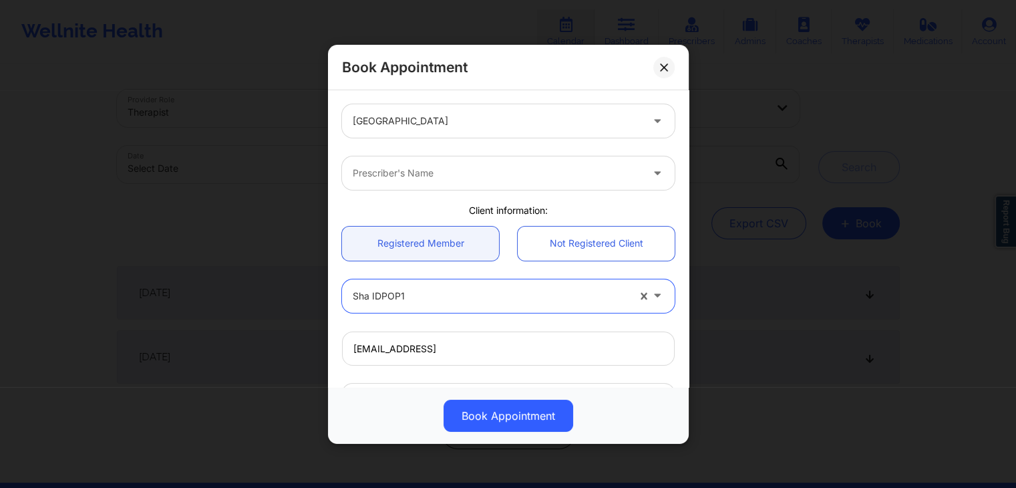
click at [500, 185] on div "Prescriber's Name" at bounding box center [492, 172] width 301 height 33
click at [542, 147] on div "Prescriber's Name" at bounding box center [508, 173] width 351 height 52
click at [502, 169] on div at bounding box center [497, 173] width 289 height 16
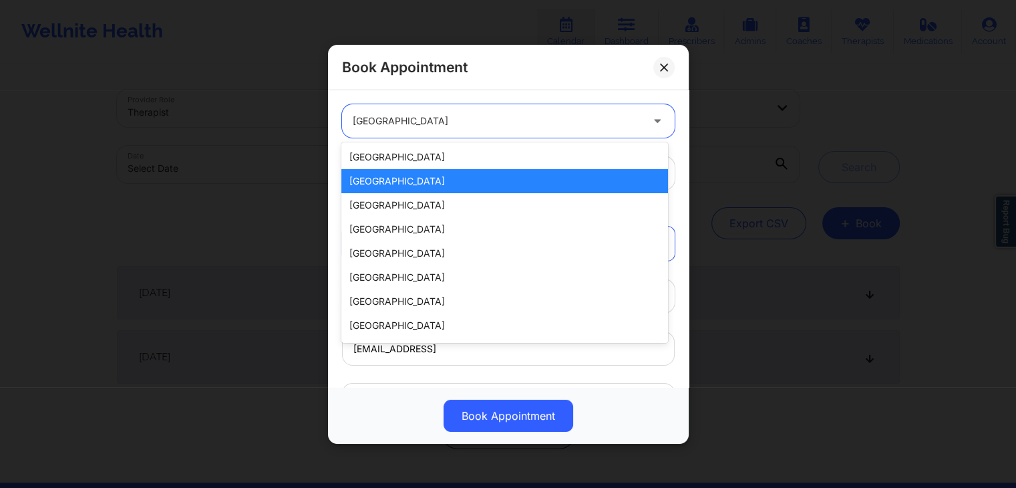
click at [530, 110] on div "Spain" at bounding box center [497, 120] width 289 height 33
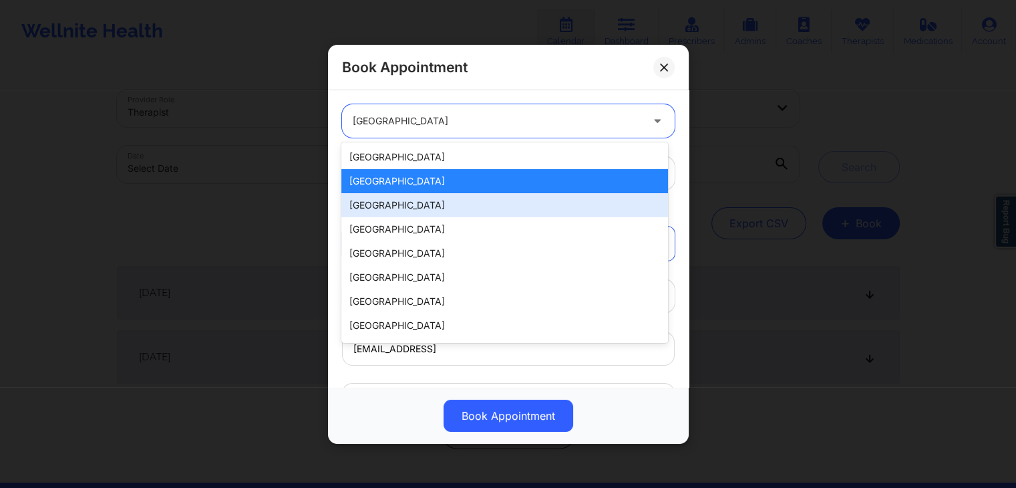
click at [414, 206] on div "Mexico" at bounding box center [504, 205] width 326 height 24
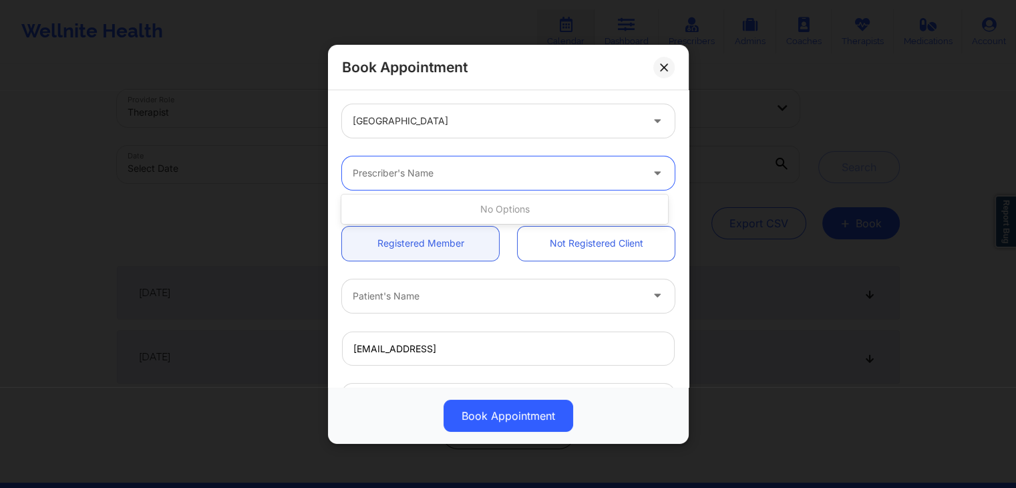
click at [478, 166] on div at bounding box center [497, 173] width 289 height 16
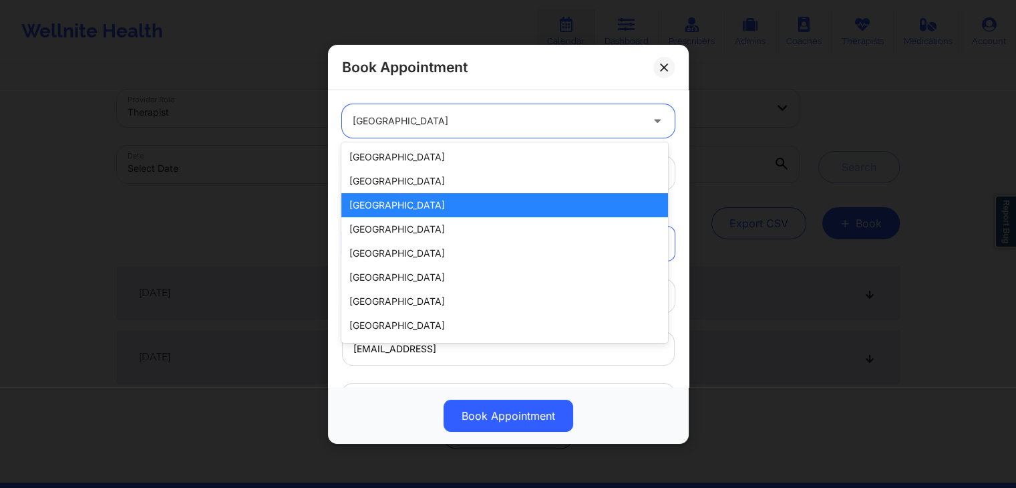
click at [498, 115] on div at bounding box center [497, 121] width 289 height 16
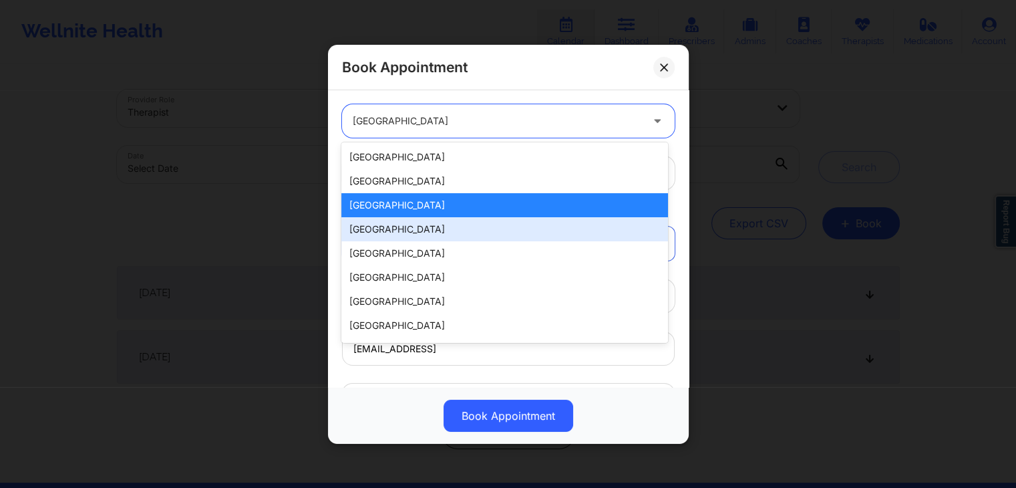
click at [394, 227] on div "Canada" at bounding box center [504, 229] width 326 height 24
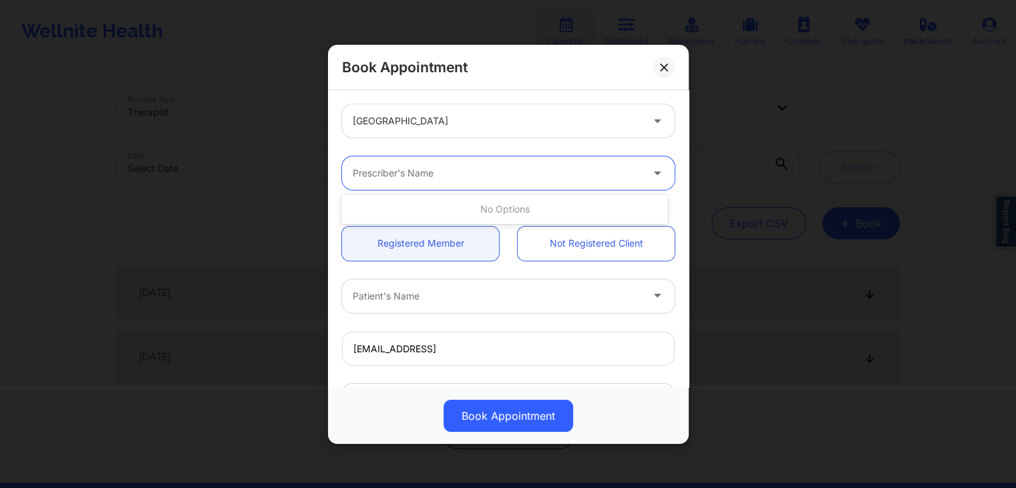
click at [521, 161] on div "Prescriber's Name" at bounding box center [492, 172] width 301 height 33
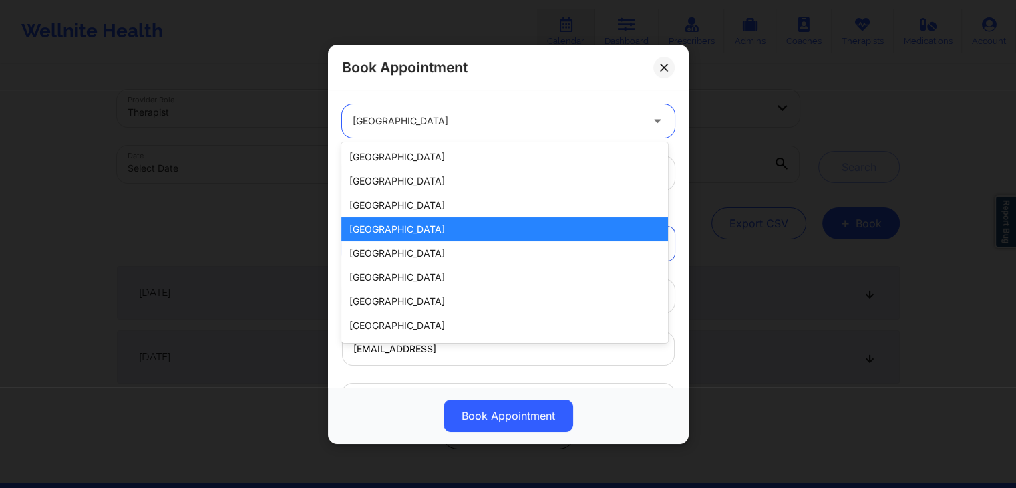
click at [501, 130] on div "Canada" at bounding box center [497, 120] width 289 height 33
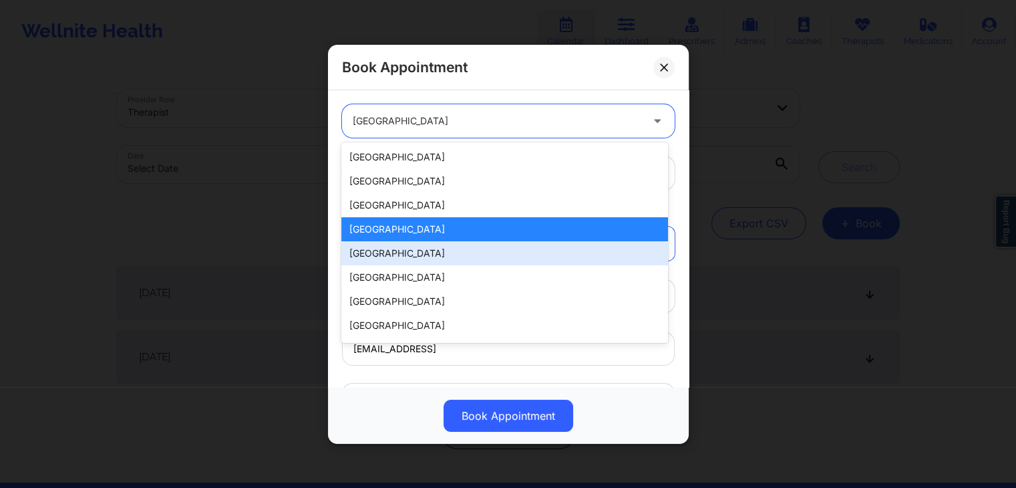
click at [395, 256] on div "South Africa" at bounding box center [504, 253] width 326 height 24
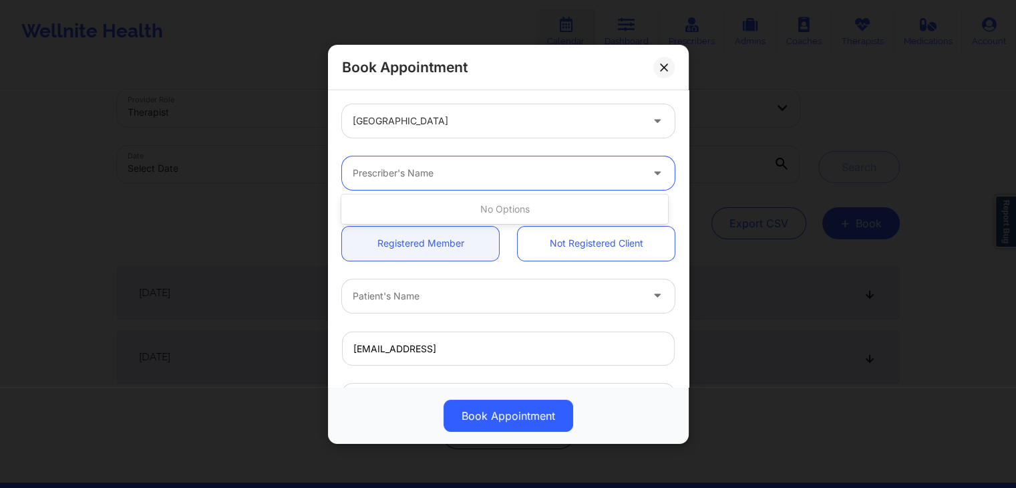
click at [489, 174] on div at bounding box center [497, 173] width 289 height 16
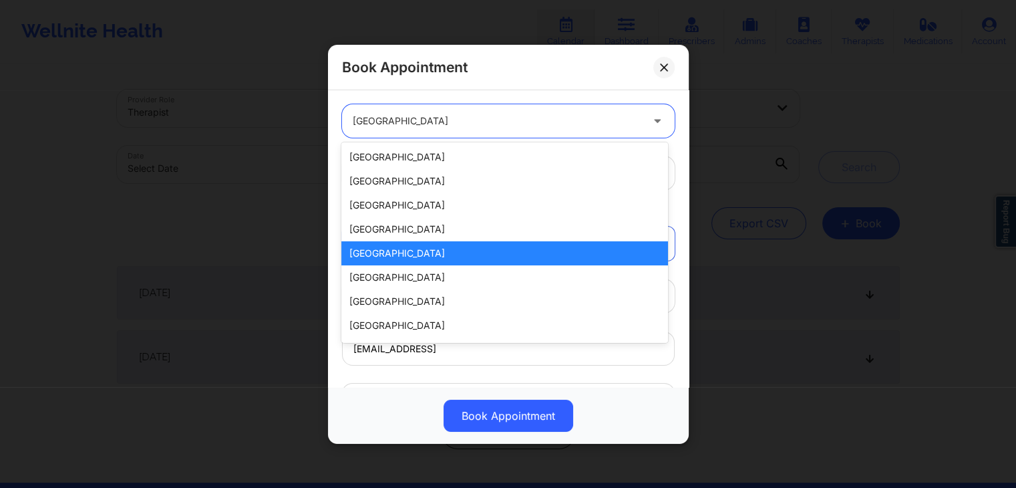
click at [486, 117] on div at bounding box center [497, 121] width 289 height 16
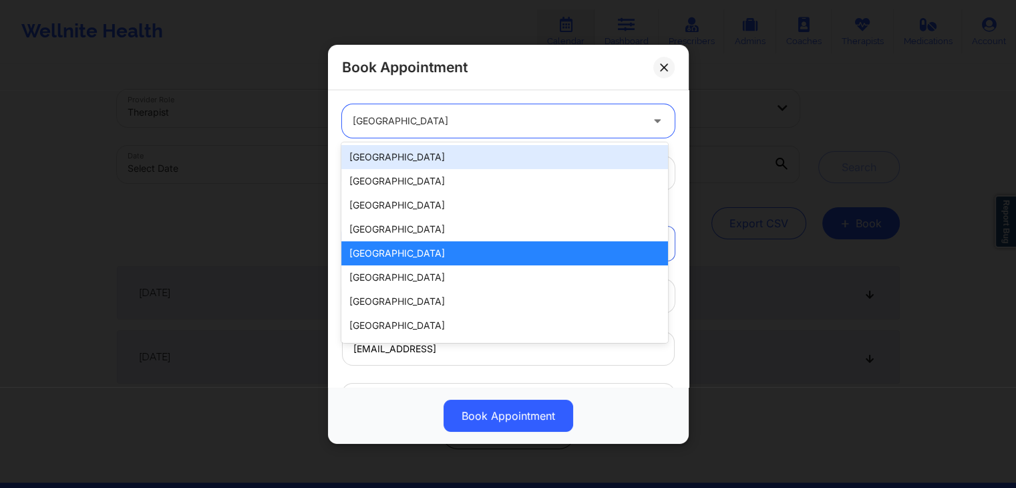
click at [421, 164] on div "[GEOGRAPHIC_DATA]" at bounding box center [504, 157] width 326 height 24
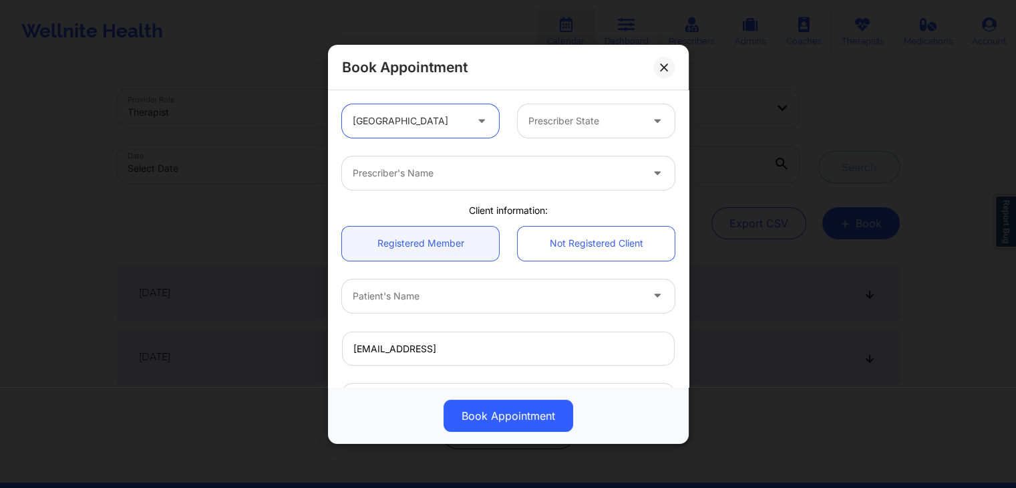
click at [504, 169] on div at bounding box center [497, 173] width 289 height 16
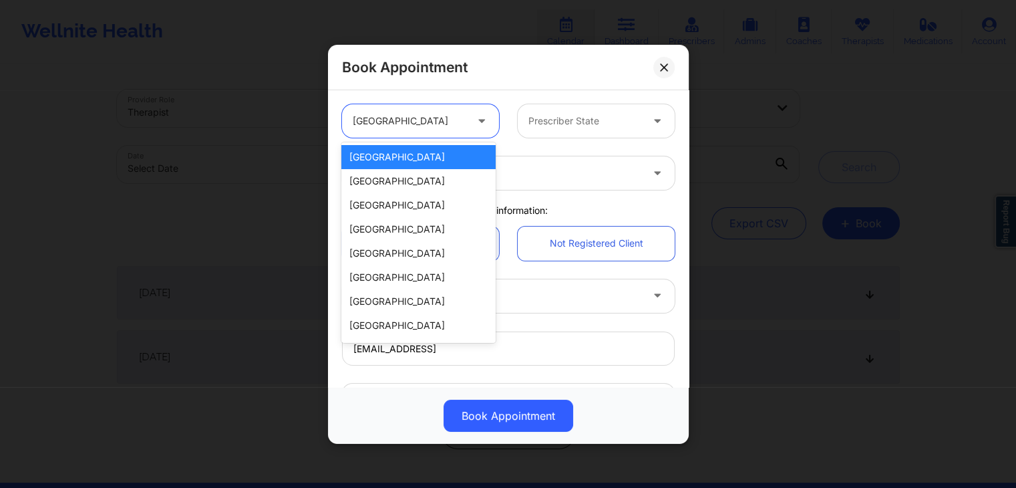
click at [462, 124] on div "[GEOGRAPHIC_DATA]" at bounding box center [404, 120] width 125 height 33
click at [401, 276] on div "Australia" at bounding box center [418, 277] width 154 height 24
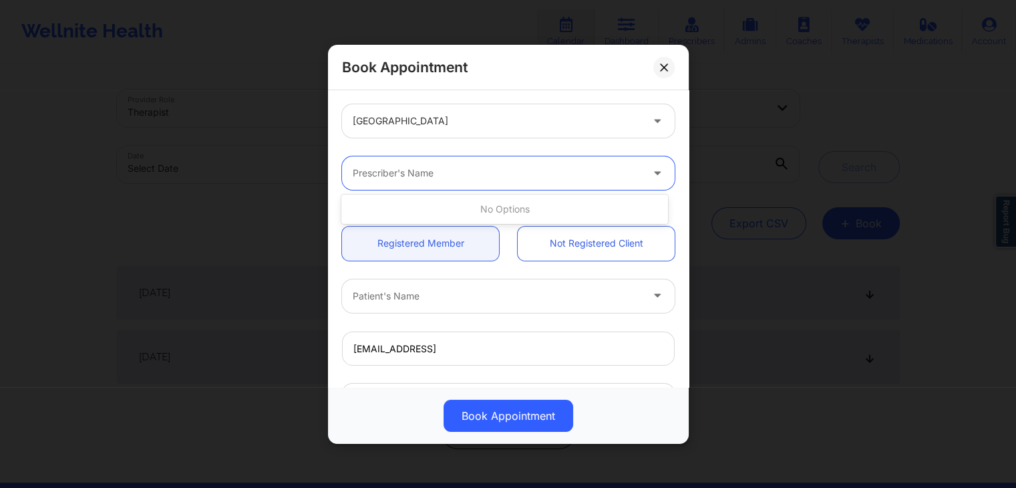
click at [492, 179] on div at bounding box center [497, 173] width 289 height 16
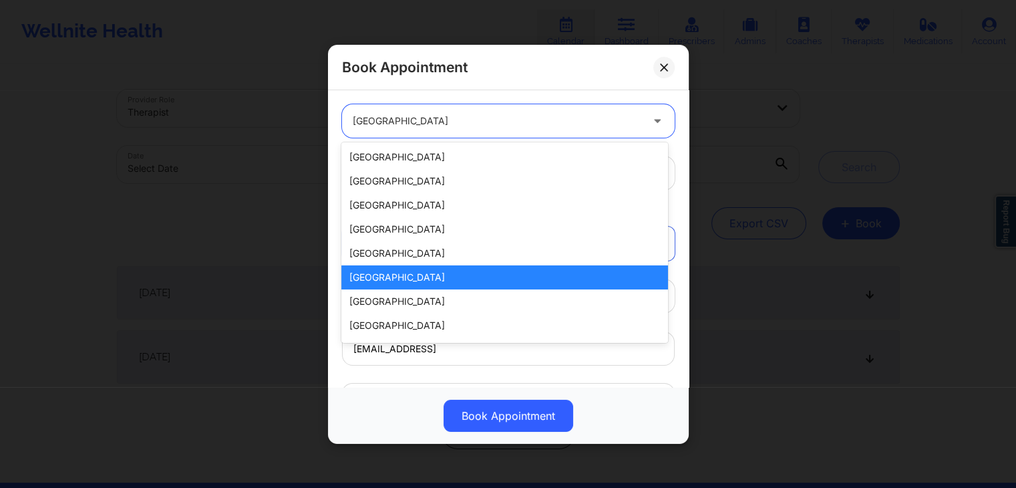
click at [423, 127] on div at bounding box center [497, 121] width 289 height 16
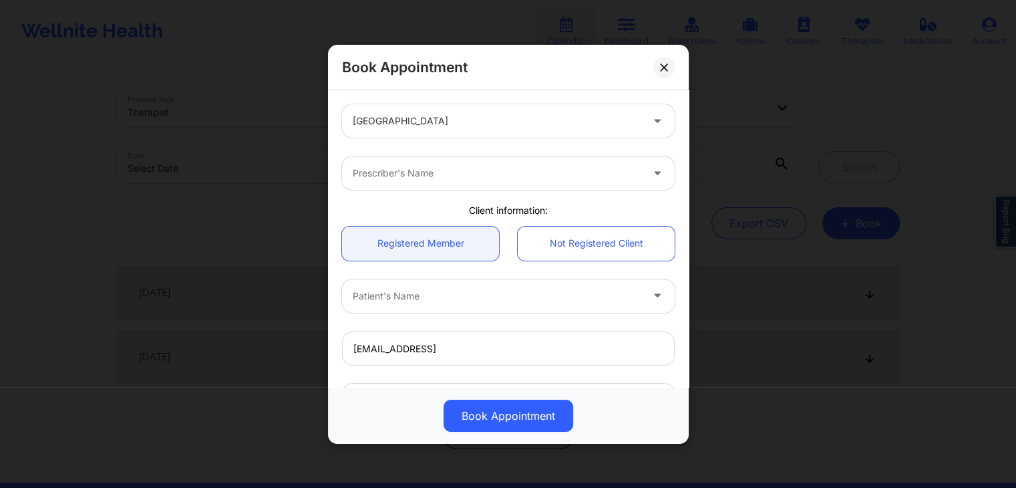
click at [491, 62] on div "Book Appointment" at bounding box center [508, 67] width 361 height 45
click at [661, 67] on icon at bounding box center [664, 67] width 8 height 8
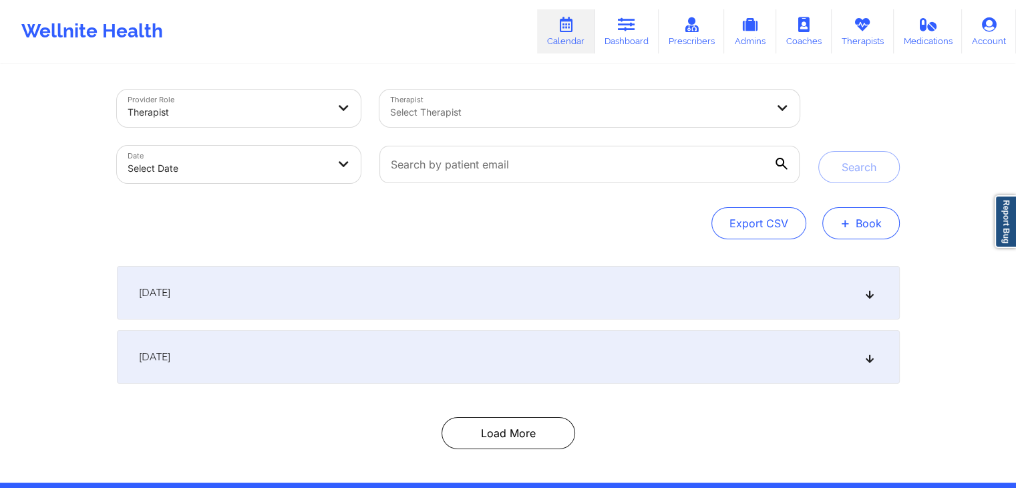
click at [860, 215] on button "+ Book" at bounding box center [860, 223] width 77 height 32
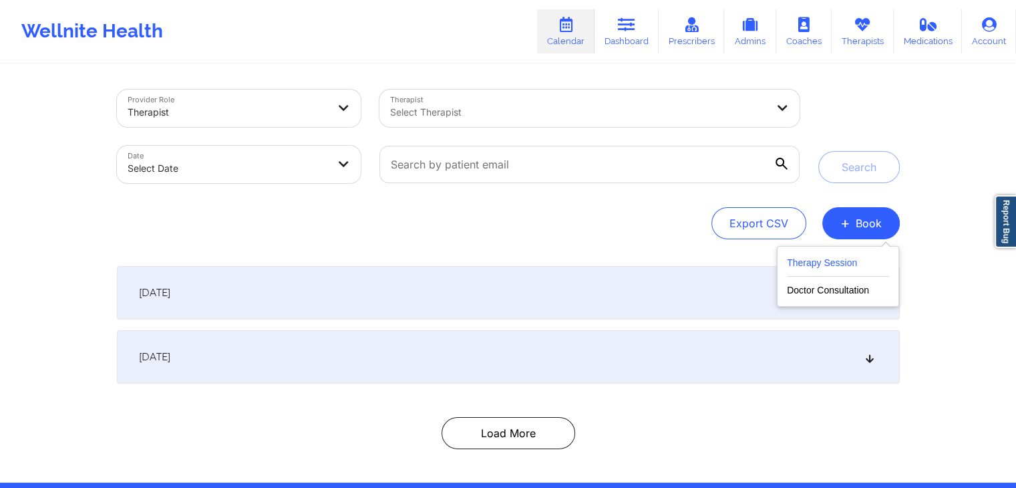
click at [836, 259] on button "Therapy Session" at bounding box center [838, 266] width 102 height 22
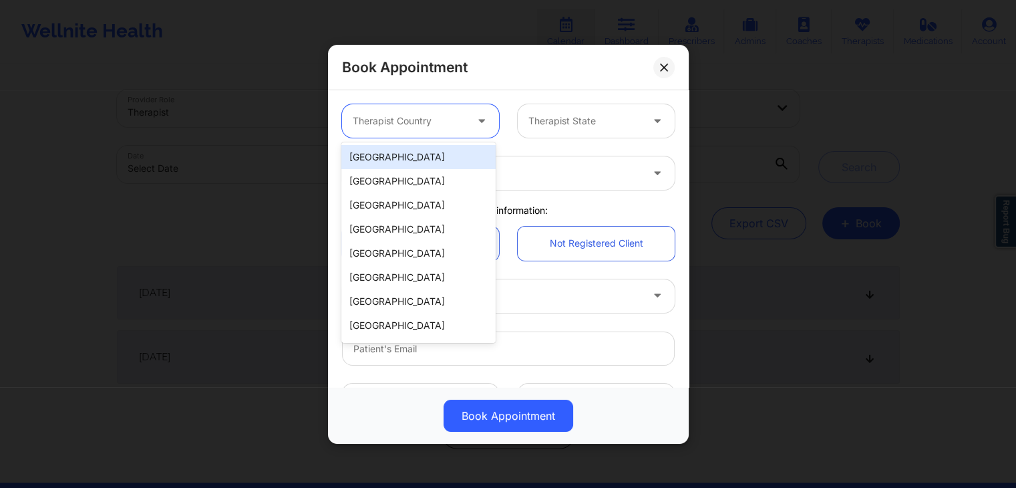
click at [449, 124] on div at bounding box center [409, 121] width 113 height 16
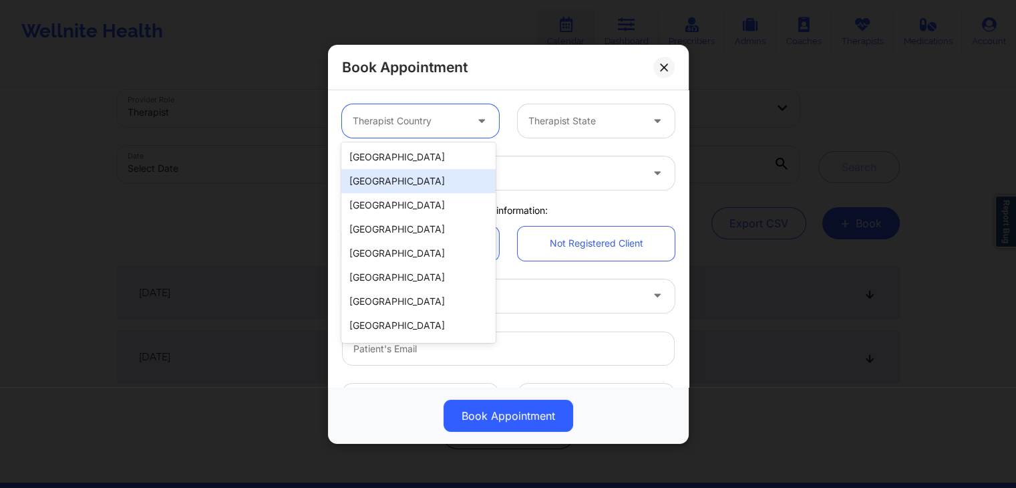
click at [390, 189] on div "Spain" at bounding box center [418, 181] width 154 height 24
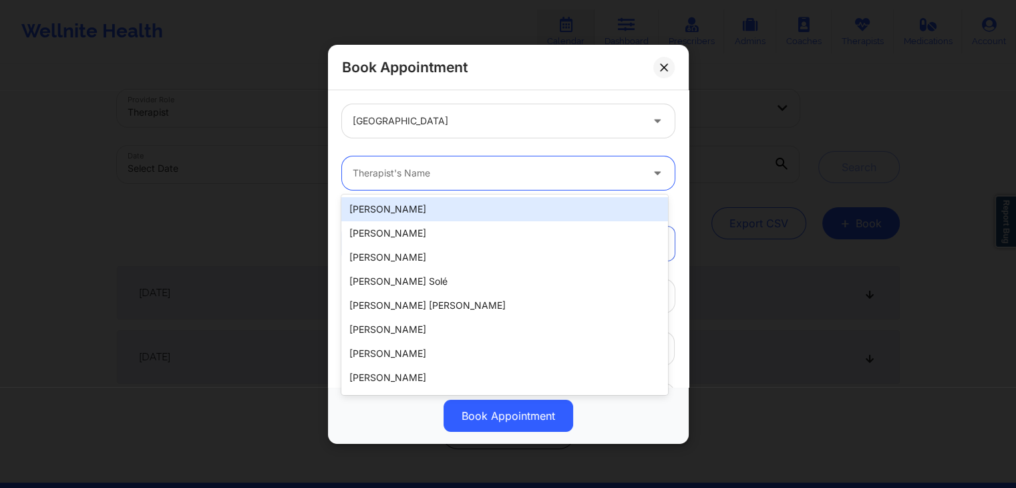
click at [515, 168] on div at bounding box center [497, 173] width 289 height 16
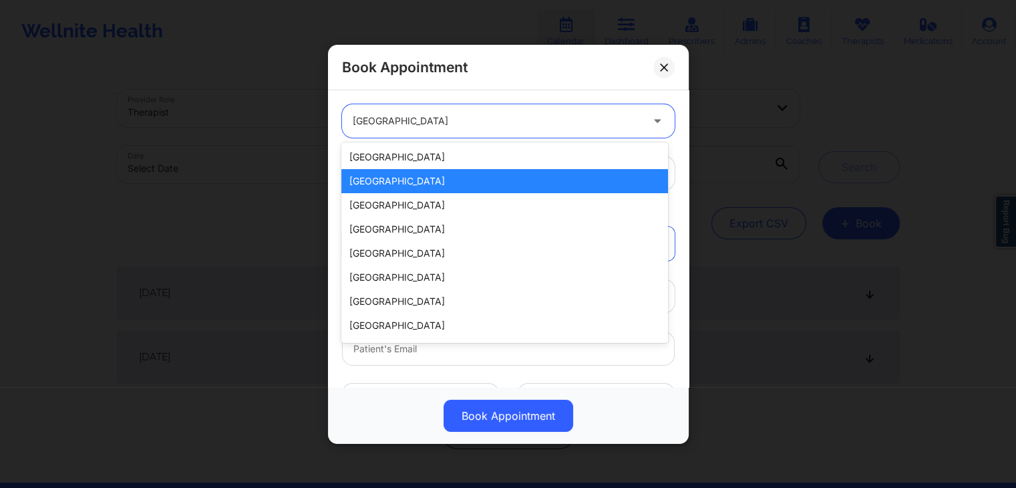
click at [401, 111] on div "Spain" at bounding box center [497, 120] width 289 height 33
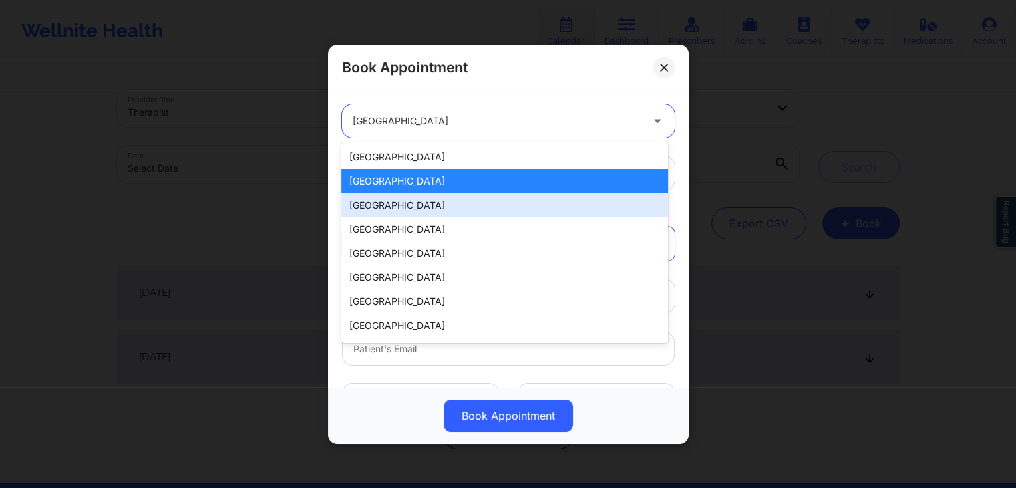
click at [400, 200] on div "Mexico" at bounding box center [504, 205] width 326 height 24
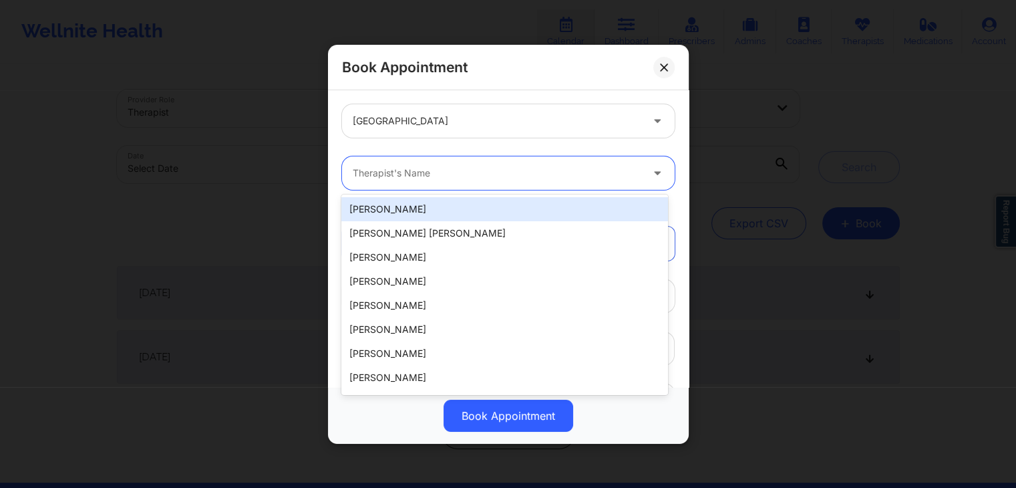
click at [486, 177] on div at bounding box center [497, 173] width 289 height 16
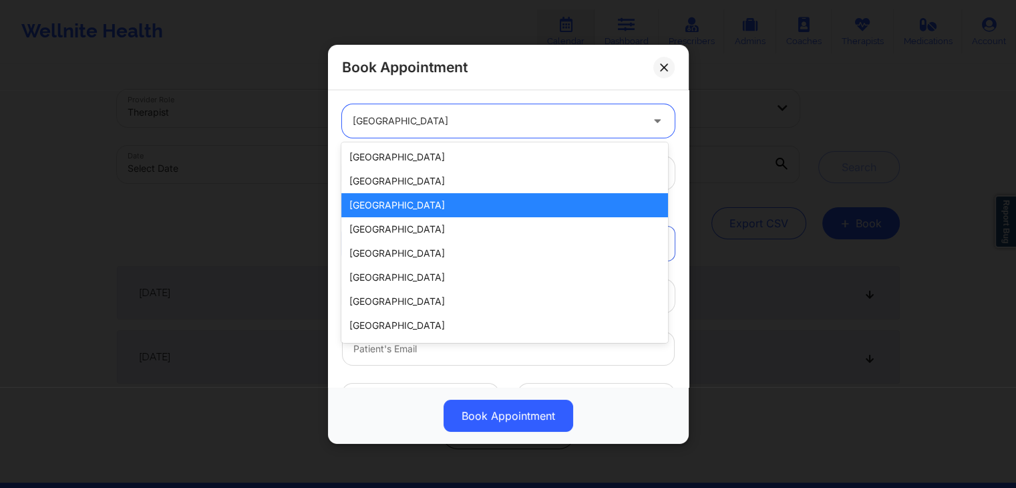
click at [427, 111] on div "Mexico" at bounding box center [497, 120] width 289 height 33
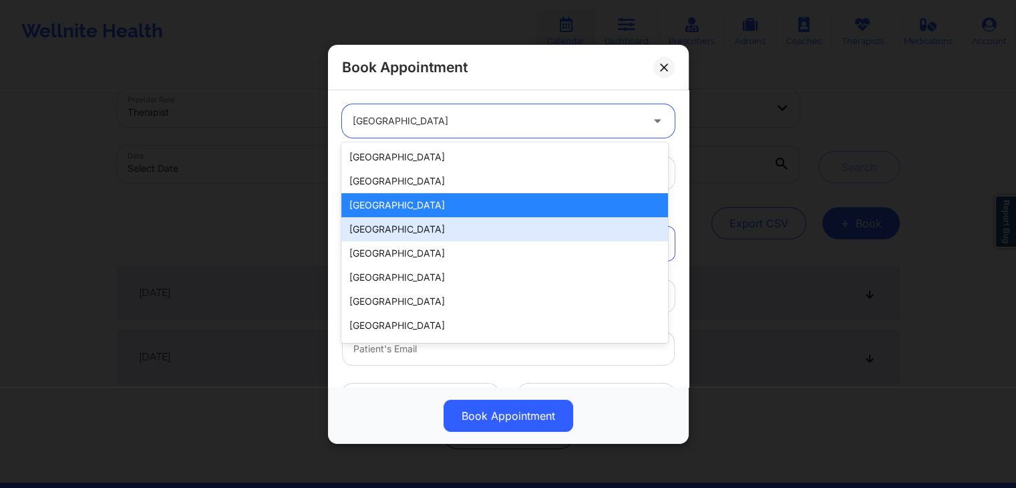
click at [379, 230] on div "Canada" at bounding box center [504, 229] width 326 height 24
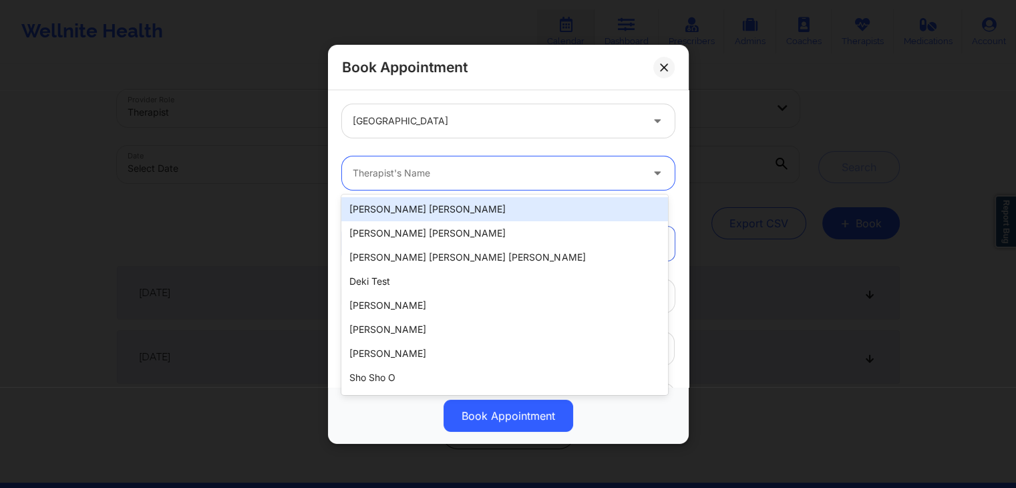
click at [470, 158] on div "Therapist's Name" at bounding box center [492, 172] width 301 height 33
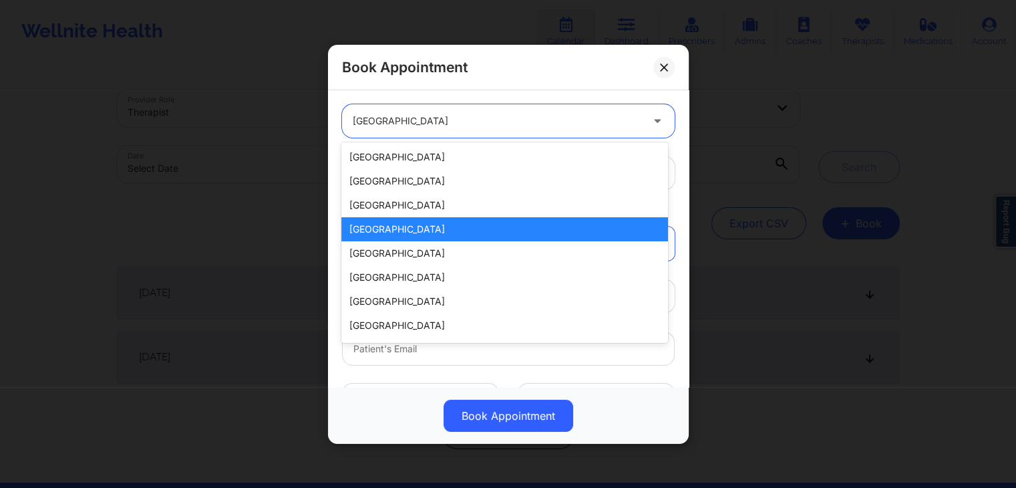
click at [417, 116] on div at bounding box center [497, 121] width 289 height 16
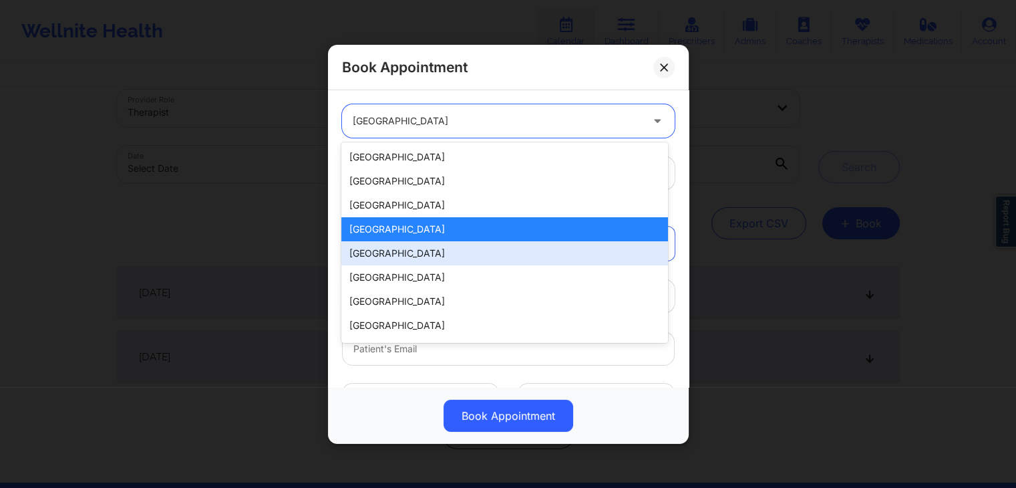
click at [371, 261] on div "South Africa" at bounding box center [504, 253] width 326 height 24
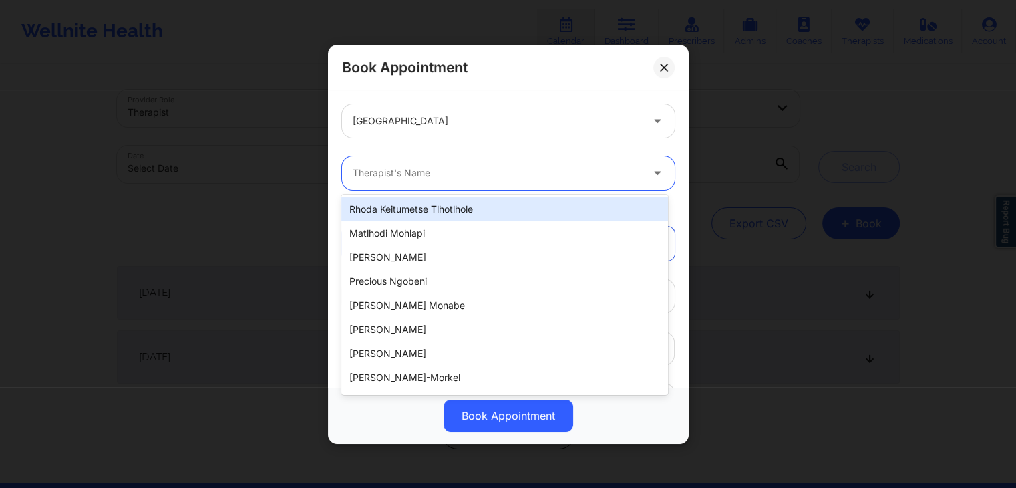
click at [448, 185] on div "Therapist's Name" at bounding box center [492, 172] width 301 height 33
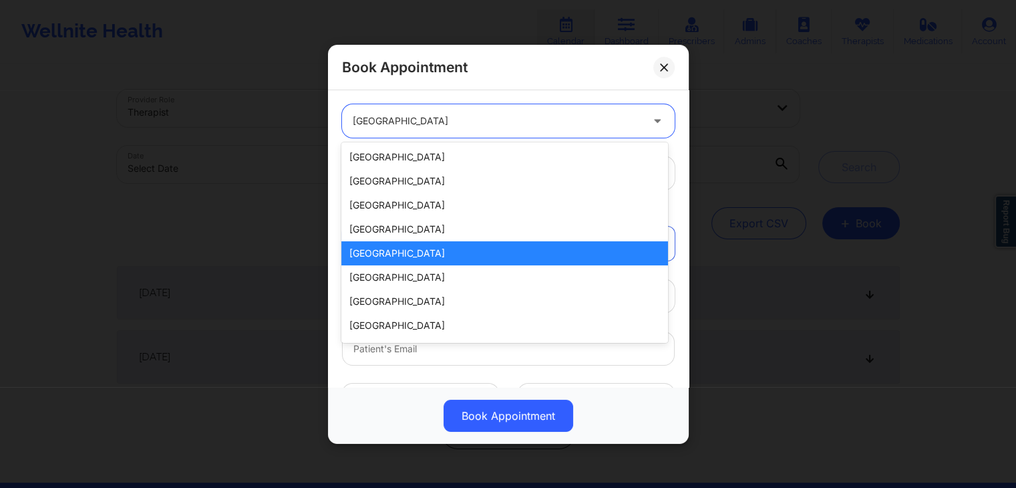
click at [426, 112] on div "South Africa" at bounding box center [497, 120] width 289 height 33
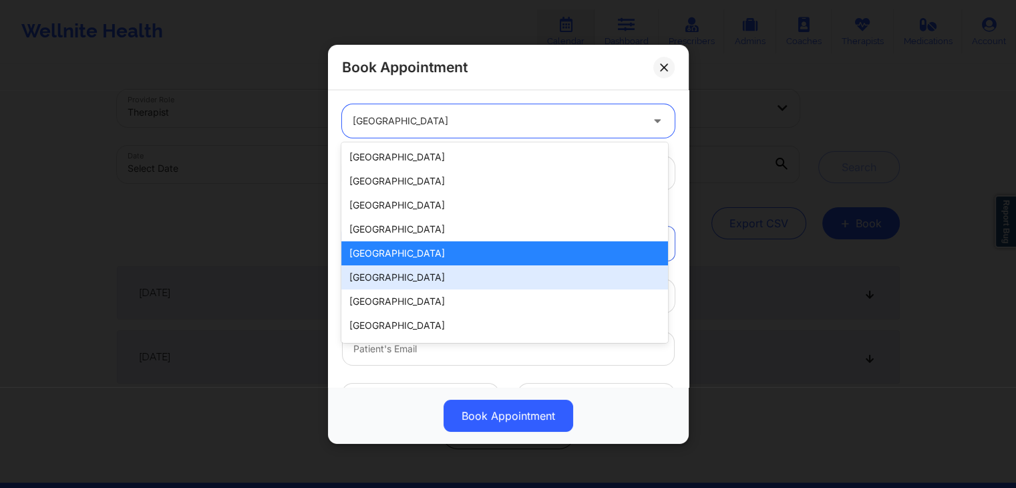
click at [387, 281] on div "Australia" at bounding box center [504, 277] width 326 height 24
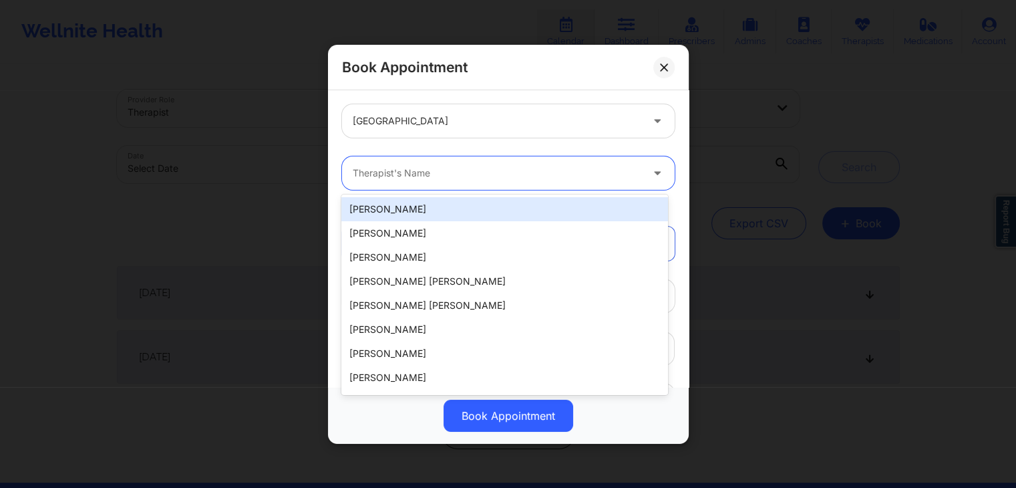
click at [443, 175] on div at bounding box center [497, 173] width 289 height 16
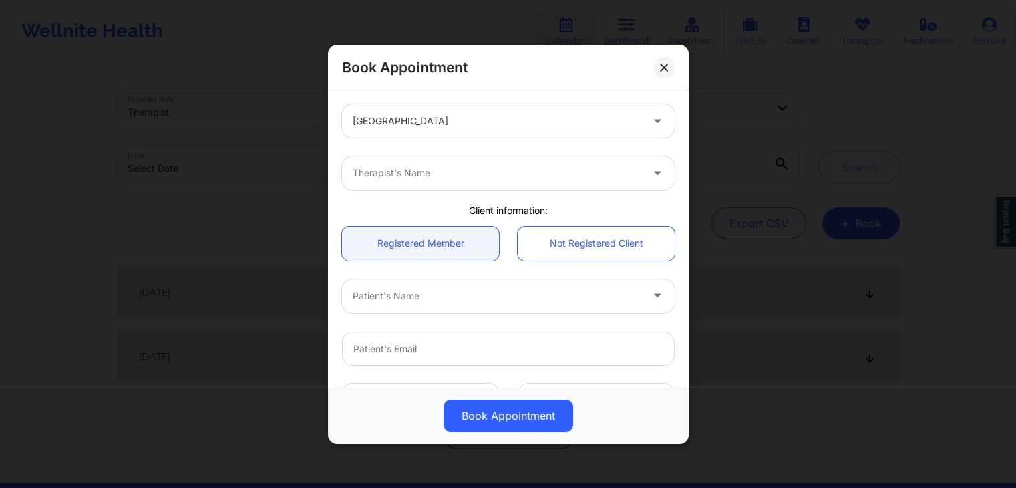
click at [440, 94] on div "Australia Therapist's Name Client information: Registered Member Not Registered…" at bounding box center [508, 238] width 361 height 297
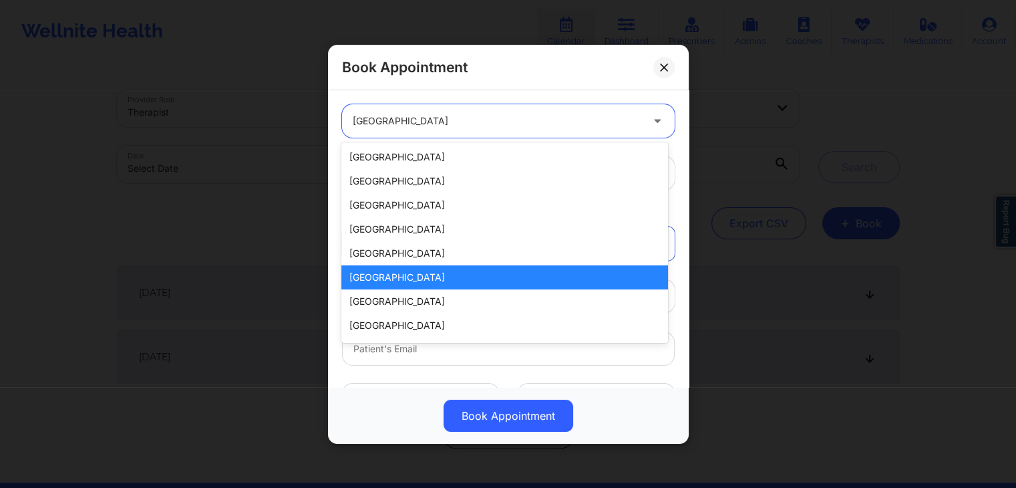
click at [441, 111] on div "Australia" at bounding box center [497, 120] width 289 height 33
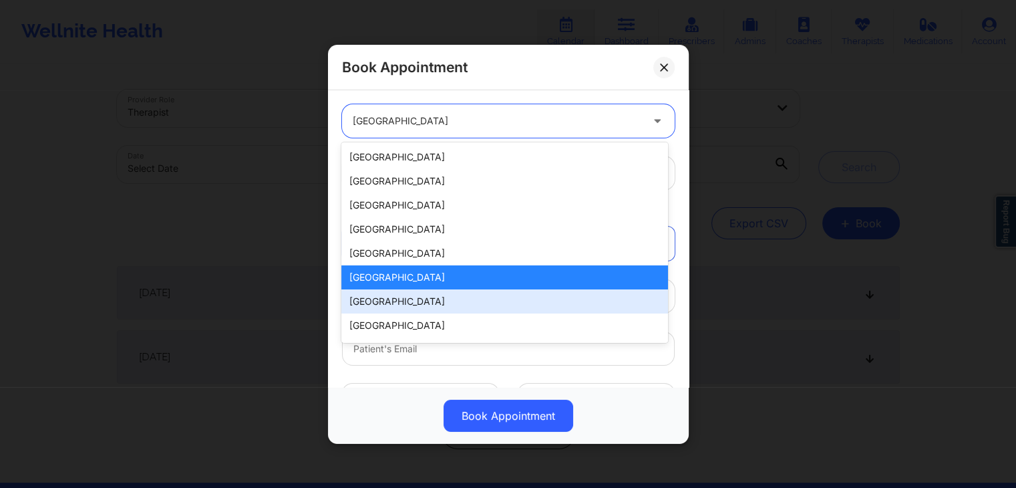
click at [392, 297] on div "Colombia" at bounding box center [504, 301] width 326 height 24
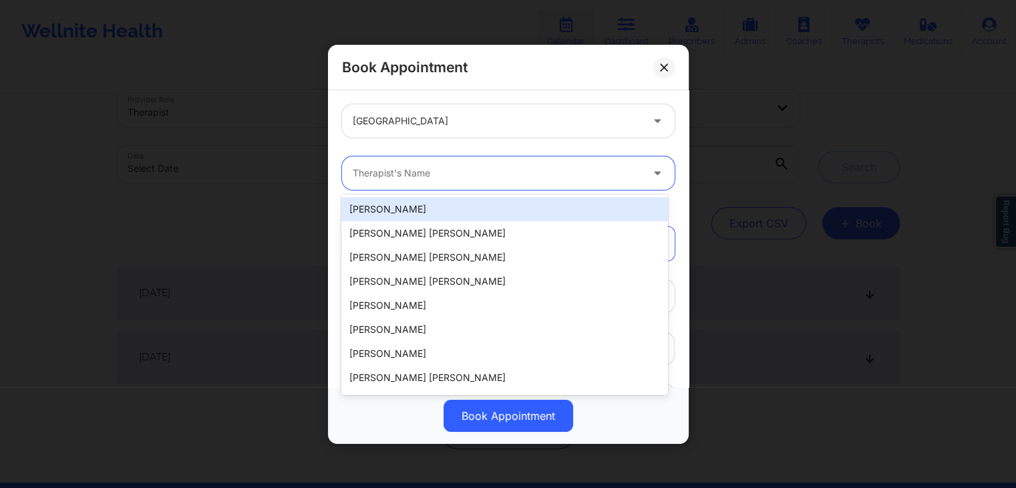
click at [484, 172] on div at bounding box center [497, 173] width 289 height 16
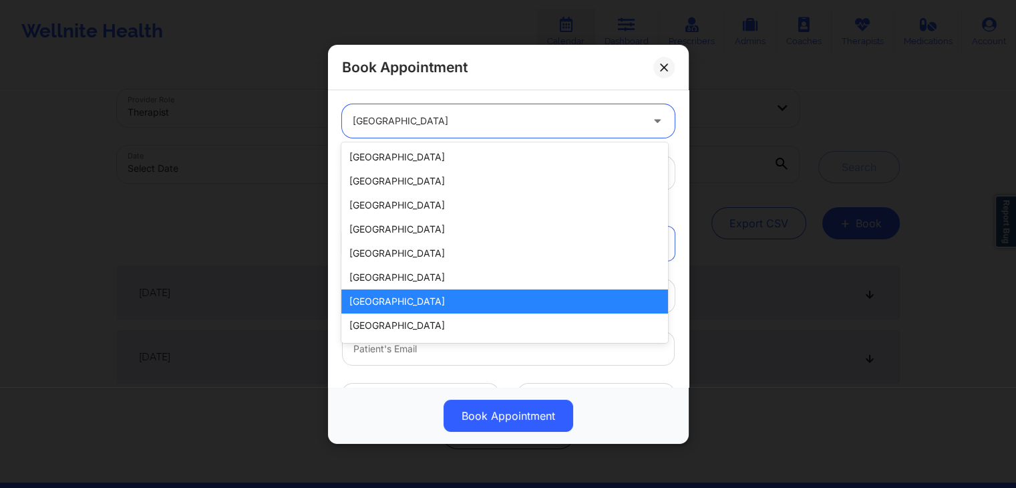
click at [454, 127] on div at bounding box center [497, 121] width 289 height 16
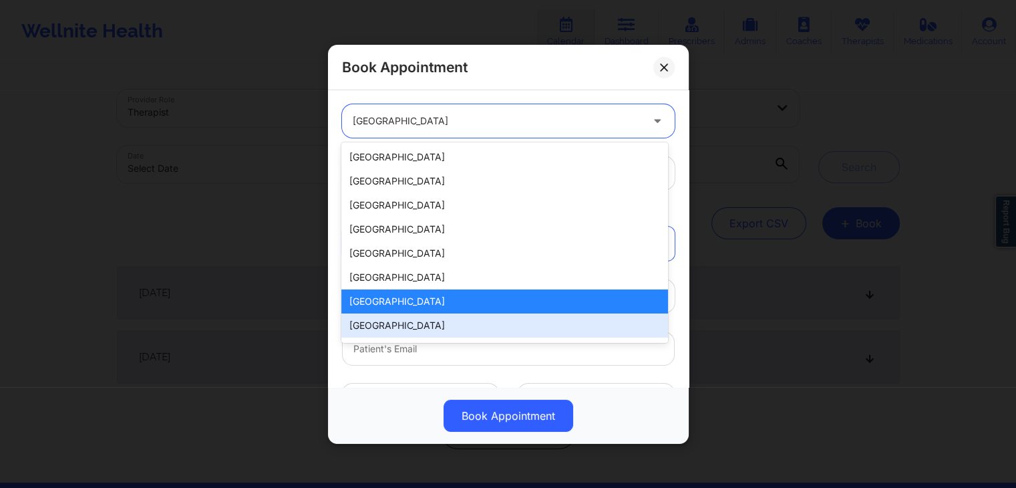
click at [390, 333] on div "Chile" at bounding box center [504, 325] width 326 height 24
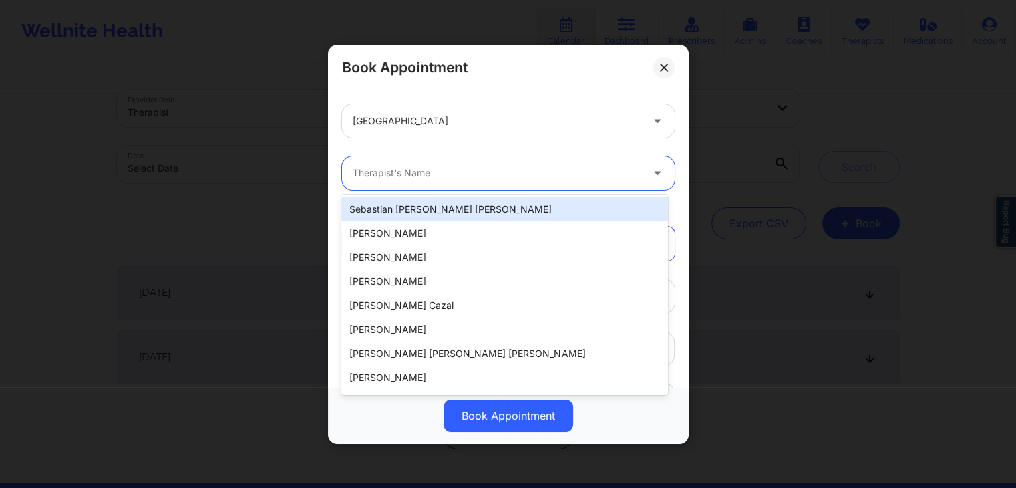
click at [472, 174] on div at bounding box center [497, 173] width 289 height 16
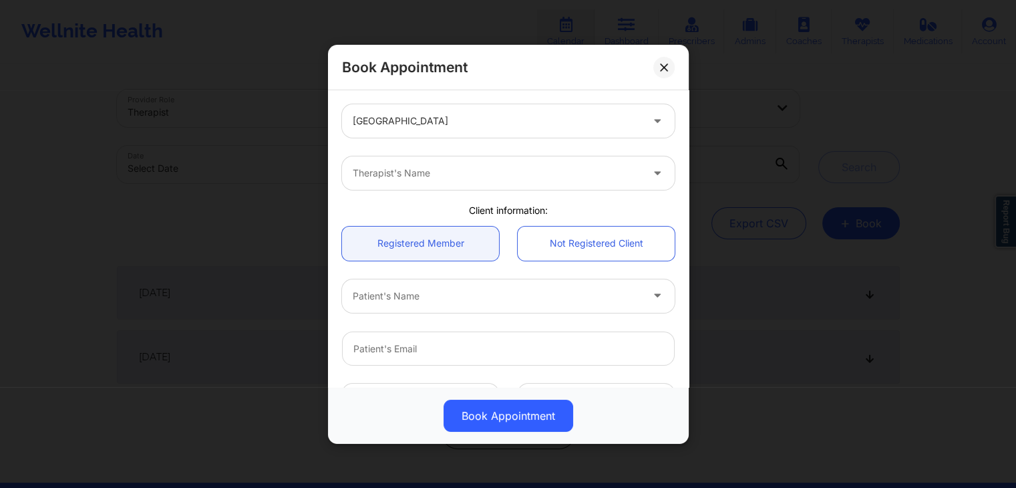
click at [504, 100] on div "Chile" at bounding box center [508, 121] width 351 height 52
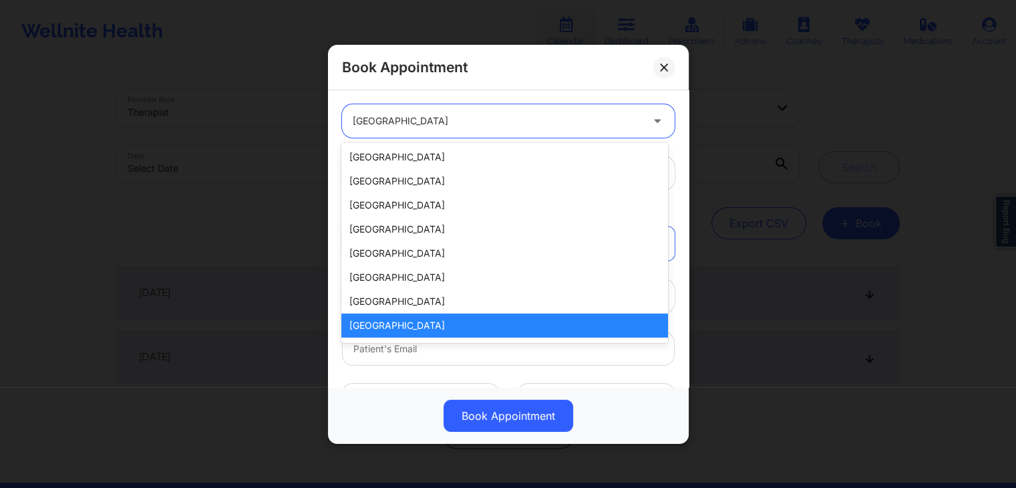
click at [494, 122] on div at bounding box center [497, 121] width 289 height 16
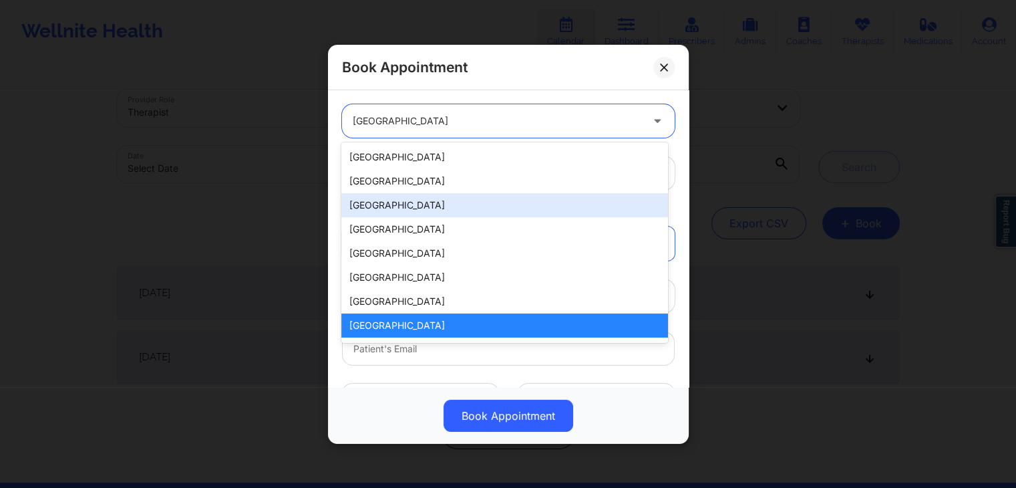
scroll to position [21, 0]
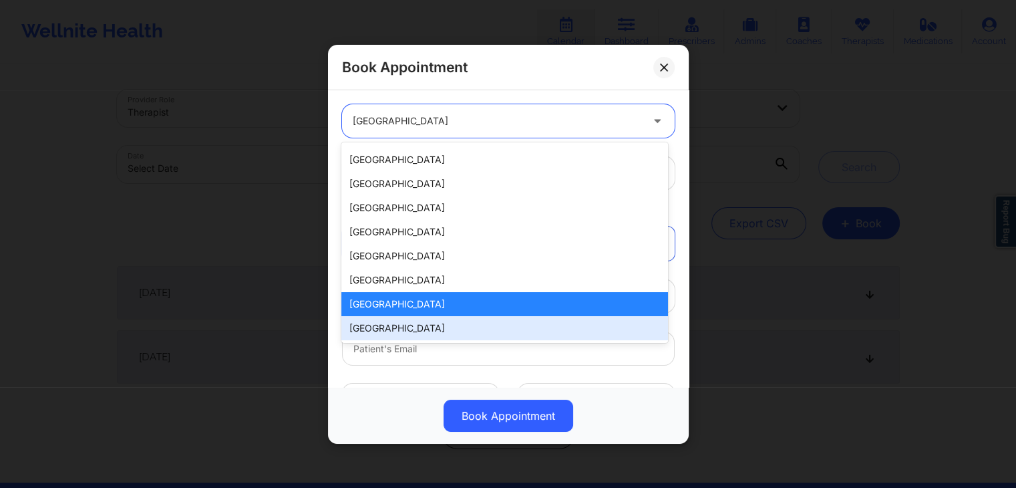
click at [401, 329] on div "New Zealand" at bounding box center [504, 328] width 326 height 24
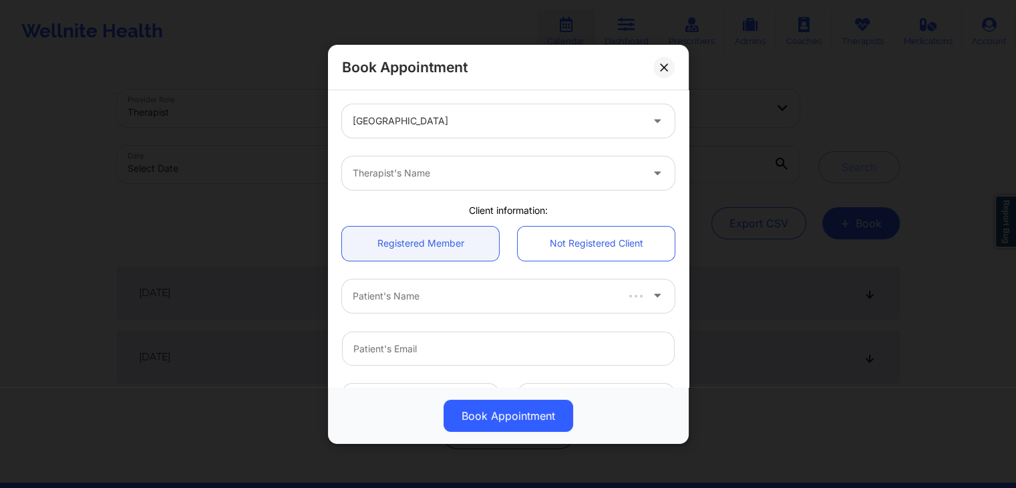
drag, startPoint x: 470, startPoint y: 190, endPoint x: 491, endPoint y: 178, distance: 23.9
click at [491, 178] on div "Therapist's Name" at bounding box center [508, 173] width 351 height 52
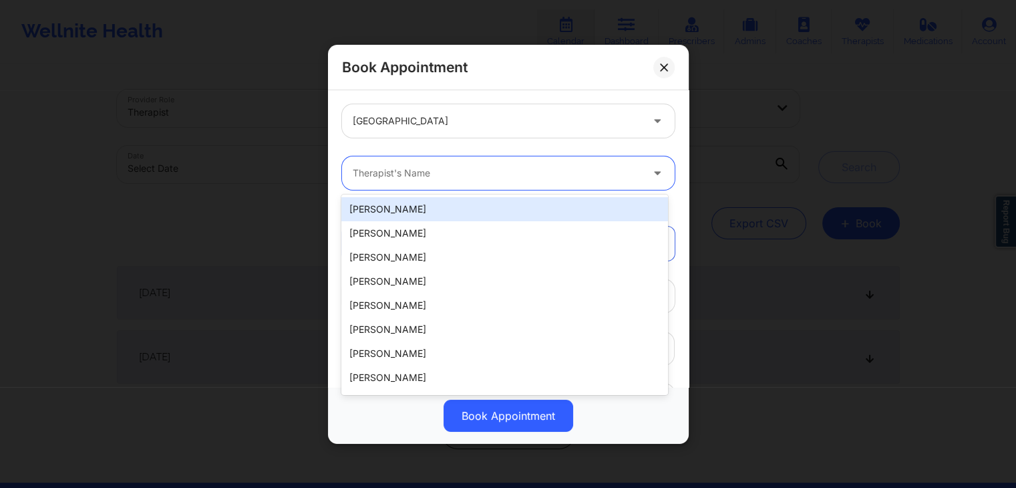
click at [491, 178] on div at bounding box center [497, 173] width 289 height 16
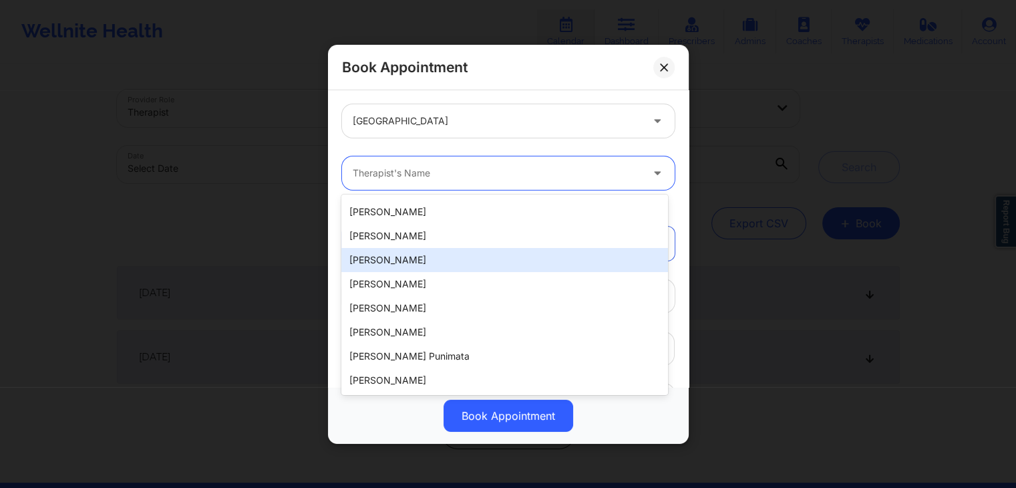
scroll to position [0, 0]
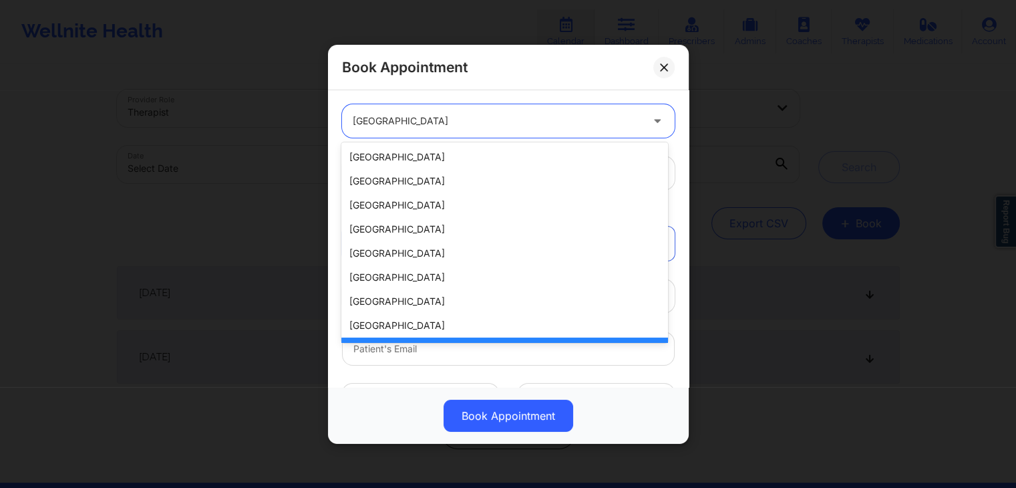
click at [541, 118] on div at bounding box center [497, 121] width 289 height 16
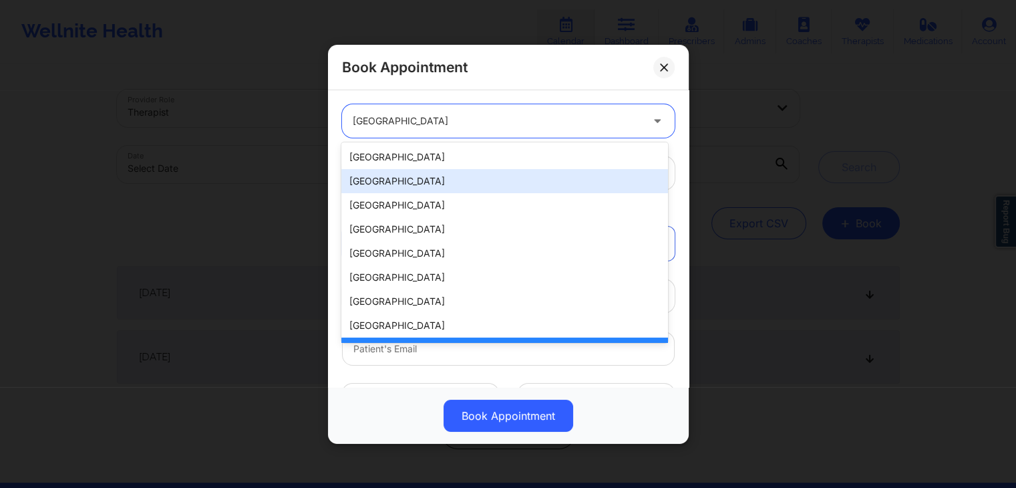
click at [436, 190] on div "Spain" at bounding box center [504, 181] width 326 height 24
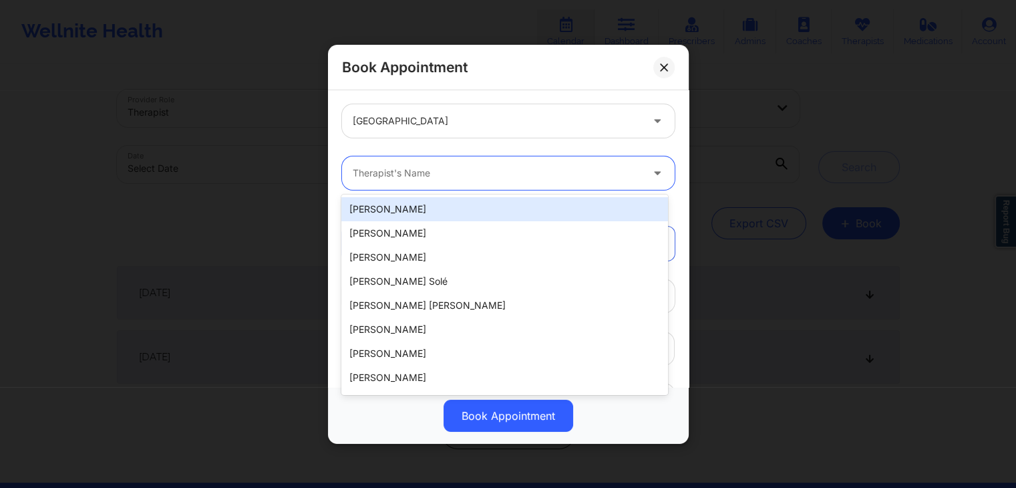
click at [520, 179] on div at bounding box center [497, 173] width 289 height 16
click at [596, 67] on div "Book Appointment" at bounding box center [508, 67] width 361 height 45
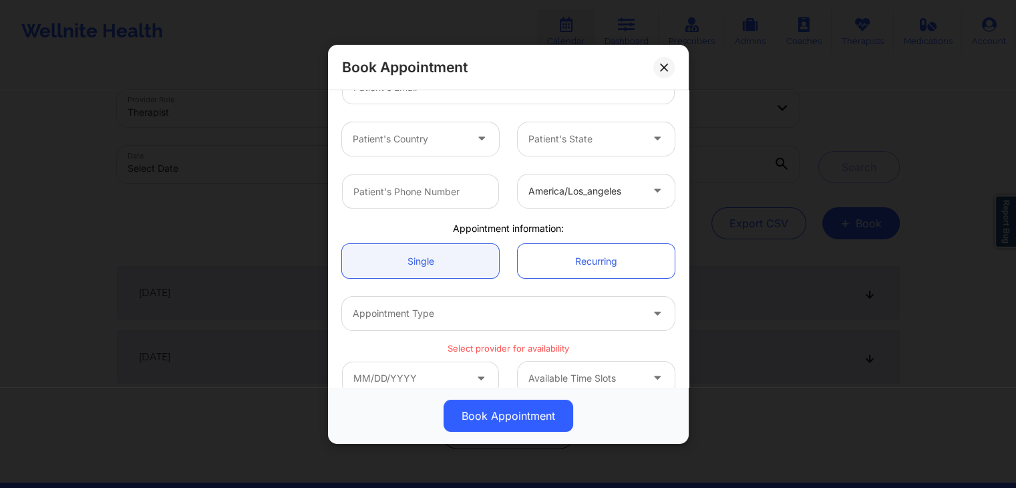
scroll to position [283, 0]
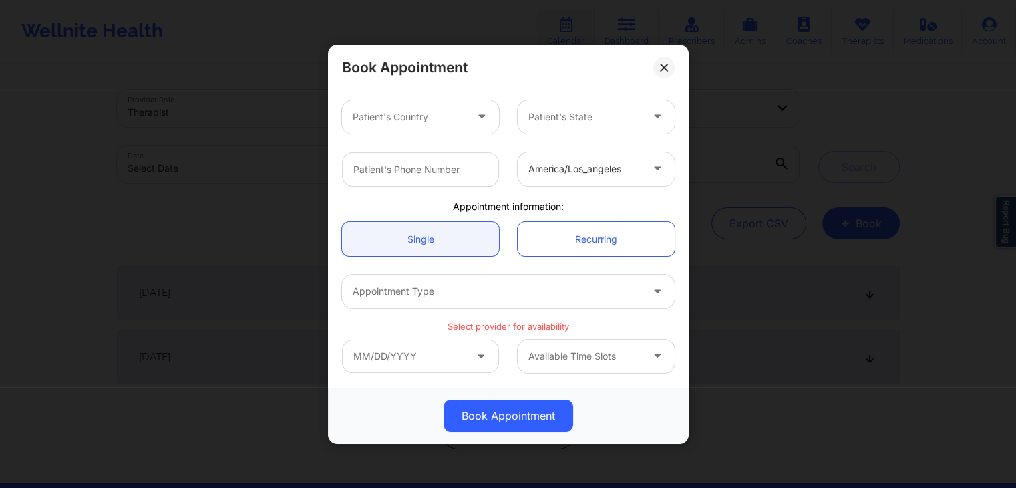
click at [513, 210] on div "Appointment information:" at bounding box center [508, 205] width 351 height 13
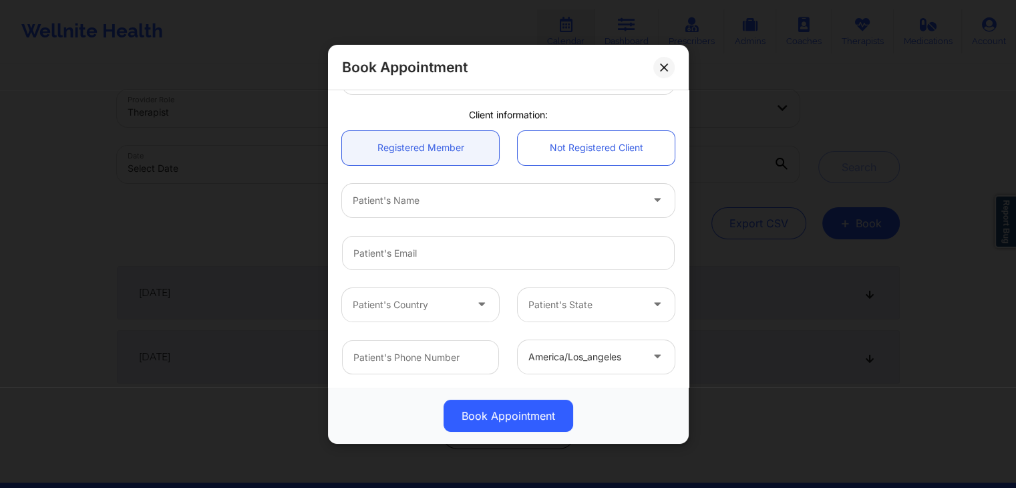
scroll to position [0, 0]
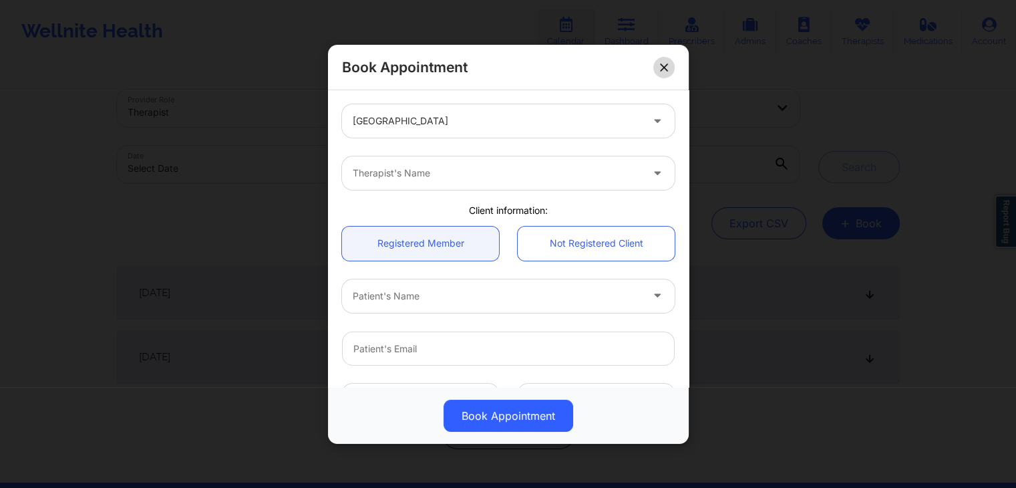
click at [668, 63] on button at bounding box center [663, 66] width 21 height 21
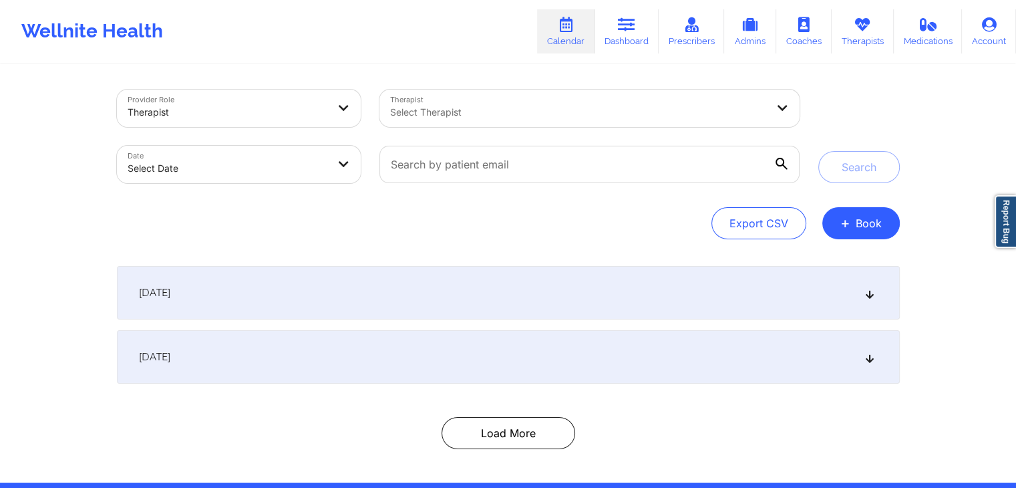
click at [619, 216] on div "Export CSV + Book" at bounding box center [508, 223] width 783 height 32
click at [531, 168] on input "text" at bounding box center [589, 164] width 420 height 37
click at [659, 212] on div "Export CSV + Book" at bounding box center [508, 223] width 783 height 32
click at [861, 231] on button "+ Book" at bounding box center [860, 223] width 77 height 32
click at [848, 255] on button "Therapy Session" at bounding box center [838, 266] width 102 height 22
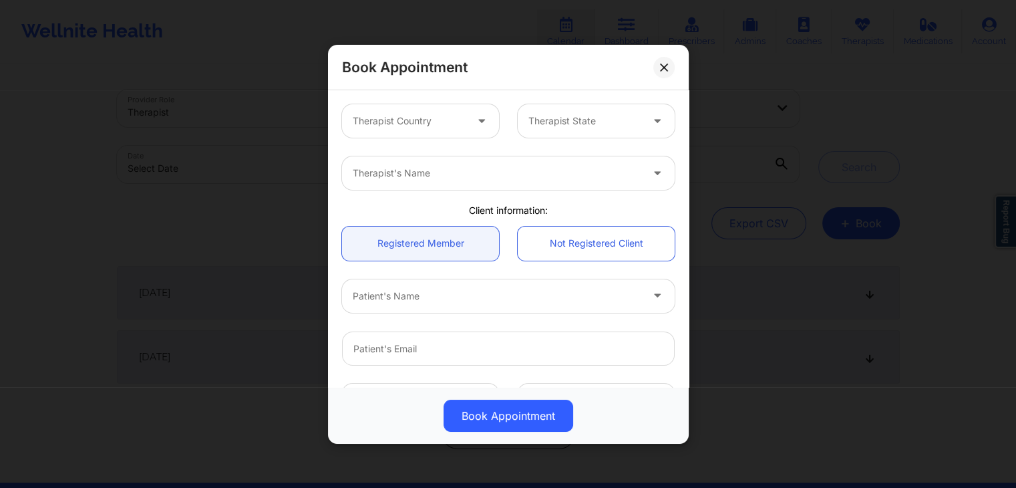
click at [499, 204] on div "Client information:" at bounding box center [508, 210] width 351 height 13
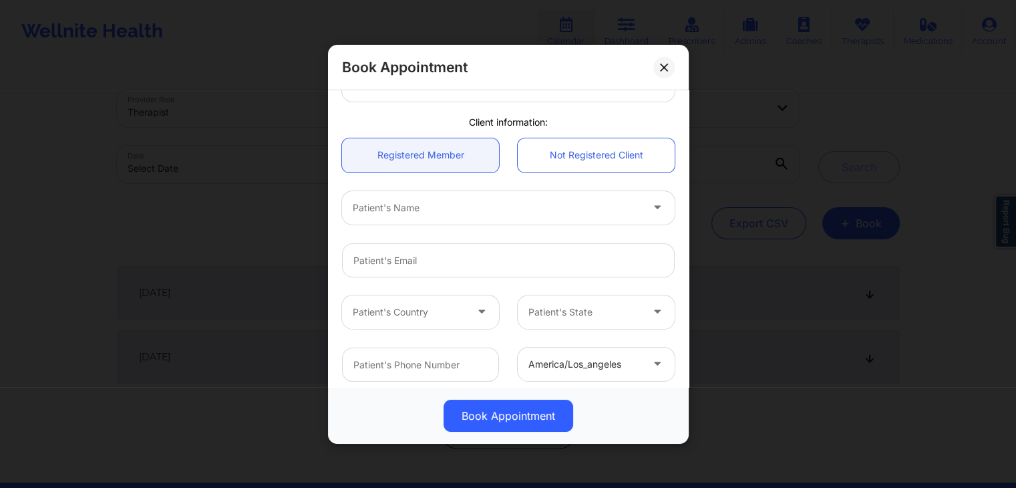
scroll to position [283, 0]
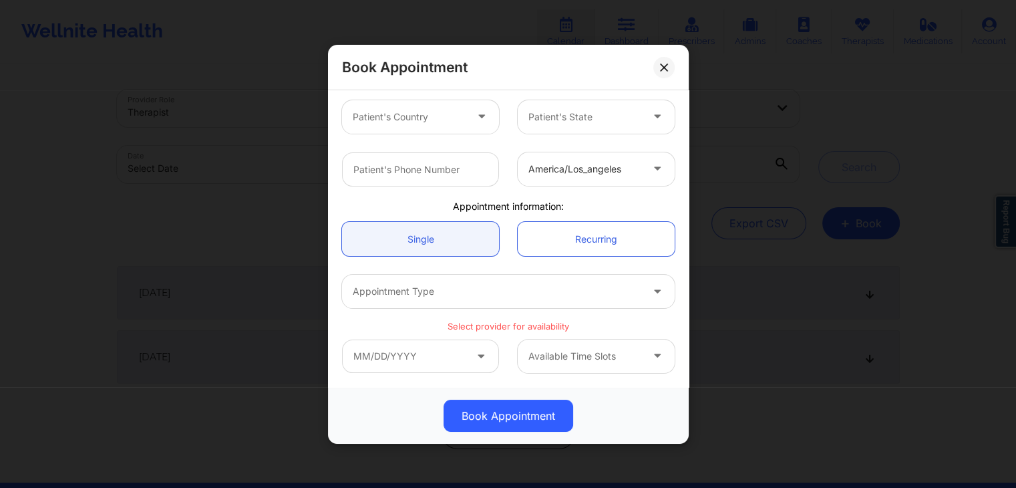
click at [500, 204] on div "Appointment information:" at bounding box center [508, 205] width 351 height 13
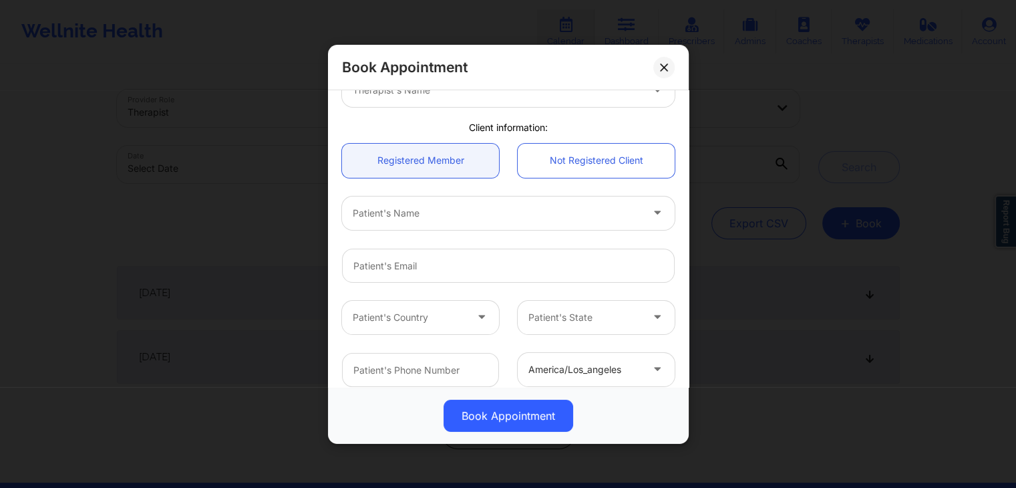
scroll to position [82, 0]
click at [468, 122] on div "Client information:" at bounding box center [508, 128] width 351 height 13
click at [649, 186] on div "Registered Member Not Registered Client" at bounding box center [508, 161] width 351 height 53
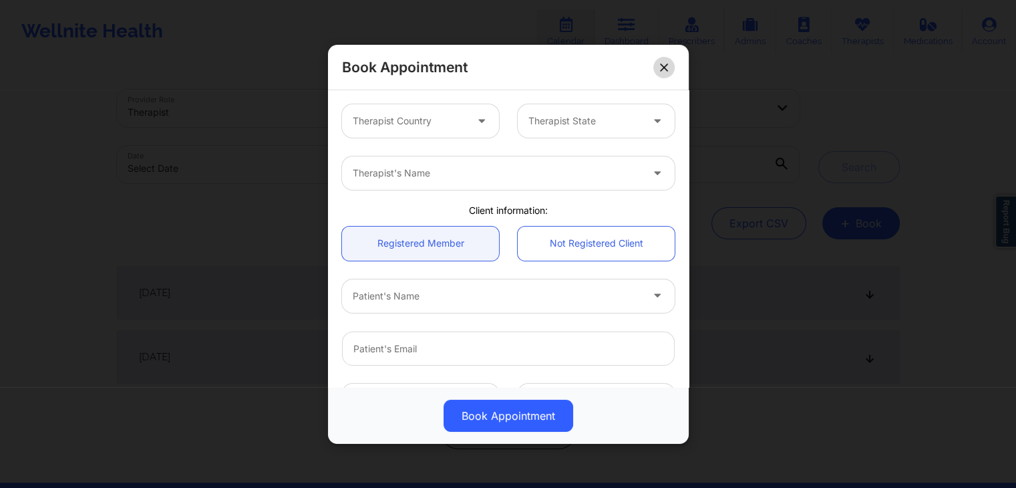
click at [666, 63] on icon at bounding box center [663, 66] width 7 height 7
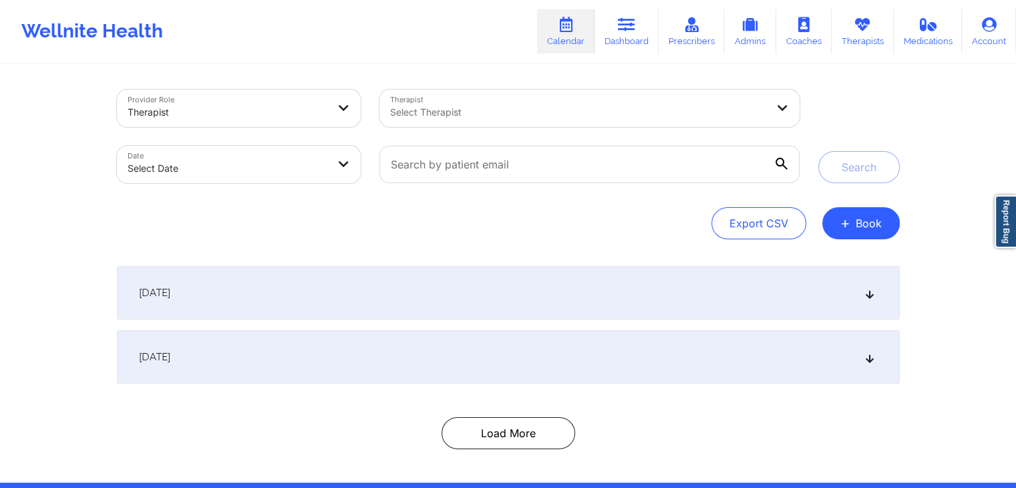
click at [510, 299] on div "[DATE]" at bounding box center [508, 292] width 783 height 53
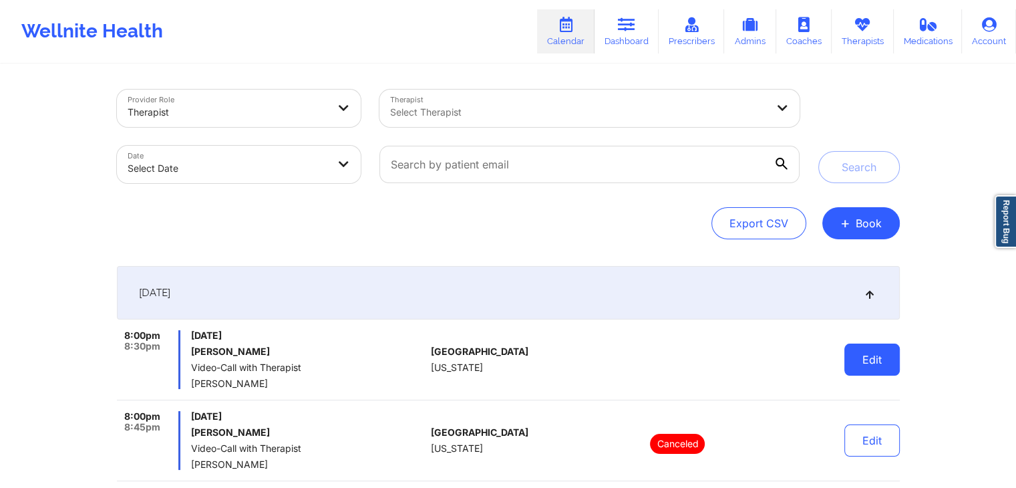
click at [881, 354] on button "Edit" at bounding box center [871, 359] width 55 height 32
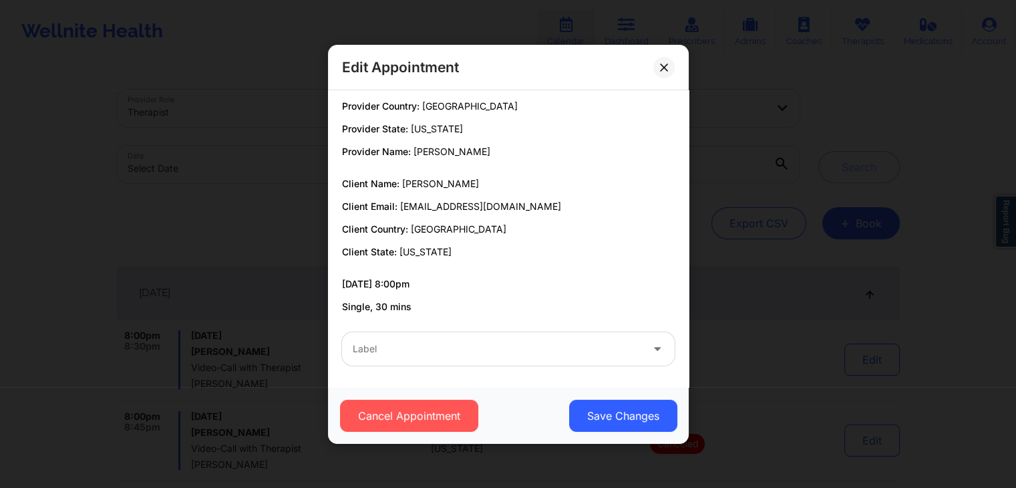
scroll to position [7, 0]
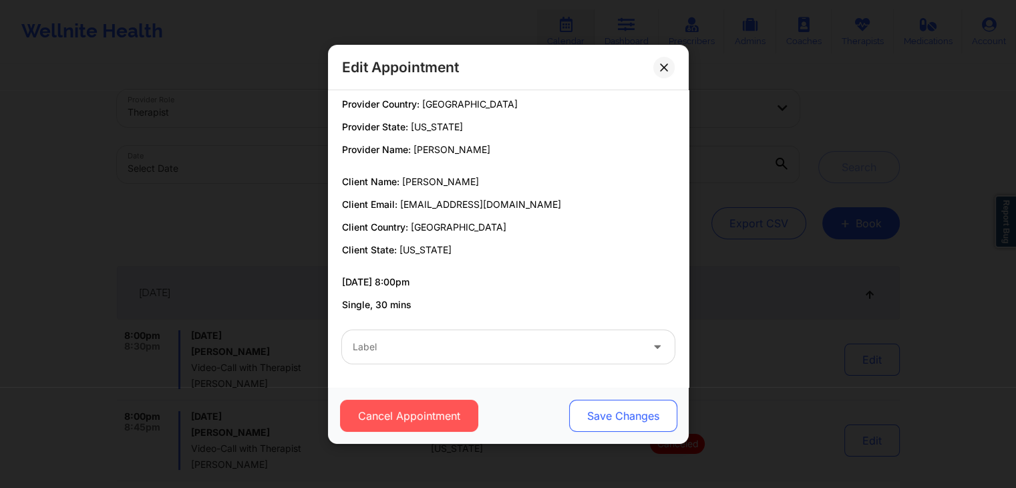
click at [635, 423] on button "Save Changes" at bounding box center [623, 416] width 108 height 32
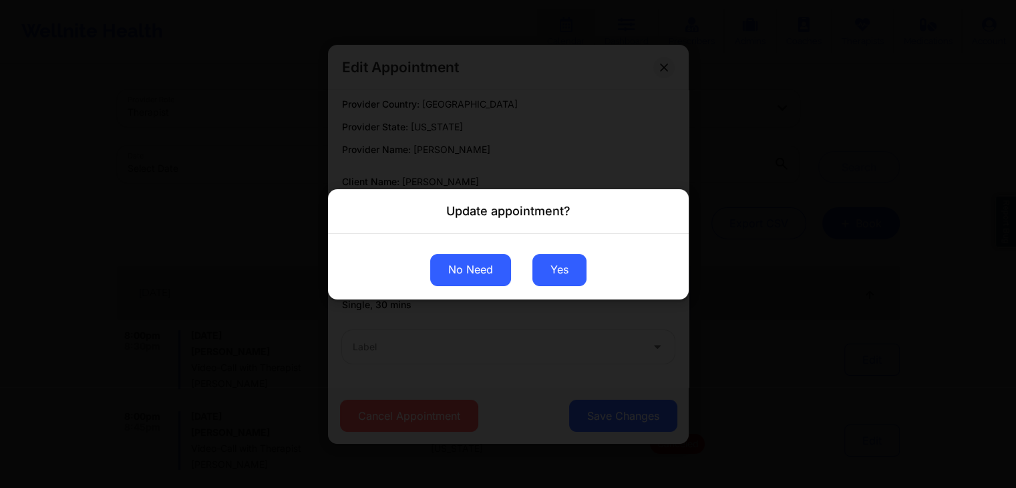
click at [477, 261] on button "No Need" at bounding box center [470, 269] width 81 height 32
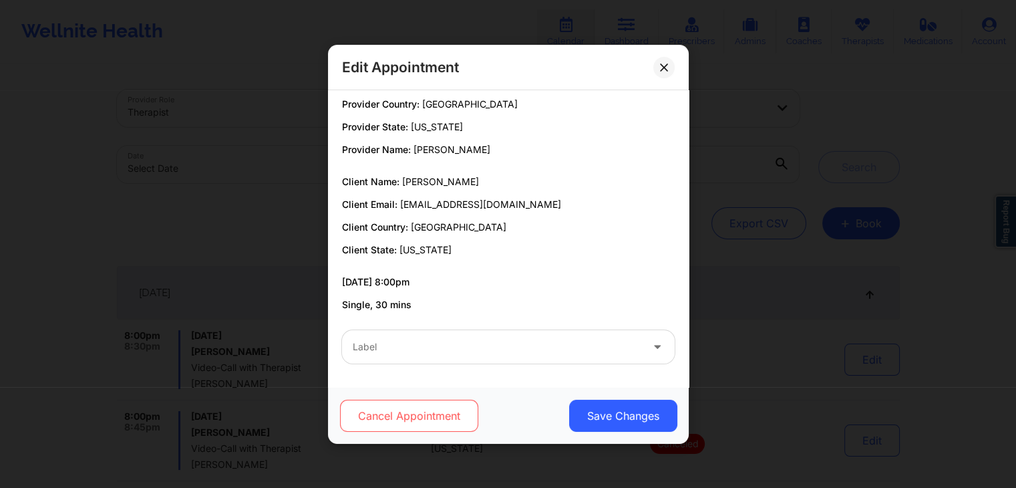
click at [456, 412] on button "Cancel Appointment" at bounding box center [408, 416] width 138 height 32
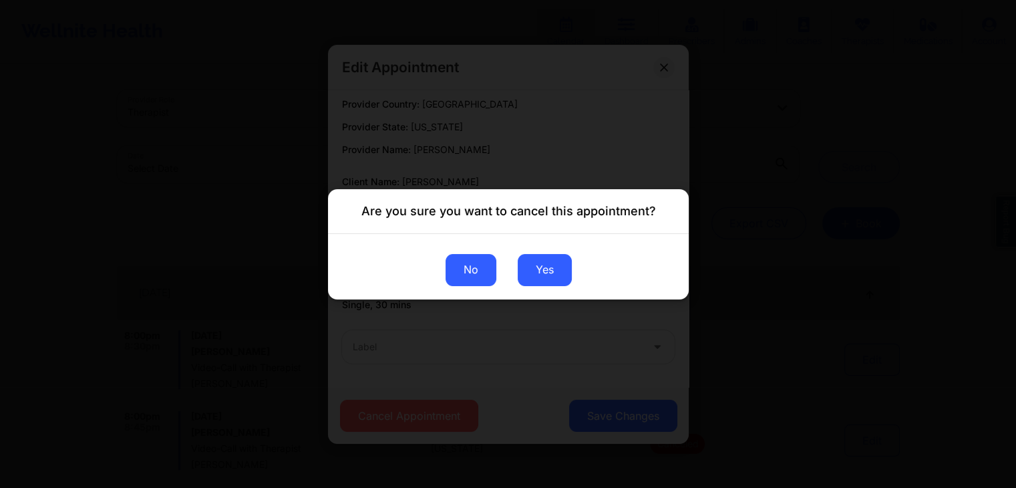
click at [479, 273] on button "No" at bounding box center [470, 269] width 51 height 32
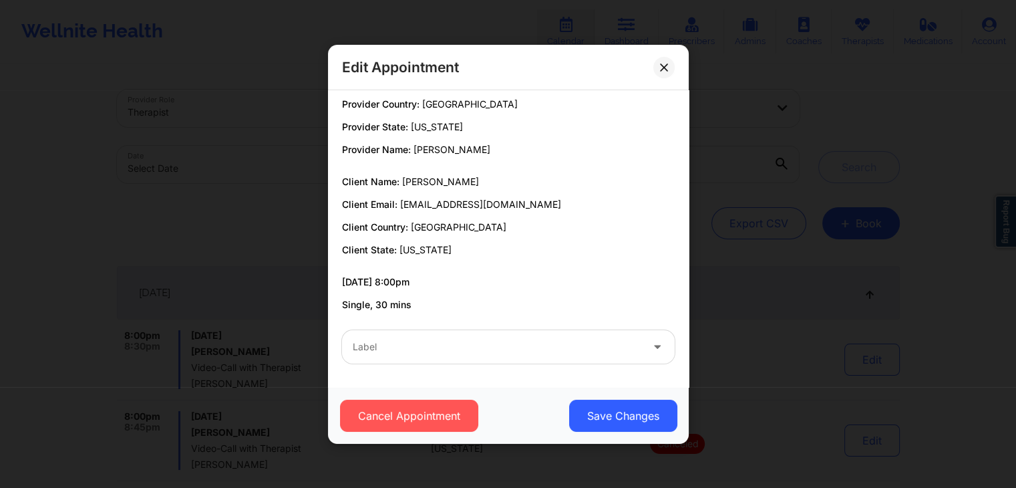
click at [528, 230] on p "Client Country: United States" at bounding box center [508, 226] width 333 height 13
click at [661, 62] on button at bounding box center [663, 66] width 21 height 21
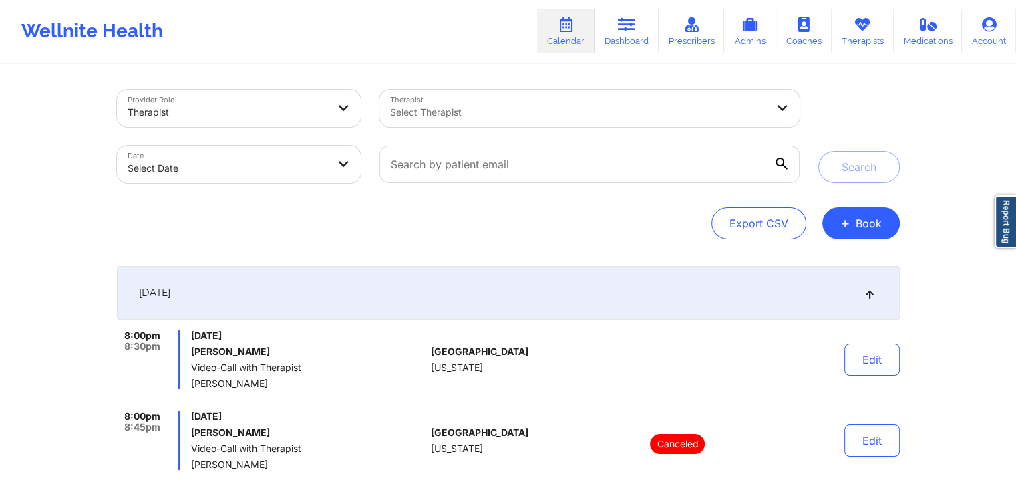
click at [626, 218] on div "Export CSV + Book" at bounding box center [508, 223] width 783 height 32
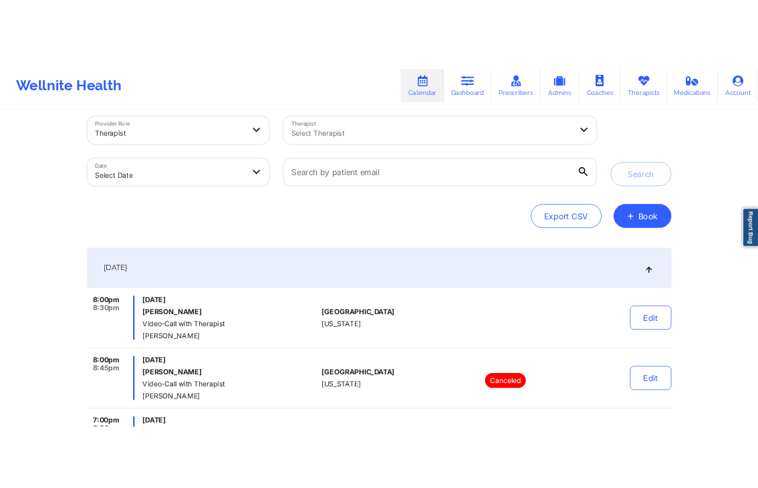
scroll to position [0, 0]
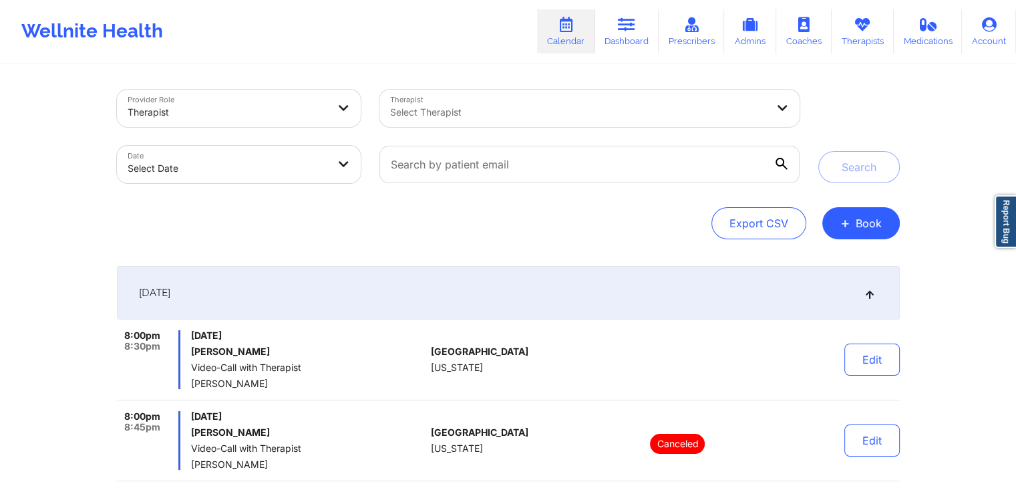
click at [740, 289] on div "[DATE]" at bounding box center [508, 292] width 783 height 53
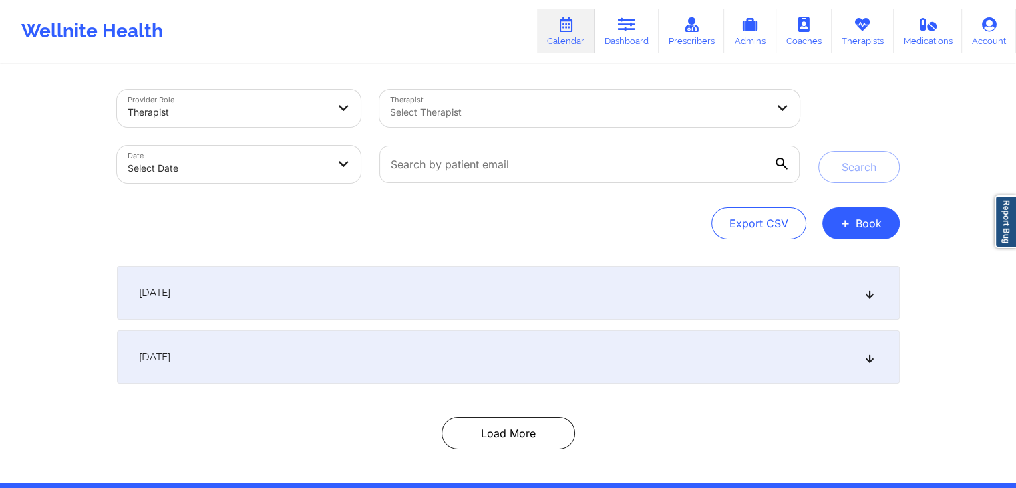
click at [572, 252] on div "Provider Role Therapist Therapist Select Therapist Date Select Date Search Expo…" at bounding box center [509, 273] width 802 height 417
click at [811, 279] on div "[DATE]" at bounding box center [508, 292] width 783 height 53
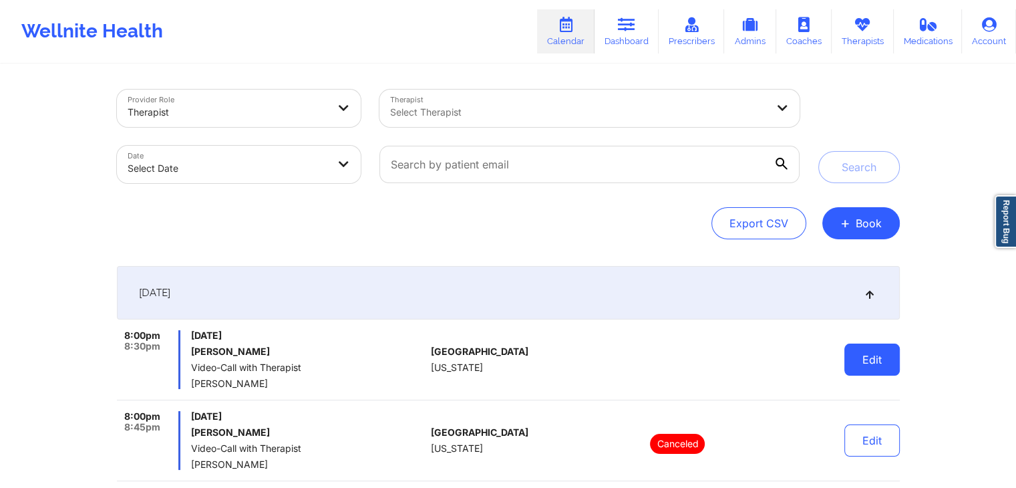
click at [852, 351] on button "Edit" at bounding box center [871, 359] width 55 height 32
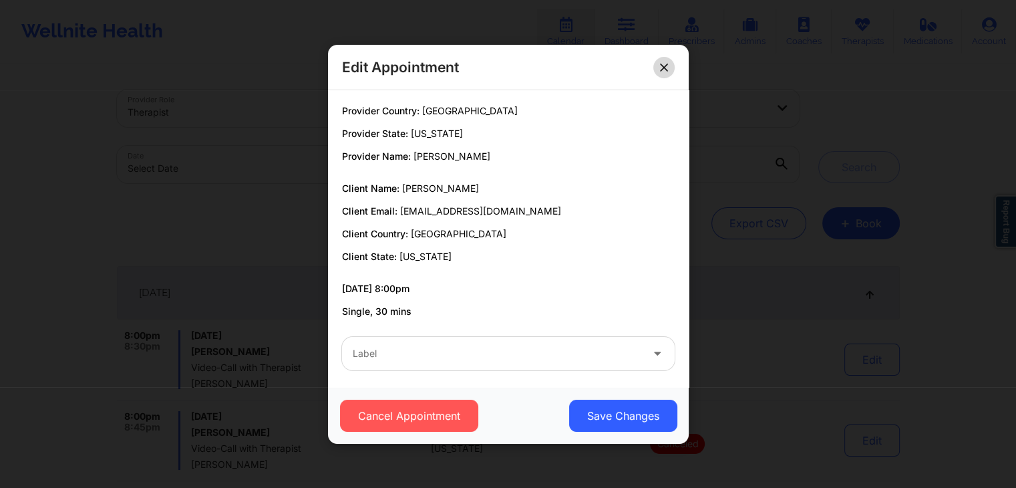
click at [664, 72] on button at bounding box center [663, 66] width 21 height 21
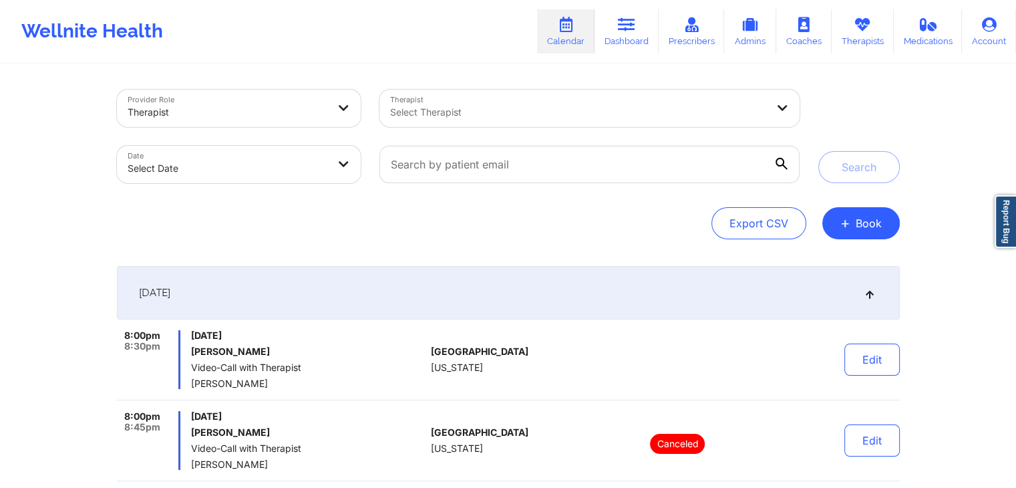
click at [596, 196] on div "Provider Role Therapist Therapist Select Therapist Date Select Date Search Expo…" at bounding box center [508, 165] width 783 height 150
click at [482, 62] on div "Wellnite Health Calendar Dashboard Prescribers Admins Coaches Therapists Medica…" at bounding box center [508, 31] width 1016 height 63
select select "2025-8"
select select "2025-9"
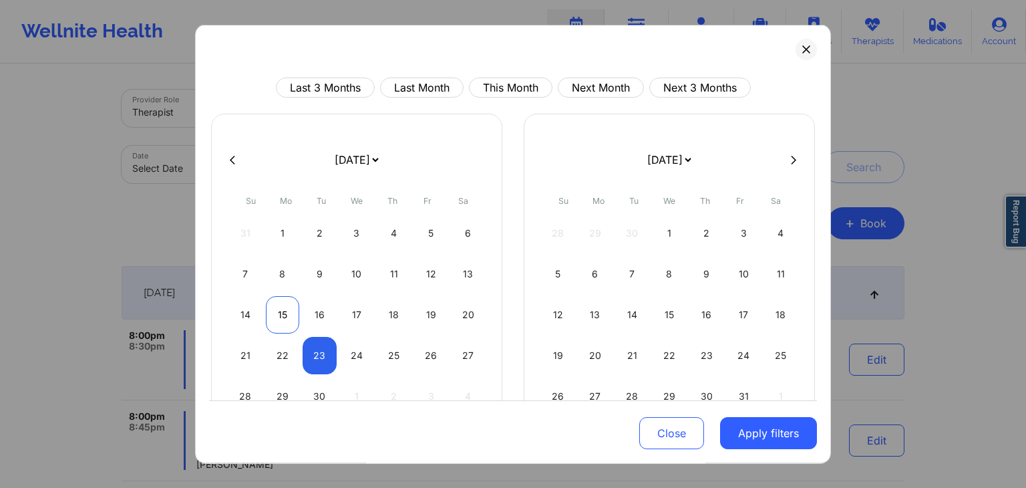
click at [285, 302] on div "15" at bounding box center [283, 314] width 34 height 37
select select "2025-8"
select select "2025-9"
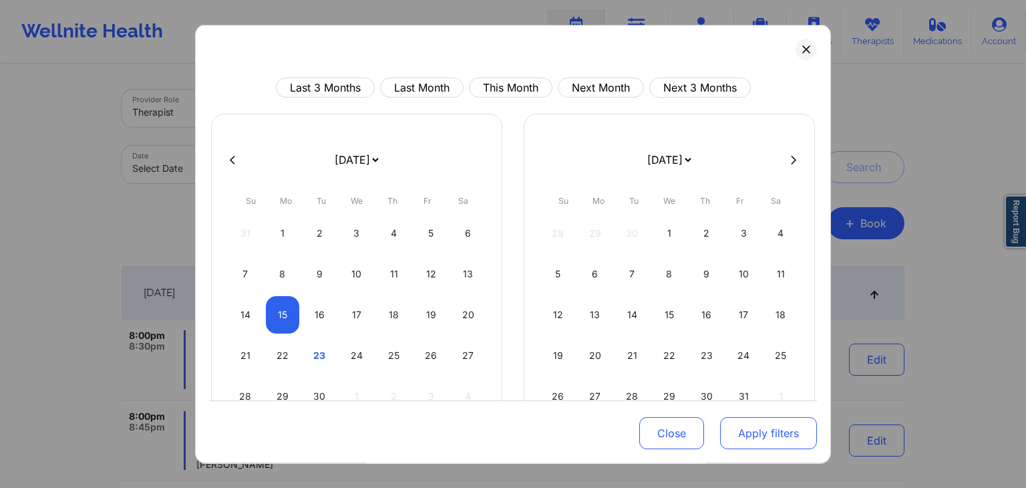
click at [778, 447] on button "Apply filters" at bounding box center [768, 434] width 97 height 32
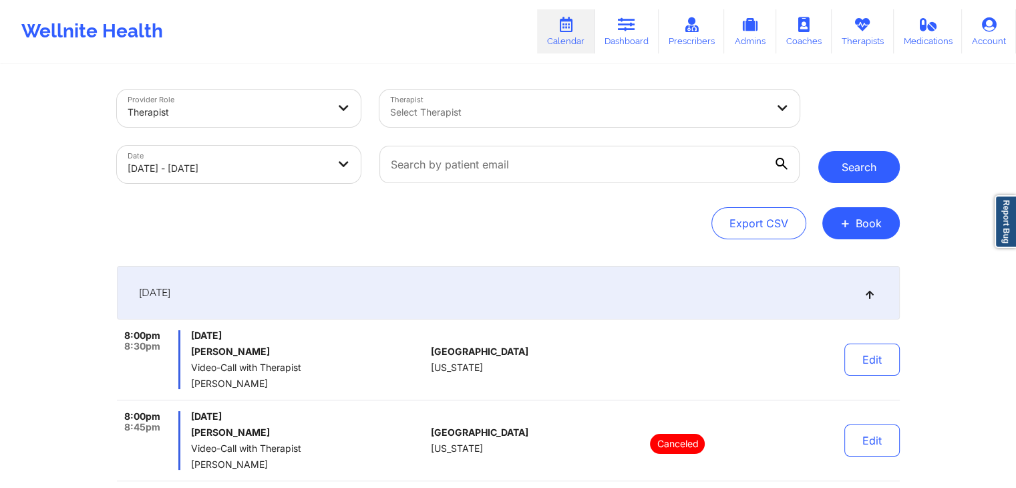
click at [886, 166] on button "Search" at bounding box center [859, 167] width 82 height 32
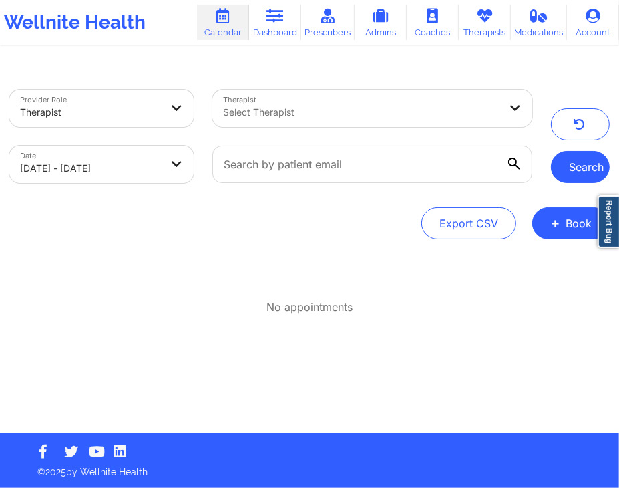
click at [588, 172] on button "Search" at bounding box center [580, 167] width 59 height 32
select select "2025-8"
select select "2025-9"
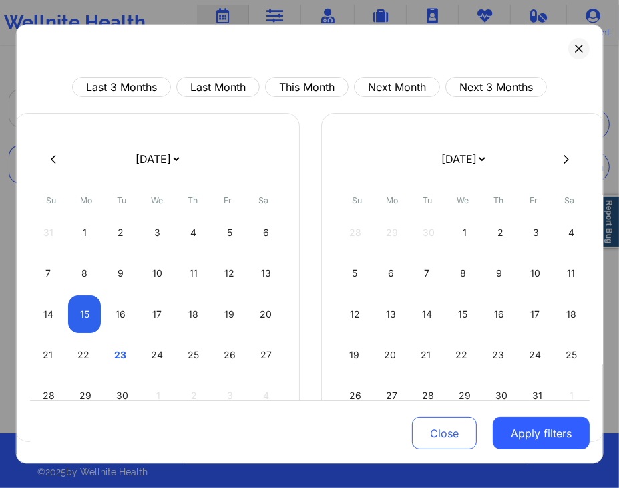
click at [136, 148] on body "Wellnite Health Calendar Dashboard Prescribers Admins Coaches Therapists Medica…" at bounding box center [309, 244] width 619 height 488
click at [123, 296] on div "16" at bounding box center [120, 314] width 33 height 37
select select "2025-8"
select select "2025-9"
click at [123, 296] on div "16" at bounding box center [120, 314] width 33 height 37
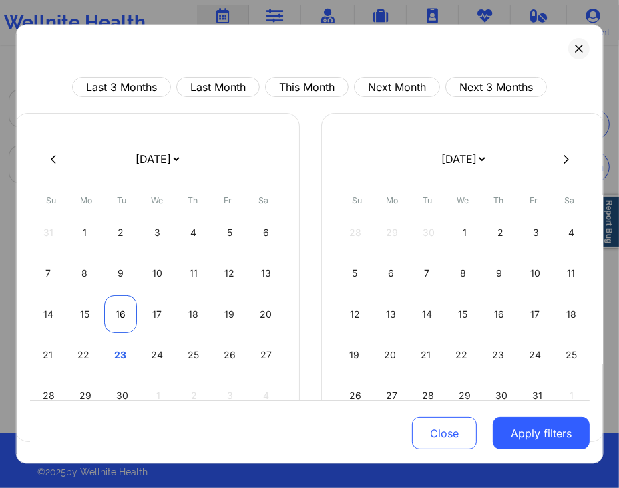
select select "2025-8"
select select "2025-9"
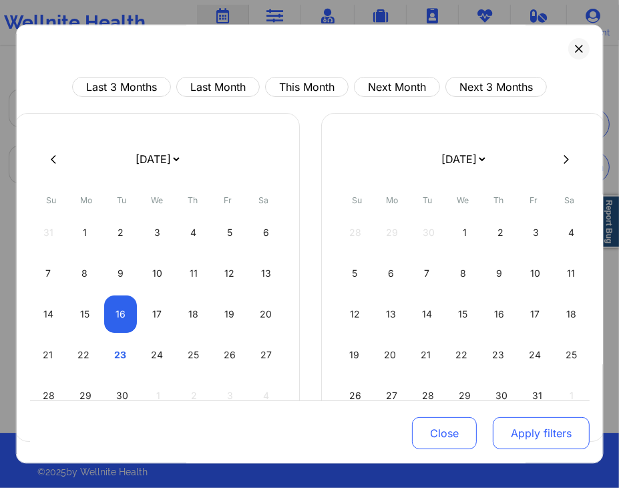
click at [573, 426] on button "Apply filters" at bounding box center [541, 434] width 97 height 32
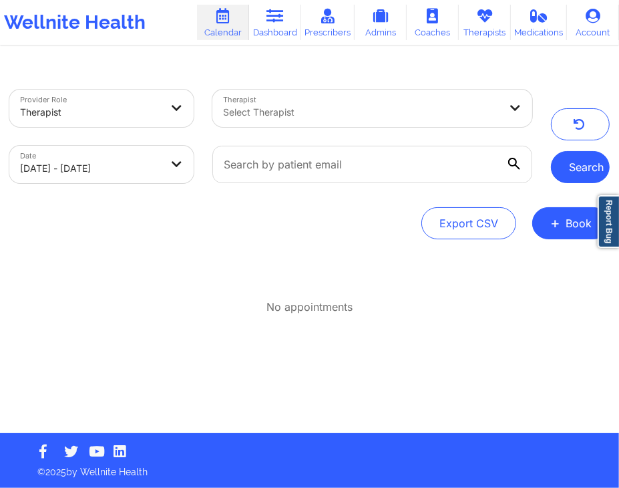
click at [571, 167] on button "Search" at bounding box center [580, 167] width 59 height 32
select select "2025-8"
select select "2025-9"
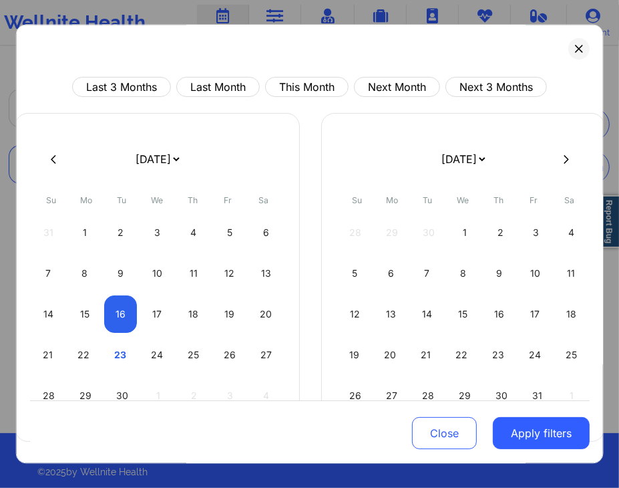
click at [154, 178] on body "Wellnite Health Calendar Dashboard Prescribers Admins Coaches Therapists Medica…" at bounding box center [309, 244] width 619 height 488
click at [161, 308] on div "17" at bounding box center [156, 314] width 33 height 37
select select "2025-8"
select select "2025-9"
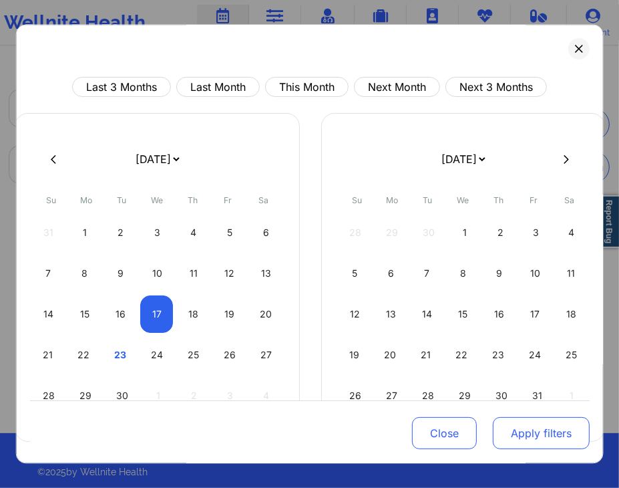
click at [548, 444] on button "Apply filters" at bounding box center [541, 434] width 97 height 32
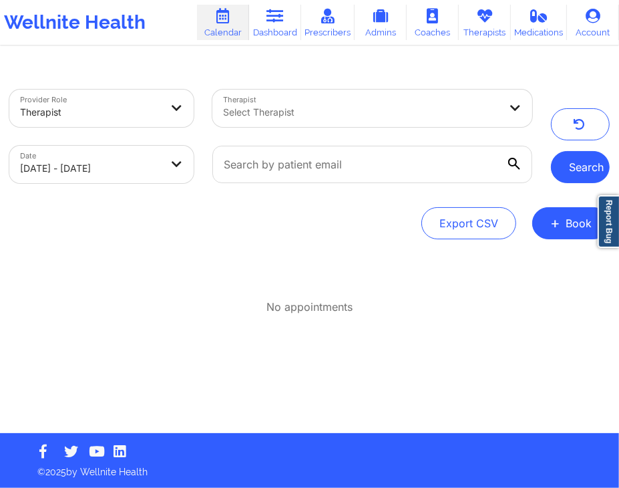
click at [597, 170] on button "Search" at bounding box center [580, 167] width 59 height 32
click at [374, 230] on div "Export CSV + Book" at bounding box center [309, 223] width 601 height 32
select select "2025-8"
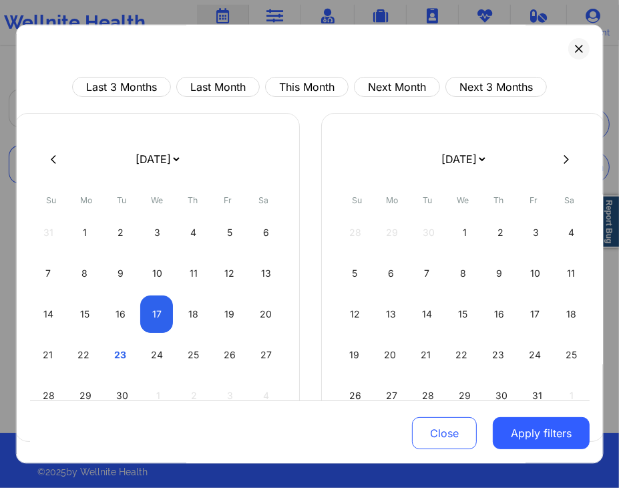
click at [131, 161] on body "Wellnite Health Calendar Dashboard Prescribers Admins Coaches Therapists Medica…" at bounding box center [309, 244] width 619 height 488
click at [204, 309] on div "18" at bounding box center [192, 314] width 33 height 37
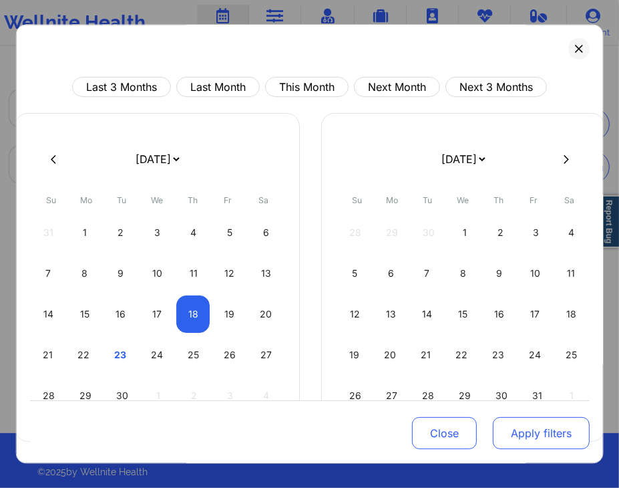
click at [518, 432] on button "Apply filters" at bounding box center [541, 434] width 97 height 32
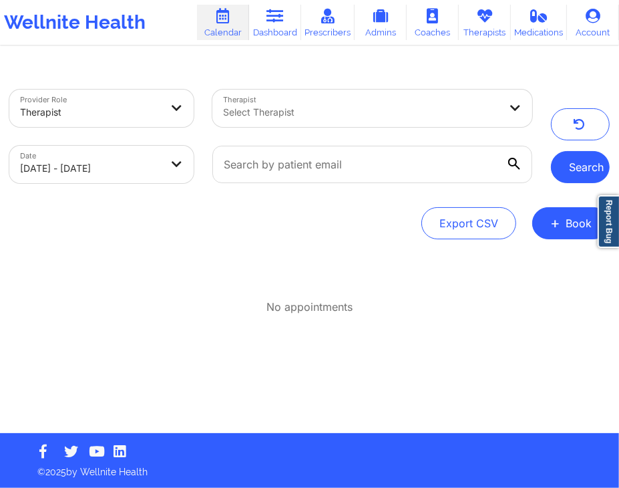
click at [569, 177] on button "Search" at bounding box center [580, 167] width 59 height 32
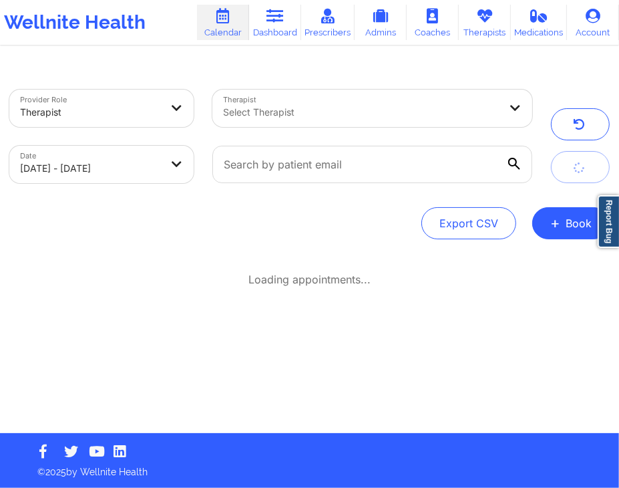
click at [140, 174] on body "Wellnite Health Calendar Dashboard Prescribers Admins Coaches Therapists Medica…" at bounding box center [309, 244] width 619 height 488
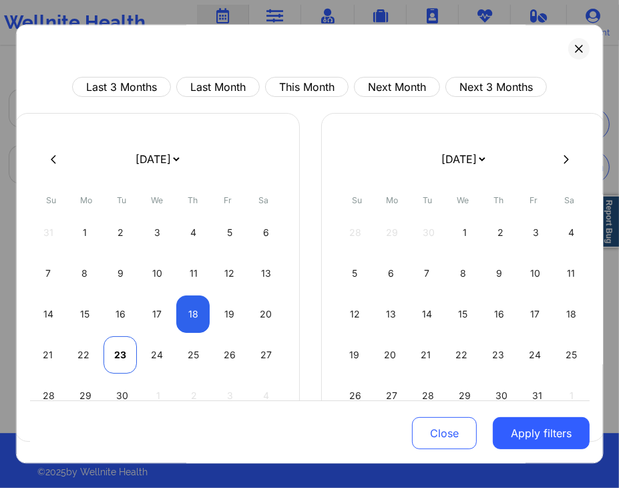
click at [120, 343] on div "23" at bounding box center [120, 355] width 33 height 37
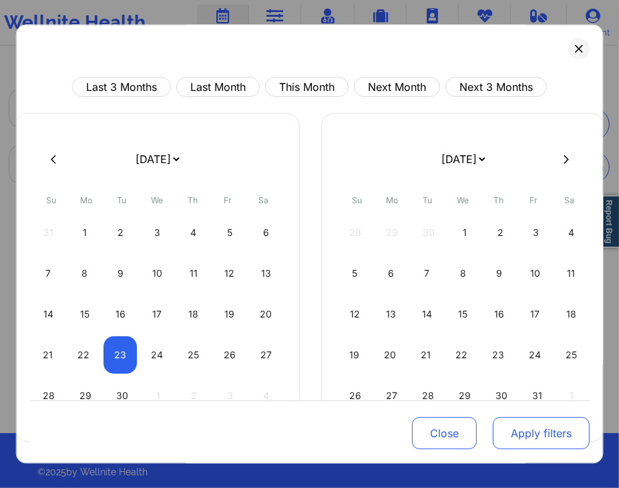
click at [547, 438] on button "Apply filters" at bounding box center [541, 434] width 97 height 32
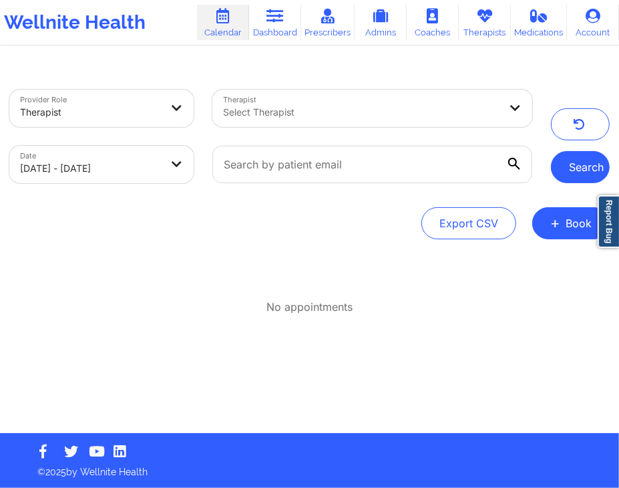
click at [609, 164] on button "Search" at bounding box center [580, 167] width 59 height 32
click at [107, 172] on body "Wellnite Health Calendar Dashboard Prescribers Admins Coaches Therapists Medica…" at bounding box center [309, 244] width 619 height 488
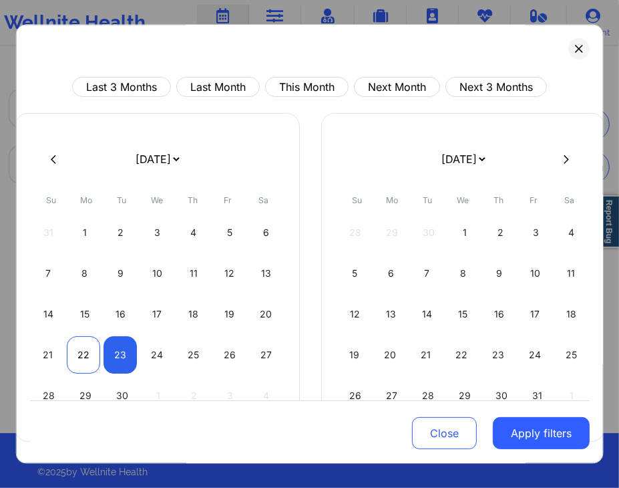
click at [91, 361] on div "22" at bounding box center [83, 355] width 33 height 37
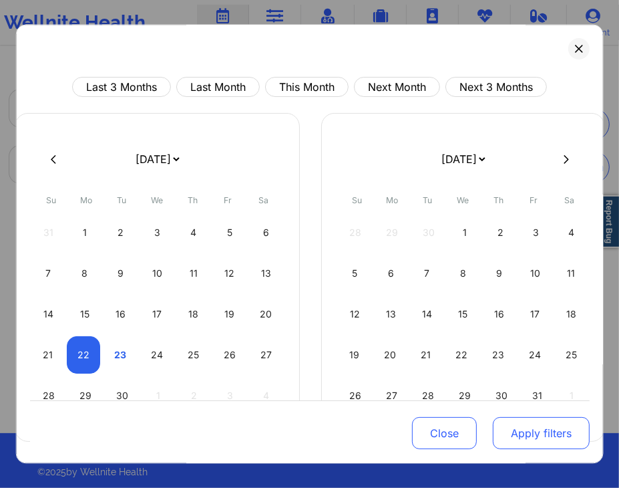
click at [553, 423] on button "Apply filters" at bounding box center [541, 434] width 97 height 32
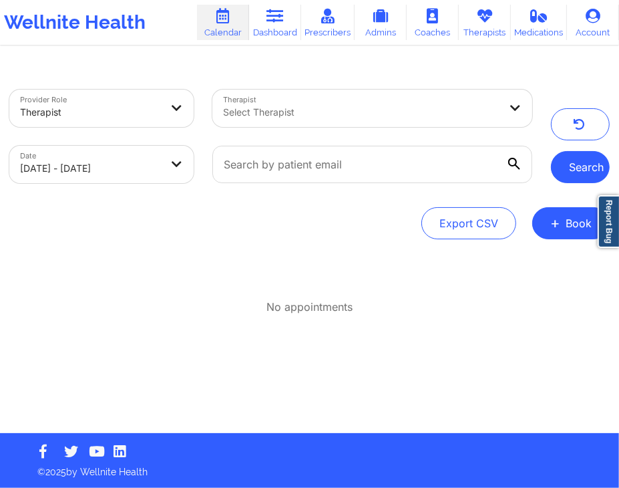
click at [597, 174] on button "Search" at bounding box center [580, 167] width 59 height 32
click at [350, 203] on div "Provider Role Therapist Therapist Select Therapist Date 09/22/2025 - 09/22/2025…" at bounding box center [309, 165] width 601 height 150
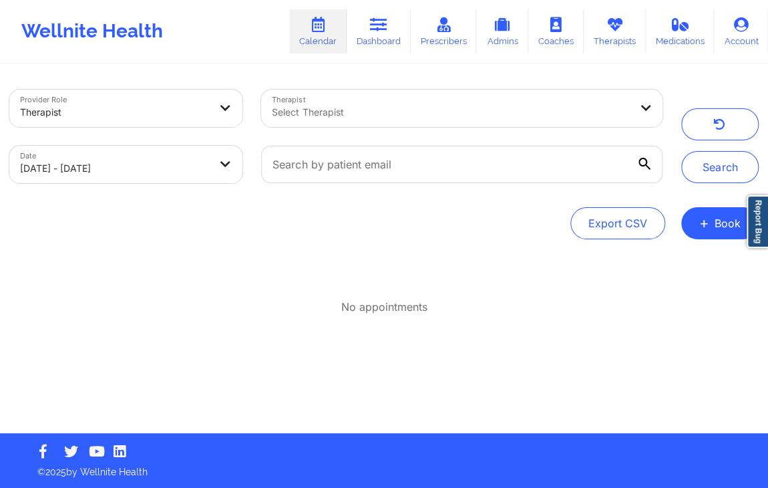
click at [423, 200] on div "Provider Role Therapist Therapist Select Therapist Date 09/22/2025 - 09/22/2025…" at bounding box center [384, 165] width 750 height 150
click at [719, 123] on icon "button" at bounding box center [719, 126] width 13 height 11
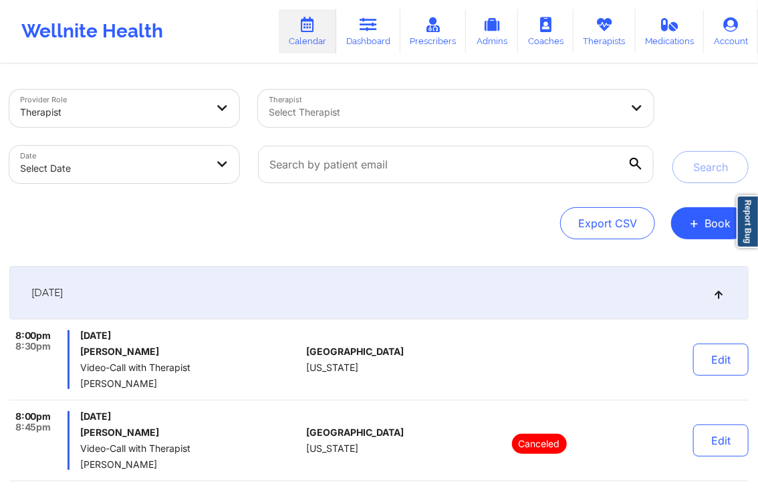
click at [183, 164] on body "Wellnite Health Calendar Dashboard Prescribers Admins Coaches Therapists Medica…" at bounding box center [379, 244] width 758 height 488
click at [241, 281] on div "[DATE]" at bounding box center [378, 292] width 739 height 53
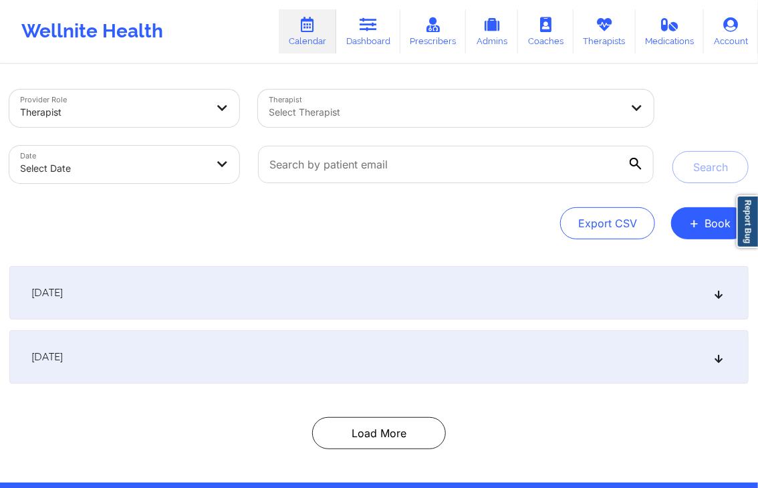
click at [208, 170] on body "Wellnite Health Calendar Dashboard Prescribers Admins Coaches Therapists Medica…" at bounding box center [379, 244] width 758 height 488
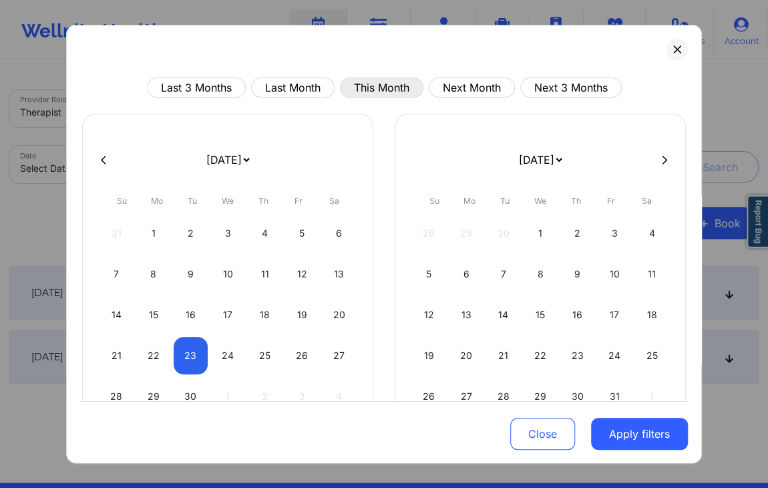
click at [375, 89] on button "This Month" at bounding box center [382, 87] width 84 height 20
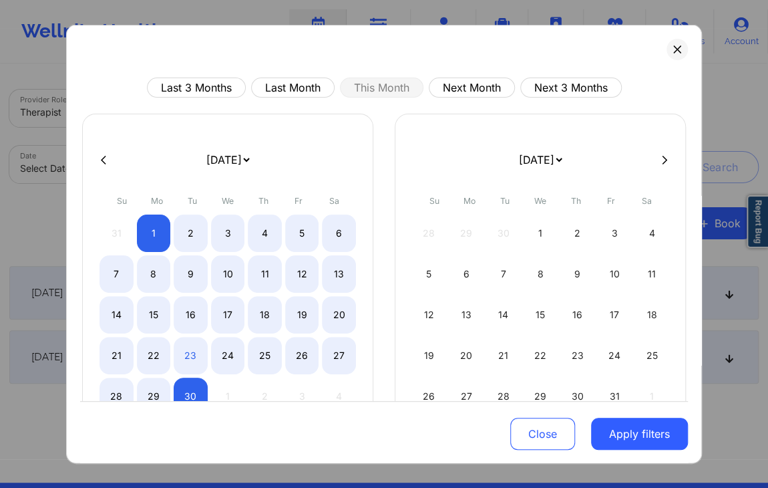
click at [656, 454] on div "Close Apply filters" at bounding box center [384, 432] width 608 height 62
click at [658, 442] on button "Apply filters" at bounding box center [639, 434] width 97 height 32
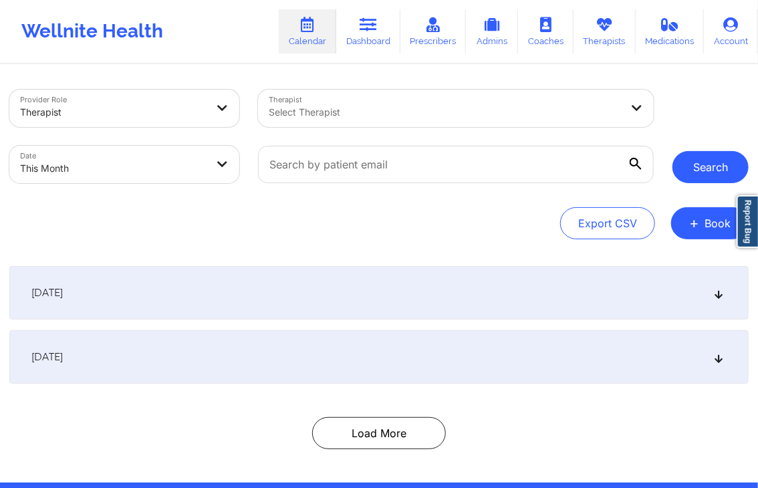
click at [716, 168] on button "Search" at bounding box center [710, 167] width 76 height 32
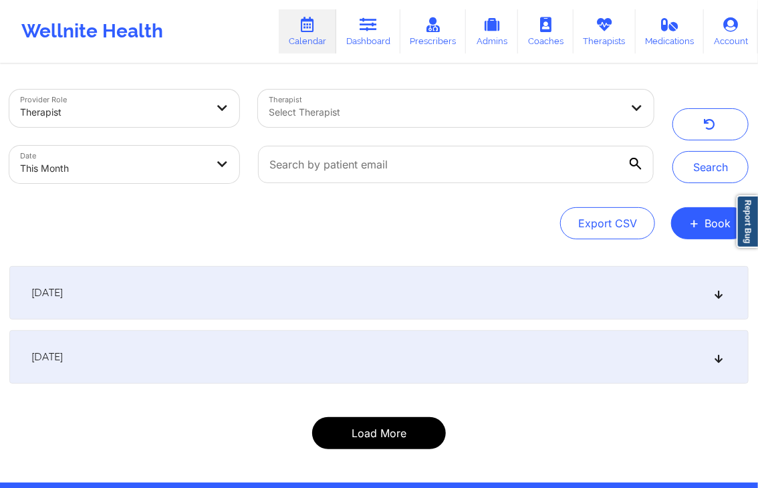
click at [414, 425] on button "Load More" at bounding box center [379, 433] width 134 height 32
click at [412, 439] on button "Load More" at bounding box center [379, 433] width 134 height 32
click at [402, 421] on button "Load More" at bounding box center [379, 433] width 134 height 32
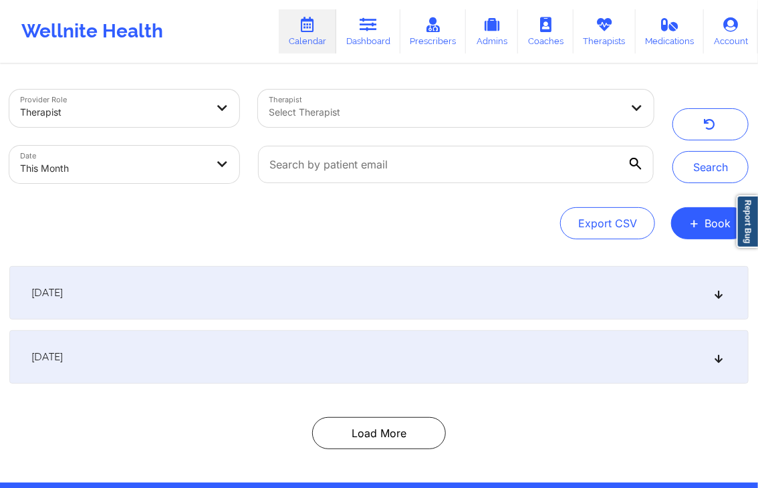
click at [709, 92] on div "Search" at bounding box center [710, 137] width 76 height 94
click at [426, 107] on div at bounding box center [445, 112] width 352 height 16
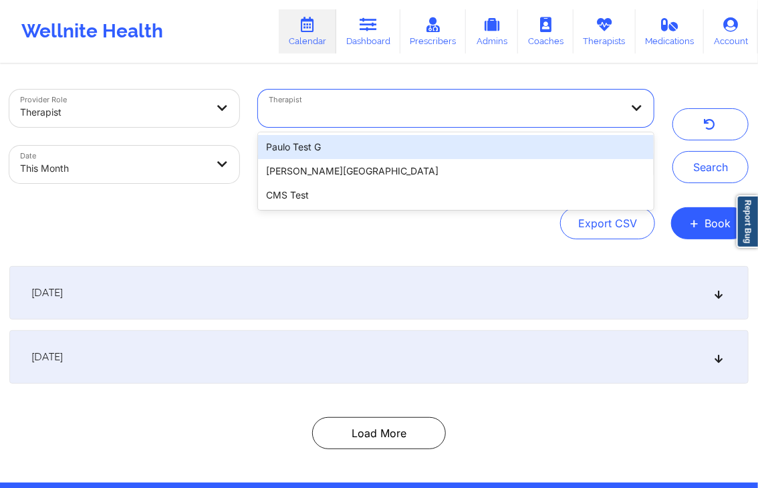
click at [452, 65] on div "Provider Role Therapist Therapist 3 results available for search term cms. Use …" at bounding box center [379, 273] width 758 height 417
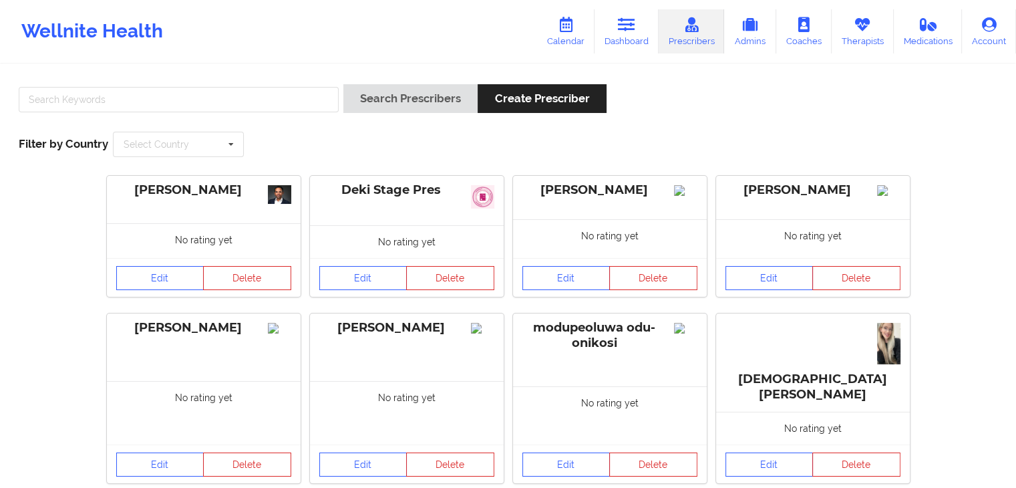
click at [340, 190] on div "Deki Stage Pres" at bounding box center [406, 189] width 175 height 15
click at [365, 281] on link "Edit" at bounding box center [363, 278] width 88 height 24
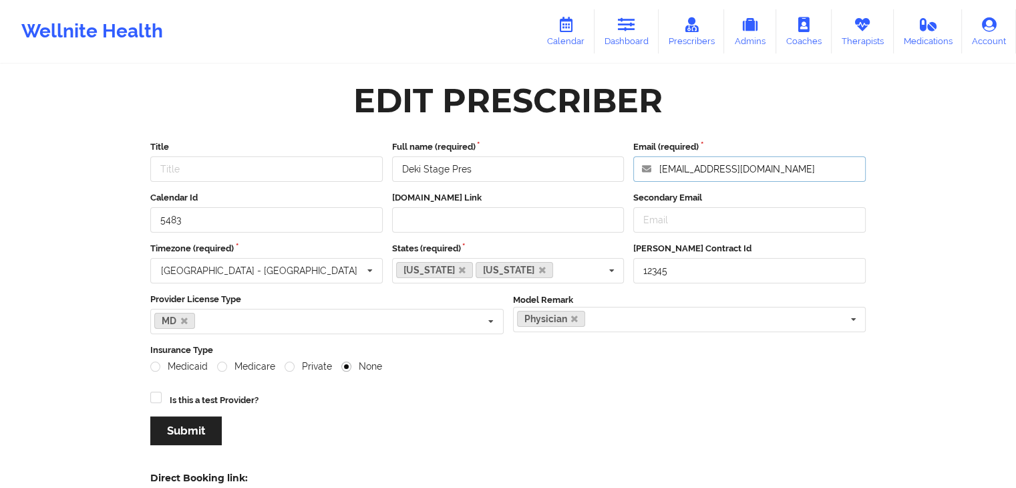
click at [722, 172] on input "dekitestpres@wellnite.com" at bounding box center [749, 168] width 232 height 25
click at [487, 178] on input "Deki Stage Pres" at bounding box center [508, 168] width 232 height 25
click at [436, 363] on div "Medicaid Medicare Private None" at bounding box center [507, 365] width 715 height 13
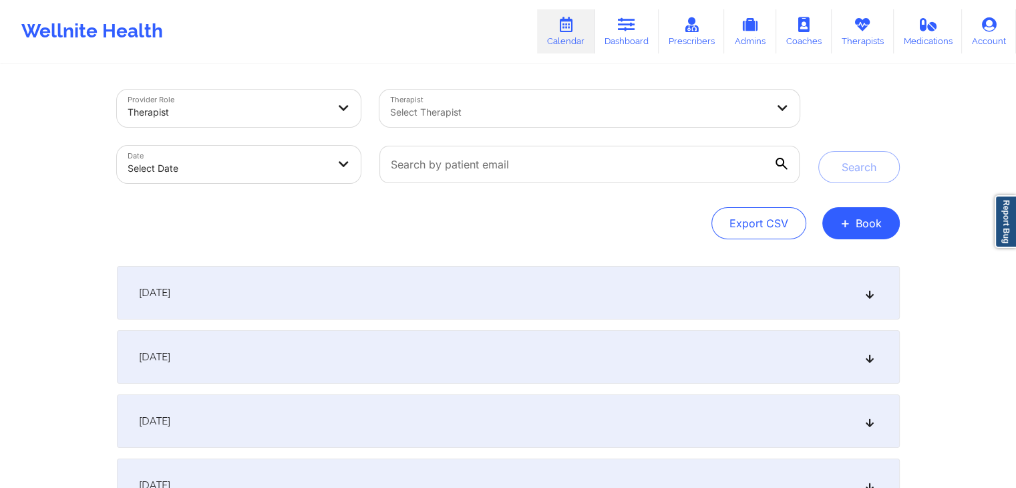
click at [430, 243] on div "Provider Role Therapist Therapist Select Therapist Date Select Date Search Expo…" at bounding box center [509, 369] width 802 height 609
click at [382, 198] on div "Provider Role Therapist Therapist Select Therapist Date Select Date Search Expo…" at bounding box center [508, 165] width 783 height 150
click at [462, 32] on div "Wellnite Health Calendar Dashboard Prescribers Admins Coaches Therapists Medica…" at bounding box center [508, 31] width 1016 height 53
click at [410, 70] on div "Provider Role Therapist Therapist Select Therapist Date Select Date Search Expo…" at bounding box center [509, 369] width 802 height 609
click at [365, 100] on div "Provider Role Therapist" at bounding box center [239, 108] width 263 height 56
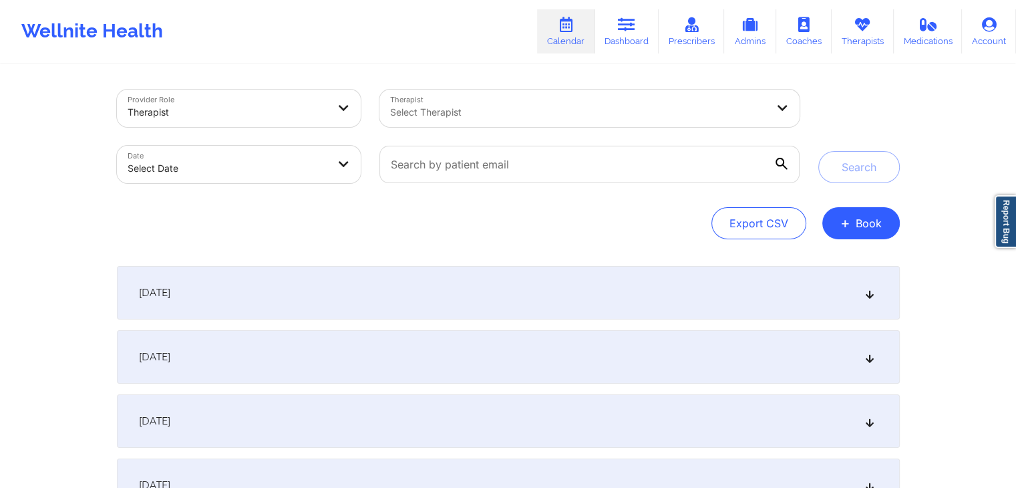
click at [452, 200] on div "Provider Role Therapist Therapist Select Therapist Date Select Date Search Expo…" at bounding box center [508, 165] width 783 height 150
click at [506, 192] on div "Provider Role Therapist Therapist Select Therapist Date Select Date Search Expo…" at bounding box center [508, 165] width 783 height 150
click at [416, 232] on div "Export CSV + Book" at bounding box center [508, 223] width 783 height 32
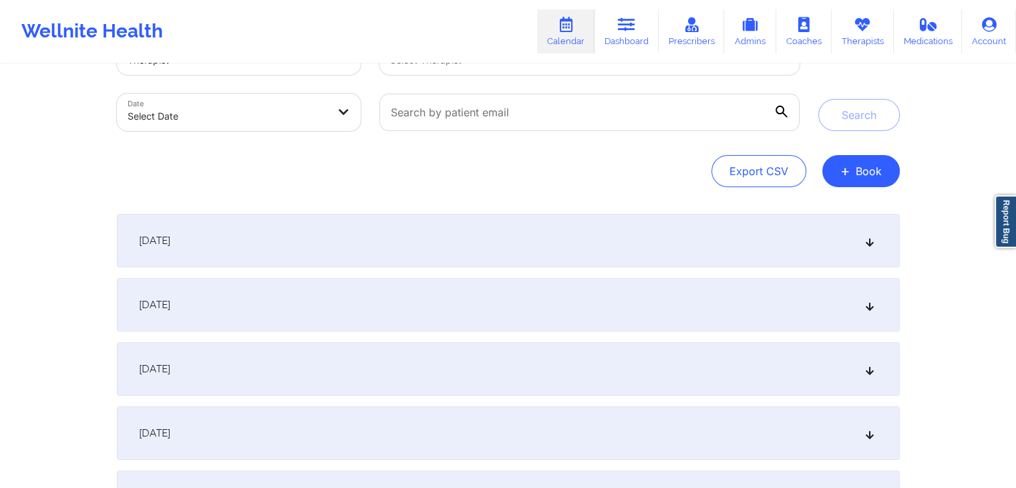
scroll to position [49, 0]
click at [495, 200] on div "Provider Role Therapist Therapist Select Therapist Date Select Date Search Expo…" at bounding box center [509, 320] width 802 height 609
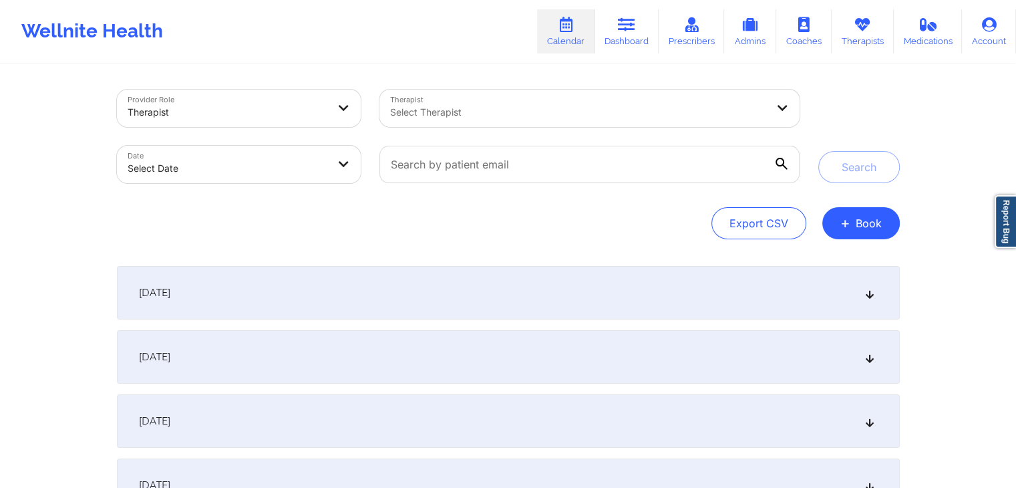
click at [495, 200] on div "Provider Role Therapist Therapist Select Therapist Date Select Date Search Expo…" at bounding box center [508, 165] width 783 height 150
click at [383, 216] on div "Export CSV + Book" at bounding box center [508, 223] width 783 height 32
click at [371, 218] on div "Export CSV + Book" at bounding box center [508, 223] width 783 height 32
click at [260, 287] on div "[DATE]" at bounding box center [508, 292] width 783 height 53
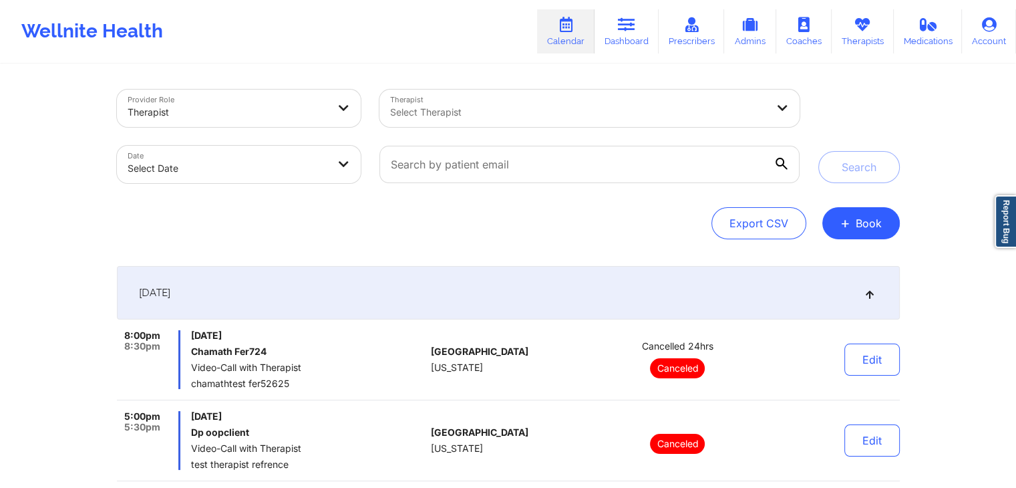
click at [260, 287] on div "[DATE]" at bounding box center [508, 292] width 783 height 53
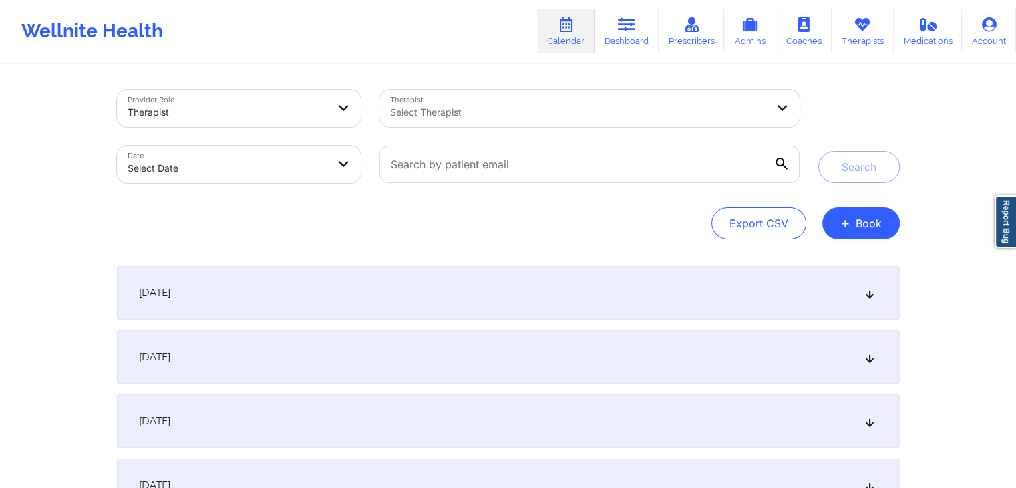
click at [353, 228] on div "Export CSV + Book" at bounding box center [508, 223] width 783 height 32
click at [483, 26] on div "Wellnite Health Calendar Dashboard Prescribers Admins Coaches Therapists Medica…" at bounding box center [508, 31] width 1016 height 53
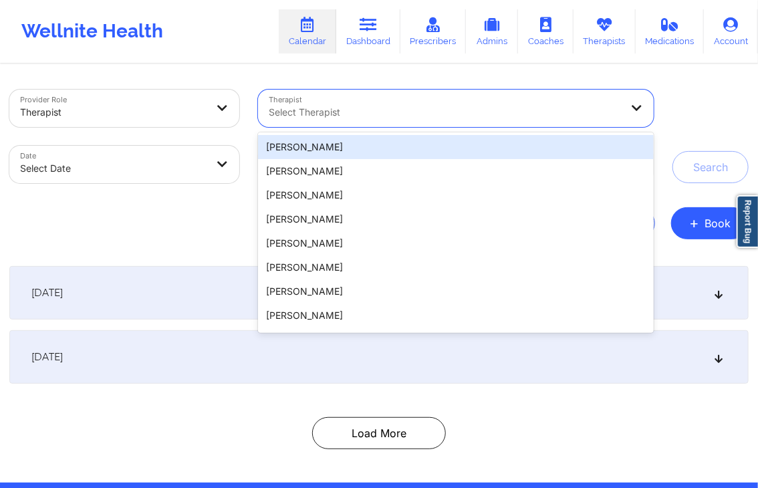
click at [441, 113] on div at bounding box center [445, 112] width 352 height 16
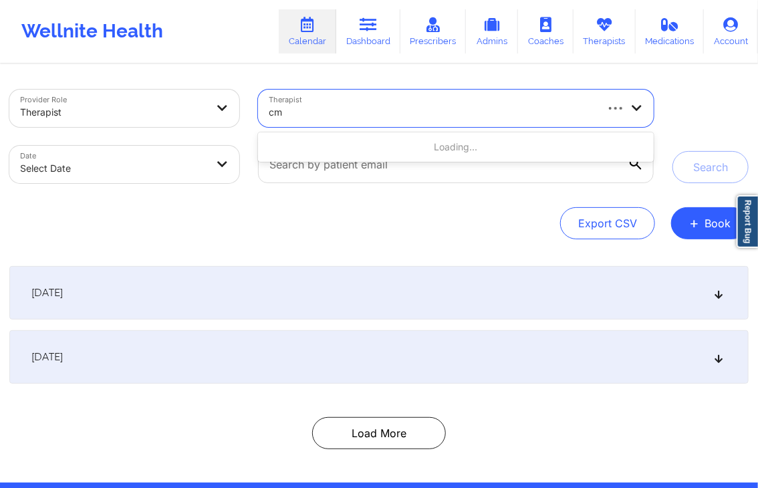
type input "cms"
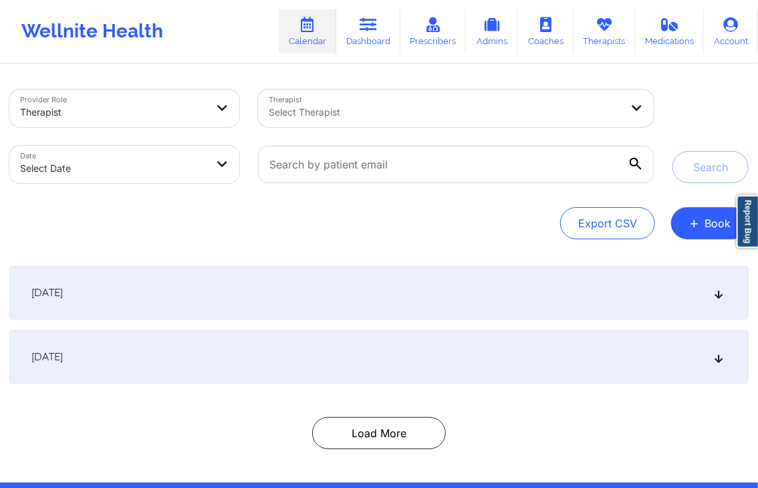
click at [393, 69] on div "Provider Role Therapist Therapist Select Therapist Date Select Date Search Expo…" at bounding box center [379, 273] width 758 height 417
click at [448, 201] on div "Provider Role Therapist Therapist Select Therapist Date Select Date Search Expo…" at bounding box center [378, 165] width 739 height 150
click at [367, 191] on div at bounding box center [456, 164] width 414 height 56
click at [397, 238] on div "Export CSV + Book" at bounding box center [378, 223] width 739 height 32
click at [686, 223] on button "+ Book" at bounding box center [709, 223] width 77 height 32
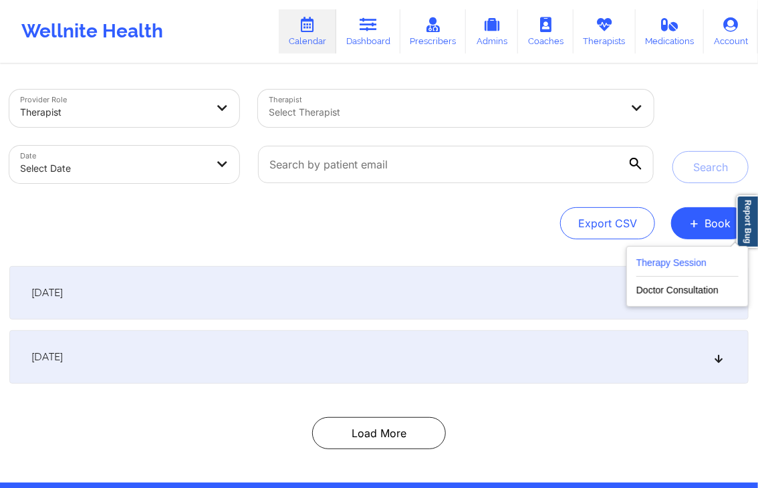
click at [650, 262] on button "Therapy Session" at bounding box center [687, 266] width 102 height 22
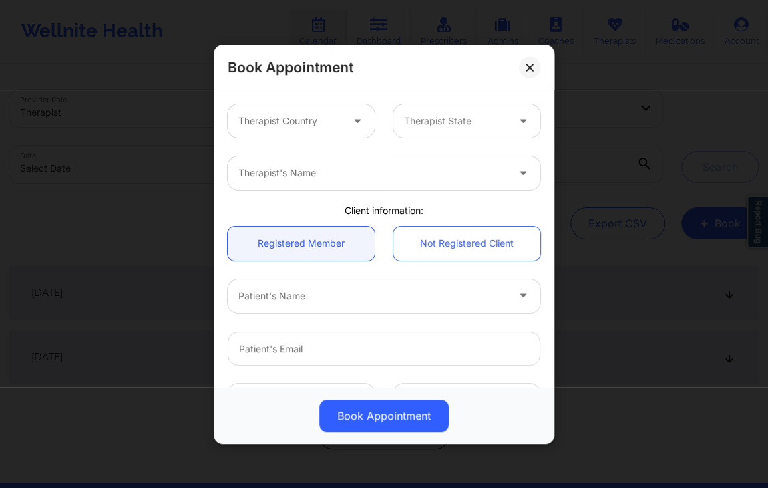
click at [337, 208] on div "Client information:" at bounding box center [383, 210] width 331 height 13
click at [393, 211] on div "Client information:" at bounding box center [383, 210] width 331 height 13
click at [532, 69] on icon at bounding box center [529, 66] width 7 height 7
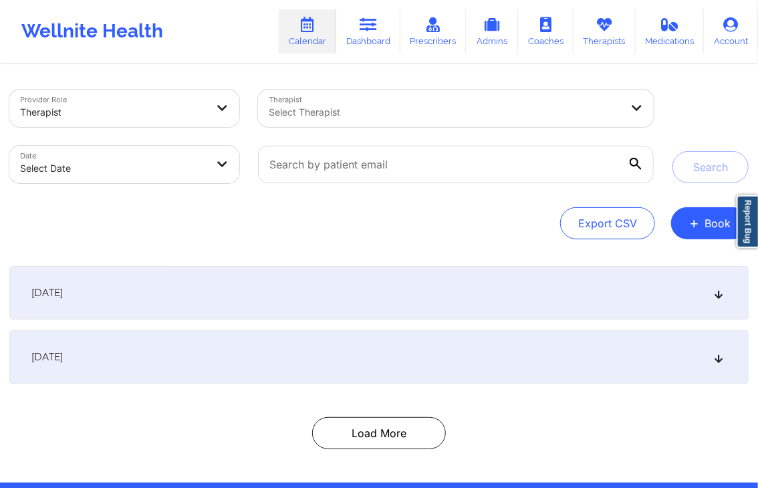
click at [508, 69] on div "Provider Role Therapist Therapist Select Therapist Date Select Date Search Expo…" at bounding box center [379, 273] width 758 height 417
click at [434, 226] on div "Export CSV + Book" at bounding box center [378, 223] width 739 height 32
click at [542, 219] on div "Export CSV + Book" at bounding box center [378, 223] width 739 height 32
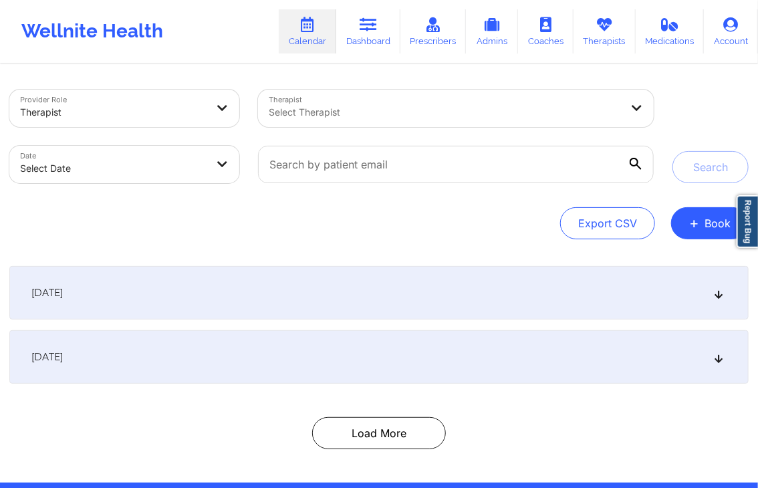
click at [462, 79] on div "Provider Role Therapist Therapist Select Therapist Date Select Date Search Expo…" at bounding box center [379, 273] width 758 height 417
click at [492, 69] on div "Provider Role Therapist Therapist Select Therapist Date Select Date Search Expo…" at bounding box center [379, 273] width 758 height 417
click at [497, 70] on div "Provider Role Therapist Therapist Select Therapist Date Select Date Search Expo…" at bounding box center [379, 273] width 758 height 417
click at [474, 200] on div "Provider Role Therapist Therapist Select Therapist Date Select Date Search Expo…" at bounding box center [378, 165] width 739 height 150
click at [334, 241] on div "Provider Role Therapist Therapist Select Therapist Date Select Date Search Expo…" at bounding box center [379, 273] width 758 height 417
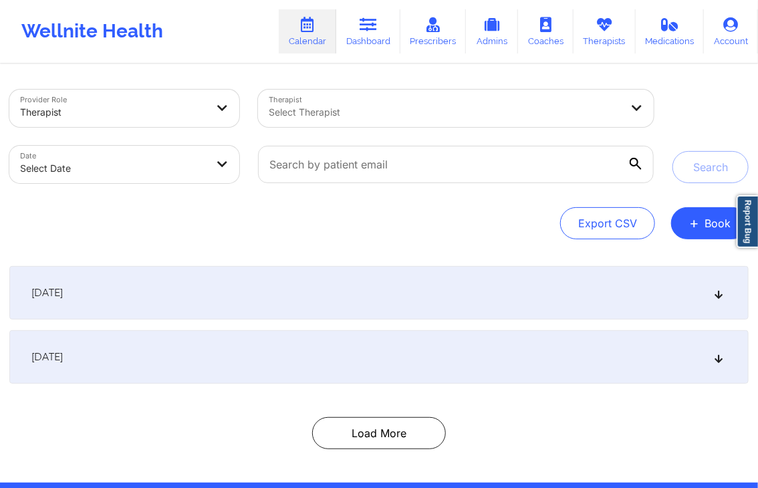
click at [427, 227] on div "Export CSV + Book" at bounding box center [378, 223] width 739 height 32
click at [324, 214] on div "Export CSV + Book" at bounding box center [378, 223] width 739 height 32
click at [356, 226] on div "Export CSV + Book" at bounding box center [378, 223] width 739 height 32
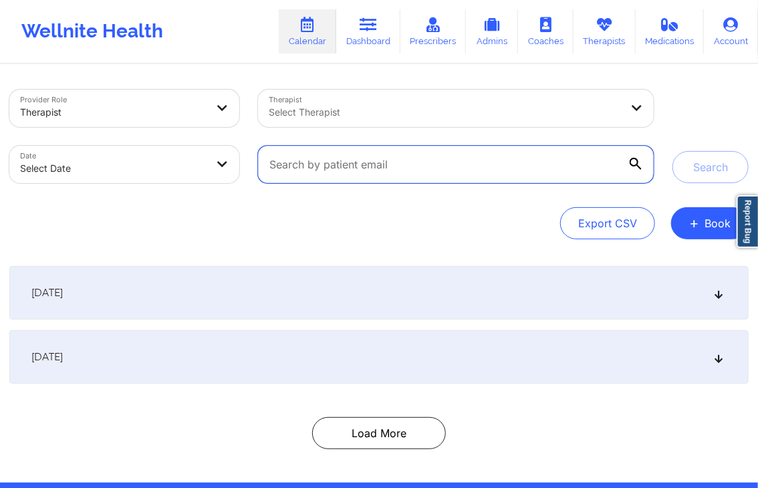
click at [302, 154] on input "text" at bounding box center [455, 164] width 395 height 37
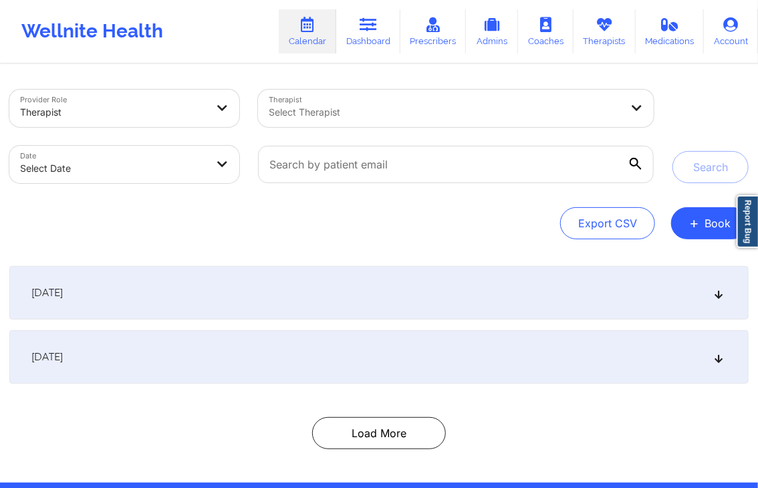
click at [283, 212] on div "Export CSV + Book" at bounding box center [378, 223] width 739 height 32
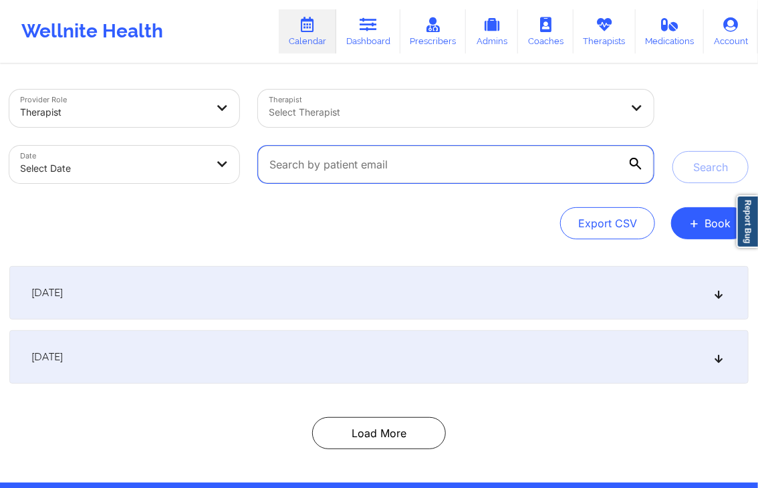
click at [317, 168] on input "text" at bounding box center [455, 164] width 395 height 37
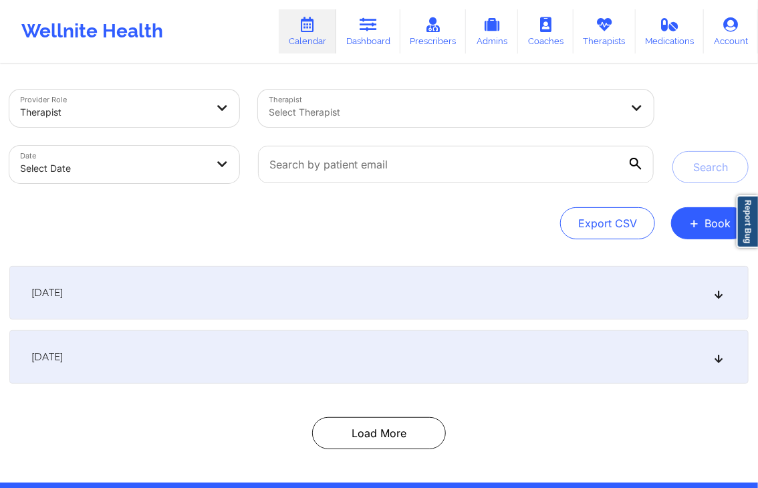
click at [289, 199] on div "Provider Role Therapist Therapist Select Therapist Date Select Date Search Expo…" at bounding box center [378, 165] width 739 height 150
click at [254, 217] on div "Export CSV + Book" at bounding box center [378, 223] width 739 height 32
click at [210, 161] on body "Wellnite Health Calendar Dashboard Prescribers Admins Coaches Therapists Medica…" at bounding box center [379, 244] width 758 height 488
select select "2025-8"
select select "2025-9"
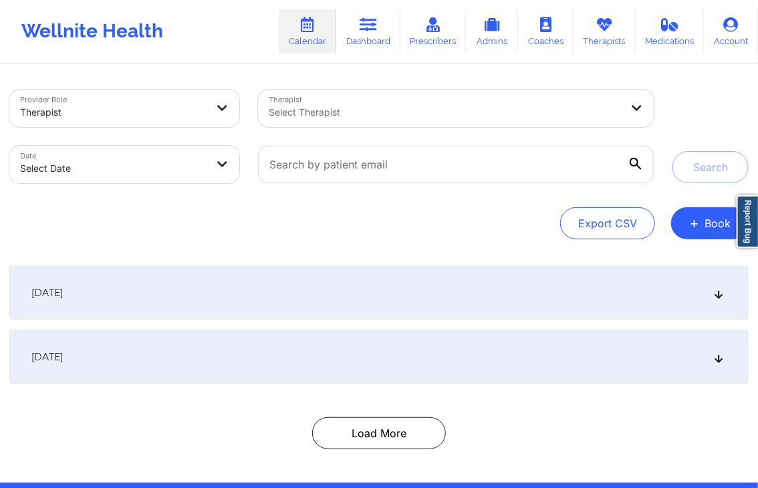
click at [417, 70] on div "Provider Role Therapist Therapist Select Therapist Date Select Date Search Expo…" at bounding box center [379, 273] width 758 height 417
click at [98, 67] on div "Provider Role Therapist Therapist Select Therapist Date Select Date Search Expo…" at bounding box center [379, 273] width 758 height 417
click at [107, 72] on div "Provider Role Therapist Therapist Select Therapist Date Select Date Search Expo…" at bounding box center [379, 273] width 758 height 417
click at [524, 222] on div "Export CSV + Book" at bounding box center [378, 223] width 739 height 32
click at [112, 75] on div "Provider Role Therapist Therapist Select Therapist Date Select Date Search Expo…" at bounding box center [379, 273] width 758 height 417
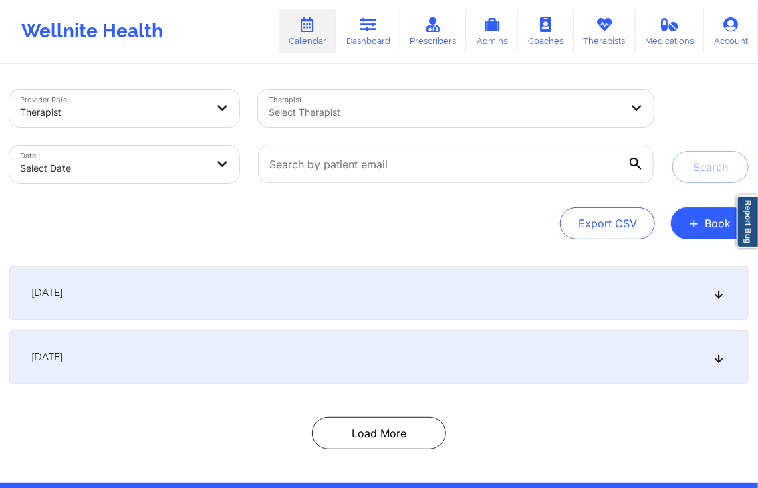
click at [108, 71] on div "Provider Role Therapist Therapist Select Therapist Date Select Date Search Expo…" at bounding box center [379, 273] width 758 height 417
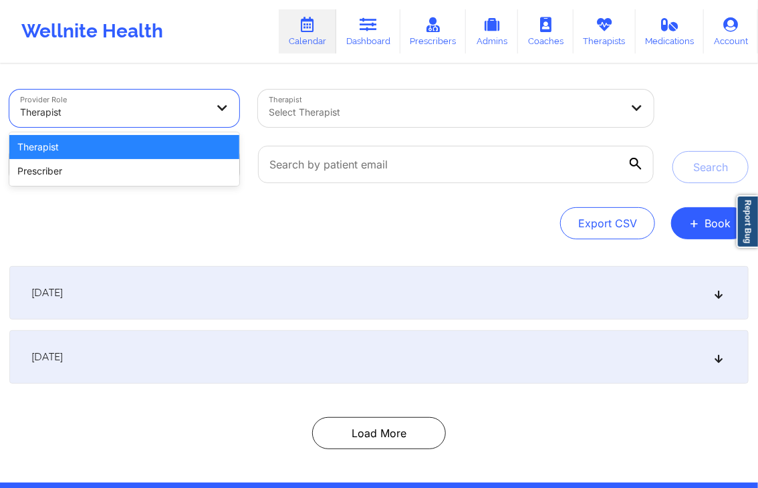
click at [172, 106] on div at bounding box center [113, 112] width 186 height 16
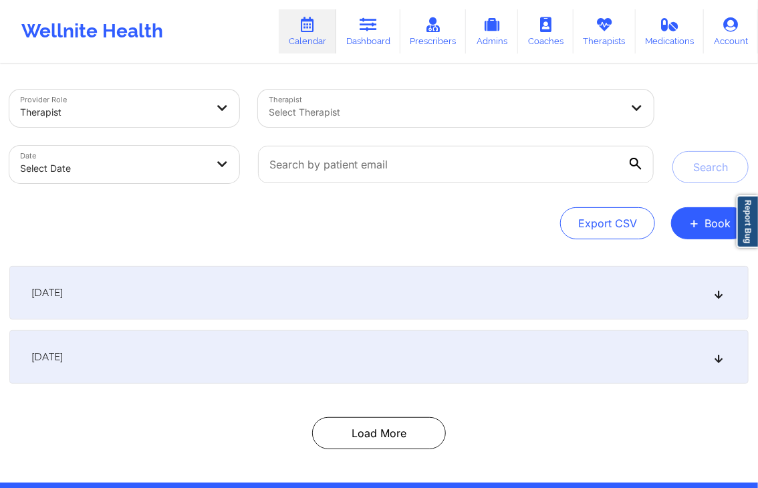
click at [116, 71] on div "Provider Role Therapist Therapist Select Therapist Date Select Date Search Expo…" at bounding box center [379, 273] width 758 height 417
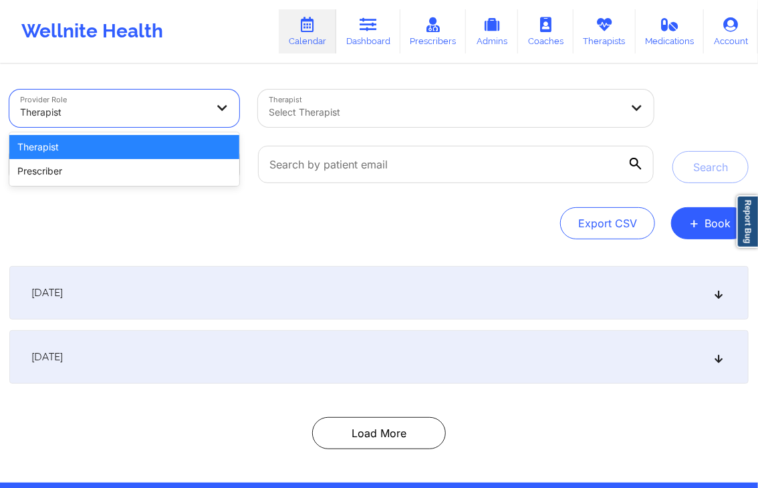
click at [143, 96] on div "Therapist" at bounding box center [108, 108] width 198 height 37
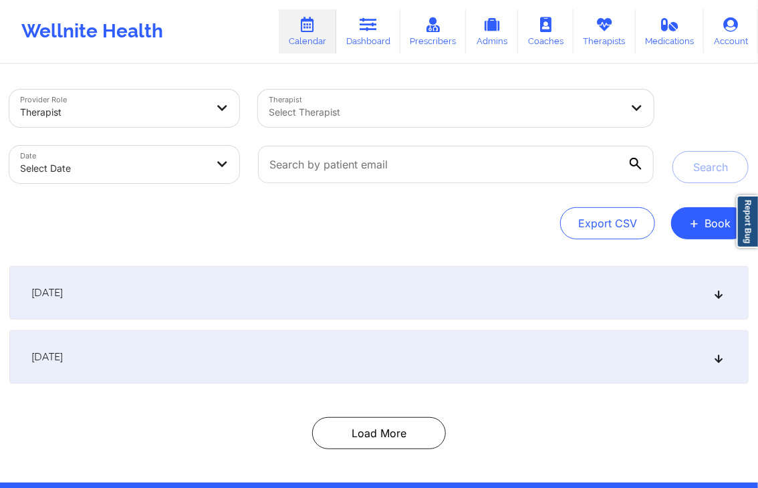
click at [102, 72] on div "Provider Role Therapist Therapist Select Therapist Date Select Date Search Expo…" at bounding box center [379, 273] width 758 height 417
click at [353, 77] on div "Provider Role Therapist Therapist Select Therapist Date Select Date Search Expo…" at bounding box center [379, 273] width 758 height 417
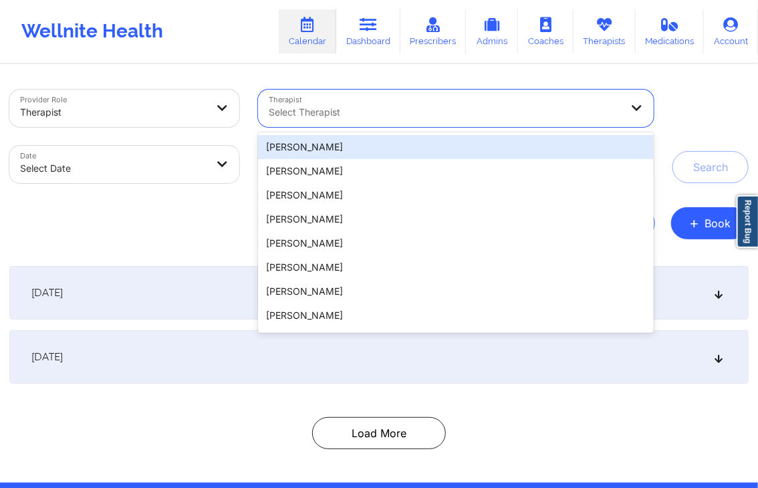
click at [393, 105] on div at bounding box center [445, 112] width 352 height 16
click at [387, 69] on div "Provider Role Therapist Therapist 20 results available. Use Up and Down to choo…" at bounding box center [379, 273] width 758 height 417
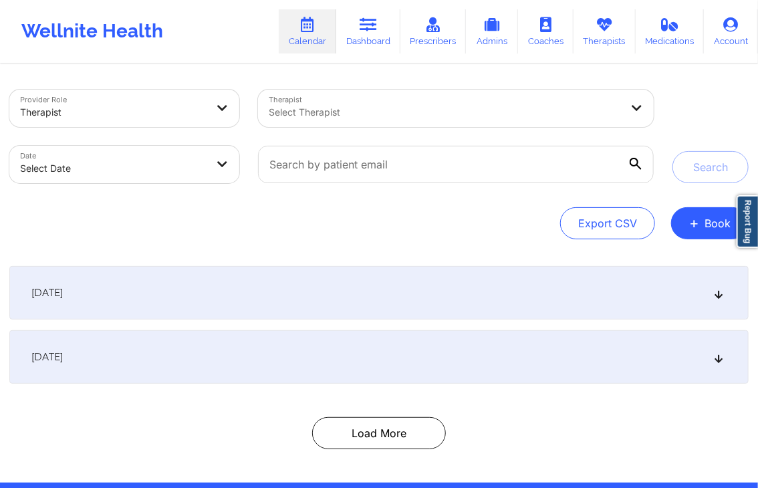
click at [452, 67] on div "Provider Role Therapist Therapist Select Therapist Date Select Date Search Expo…" at bounding box center [379, 273] width 758 height 417
click at [434, 68] on div "Provider Role Therapist Therapist Select Therapist Date Select Date Search Expo…" at bounding box center [379, 273] width 758 height 417
click at [439, 132] on div "Therapist Select Therapist" at bounding box center [456, 108] width 414 height 56
click at [414, 192] on div at bounding box center [456, 164] width 414 height 56
click at [428, 132] on div "Therapist Select Therapist" at bounding box center [456, 108] width 414 height 56
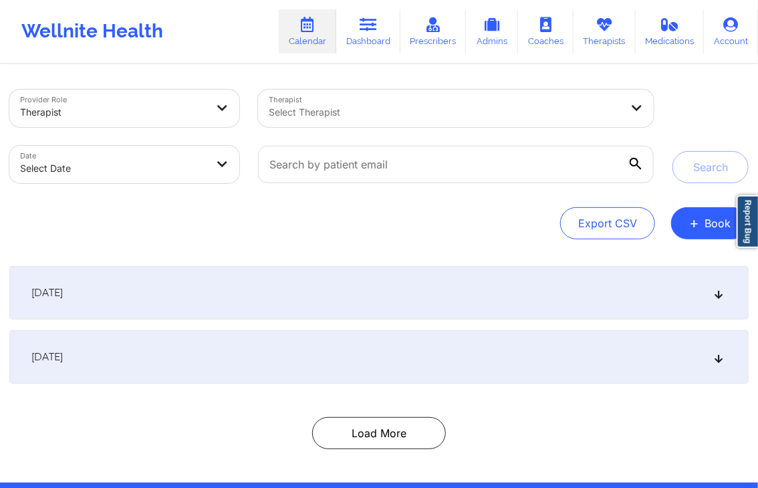
click at [424, 196] on div "Provider Role Therapist Therapist Select Therapist Date Select Date Search Expo…" at bounding box center [378, 165] width 739 height 150
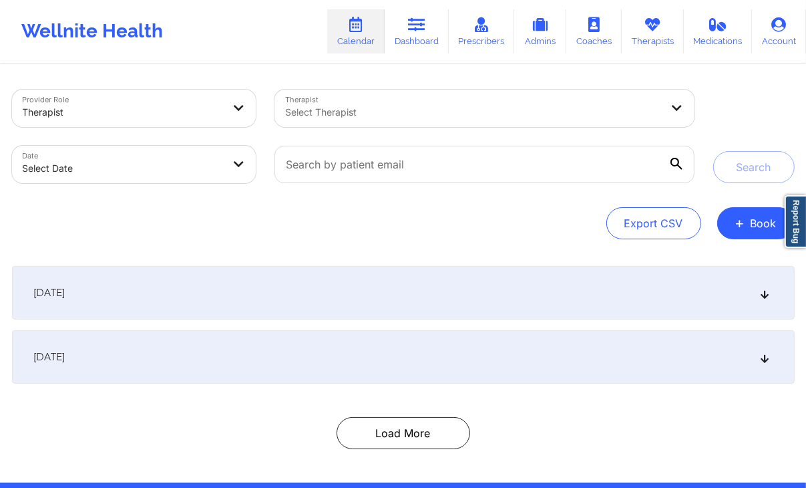
click at [396, 201] on div "Provider Role Therapist Therapist Select Therapist Date Select Date Search Expo…" at bounding box center [403, 165] width 783 height 150
click at [376, 253] on div "Provider Role Therapist Therapist Select Therapist Date Select Date Search Expo…" at bounding box center [404, 273] width 802 height 417
click at [390, 238] on div "Export CSV + Book" at bounding box center [403, 223] width 783 height 32
click at [376, 241] on div "Provider Role Therapist Therapist Select Therapist Date Select Date Search Expo…" at bounding box center [404, 273] width 802 height 417
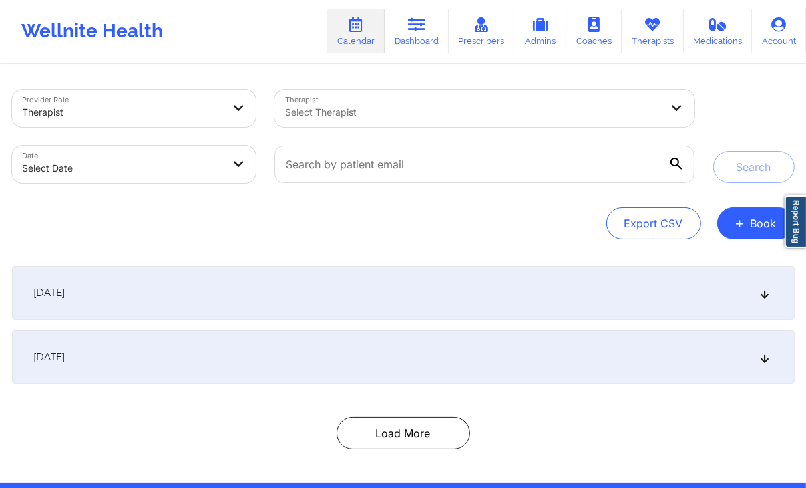
click at [566, 222] on div "Export CSV + Book" at bounding box center [403, 223] width 783 height 32
click at [567, 220] on div "Export CSV + Book" at bounding box center [403, 223] width 783 height 32
click at [596, 221] on div "Export CSV + Book" at bounding box center [403, 223] width 783 height 32
click at [574, 223] on div "Export CSV + Book" at bounding box center [403, 223] width 783 height 32
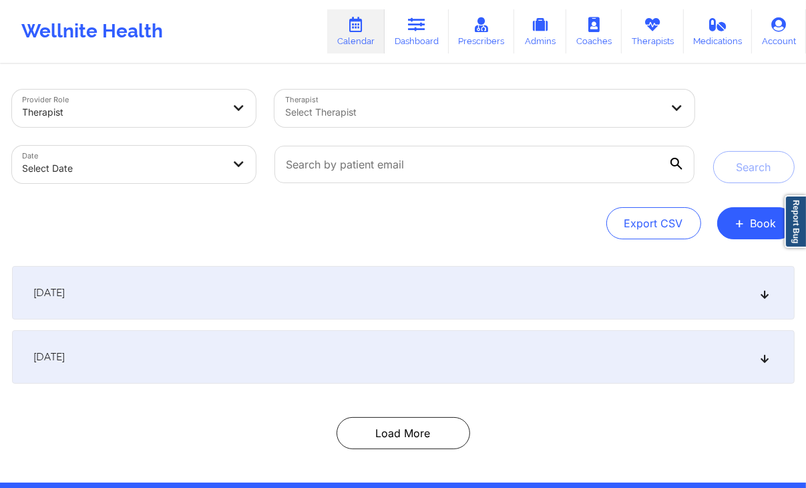
click at [597, 218] on div "Export CSV + Book" at bounding box center [403, 223] width 783 height 32
click at [596, 219] on div "Export CSV + Book" at bounding box center [403, 223] width 783 height 32
click at [651, 191] on div at bounding box center [484, 164] width 438 height 56
click at [597, 219] on div "Export CSV + Book" at bounding box center [403, 223] width 783 height 32
click at [650, 190] on div at bounding box center [484, 164] width 438 height 56
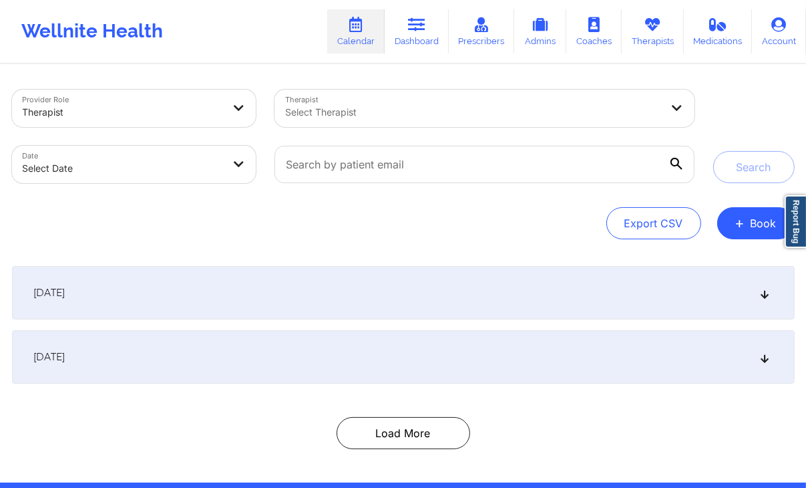
click at [700, 164] on div at bounding box center [484, 164] width 438 height 56
click at [651, 193] on div "Provider Role Therapist Therapist Select Therapist Date Select Date Search Expo…" at bounding box center [403, 165] width 783 height 150
click at [649, 190] on div at bounding box center [484, 164] width 438 height 56
click at [596, 222] on div "Export CSV + Book" at bounding box center [403, 223] width 783 height 32
click at [216, 168] on body "Wellnite Health Calendar Dashboard Prescribers Admins Coaches Therapists Medica…" at bounding box center [403, 244] width 806 height 488
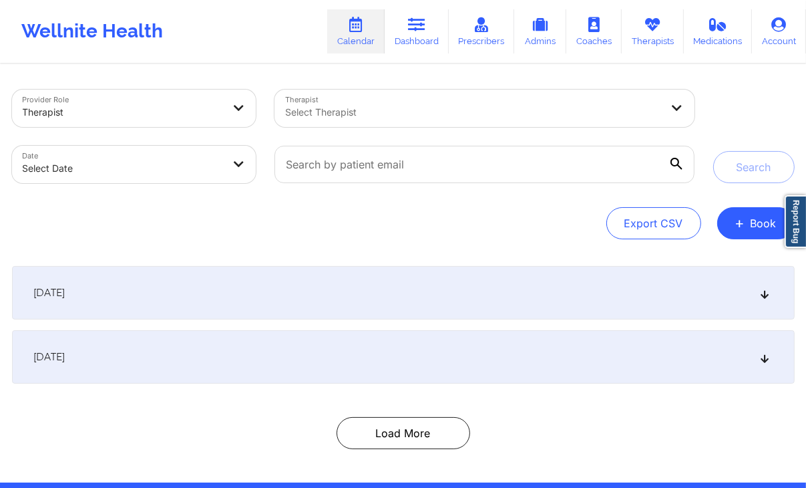
select select "2025-8"
select select "2025-9"
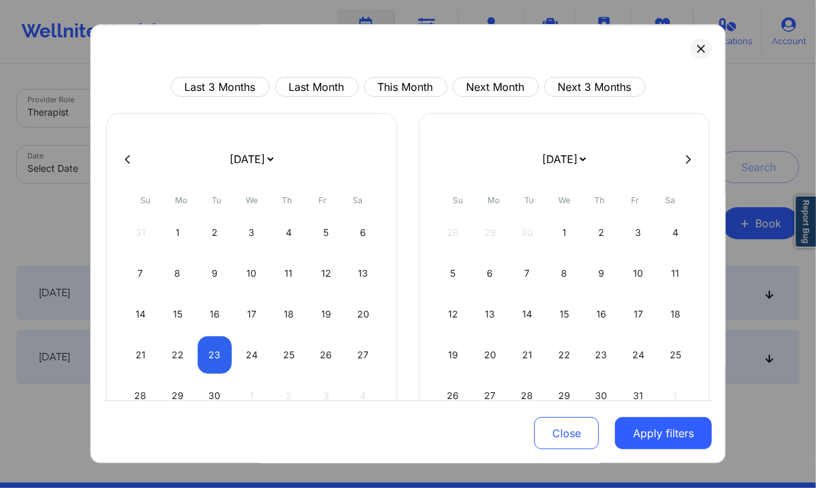
click at [130, 154] on button at bounding box center [127, 159] width 13 height 11
select select "2025-6"
select select "2025-7"
click at [130, 154] on button at bounding box center [127, 159] width 13 height 11
select select "2025-5"
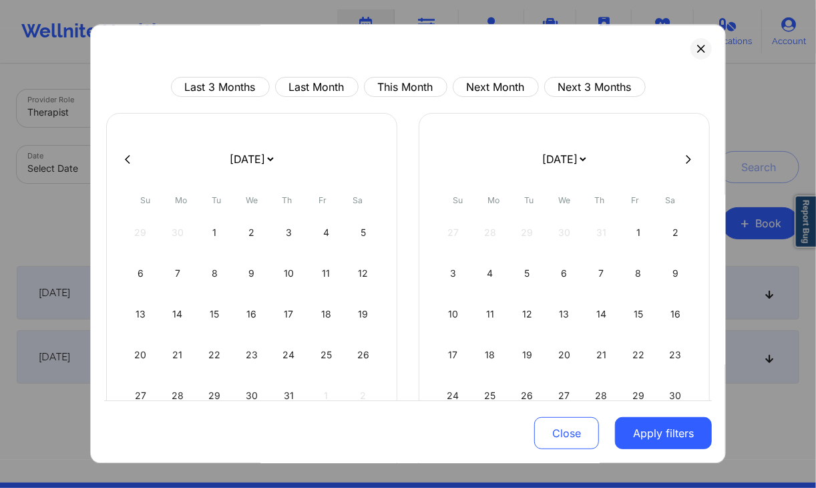
select select "2025-6"
click at [130, 154] on button at bounding box center [127, 159] width 13 height 11
select select "2025-3"
select select "2025-4"
click at [130, 154] on button at bounding box center [127, 159] width 13 height 11
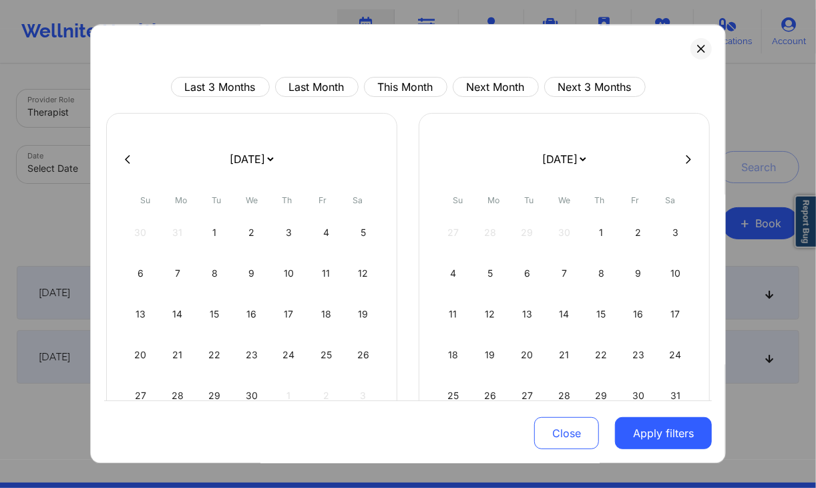
select select "2025-2"
select select "2025-3"
click at [130, 154] on button at bounding box center [127, 159] width 13 height 11
select select "2024-11"
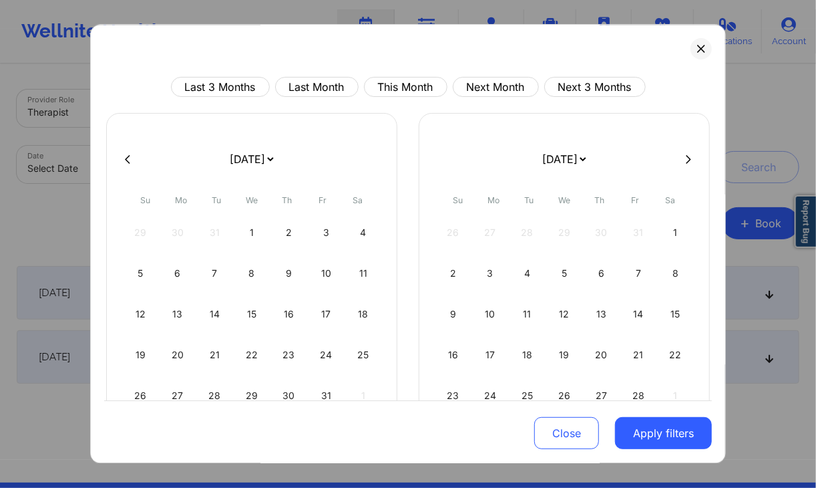
select select "2025-0"
click at [130, 154] on button at bounding box center [127, 159] width 13 height 11
select select "2024-9"
select select "2024-10"
click at [130, 154] on button at bounding box center [127, 159] width 13 height 11
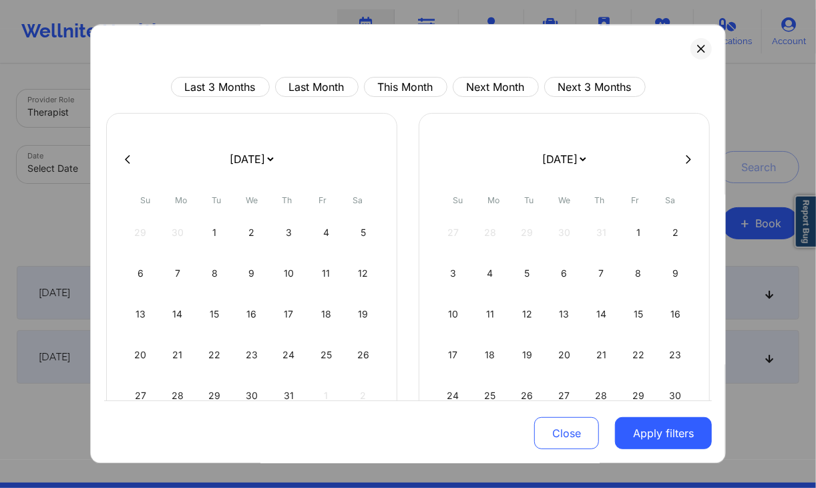
select select "2024-8"
select select "2024-9"
click at [130, 154] on button at bounding box center [127, 159] width 13 height 11
select select "2024-6"
select select "2024-7"
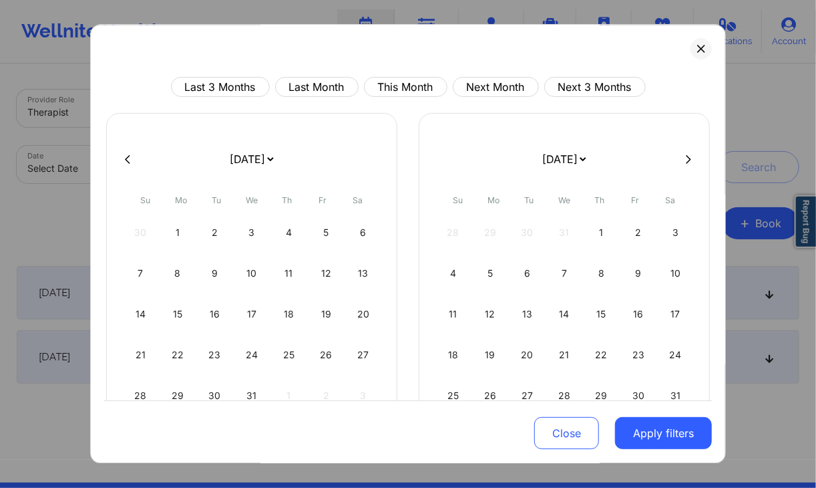
click at [130, 154] on button at bounding box center [127, 159] width 13 height 11
select select "2024-5"
select select "2024-6"
click at [130, 154] on button at bounding box center [127, 159] width 13 height 11
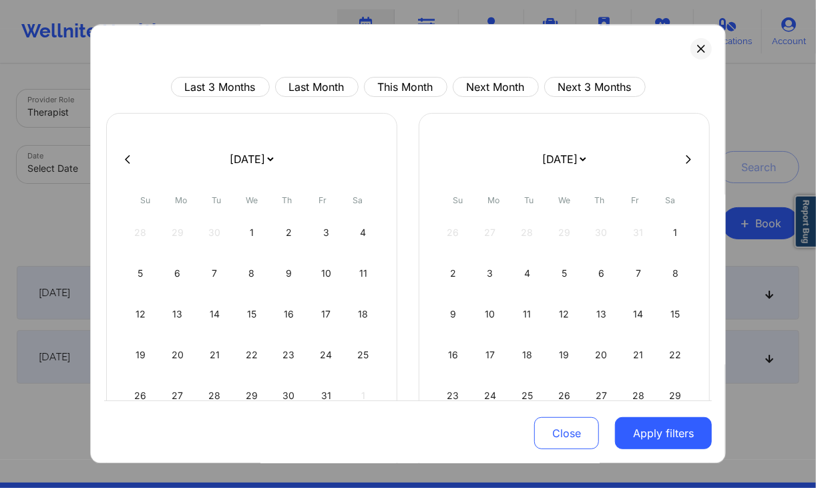
select select "2024-2"
select select "2024-3"
click at [130, 154] on button at bounding box center [127, 159] width 13 height 11
select select "2024-1"
select select "2024-2"
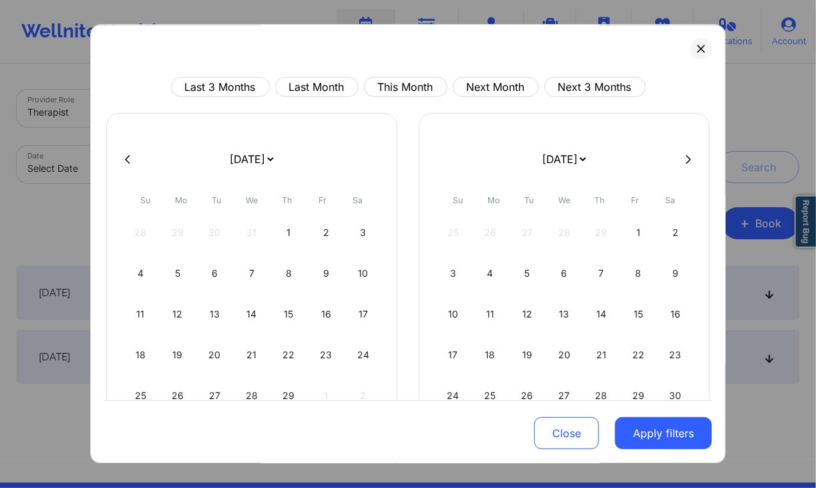
click at [130, 154] on button at bounding box center [127, 159] width 13 height 11
select select "2023-11"
select select "2024-0"
click at [130, 154] on button at bounding box center [127, 159] width 13 height 11
select select "2023-10"
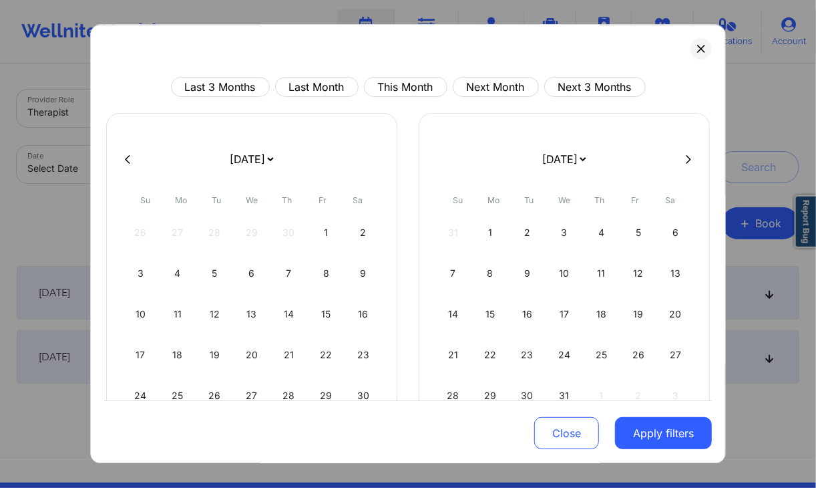
select select "2023-11"
click at [130, 154] on button at bounding box center [127, 159] width 13 height 11
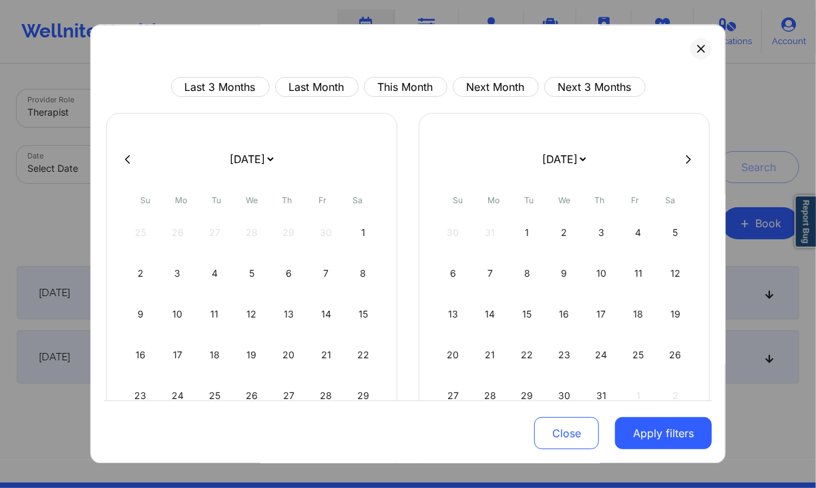
select select "2023-4"
select select "2023-5"
click at [130, 154] on button at bounding box center [127, 159] width 13 height 11
select select "2023-3"
select select "2023-4"
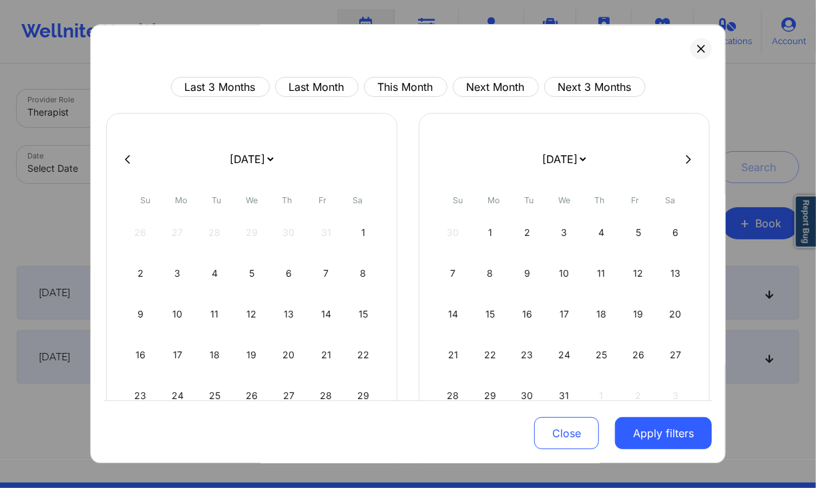
click at [130, 154] on button at bounding box center [127, 159] width 13 height 11
select select "2023-2"
select select "2023-3"
click at [130, 154] on button at bounding box center [127, 159] width 13 height 11
select select "2022-11"
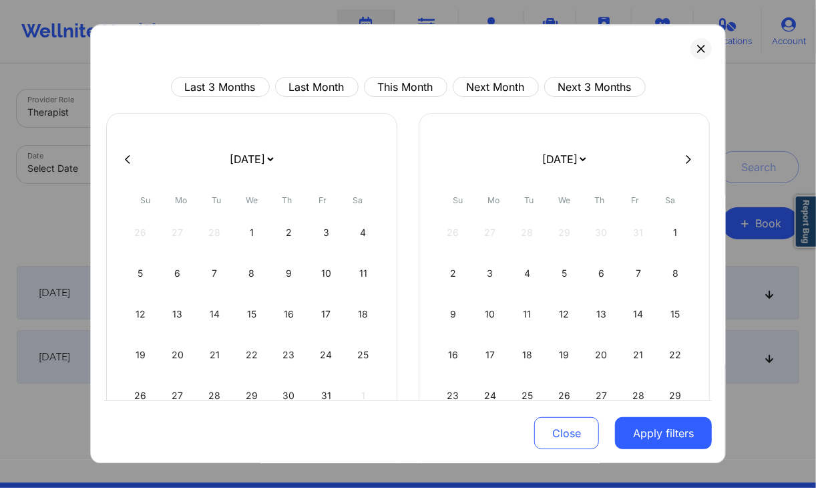
select select "2023-0"
click at [130, 154] on button at bounding box center [127, 159] width 13 height 11
select select "2022-7"
select select "2022-8"
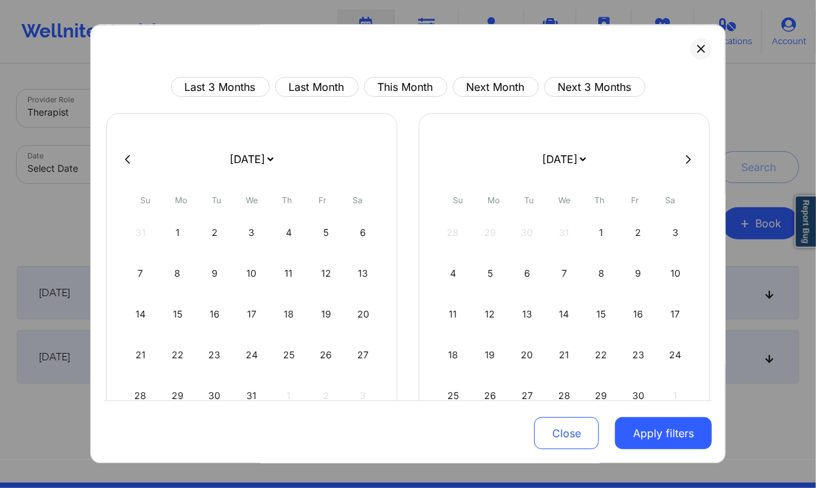
click at [130, 154] on button at bounding box center [127, 159] width 13 height 11
select select "2022-4"
select select "2022-5"
click at [130, 154] on button at bounding box center [127, 159] width 13 height 11
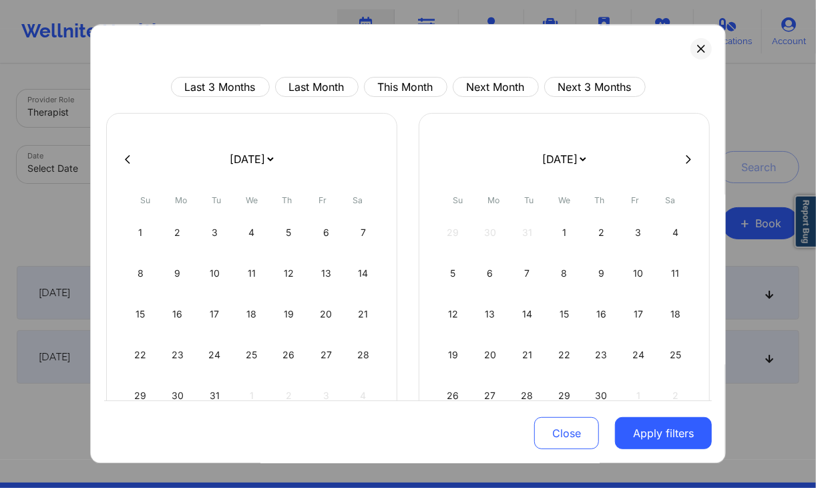
select select "2022-3"
select select "2022-4"
click at [130, 154] on button at bounding box center [127, 159] width 13 height 11
select select "2022-2"
select select "2022-3"
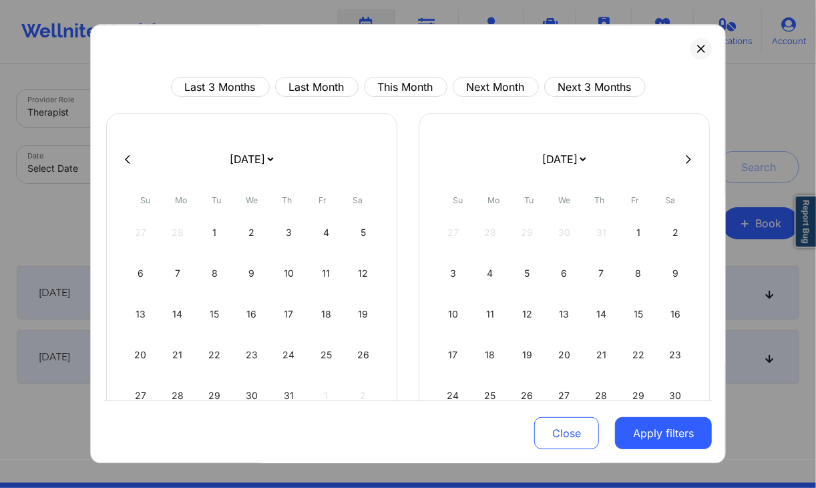
click at [130, 154] on button at bounding box center [127, 159] width 13 height 11
select select "2022-1"
select select "2022-2"
click at [130, 154] on button at bounding box center [127, 159] width 13 height 11
select select "2022-0"
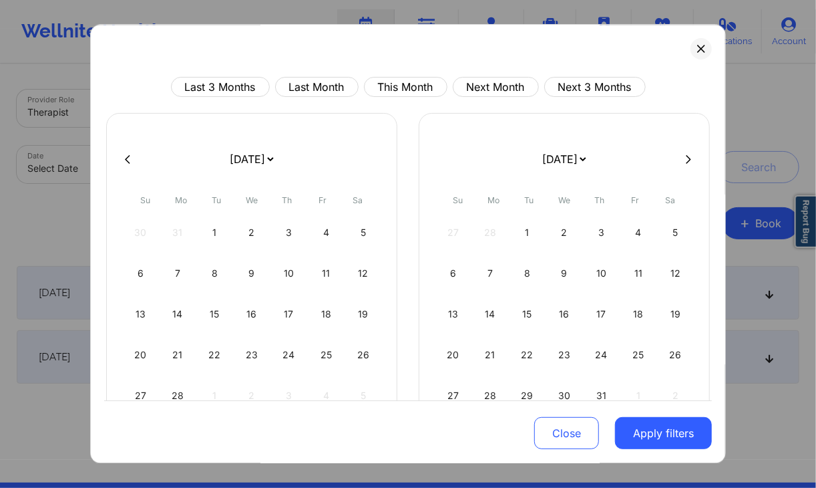
select select "2022-1"
click at [356, 241] on div "1" at bounding box center [363, 232] width 34 height 37
select select "2022-0"
select select "2022-1"
select select "2022-0"
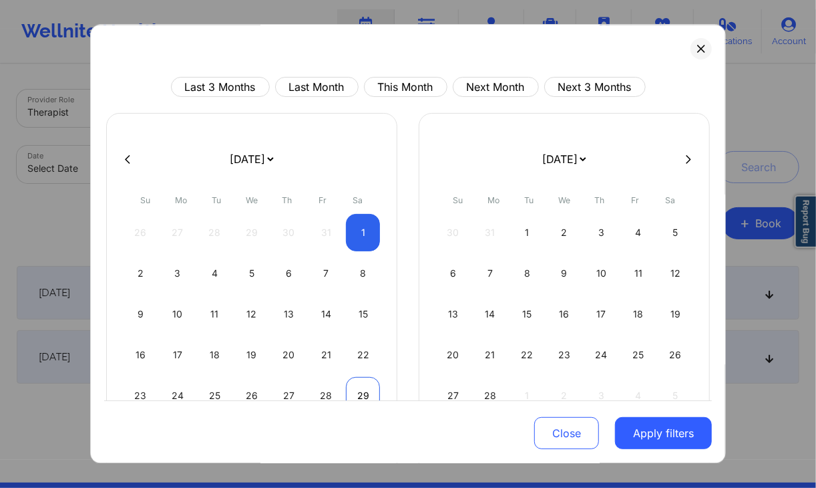
select select "2022-1"
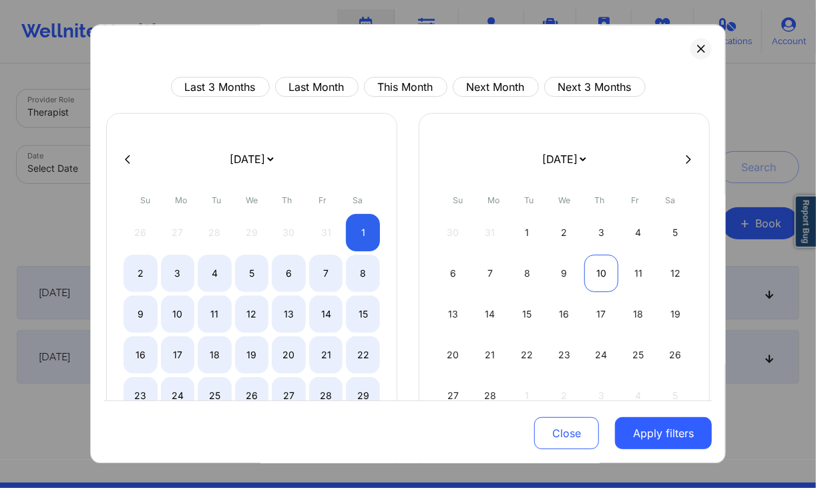
select select "2022-0"
select select "2022-1"
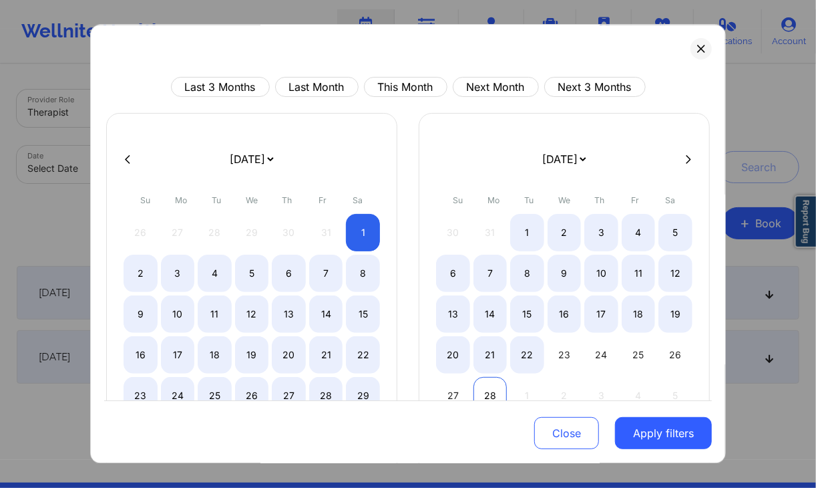
select select "2022-0"
select select "2022-1"
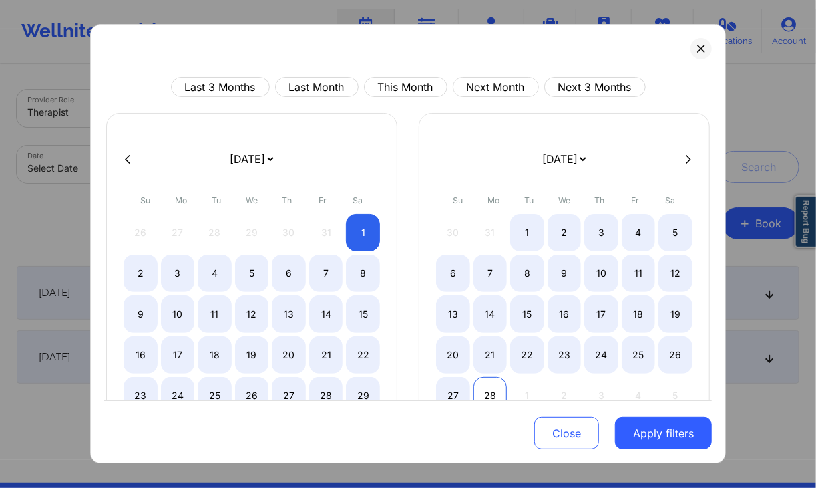
click at [488, 395] on div "28" at bounding box center [491, 395] width 34 height 37
select select "2022-0"
select select "2022-1"
click at [675, 440] on button "Apply filters" at bounding box center [663, 434] width 97 height 32
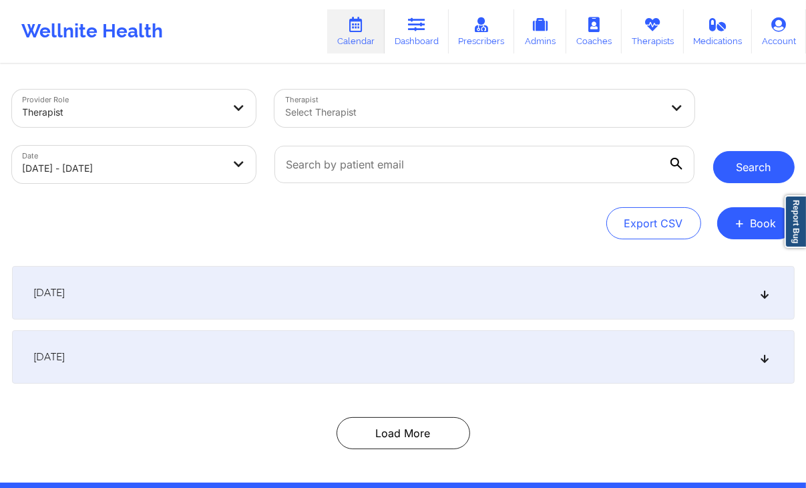
click at [726, 182] on button "Search" at bounding box center [754, 167] width 82 height 32
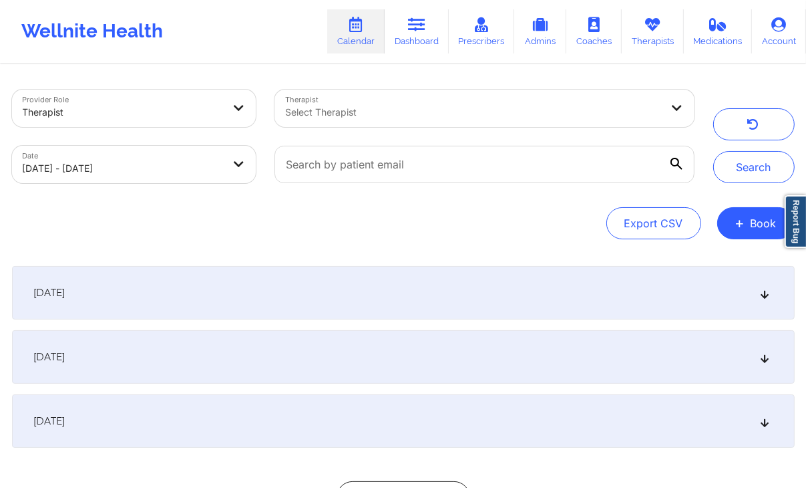
click at [546, 224] on div "Export CSV + Book" at bounding box center [403, 223] width 783 height 32
select select "2022-0"
select select "2022-1"
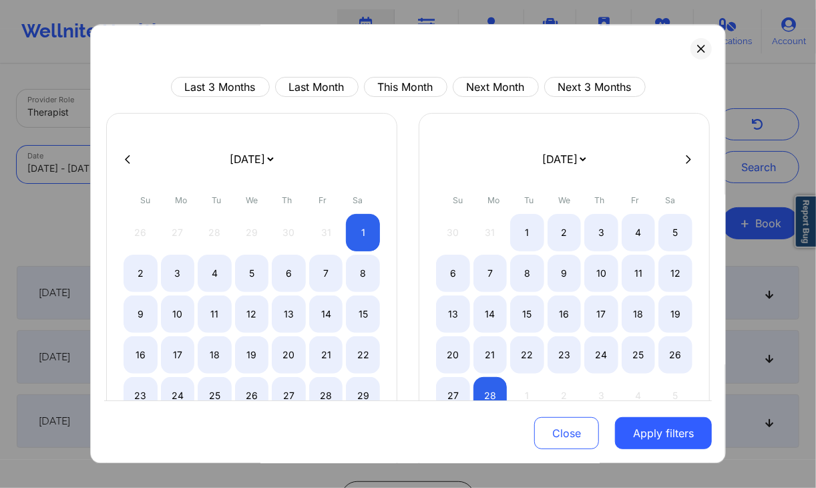
click at [211, 162] on body "Wellnite Health Calendar Dashboard Prescribers Admins Coaches Therapists Medica…" at bounding box center [408, 244] width 816 height 488
click at [126, 154] on icon at bounding box center [127, 159] width 5 height 10
select select "2021-10"
select select "2021-11"
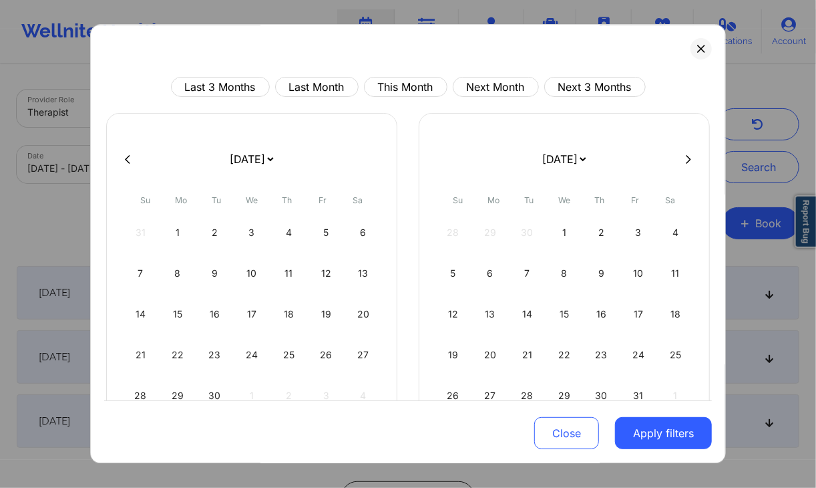
click at [126, 154] on icon at bounding box center [127, 159] width 5 height 10
select select "2021-8"
select select "2021-9"
click at [126, 154] on icon at bounding box center [127, 159] width 5 height 10
select select "2021-7"
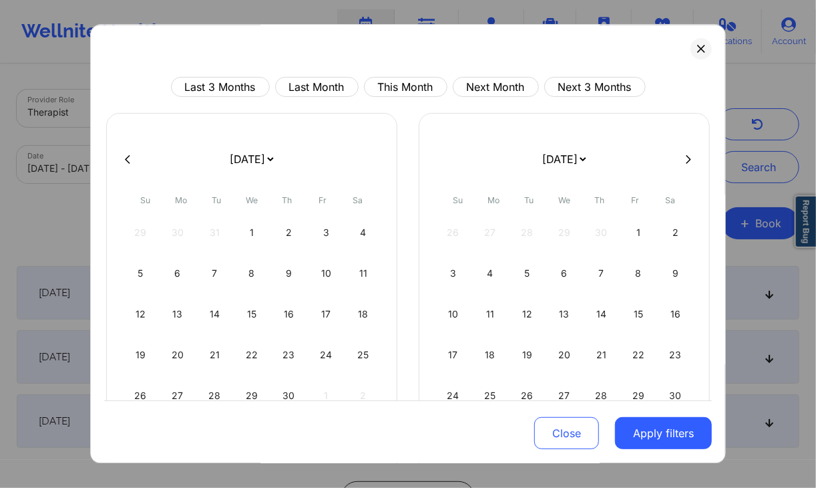
select select "2021-8"
click at [126, 154] on icon at bounding box center [127, 159] width 5 height 10
select select "2021-6"
select select "2021-7"
click at [126, 154] on icon at bounding box center [127, 159] width 5 height 10
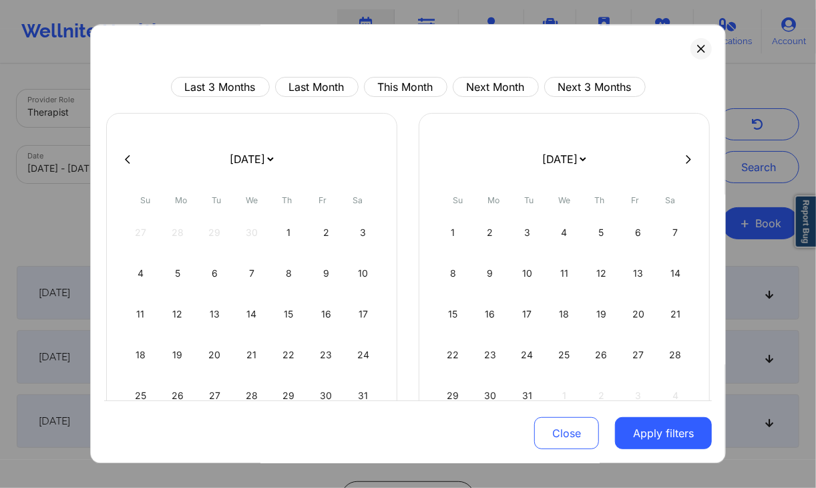
select select "2021-4"
select select "2021-5"
click at [126, 154] on icon at bounding box center [127, 159] width 5 height 10
select select "2021-3"
select select "2021-4"
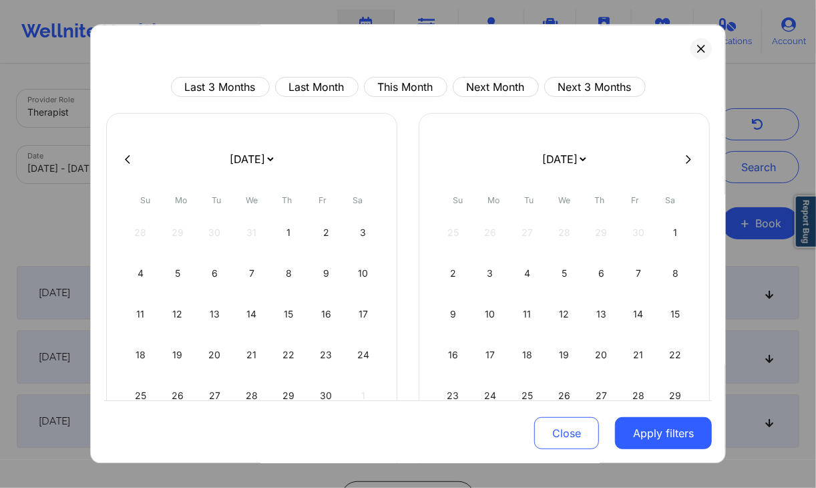
click at [126, 154] on icon at bounding box center [127, 159] width 5 height 10
select select "2021-0"
select select "2021-1"
click at [126, 154] on icon at bounding box center [127, 159] width 5 height 10
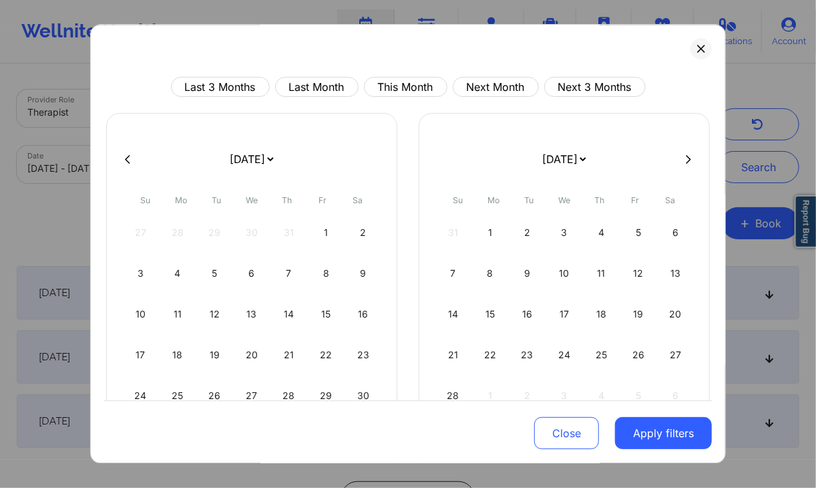
select select "2020-11"
select select "2021-0"
click at [126, 154] on icon at bounding box center [127, 159] width 5 height 10
select select "2020-9"
select select "2020-10"
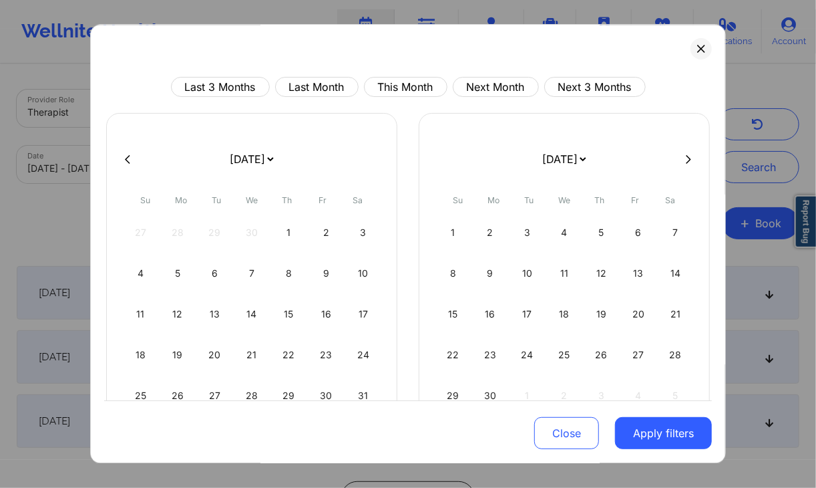
click at [126, 154] on icon at bounding box center [127, 159] width 5 height 10
select select "2020-8"
select select "2020-9"
click at [126, 154] on icon at bounding box center [127, 159] width 5 height 10
select select "2020-7"
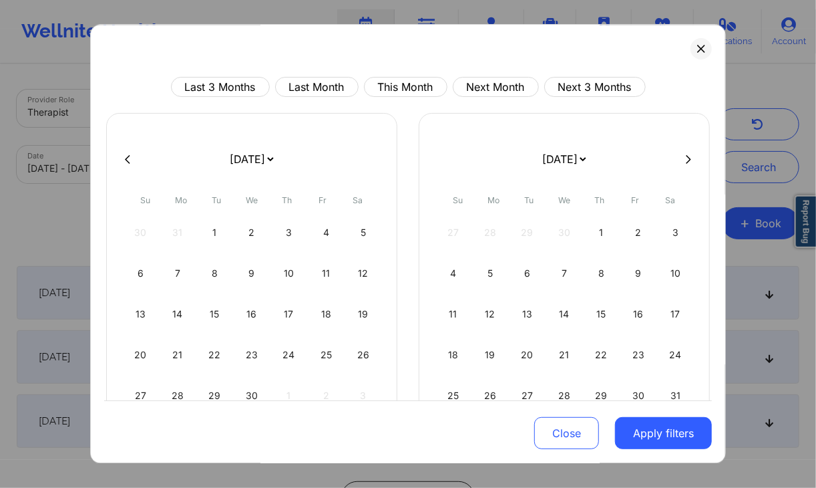
select select "2020-8"
click at [126, 154] on icon at bounding box center [127, 159] width 5 height 10
select select "2020-6"
select select "2020-7"
click at [126, 154] on icon at bounding box center [127, 159] width 5 height 10
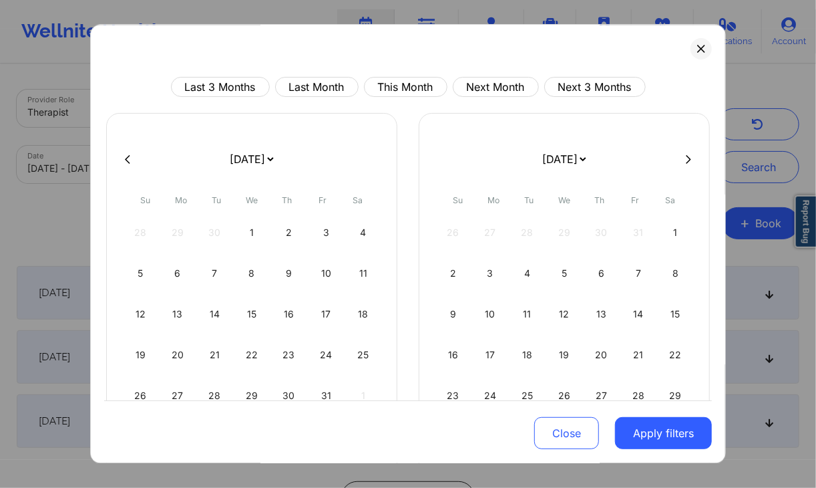
select select "2020-5"
select select "2020-6"
click at [126, 154] on icon at bounding box center [127, 159] width 5 height 10
select select "2020-4"
select select "2020-5"
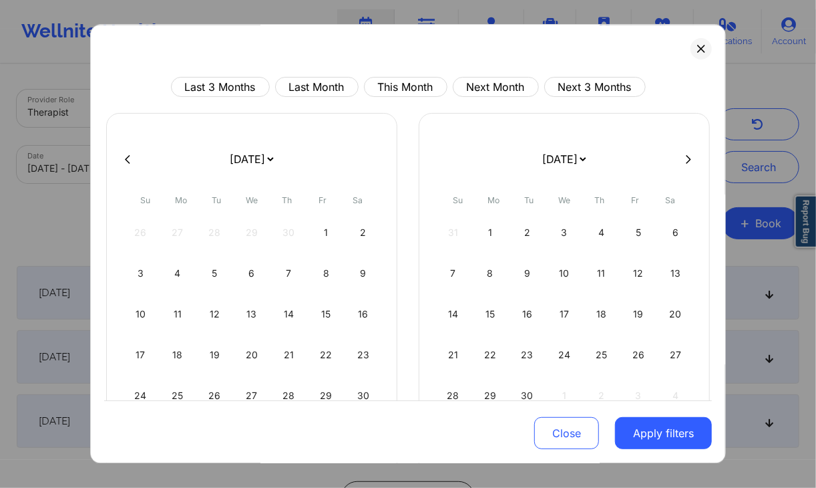
click at [126, 154] on icon at bounding box center [127, 159] width 5 height 10
select select "2020-3"
select select "2020-4"
click at [126, 154] on icon at bounding box center [127, 159] width 5 height 10
select select "2020-2"
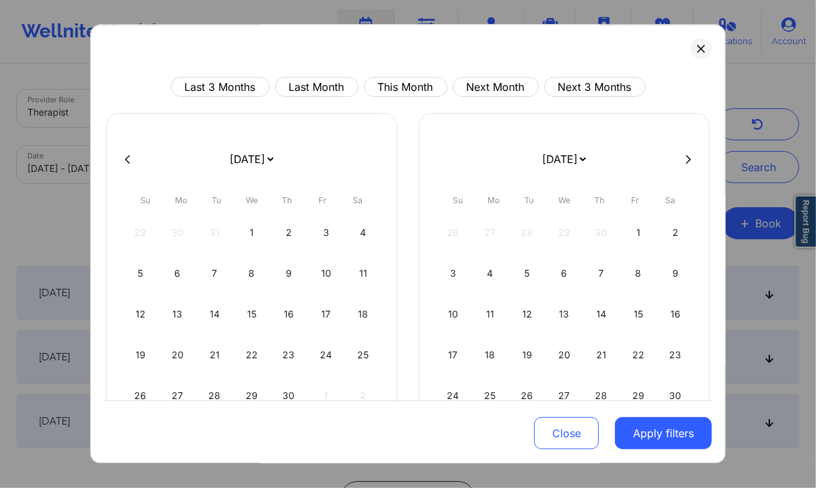
select select "2020-3"
click at [126, 154] on icon at bounding box center [127, 159] width 5 height 10
select select "2020-1"
select select "2020-2"
click at [126, 154] on icon at bounding box center [127, 159] width 5 height 10
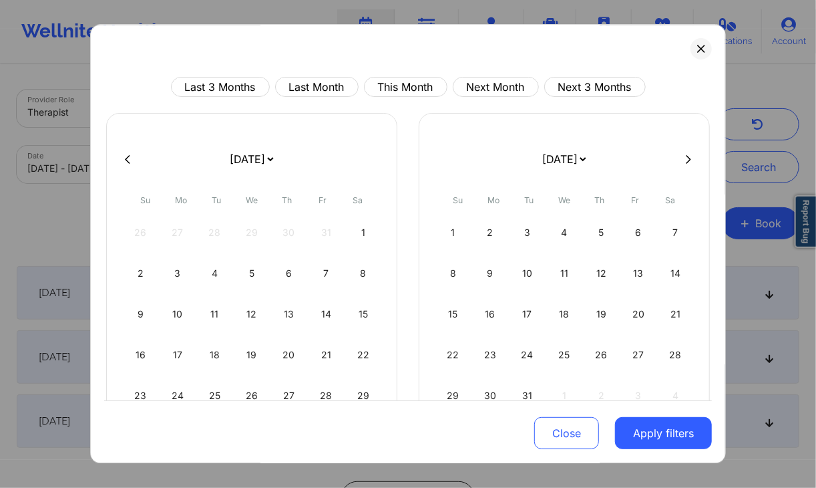
select select "2020-0"
select select "2020-1"
click at [243, 230] on div "1" at bounding box center [252, 232] width 34 height 37
select select "2020-0"
select select "2020-1"
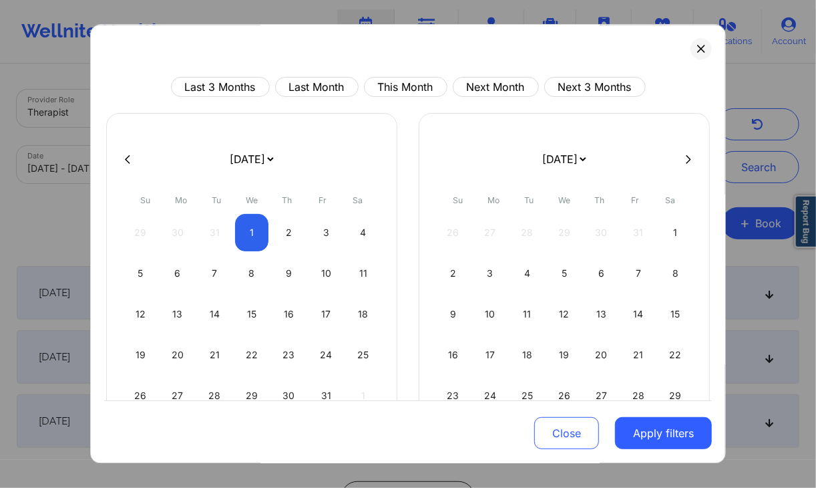
select select "2020-0"
select select "2020-1"
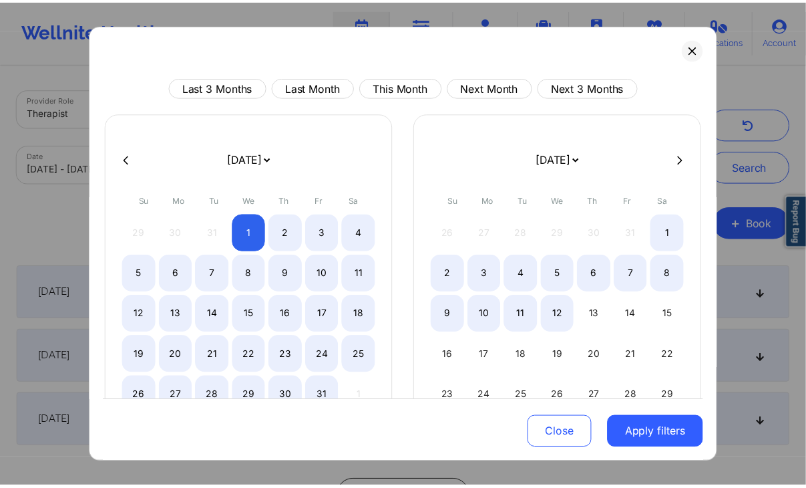
scroll to position [55, 0]
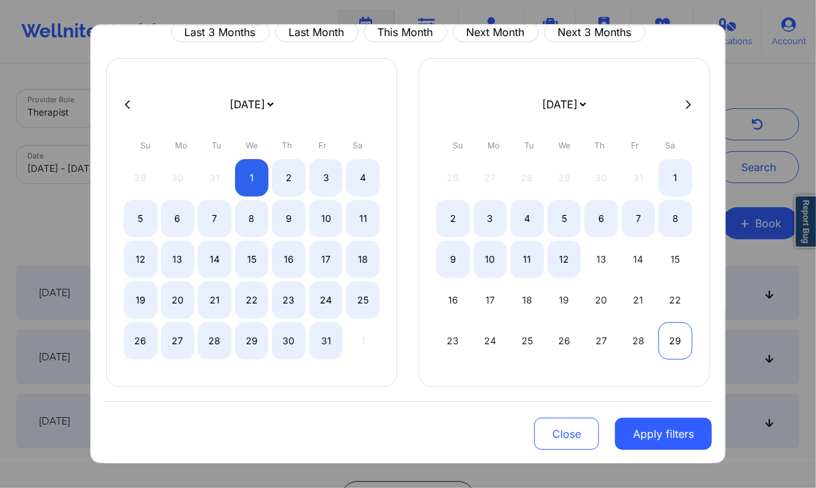
select select "2020-0"
select select "2020-1"
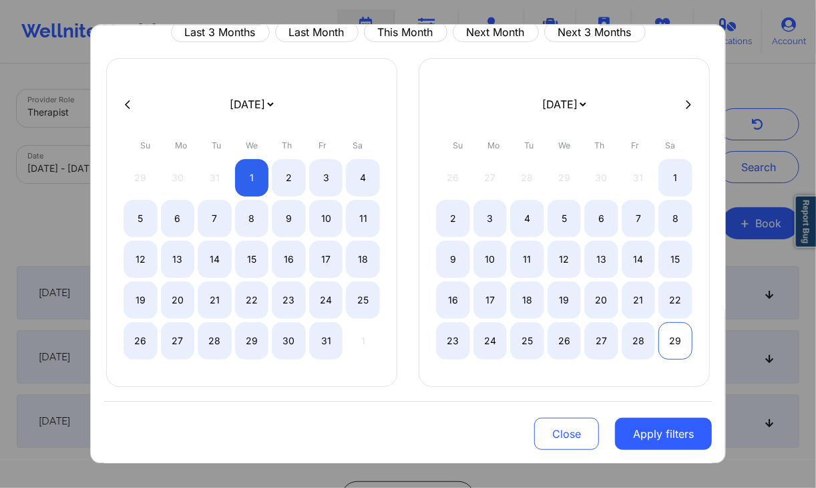
click at [674, 343] on div "29" at bounding box center [676, 340] width 34 height 37
select select "2020-0"
select select "2020-1"
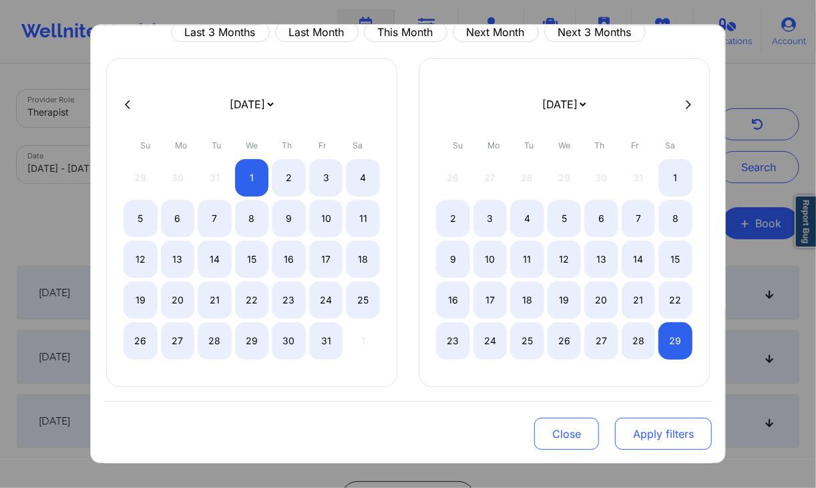
click at [673, 432] on button "Apply filters" at bounding box center [663, 434] width 97 height 32
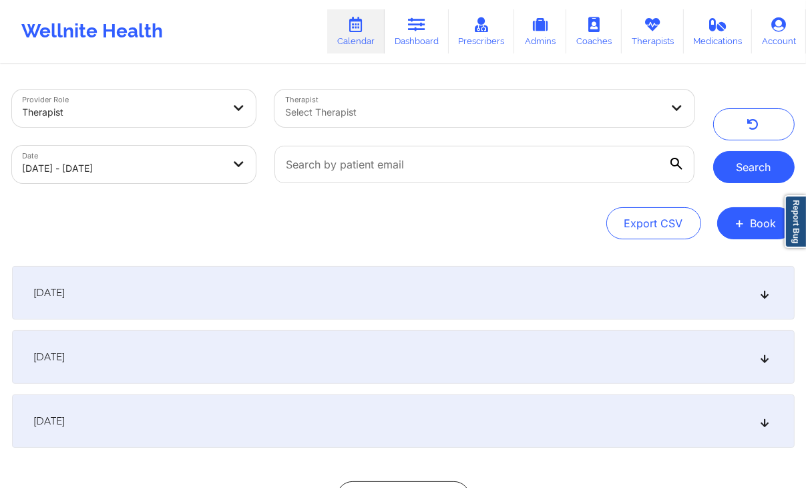
click at [756, 172] on button "Search" at bounding box center [754, 167] width 82 height 32
click at [530, 206] on div "Provider Role Therapist Therapist Select Therapist Date [DATE] - [DATE] Export …" at bounding box center [403, 165] width 783 height 150
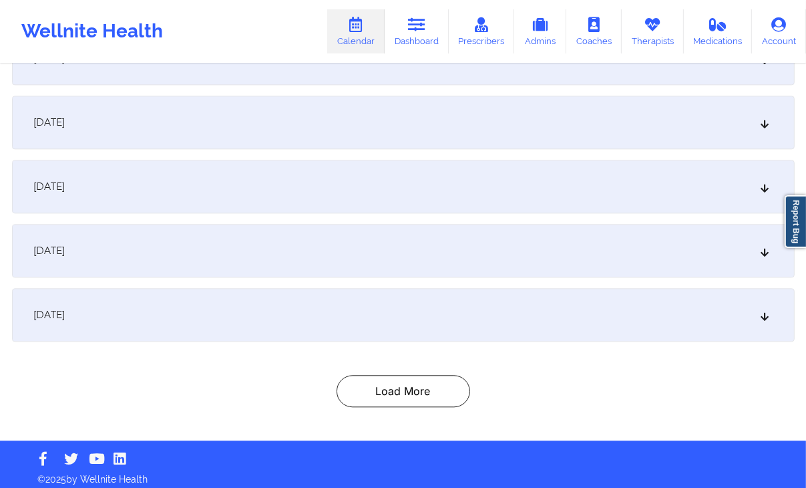
scroll to position [2358, 0]
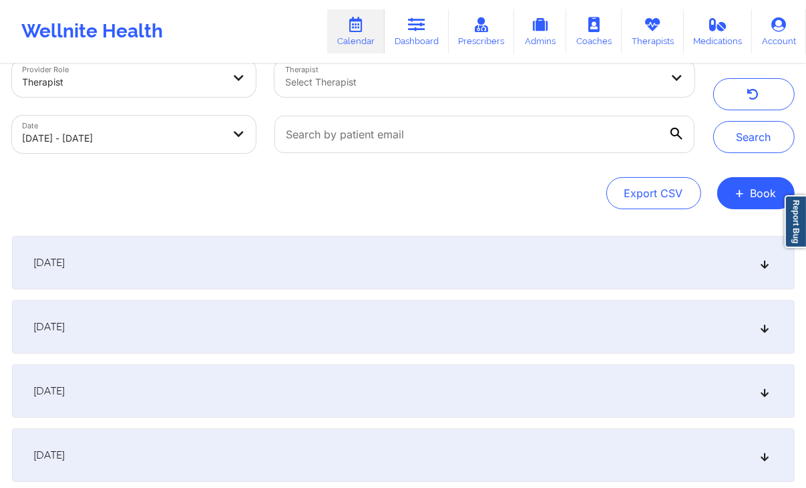
scroll to position [2, 0]
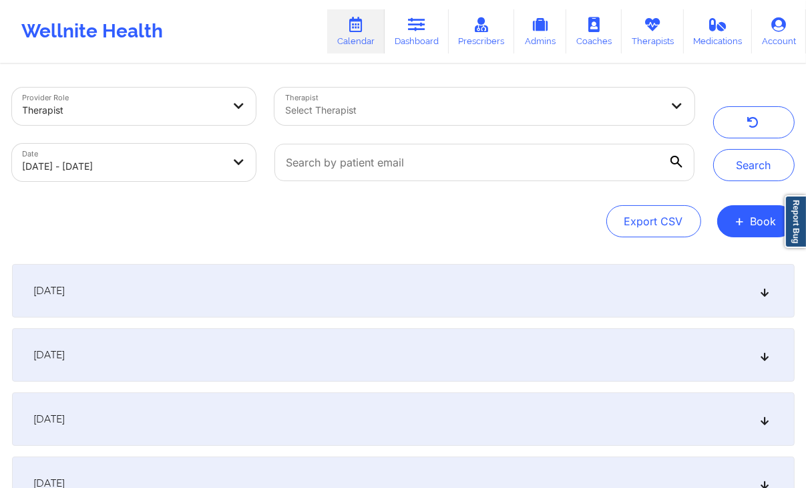
click at [250, 342] on div "[DATE]" at bounding box center [403, 354] width 783 height 53
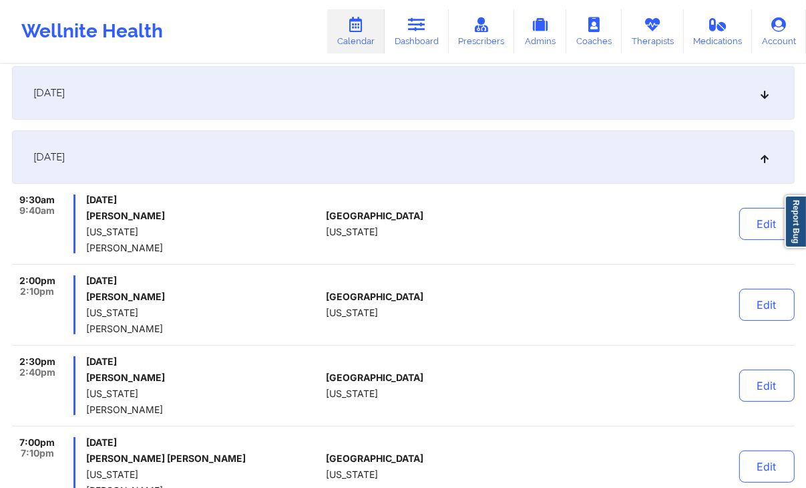
scroll to position [196, 0]
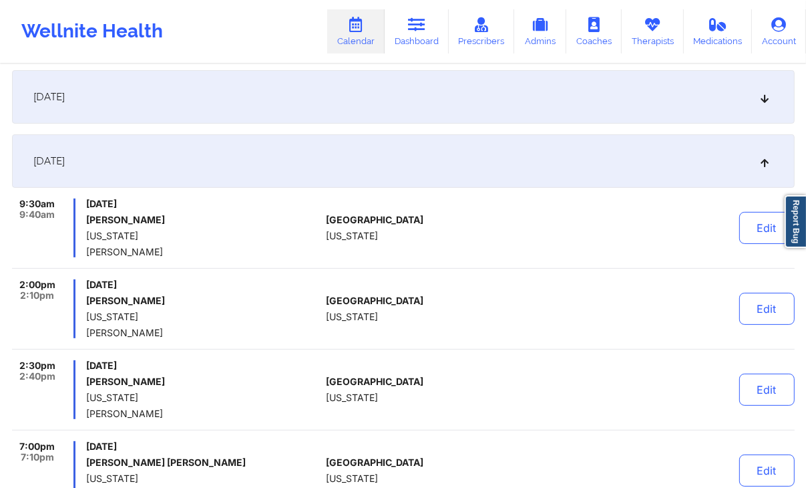
click at [335, 148] on div "[DATE]" at bounding box center [403, 160] width 783 height 53
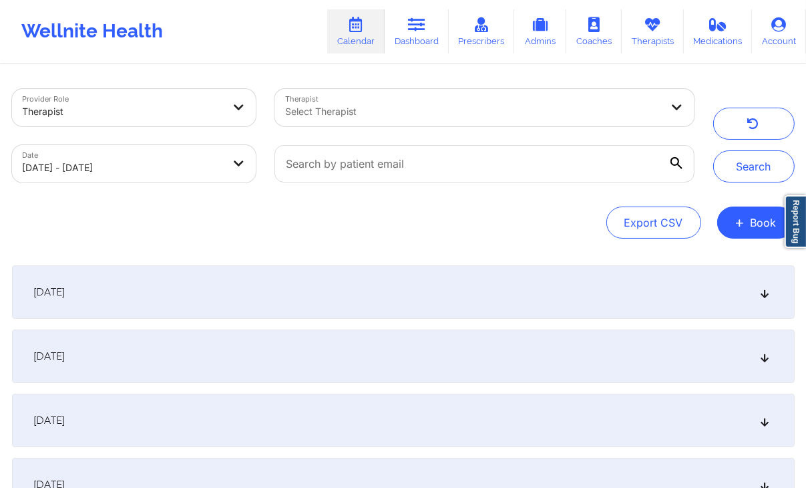
scroll to position [0, 0]
click at [306, 235] on div "Export CSV + Book" at bounding box center [403, 223] width 783 height 32
click at [411, 230] on div "Export CSV + Book" at bounding box center [403, 223] width 783 height 32
click at [579, 219] on div "Export CSV + Book" at bounding box center [403, 223] width 783 height 32
click at [597, 220] on div "Export CSV + Book" at bounding box center [403, 223] width 783 height 32
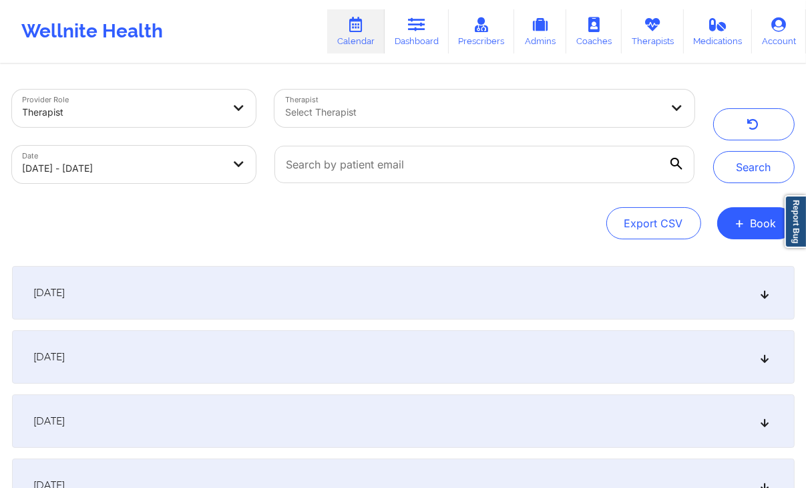
click at [652, 191] on div at bounding box center [484, 164] width 438 height 56
click at [595, 222] on div "Export CSV + Book" at bounding box center [403, 223] width 783 height 32
click at [646, 190] on div at bounding box center [484, 164] width 438 height 56
click at [650, 190] on div at bounding box center [484, 164] width 438 height 56
click at [651, 190] on div at bounding box center [484, 164] width 438 height 56
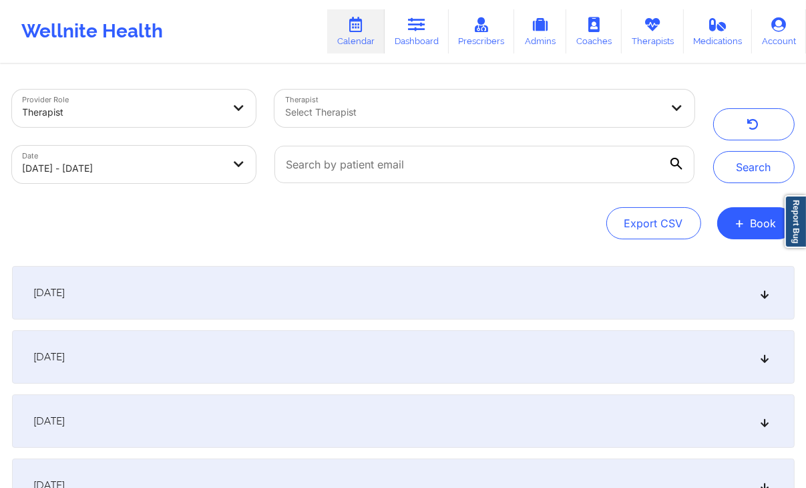
click at [651, 190] on div at bounding box center [484, 164] width 438 height 56
click at [559, 201] on div "Provider Role Therapist Therapist Select Therapist Date [DATE] - [DATE] Search …" at bounding box center [403, 165] width 783 height 150
click at [596, 217] on div "Export CSV + Book" at bounding box center [403, 223] width 783 height 32
click at [647, 193] on div "Provider Role Therapist Therapist Select Therapist Date [DATE] - [DATE] Search …" at bounding box center [403, 165] width 783 height 150
click at [649, 192] on div at bounding box center [484, 164] width 438 height 56
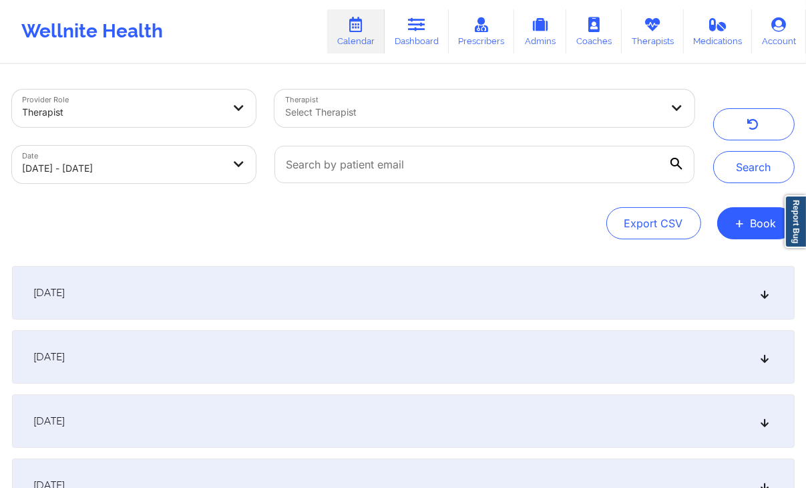
click at [567, 218] on div "Export CSV + Book" at bounding box center [403, 223] width 783 height 32
click at [649, 188] on div at bounding box center [484, 164] width 438 height 56
